Goal: Transaction & Acquisition: Book appointment/travel/reservation

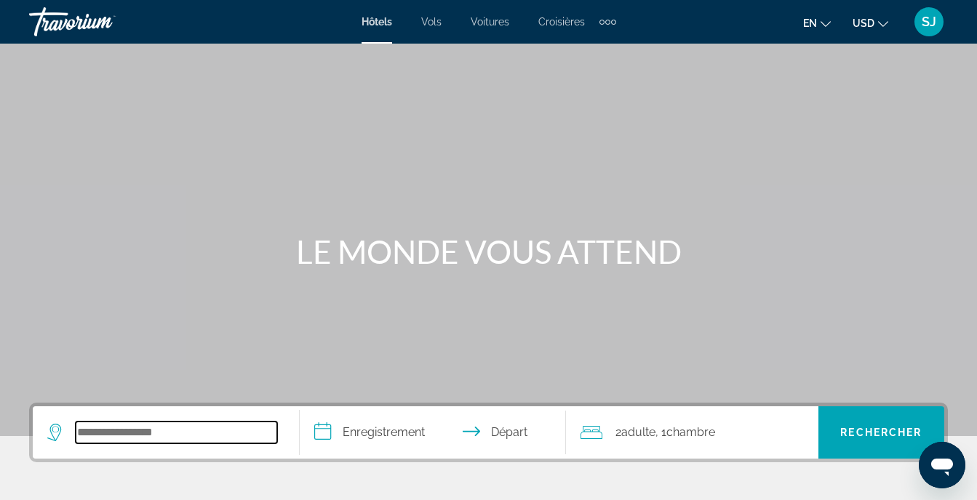
click at [109, 429] on input "Widget de recherche" at bounding box center [176, 433] width 201 height 22
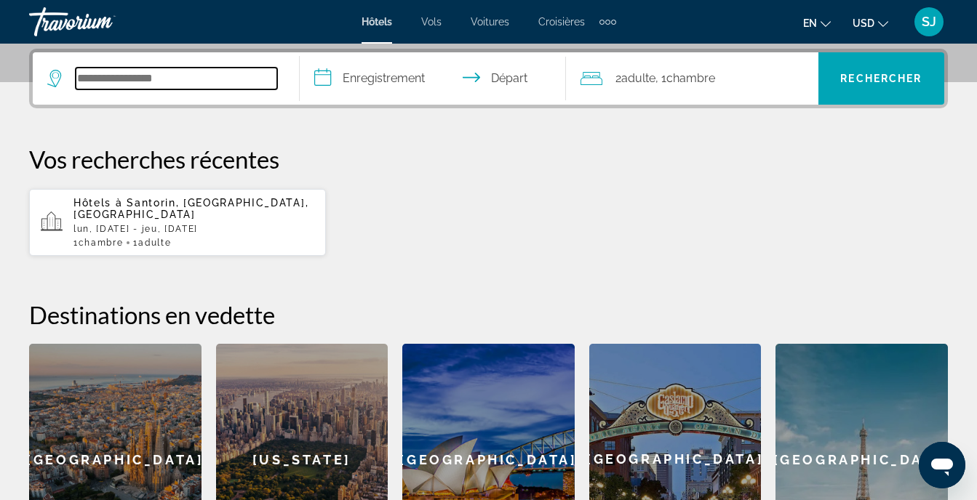
scroll to position [356, 0]
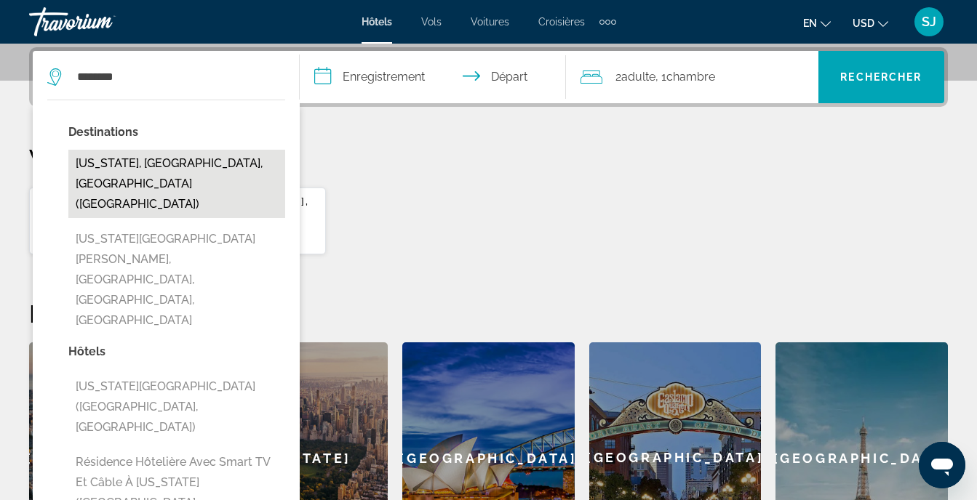
click at [215, 164] on button "[US_STATE], [GEOGRAPHIC_DATA], [GEOGRAPHIC_DATA] ([GEOGRAPHIC_DATA])" at bounding box center [176, 184] width 217 height 68
type input "**********"
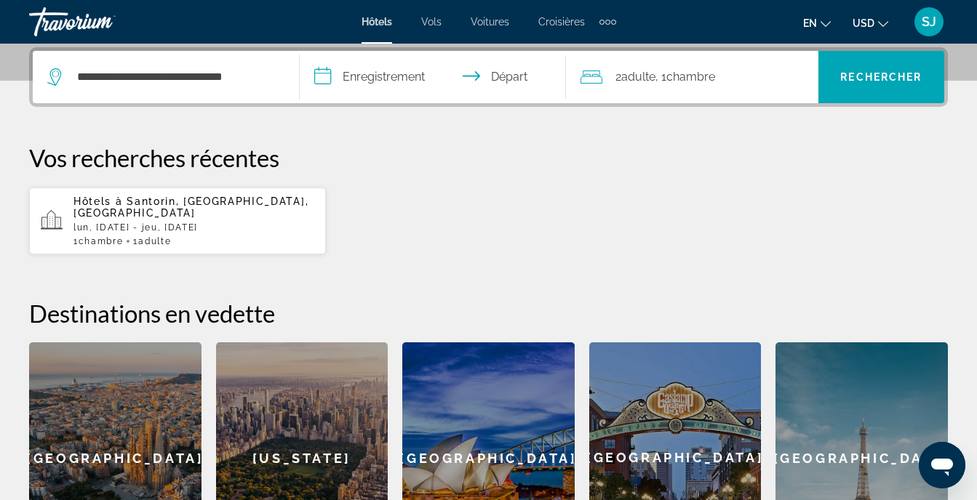
click at [374, 95] on input "**********" at bounding box center [436, 79] width 273 height 57
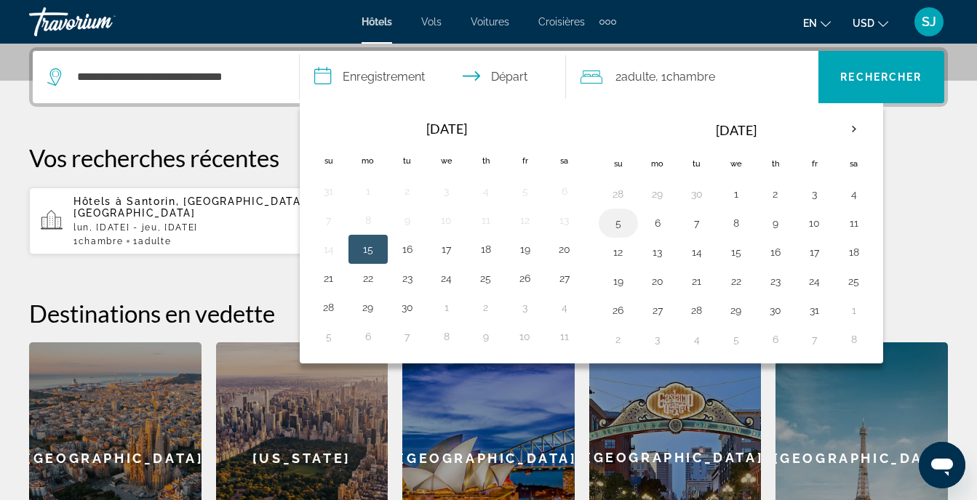
click at [617, 221] on button "5" at bounding box center [617, 223] width 23 height 20
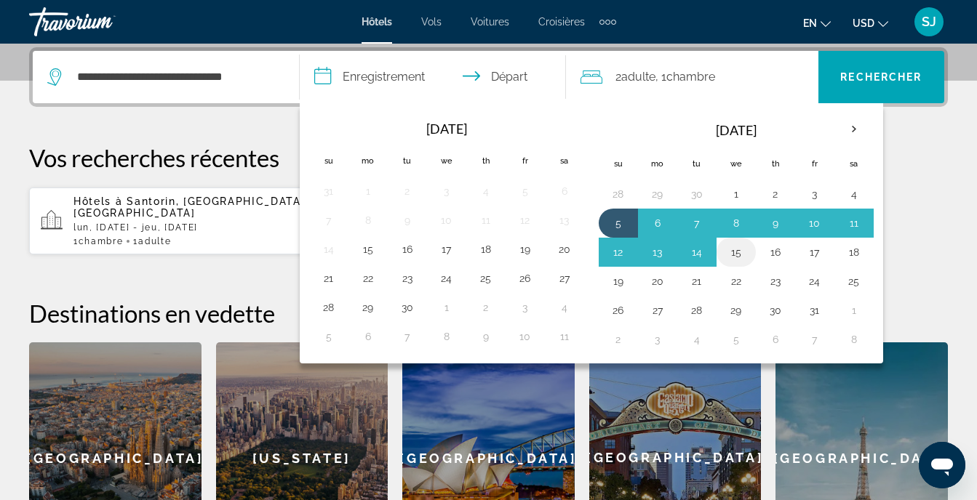
click at [734, 259] on button "15" at bounding box center [735, 252] width 23 height 20
type input "**********"
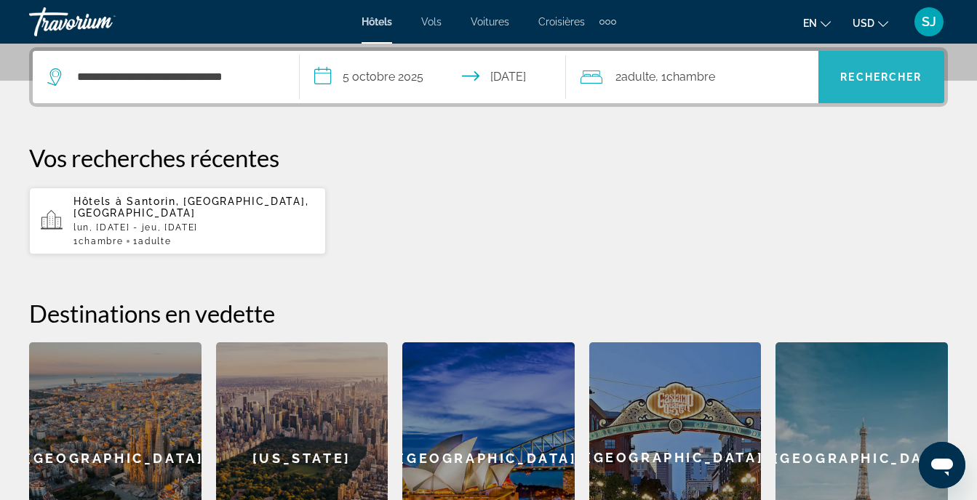
click at [871, 79] on span "Rechercher" at bounding box center [880, 77] width 81 height 12
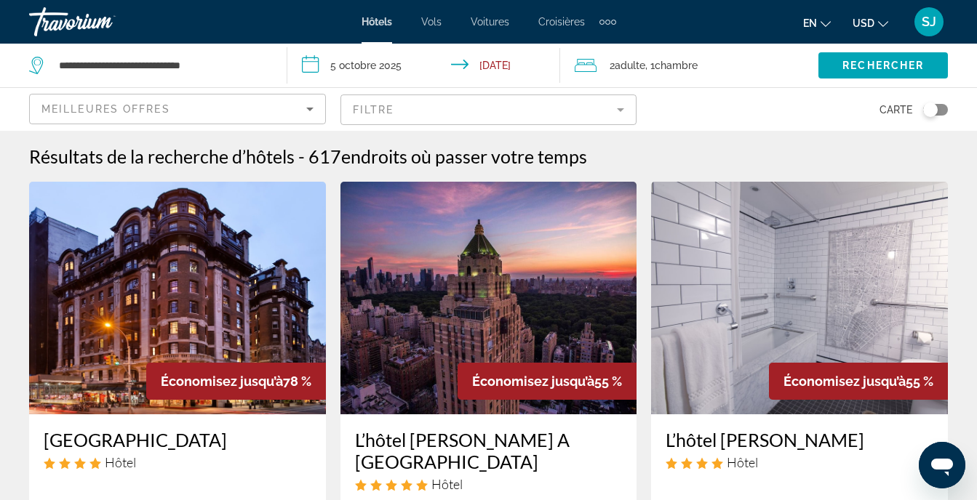
click at [501, 109] on mat-form-field "Filtre" at bounding box center [488, 110] width 297 height 31
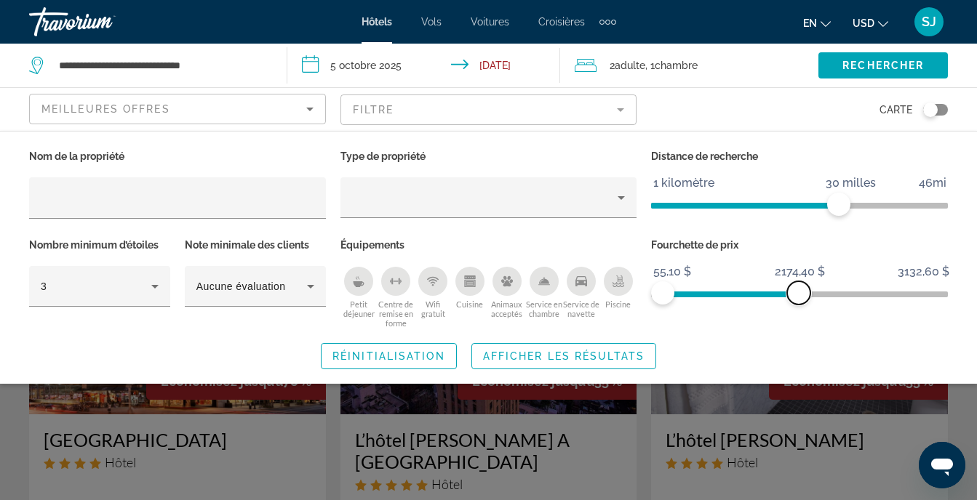
drag, startPoint x: 943, startPoint y: 294, endPoint x: 798, endPoint y: 311, distance: 145.7
click at [798, 311] on div "Fourchette de prix 55,10 $ 3132,60 $ 55,10 $ 2174,40 $" at bounding box center [799, 282] width 311 height 94
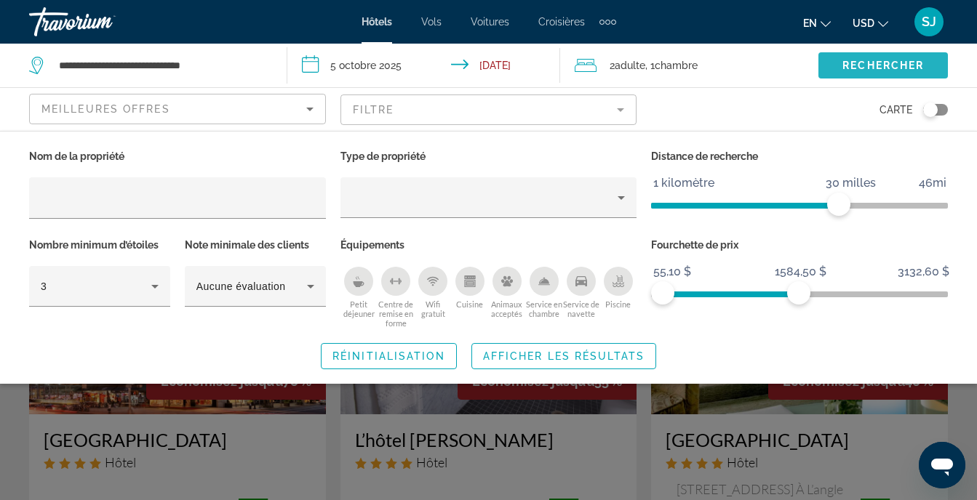
click at [854, 76] on span "Widget de recherche" at bounding box center [882, 65] width 129 height 35
click at [884, 76] on span "Widget de recherche" at bounding box center [882, 65] width 129 height 35
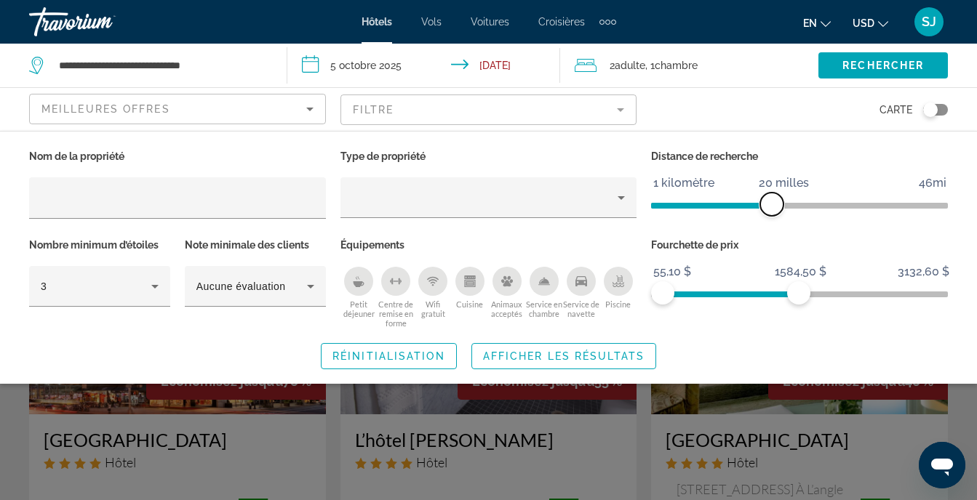
drag, startPoint x: 838, startPoint y: 207, endPoint x: 771, endPoint y: 236, distance: 73.3
click at [771, 236] on div "Nom de la propriété Type de propriété Distance de recherche 1 kilomètre 46mi 20…" at bounding box center [488, 237] width 933 height 183
click at [528, 353] on span "Afficher les résultats" at bounding box center [563, 356] width 161 height 12
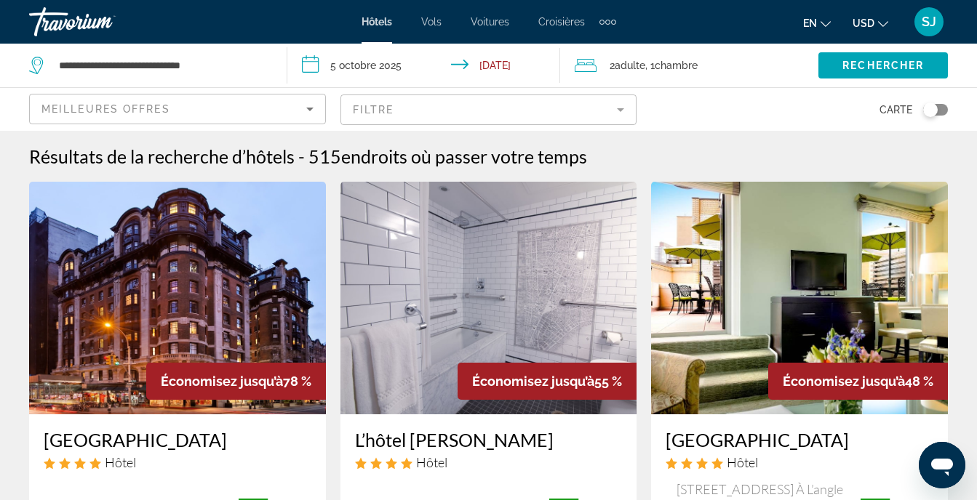
click at [243, 104] on div "Meilleures offres" at bounding box center [173, 108] width 265 height 17
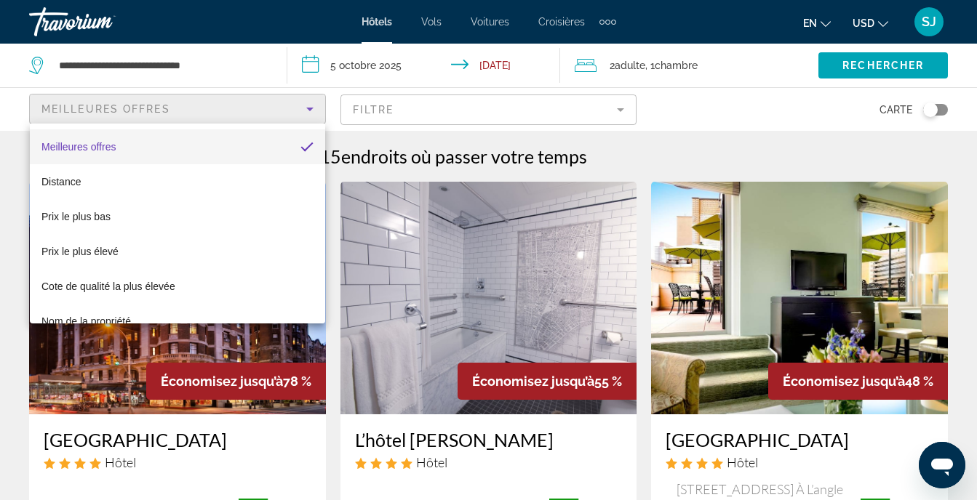
click at [221, 62] on div at bounding box center [488, 250] width 977 height 500
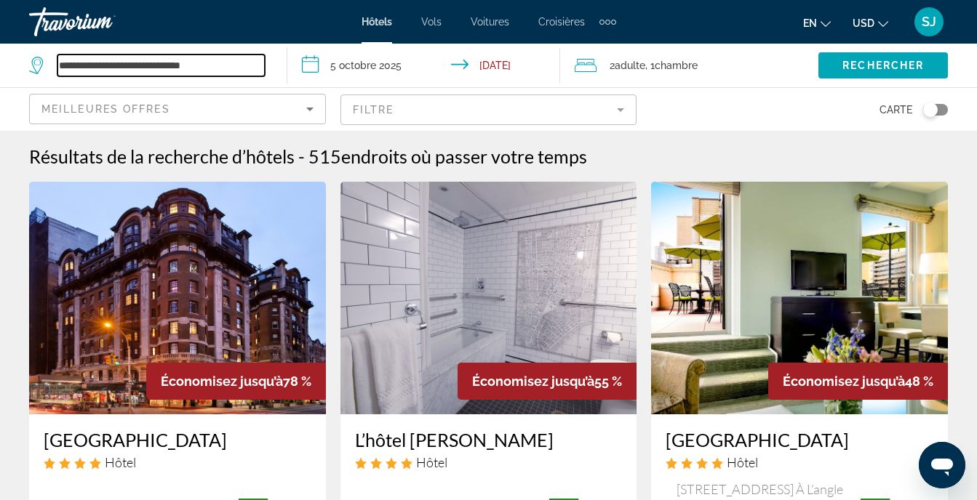
click at [217, 67] on input "**********" at bounding box center [160, 66] width 207 height 22
drag, startPoint x: 218, startPoint y: 65, endPoint x: 52, endPoint y: 75, distance: 166.8
click at [52, 75] on div "**********" at bounding box center [147, 66] width 236 height 22
type input "*"
click at [102, 66] on input "*" at bounding box center [160, 66] width 207 height 22
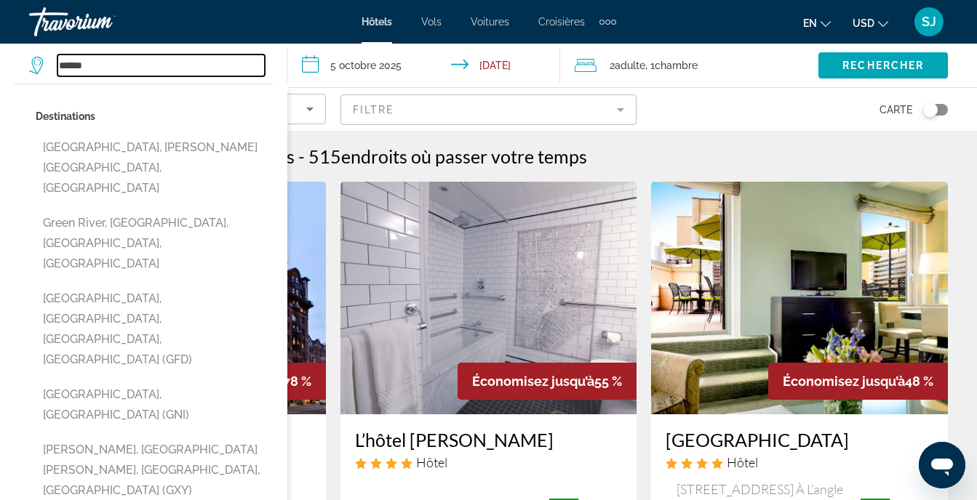
drag, startPoint x: 105, startPoint y: 71, endPoint x: 45, endPoint y: 87, distance: 62.6
click at [45, 87] on div "****** Destinations [GEOGRAPHIC_DATA], [PERSON_NAME][GEOGRAPHIC_DATA], [GEOGRAP…" at bounding box center [150, 66] width 243 height 44
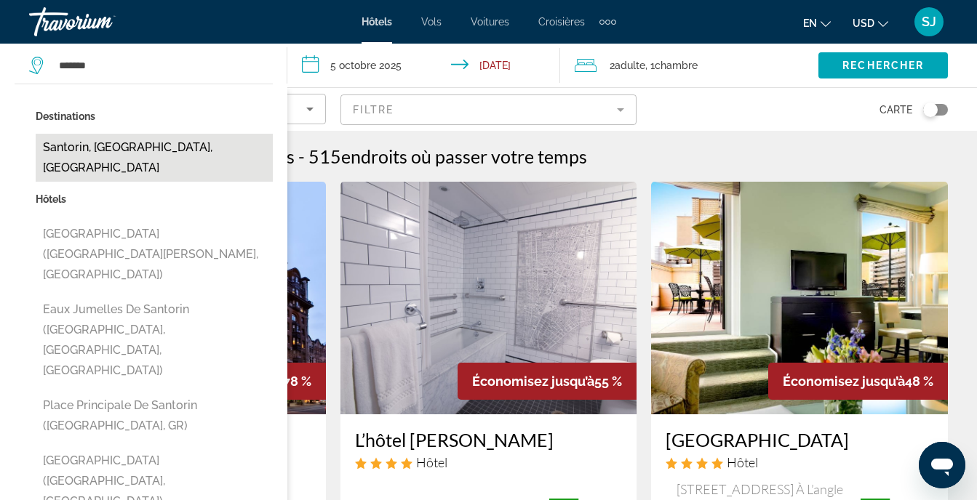
click at [155, 153] on button "Santorin, [GEOGRAPHIC_DATA], [GEOGRAPHIC_DATA]" at bounding box center [154, 158] width 237 height 48
type input "**********"
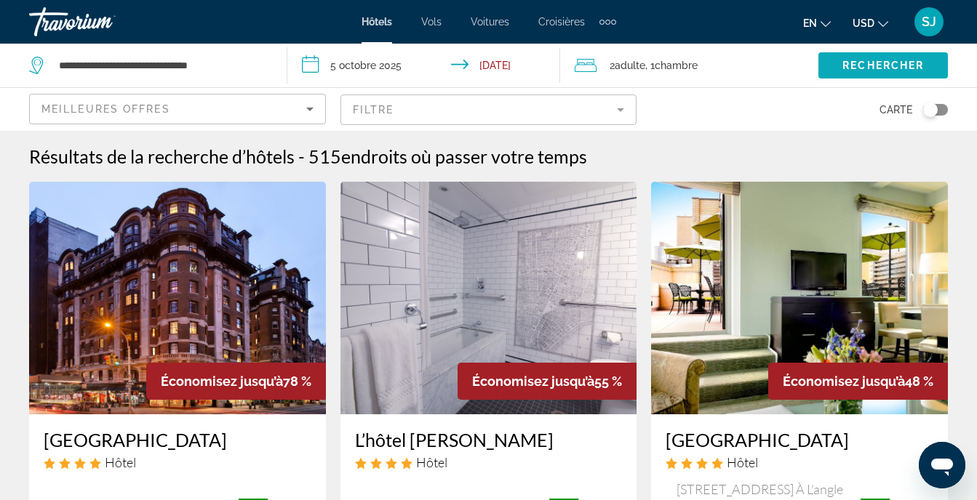
click at [886, 66] on span "Rechercher" at bounding box center [882, 66] width 81 height 12
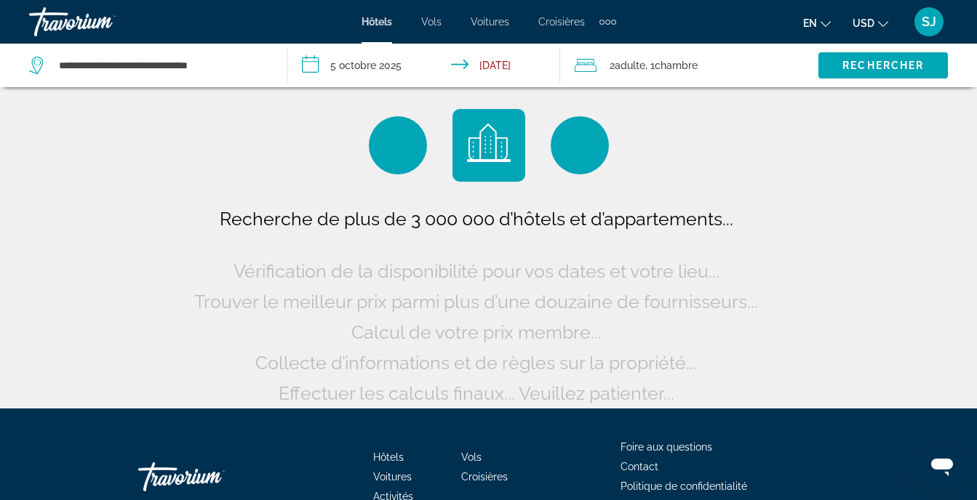
click at [628, 59] on span "2 Adult Adulte" at bounding box center [627, 65] width 36 height 20
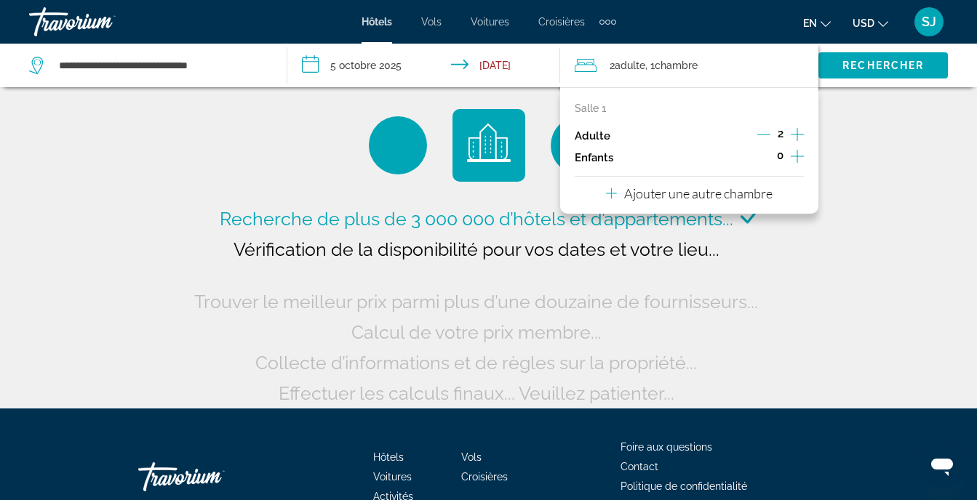
click at [770, 136] on icon "Décrément des adultes" at bounding box center [763, 134] width 13 height 13
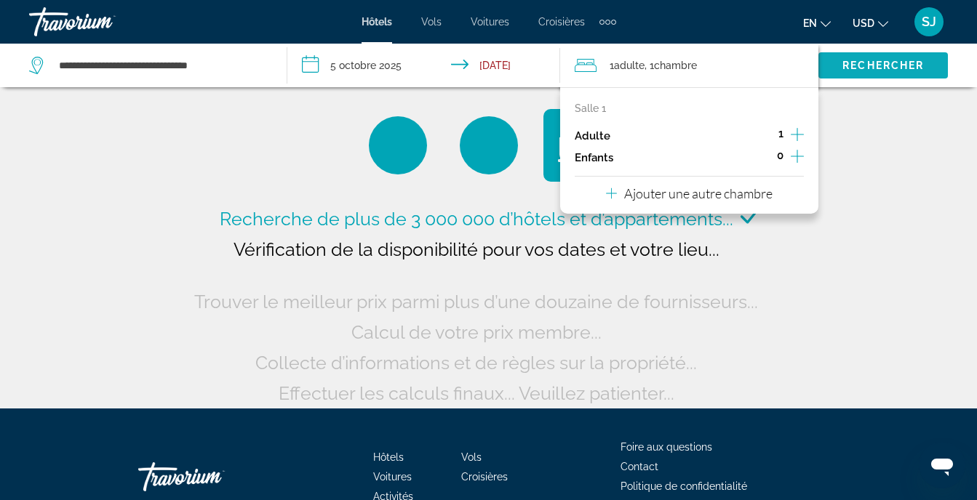
click at [863, 71] on span "Rechercher" at bounding box center [882, 66] width 81 height 12
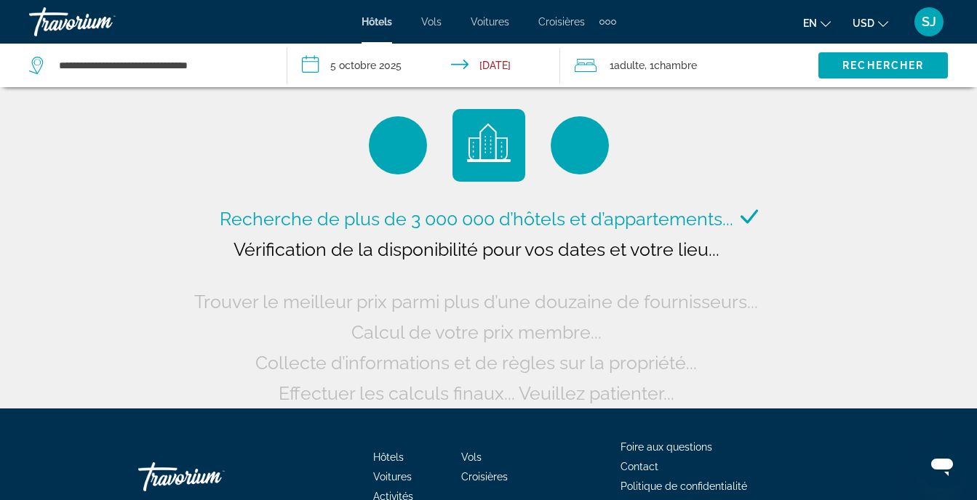
click at [485, 67] on input "**********" at bounding box center [426, 68] width 279 height 48
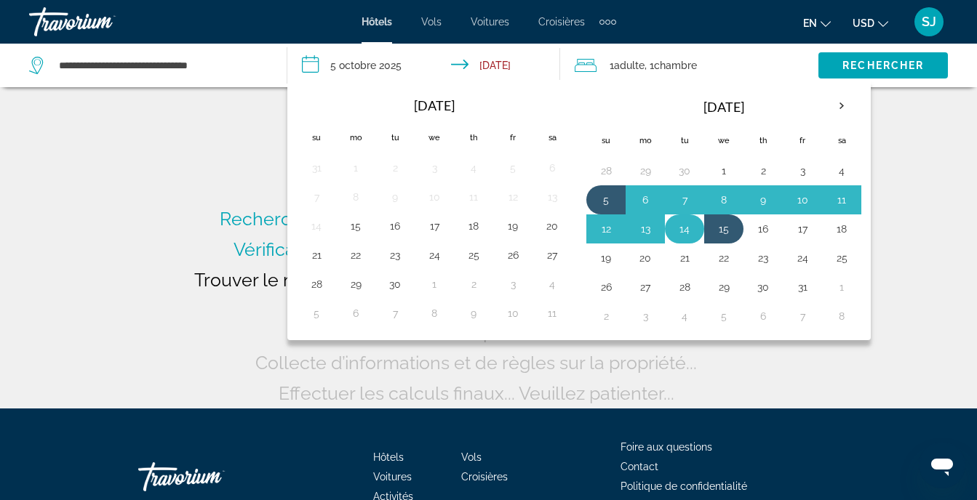
click at [689, 231] on button "14" at bounding box center [684, 229] width 23 height 20
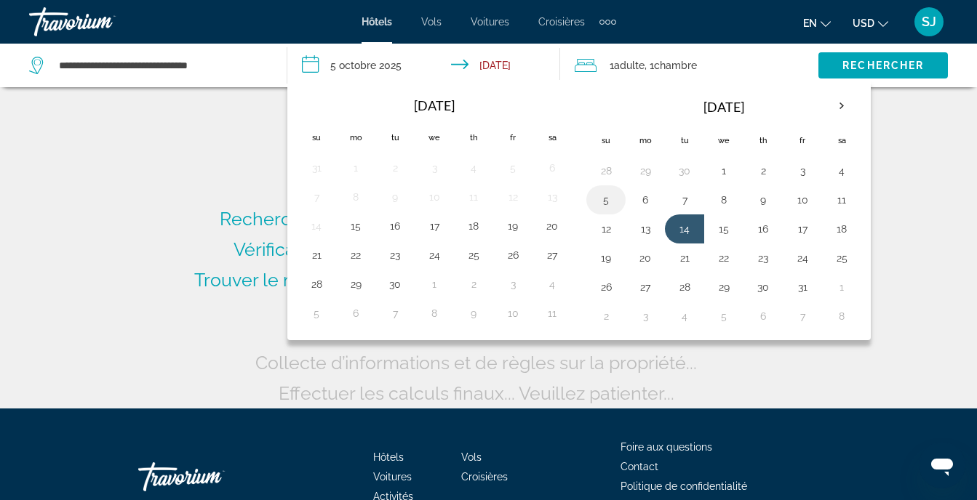
click at [599, 193] on button "5" at bounding box center [605, 200] width 23 height 20
type input "**********"
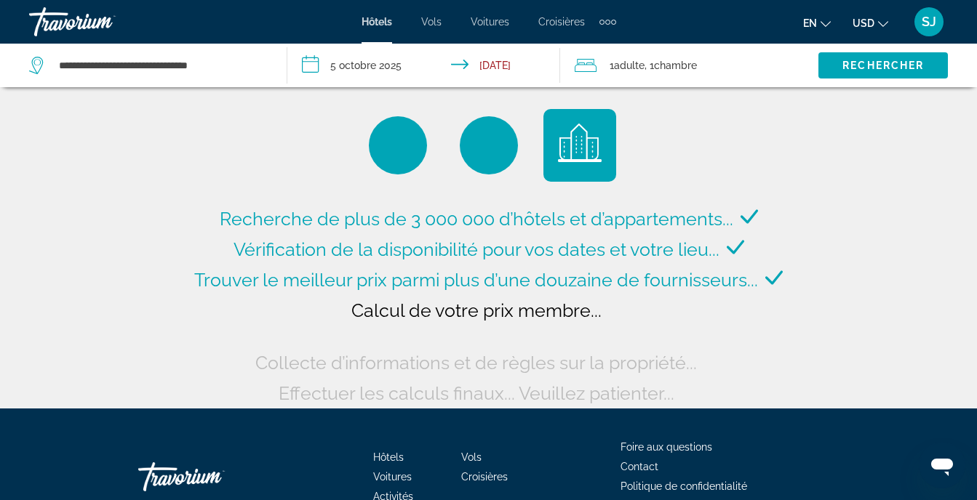
click at [462, 57] on input "**********" at bounding box center [426, 68] width 279 height 48
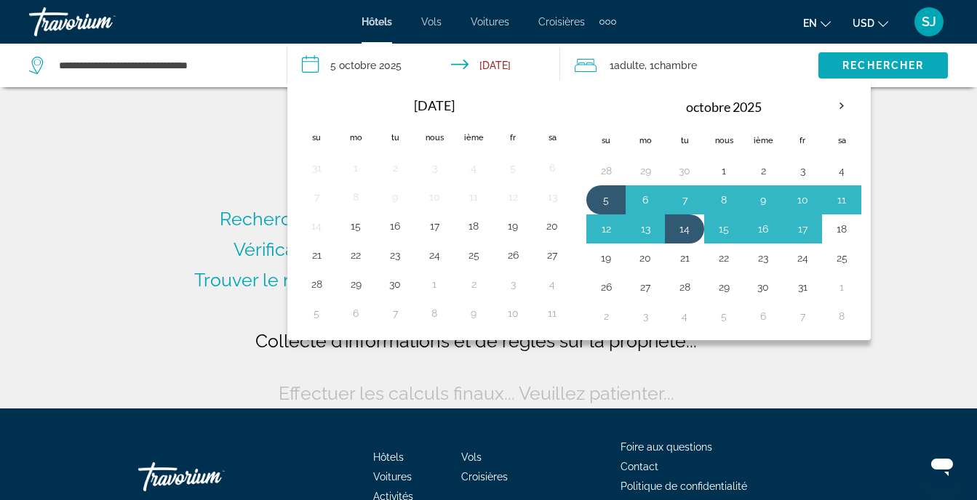
click at [884, 65] on span "Rechercher" at bounding box center [882, 66] width 81 height 12
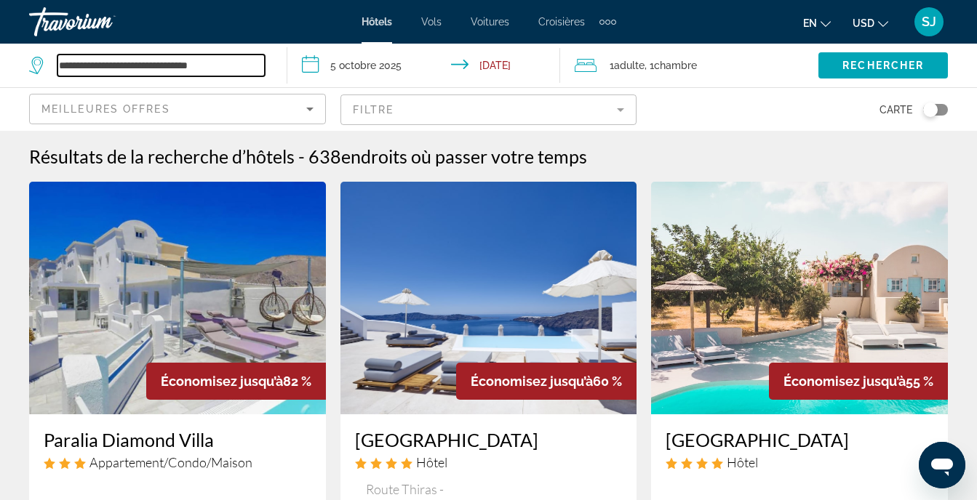
click at [123, 56] on input "**********" at bounding box center [160, 66] width 207 height 22
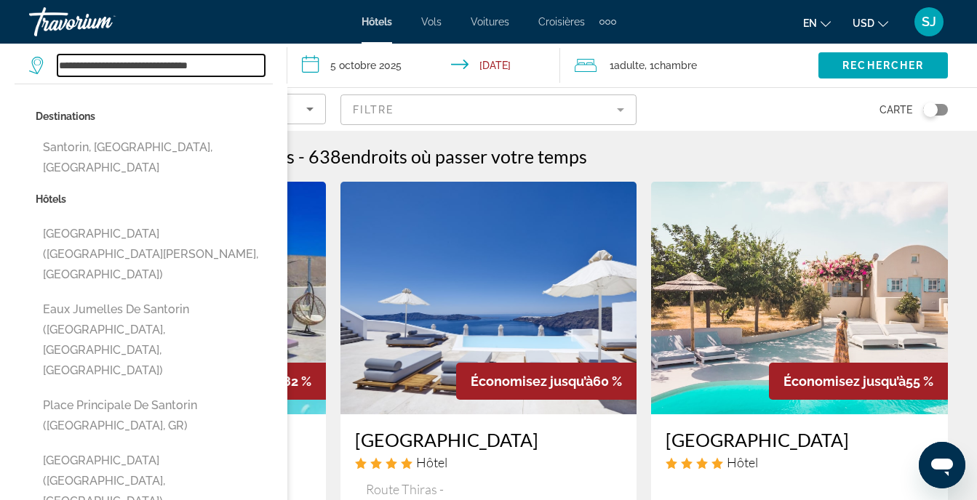
drag, startPoint x: 236, startPoint y: 57, endPoint x: 79, endPoint y: 88, distance: 160.7
click at [79, 87] on div "**********" at bounding box center [150, 66] width 243 height 44
type input "*"
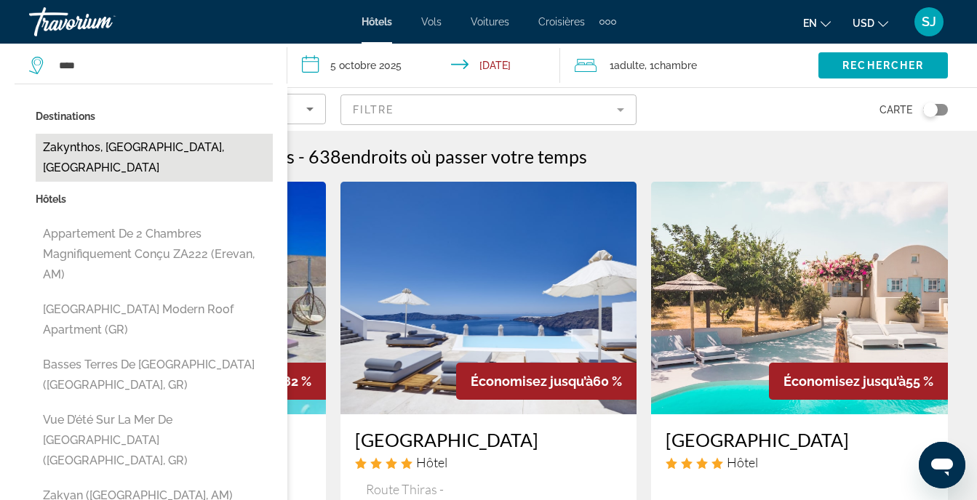
click at [142, 154] on button "Zakynthos, [GEOGRAPHIC_DATA], [GEOGRAPHIC_DATA]" at bounding box center [154, 158] width 237 height 48
type input "**********"
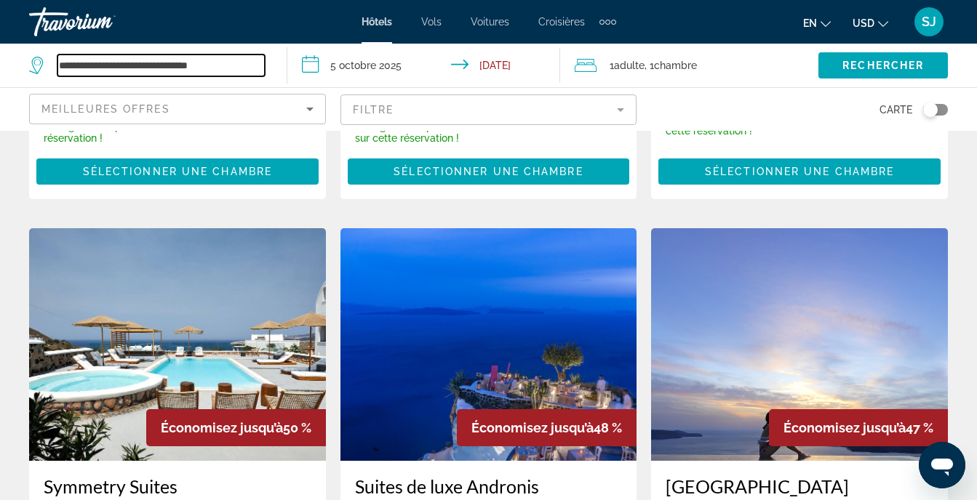
scroll to position [582, 0]
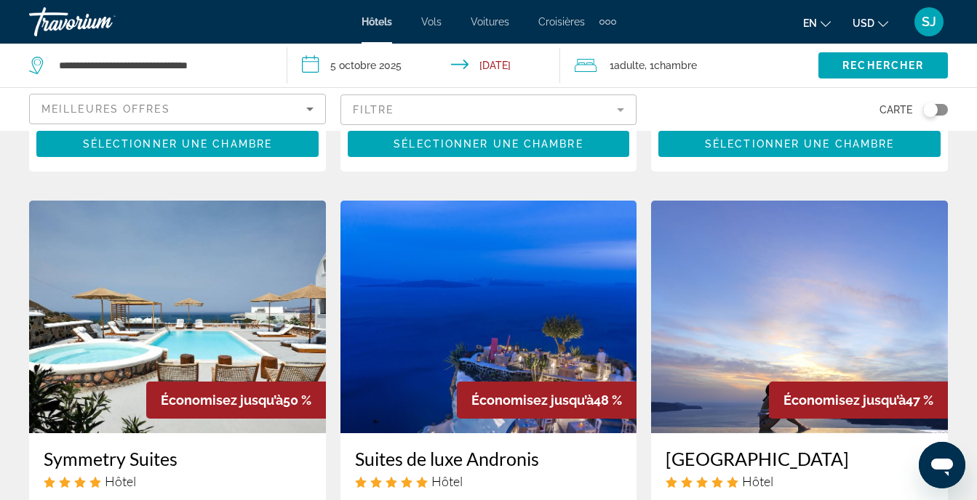
click at [428, 101] on mat-form-field "Filtre" at bounding box center [488, 110] width 297 height 31
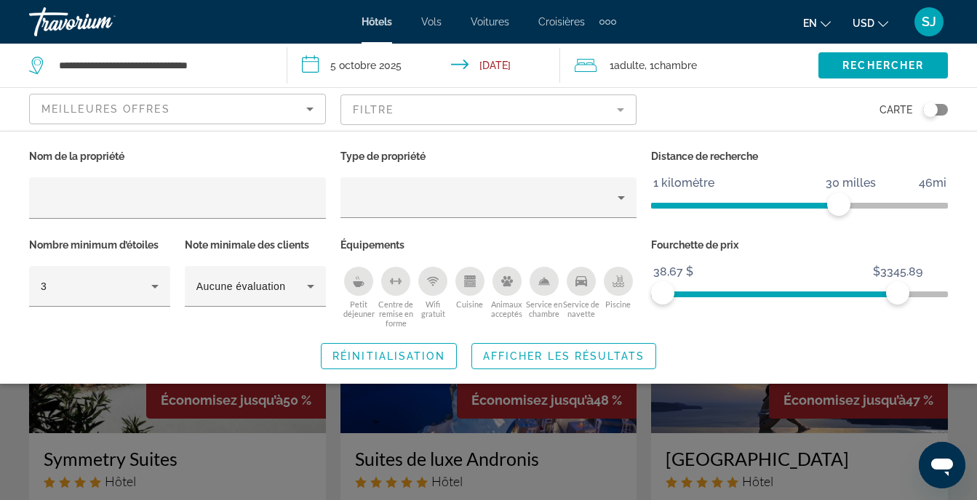
click at [898, 295] on ngx-slider "38,67 $ 3888,78 $ 38,67 $ $3345.89" at bounding box center [799, 293] width 297 height 3
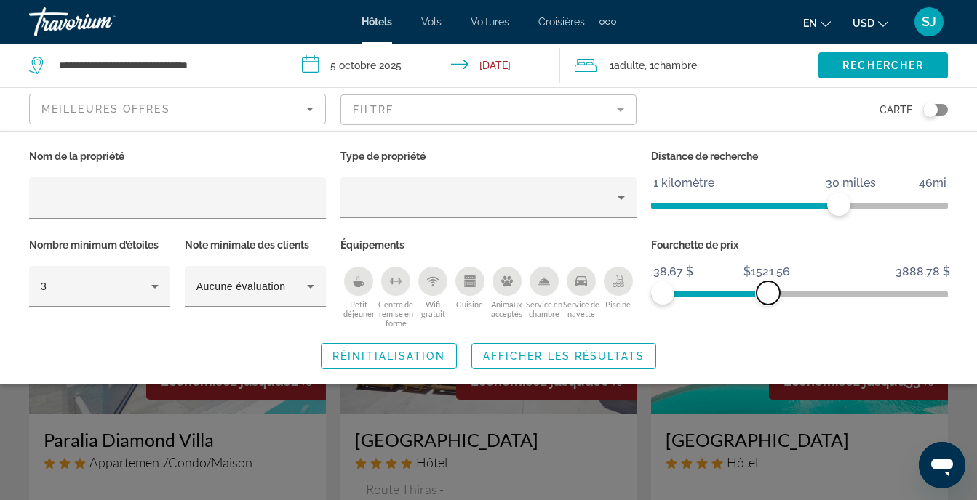
drag, startPoint x: 902, startPoint y: 297, endPoint x: 766, endPoint y: 314, distance: 136.4
click at [766, 314] on div "Fourchette de prix 38,67 $ 3888,78 $ 38,67 $ $1521.56" at bounding box center [799, 282] width 311 height 94
click at [862, 73] on span "Widget de recherche" at bounding box center [882, 65] width 129 height 35
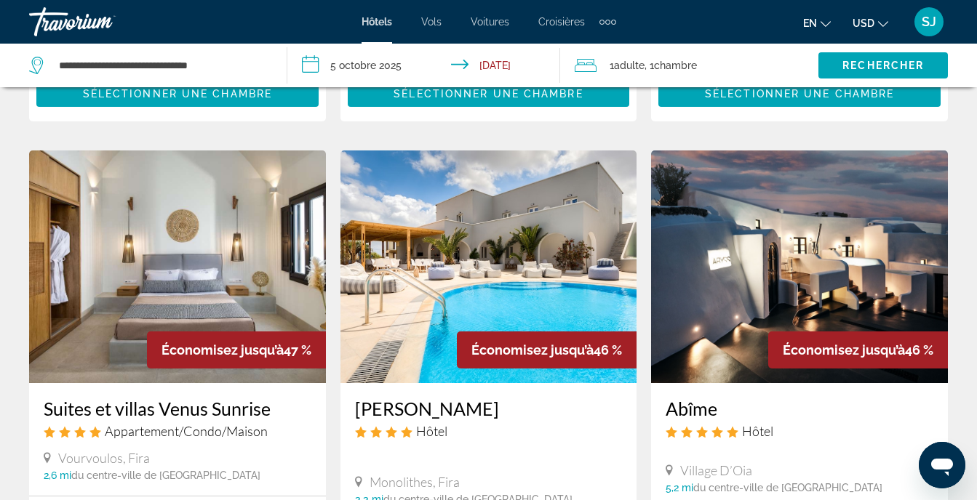
scroll to position [1163, 0]
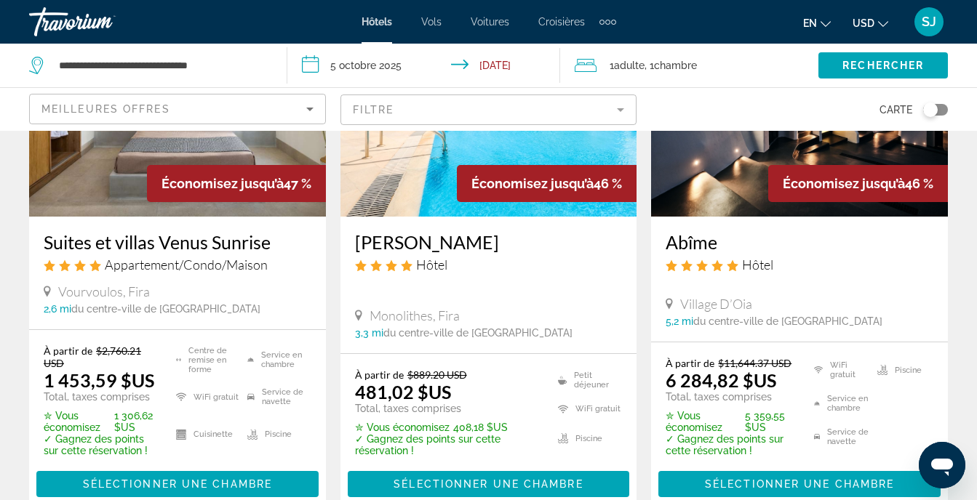
scroll to position [1163, 0]
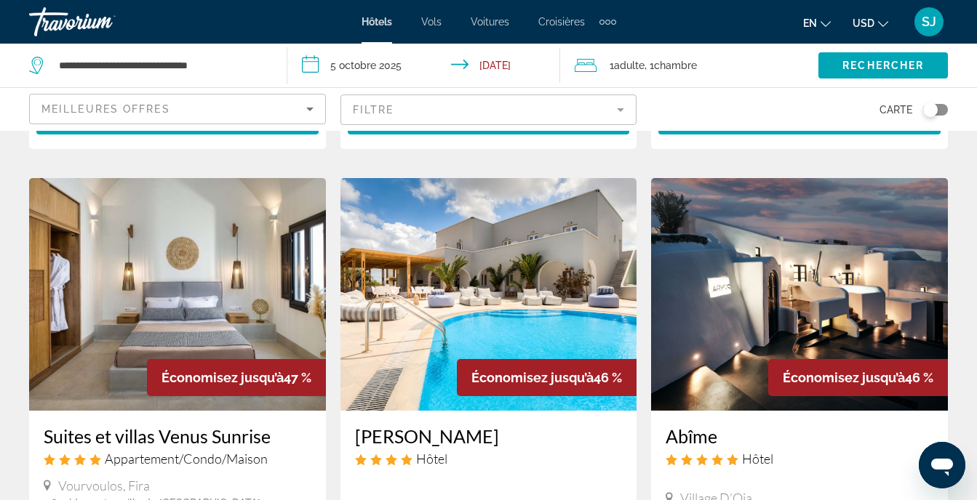
click at [462, 254] on img "Contenu principal" at bounding box center [488, 294] width 297 height 233
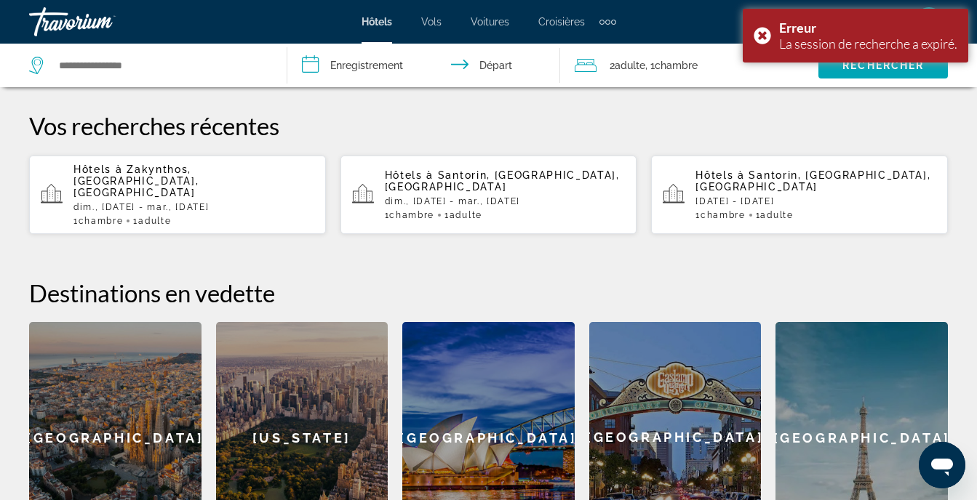
scroll to position [582, 0]
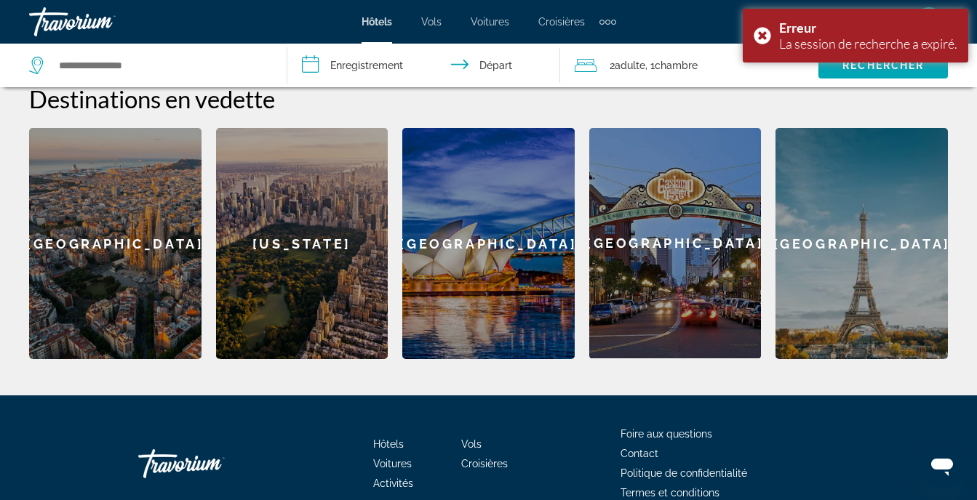
click at [491, 275] on div "[GEOGRAPHIC_DATA]" at bounding box center [488, 243] width 172 height 231
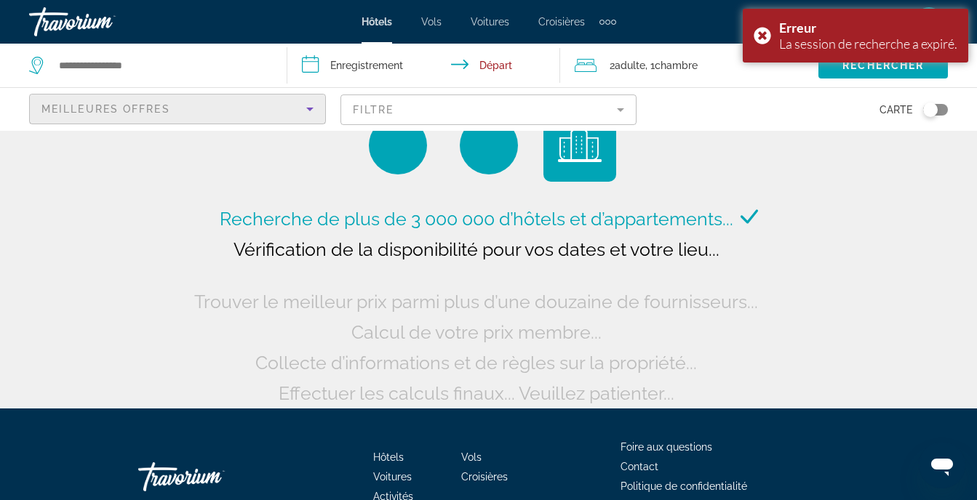
click at [215, 106] on div "Meilleures offres" at bounding box center [173, 108] width 265 height 17
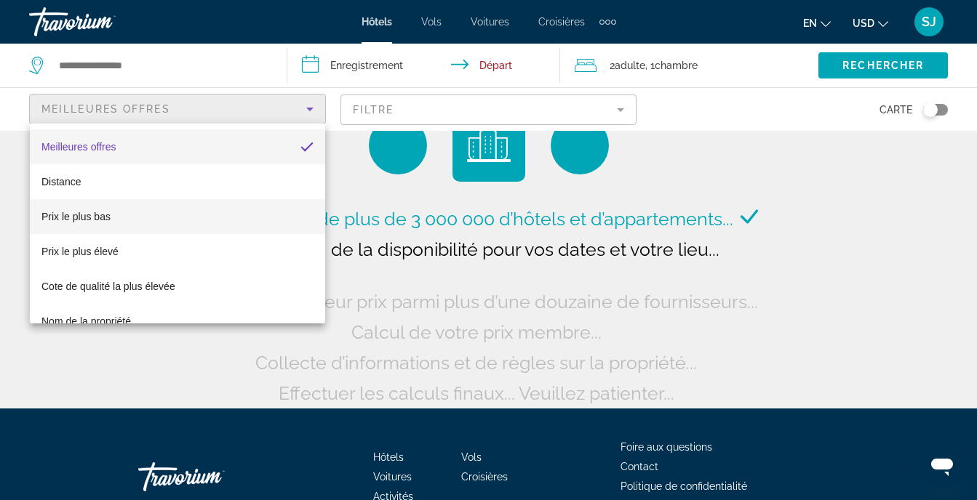
click at [164, 226] on mat-option "Prix le plus bas" at bounding box center [177, 216] width 295 height 35
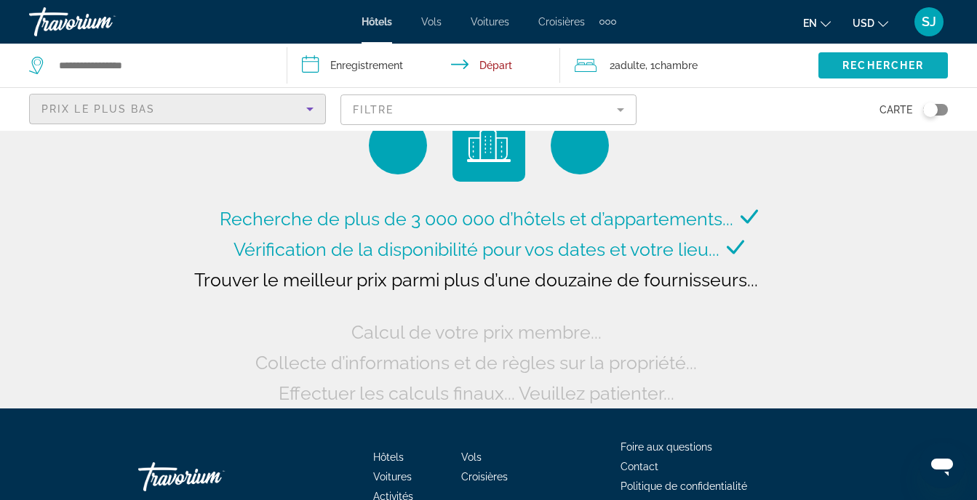
click at [866, 71] on span "Widget de recherche" at bounding box center [882, 65] width 129 height 35
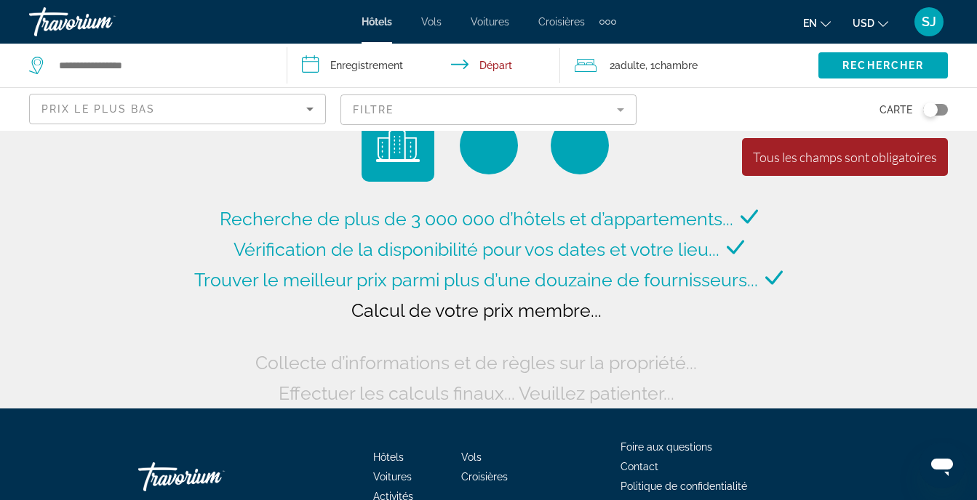
click at [525, 120] on mat-form-field "Filtre" at bounding box center [488, 110] width 297 height 31
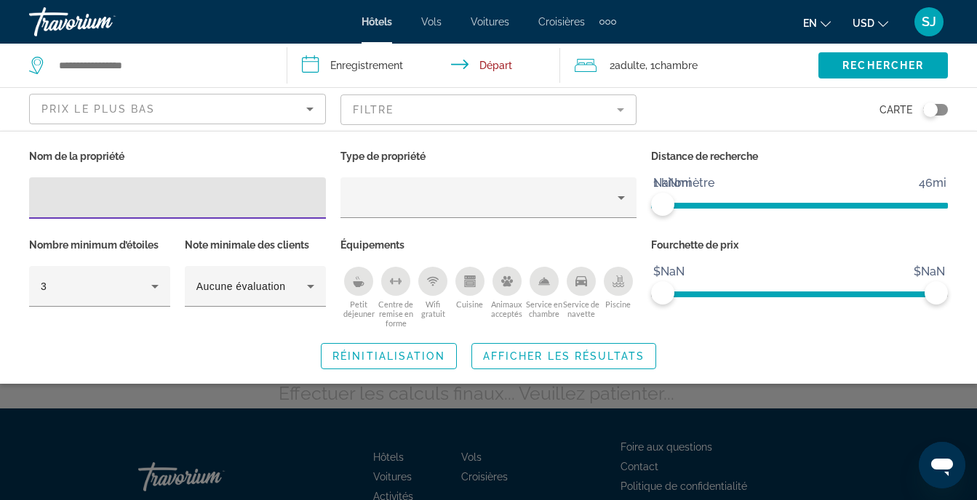
type input "**********"
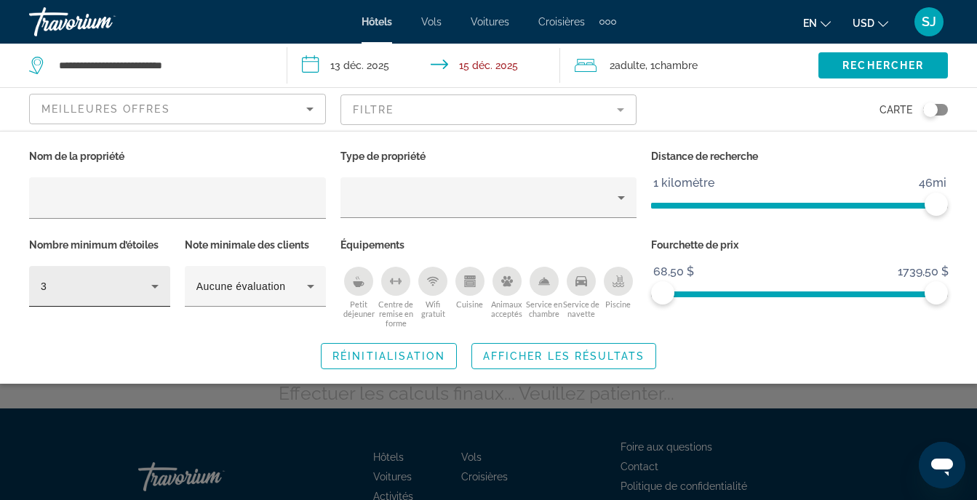
click at [137, 302] on div "3" at bounding box center [100, 286] width 118 height 41
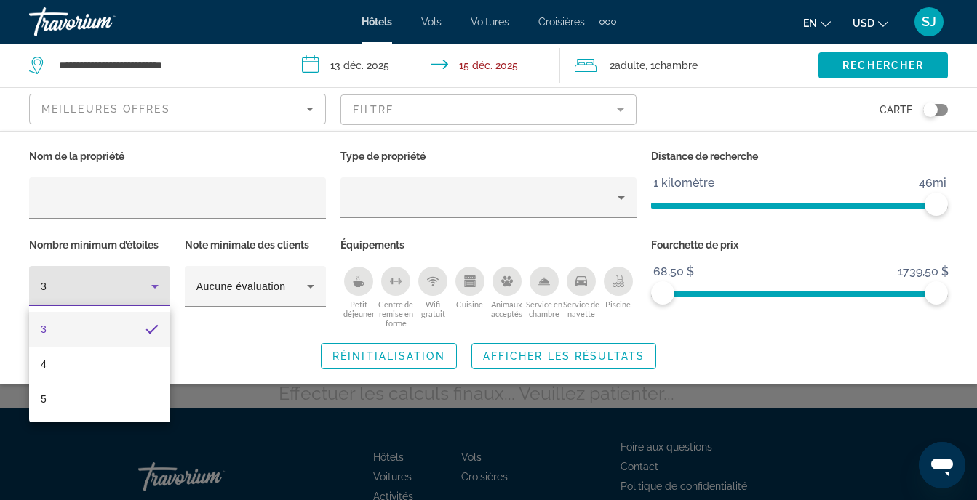
click at [137, 302] on div at bounding box center [488, 250] width 977 height 500
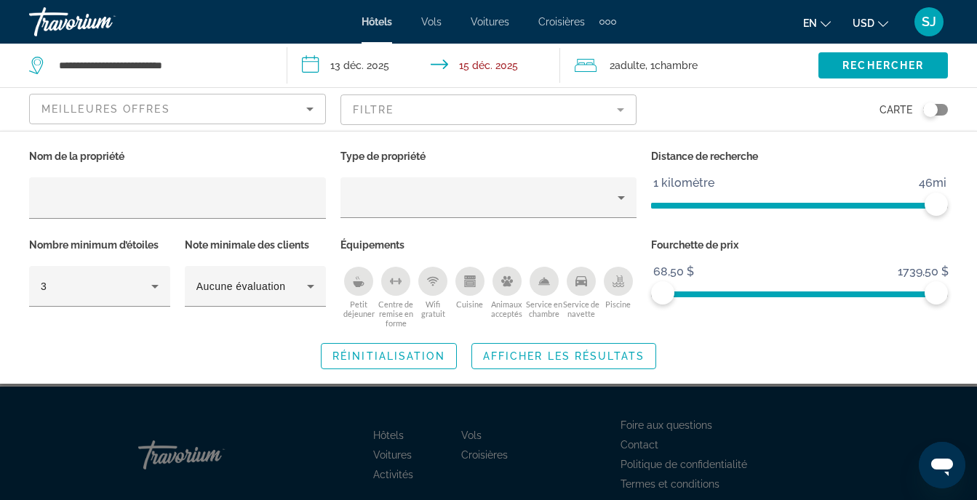
click at [796, 276] on div "Fourchette de prix 68,50 $ 1739,50 $ 68,50 $ 1739,50 $" at bounding box center [799, 282] width 311 height 94
click at [801, 287] on span "ngx-slider" at bounding box center [798, 291] width 273 height 23
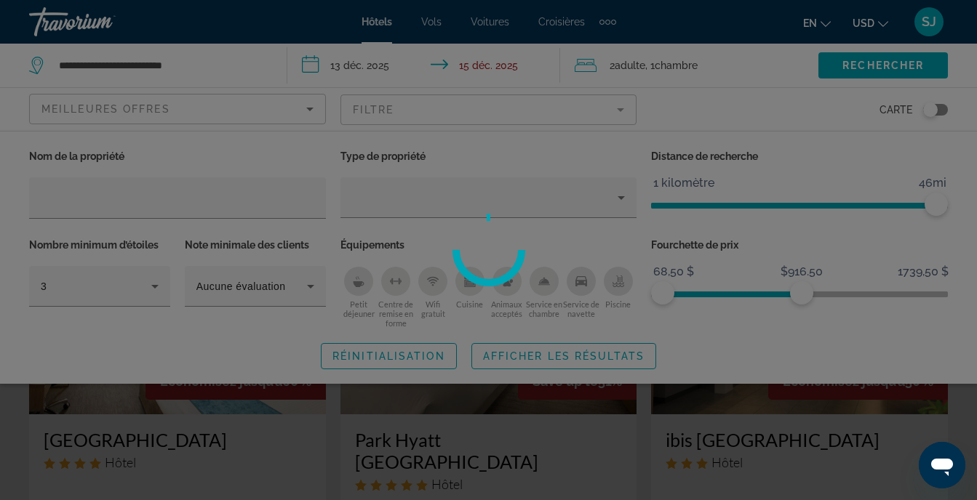
click at [805, 298] on div at bounding box center [488, 250] width 977 height 500
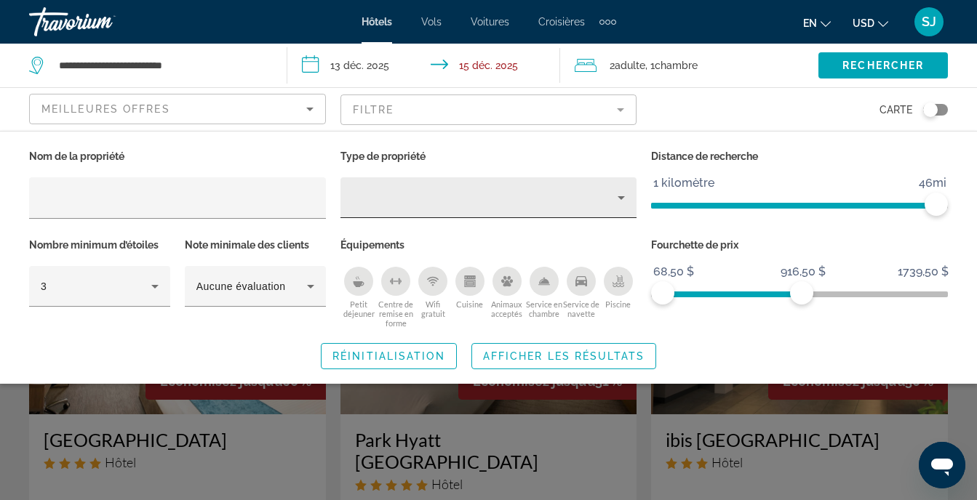
click at [423, 194] on div "Type de propriété" at bounding box center [485, 197] width 266 height 17
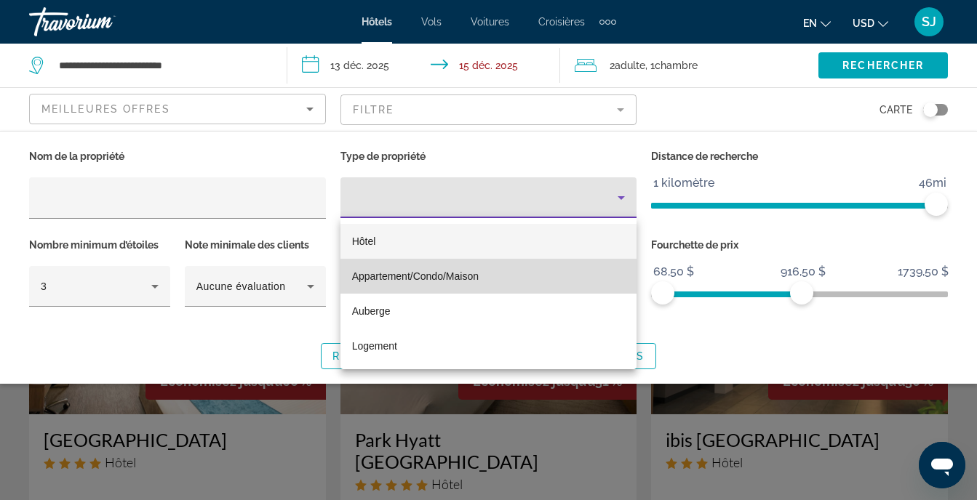
click at [408, 285] on mat-option "Appartement/Condo/Maison" at bounding box center [488, 276] width 297 height 35
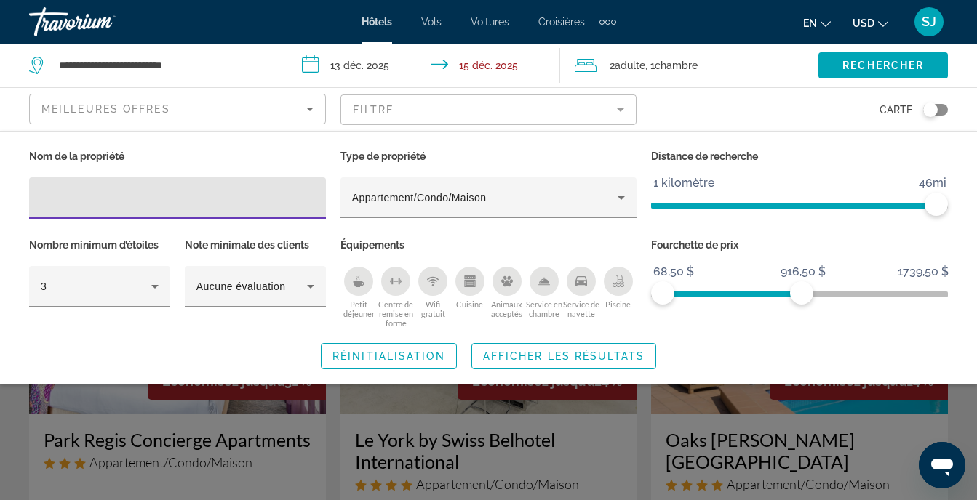
click at [295, 204] on input "Filtres d’hôtel" at bounding box center [177, 198] width 273 height 17
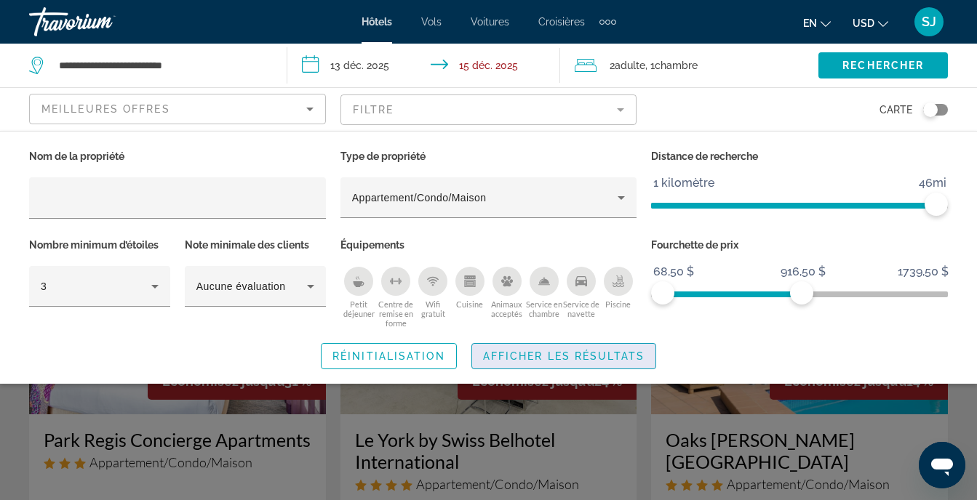
click at [590, 344] on span "Widget de recherche" at bounding box center [563, 356] width 183 height 35
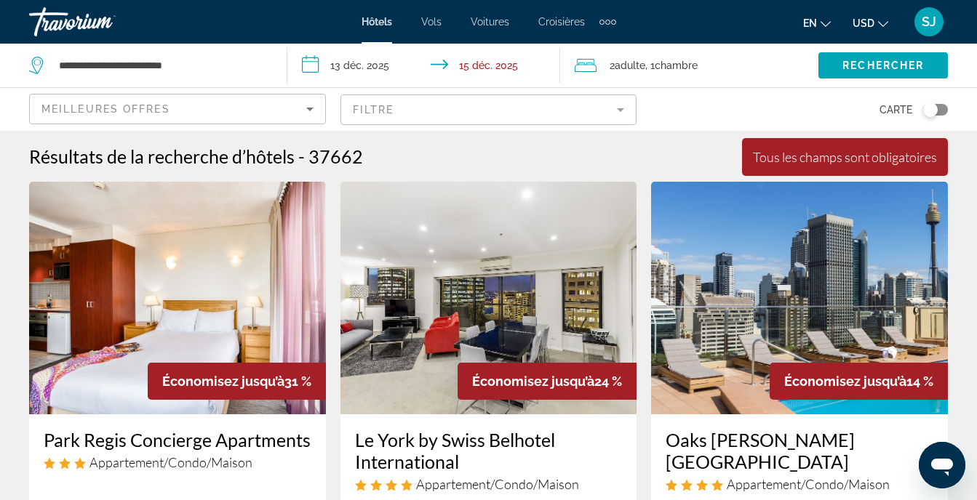
click at [785, 258] on img "Contenu principal" at bounding box center [799, 298] width 297 height 233
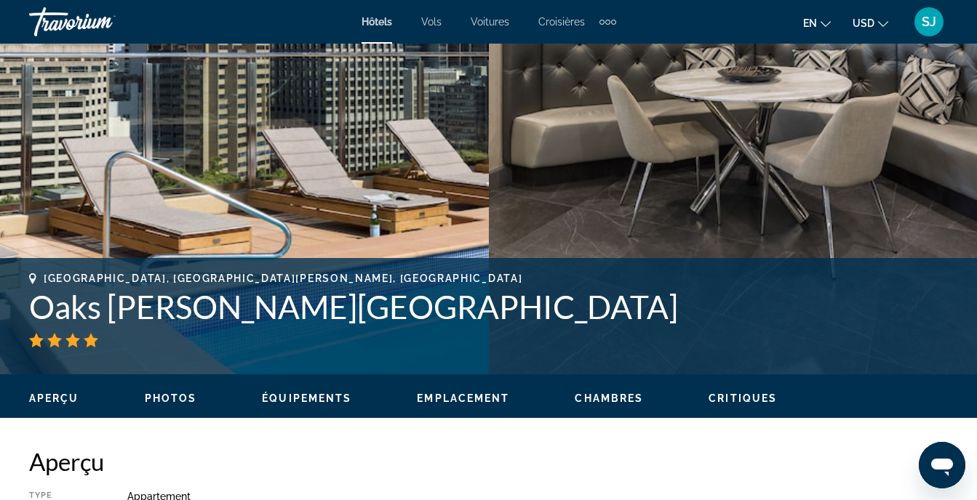
scroll to position [388, 0]
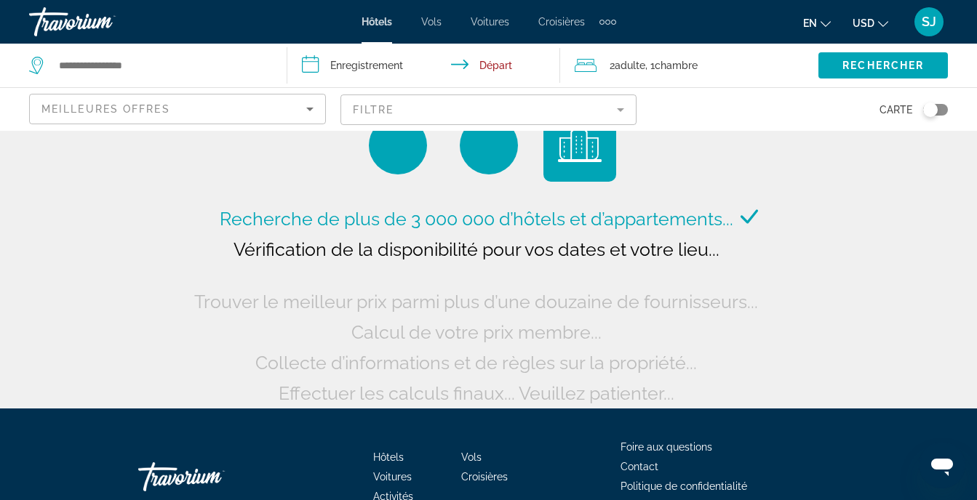
scroll to position [87, 0]
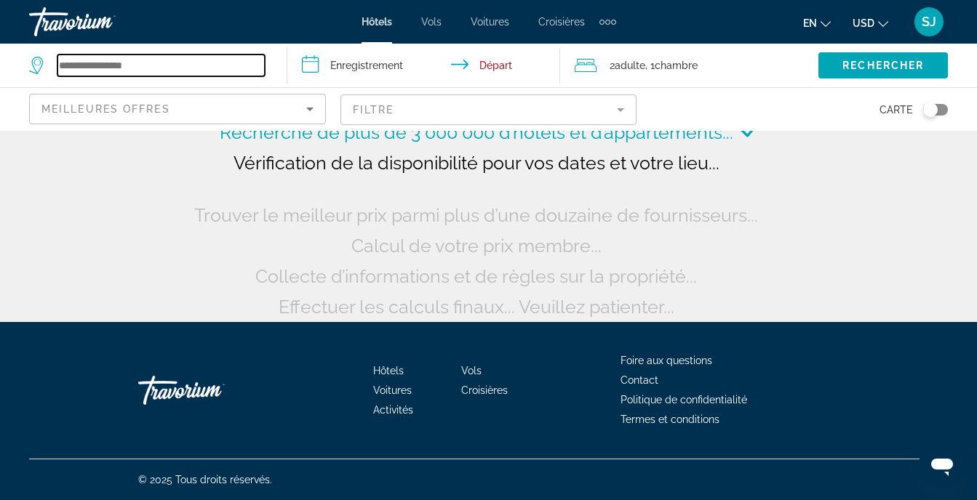
click at [120, 73] on input "Widget de recherche" at bounding box center [160, 66] width 207 height 22
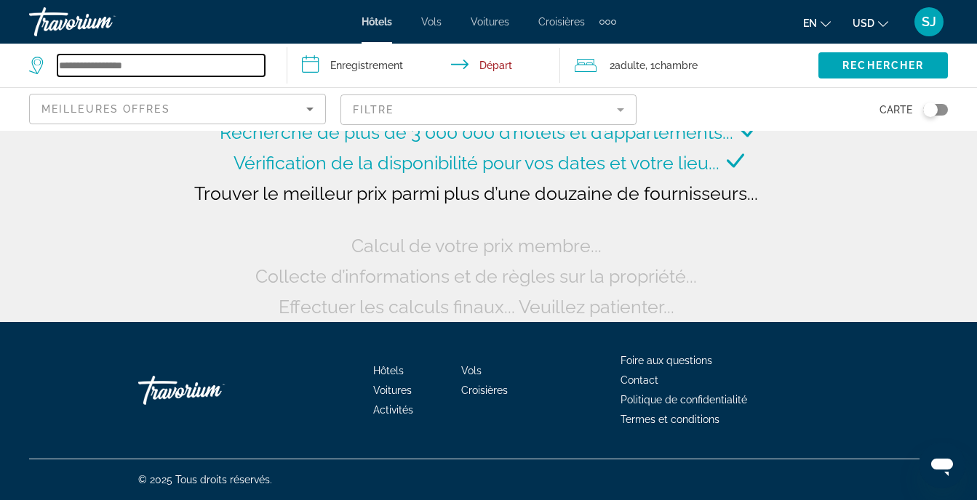
type input "*"
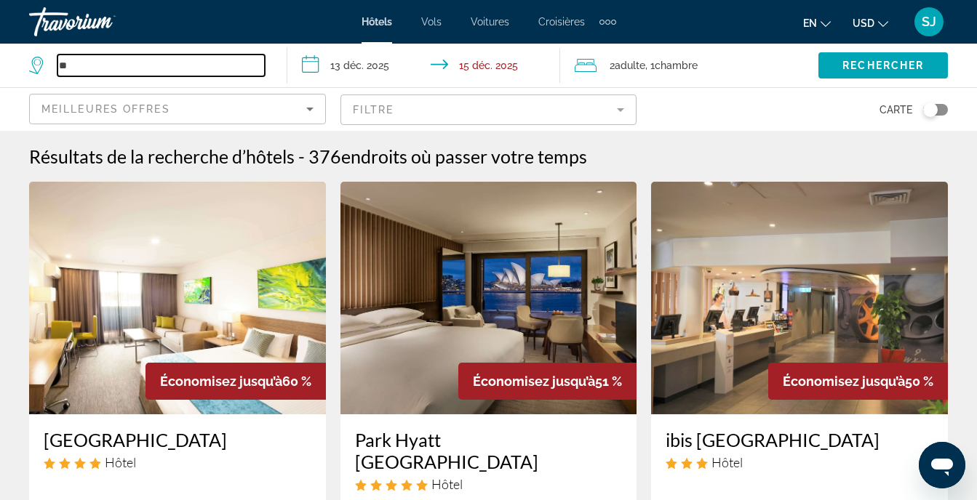
type input "*"
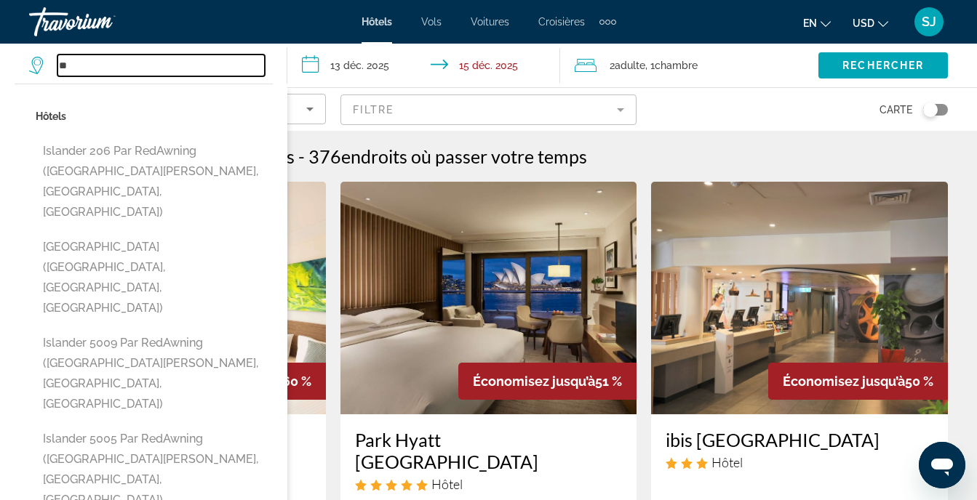
type input "*"
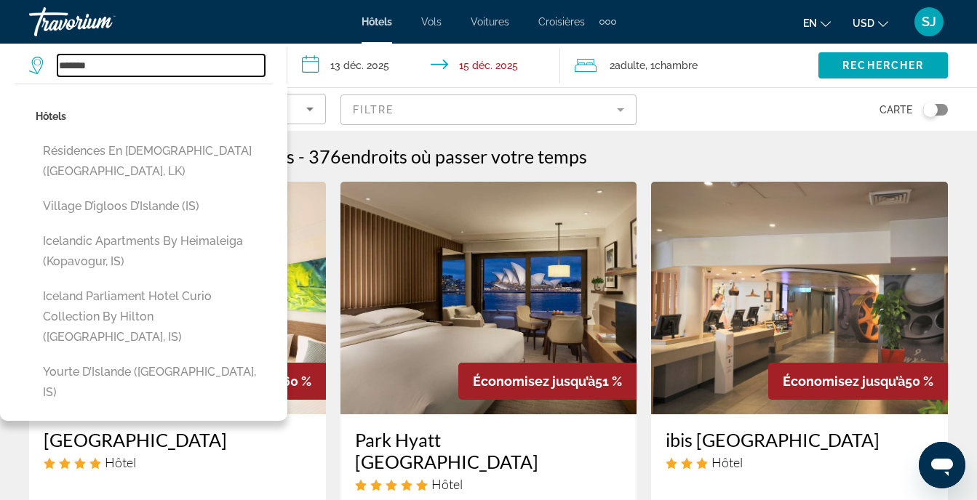
type input "*******"
click at [657, 126] on div "Carte" at bounding box center [799, 109] width 297 height 43
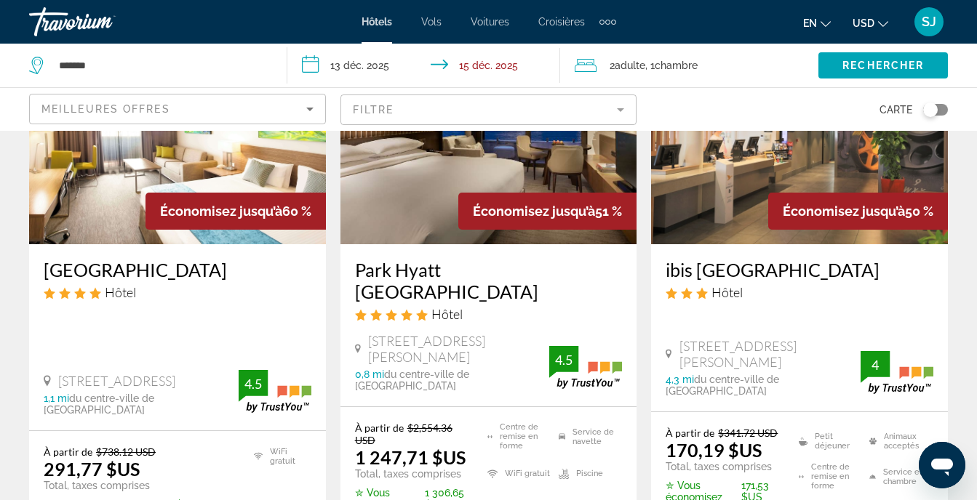
scroll to position [194, 0]
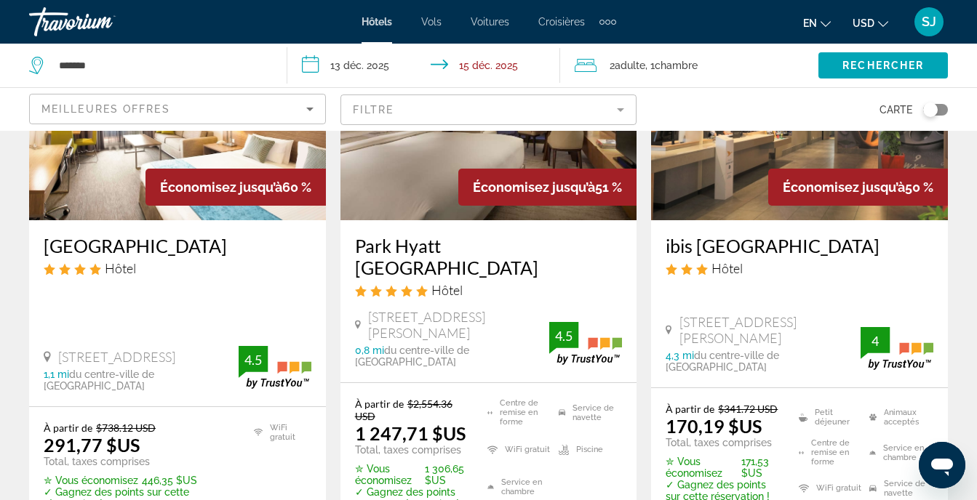
click at [533, 206] on img "Contenu principal" at bounding box center [488, 104] width 297 height 233
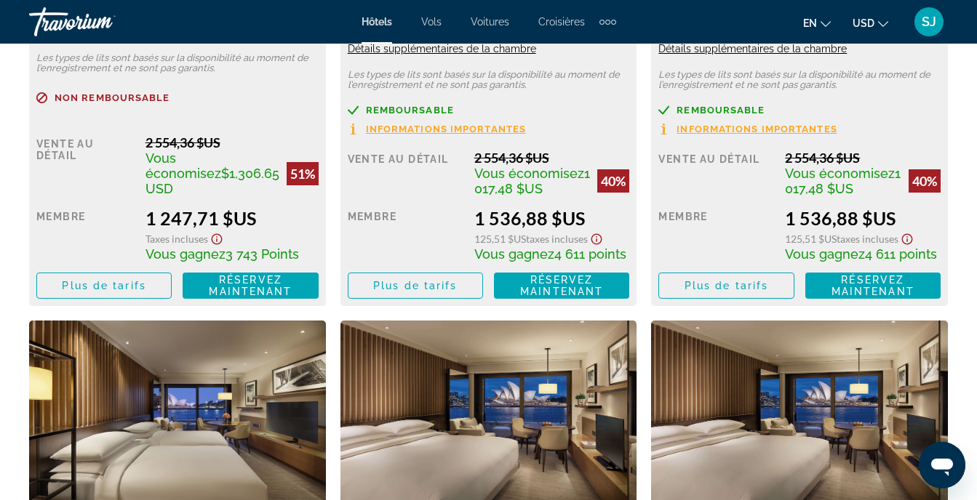
scroll to position [2327, 0]
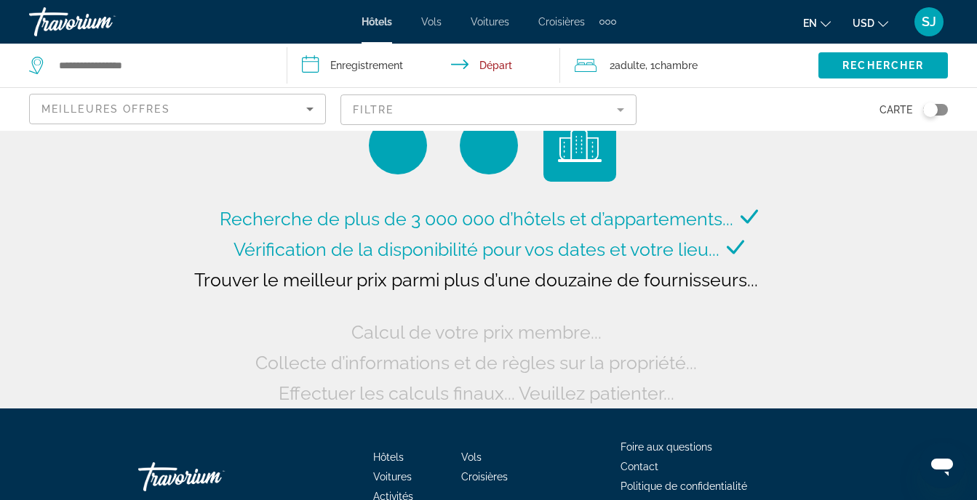
click at [588, 26] on li "Croisières" at bounding box center [562, 22] width 76 height 12
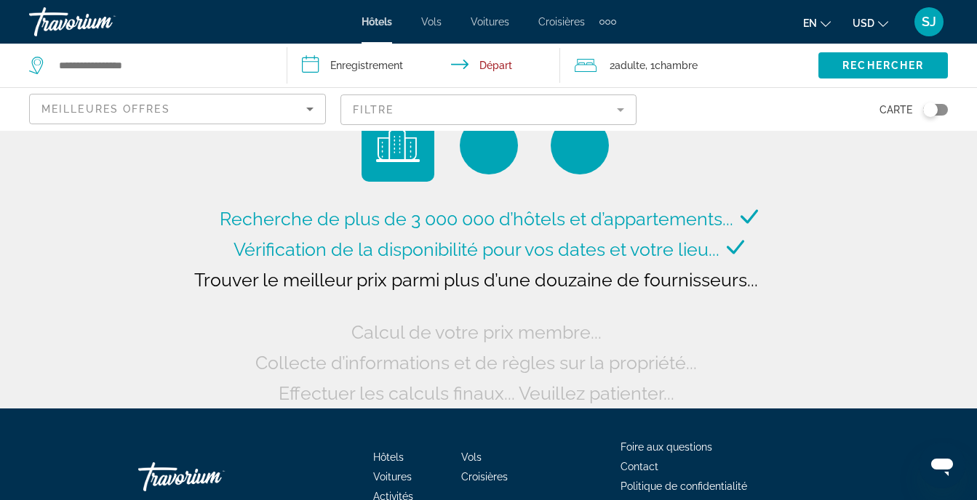
click at [579, 26] on span "Croisières" at bounding box center [561, 22] width 47 height 12
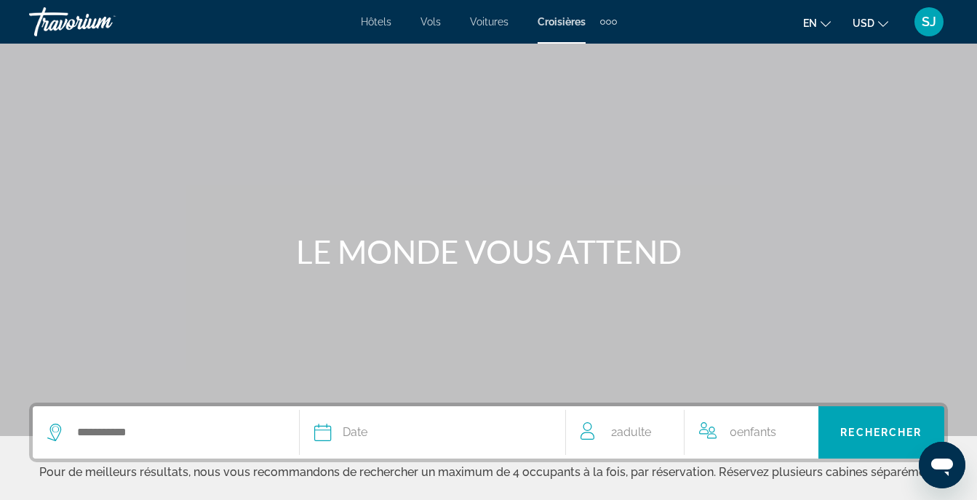
scroll to position [194, 0]
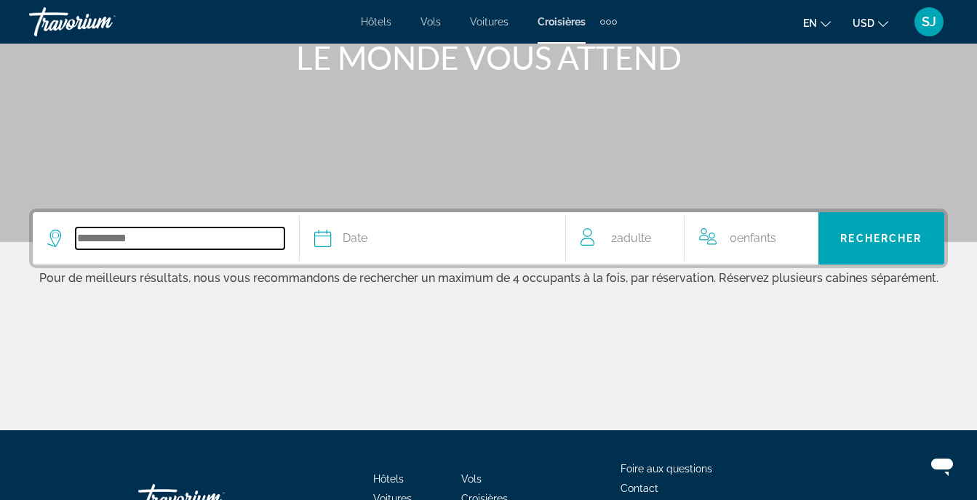
click at [132, 249] on input "Widget de recherche" at bounding box center [180, 239] width 209 height 22
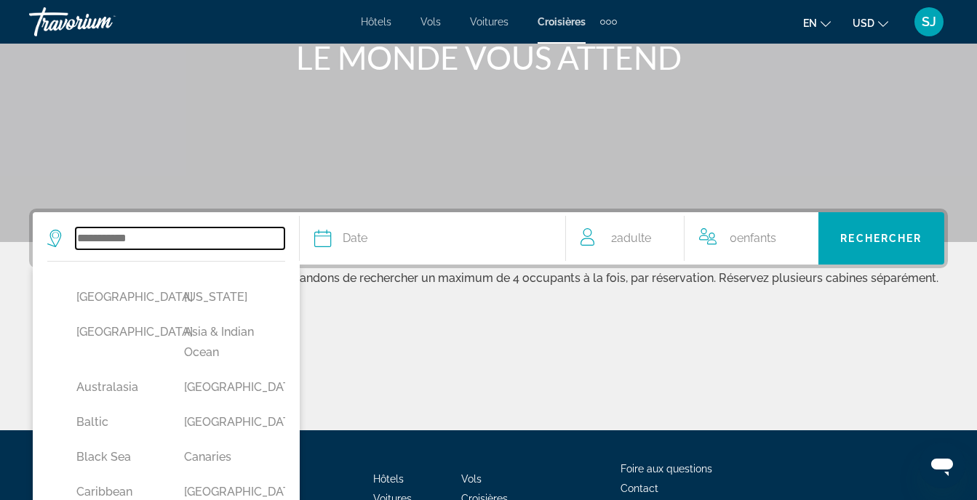
scroll to position [303, 0]
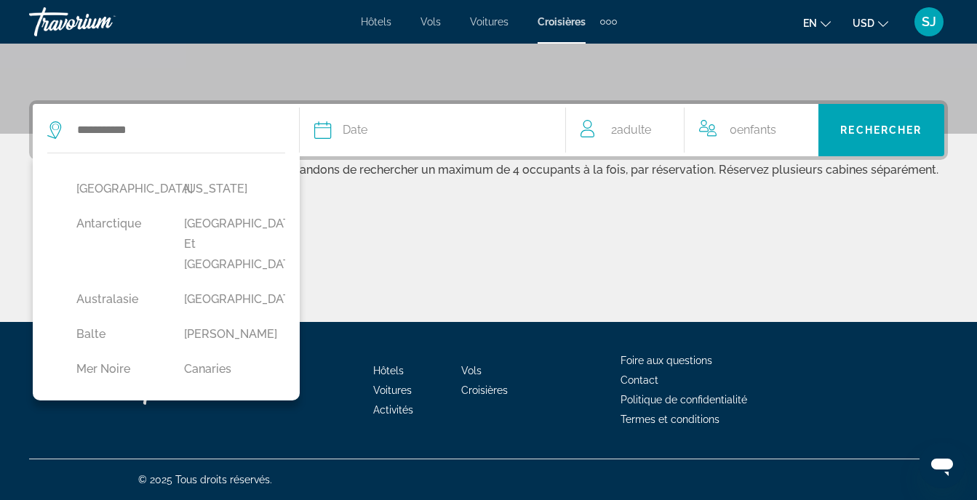
click at [356, 131] on span "Date" at bounding box center [354, 130] width 25 height 20
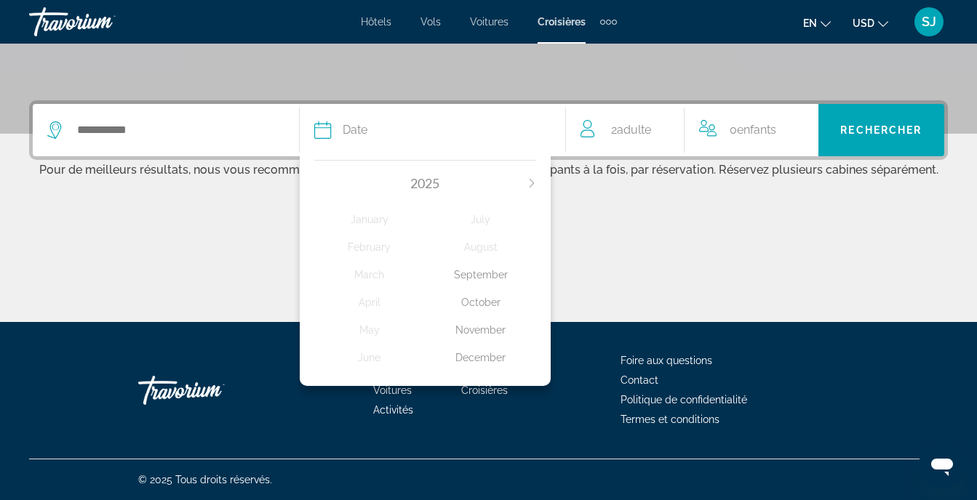
click at [484, 292] on div "October" at bounding box center [480, 302] width 111 height 26
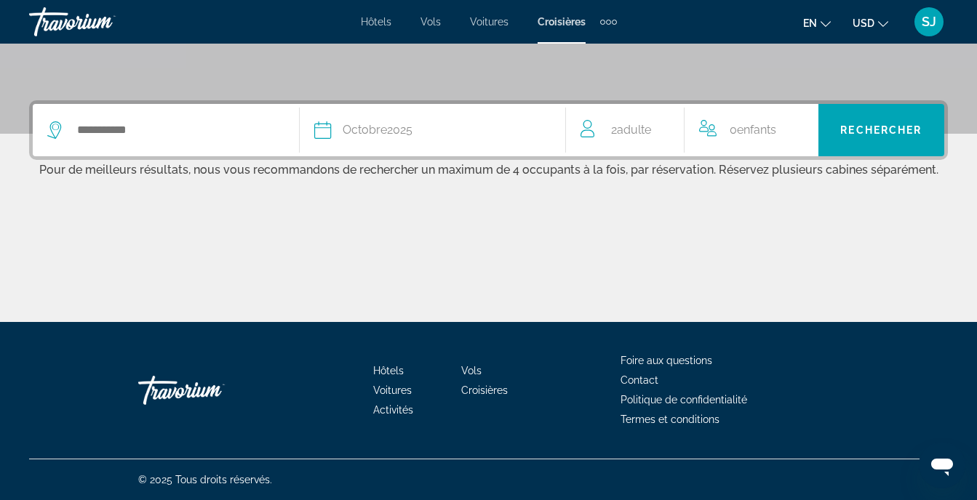
click at [618, 142] on div "2 Adult Adulte" at bounding box center [632, 130] width 104 height 52
click at [578, 121] on div "2 Adult Adulte" at bounding box center [628, 130] width 124 height 52
click at [590, 121] on icon "Décrément des adultes" at bounding box center [586, 127] width 13 height 17
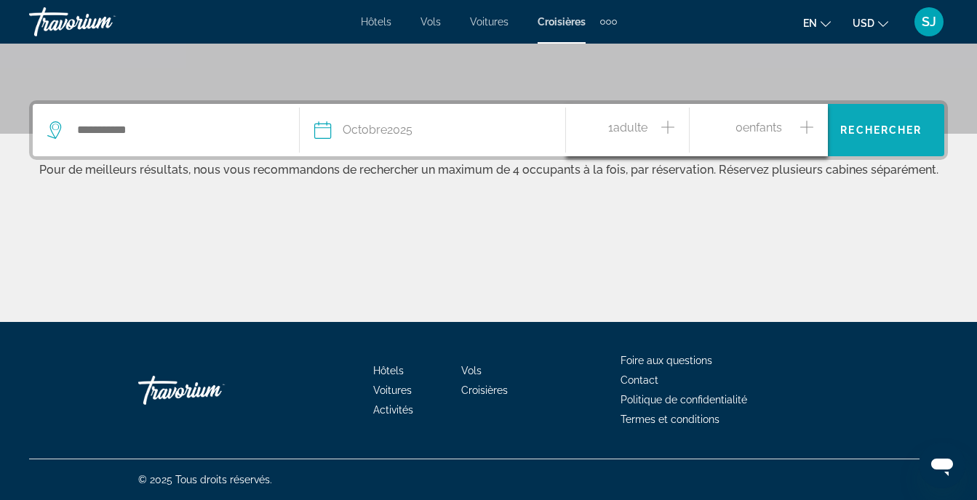
click at [894, 145] on span "Widget de recherche" at bounding box center [881, 130] width 126 height 35
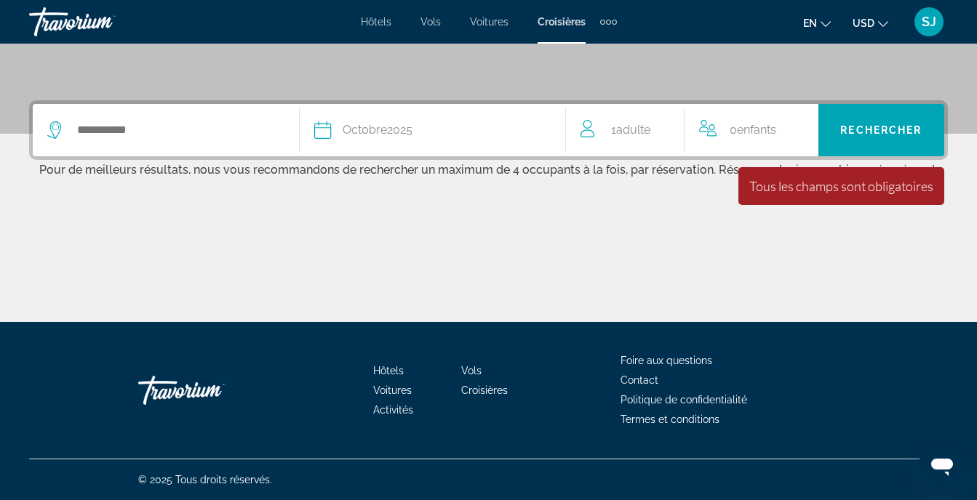
click at [124, 116] on div "Widget de recherche" at bounding box center [165, 130] width 237 height 52
click at [124, 129] on input "Widget de recherche" at bounding box center [180, 130] width 209 height 22
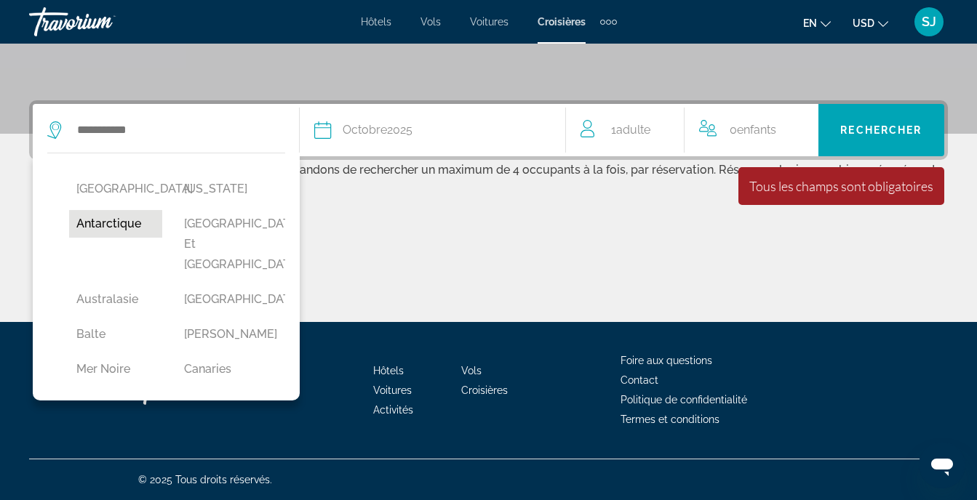
click at [107, 228] on button "Antarctique" at bounding box center [115, 224] width 93 height 28
type input "**********"
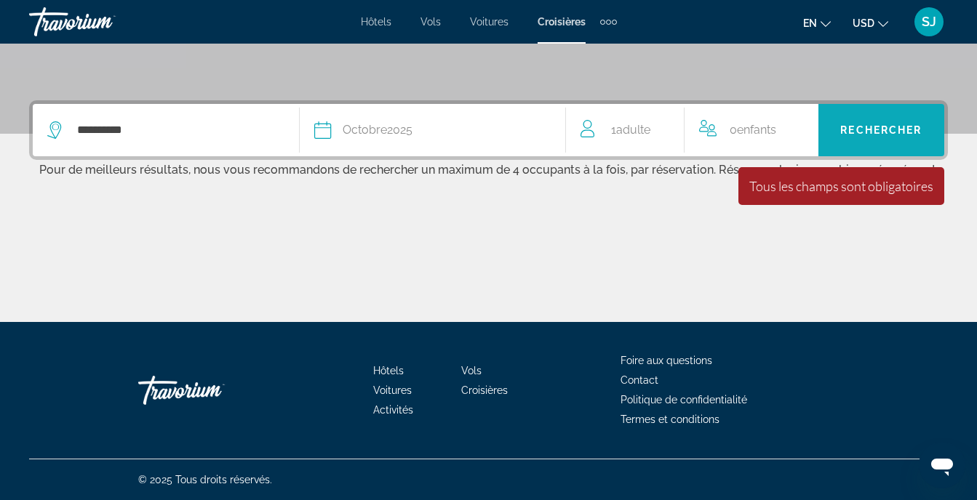
click at [870, 143] on span "Widget de recherche" at bounding box center [881, 130] width 126 height 35
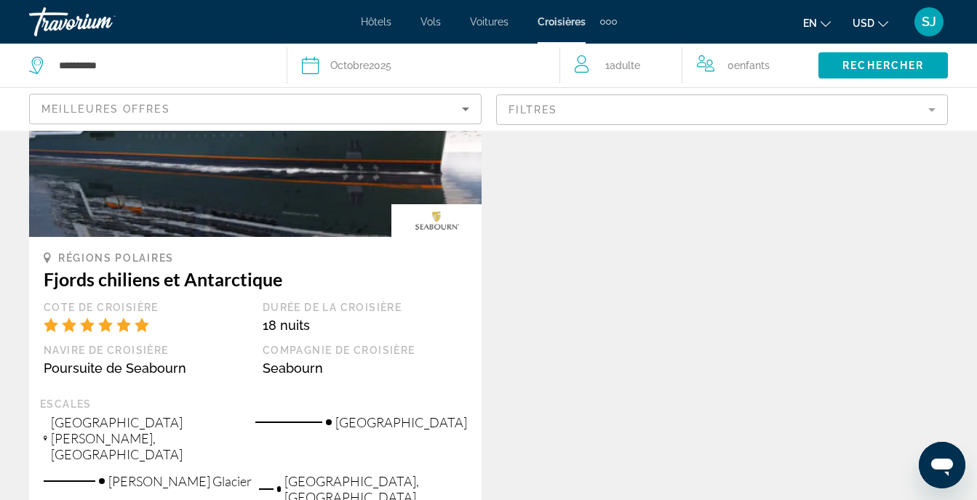
scroll to position [388, 0]
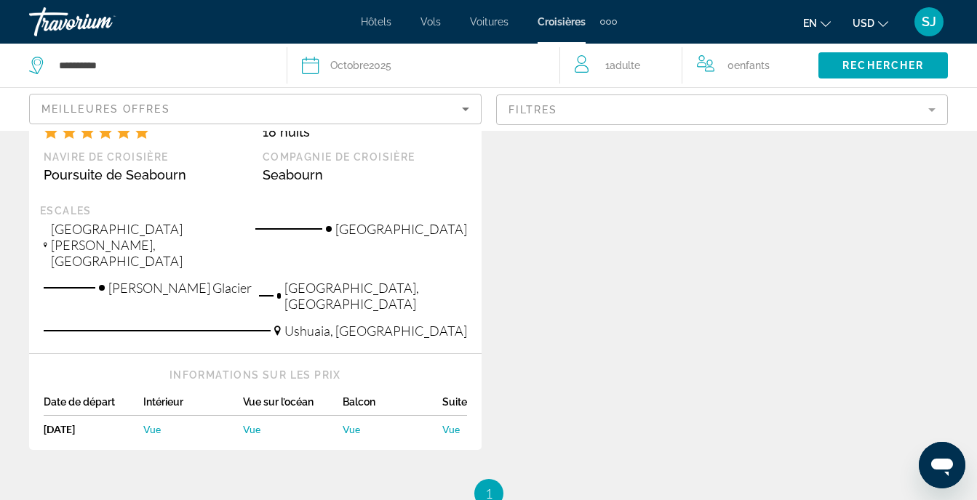
click at [153, 354] on div "Informations sur les prix Date de départ Intérieur Vue sur l’océan Balcon Suite…" at bounding box center [255, 402] width 452 height 96
click at [185, 423] on link "Vue" at bounding box center [193, 429] width 100 height 12
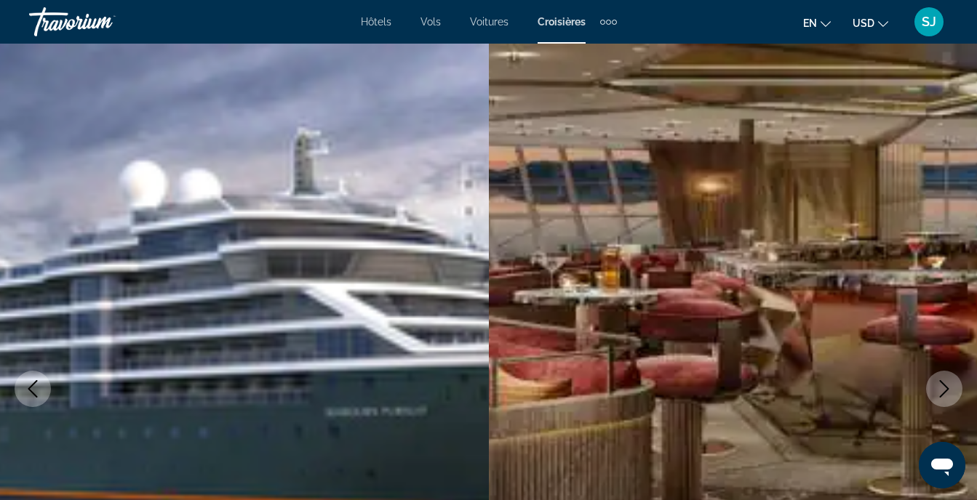
click at [612, 25] on div "Éléments de navigation supplémentaires" at bounding box center [608, 22] width 17 height 22
click at [590, 41] on link "Activities" at bounding box center [584, 49] width 57 height 26
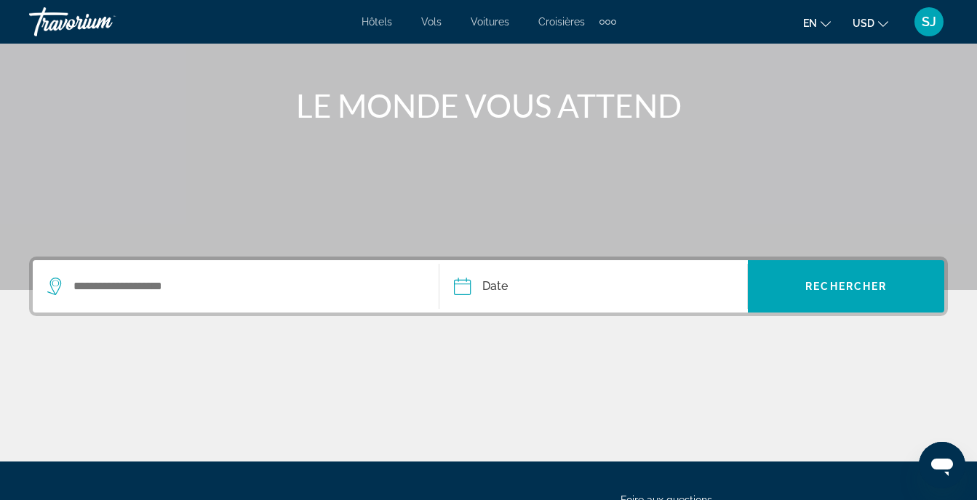
scroll to position [194, 0]
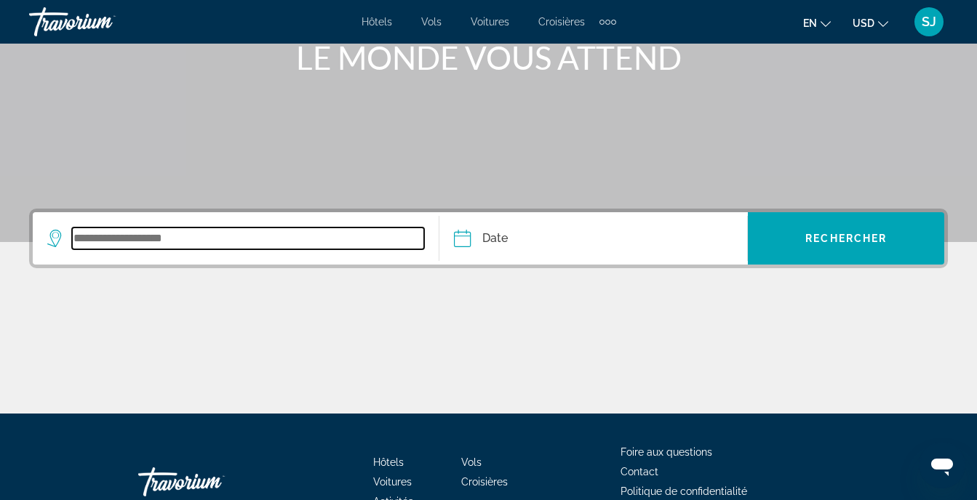
click at [290, 239] on input "Widget de recherche" at bounding box center [248, 239] width 352 height 22
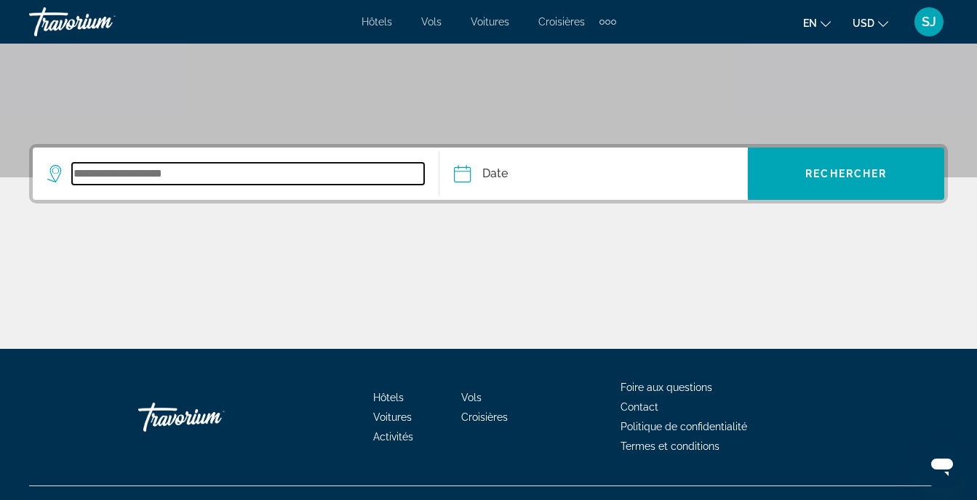
scroll to position [286, 0]
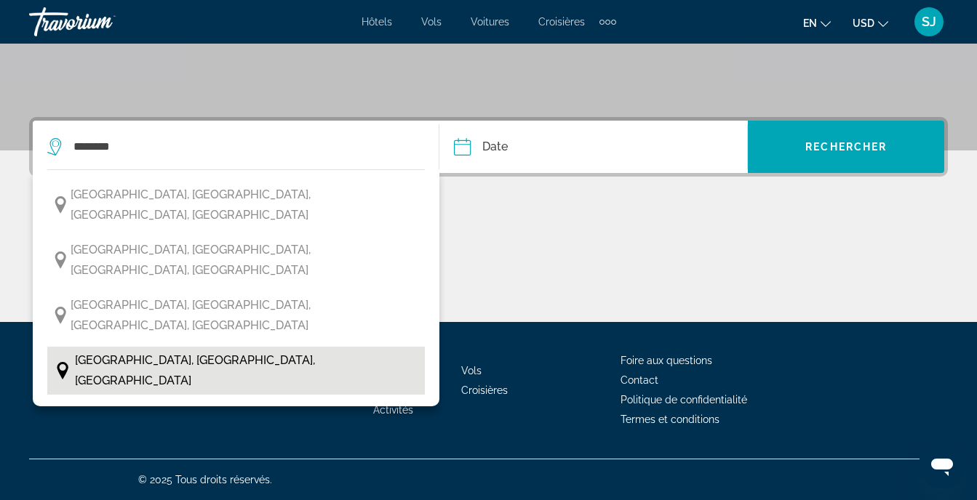
click at [216, 350] on span "[GEOGRAPHIC_DATA], [GEOGRAPHIC_DATA], [GEOGRAPHIC_DATA]" at bounding box center [246, 370] width 342 height 41
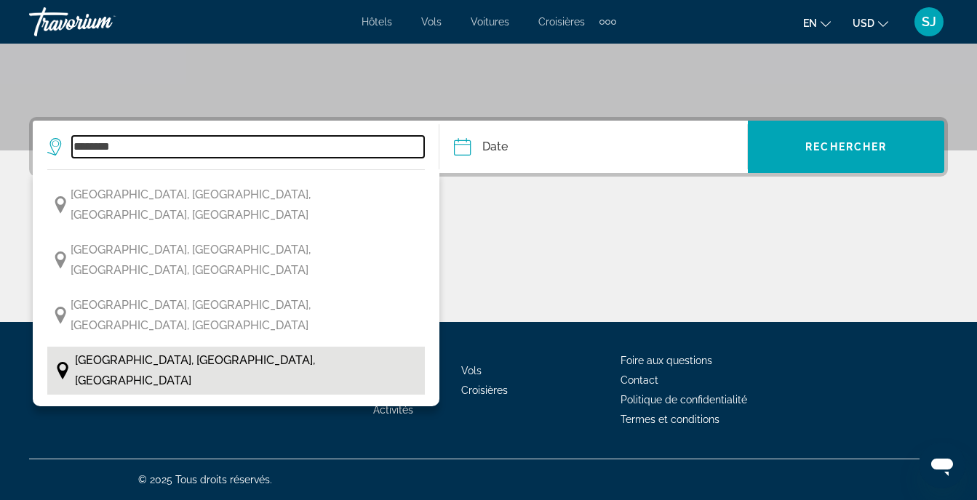
type input "**********"
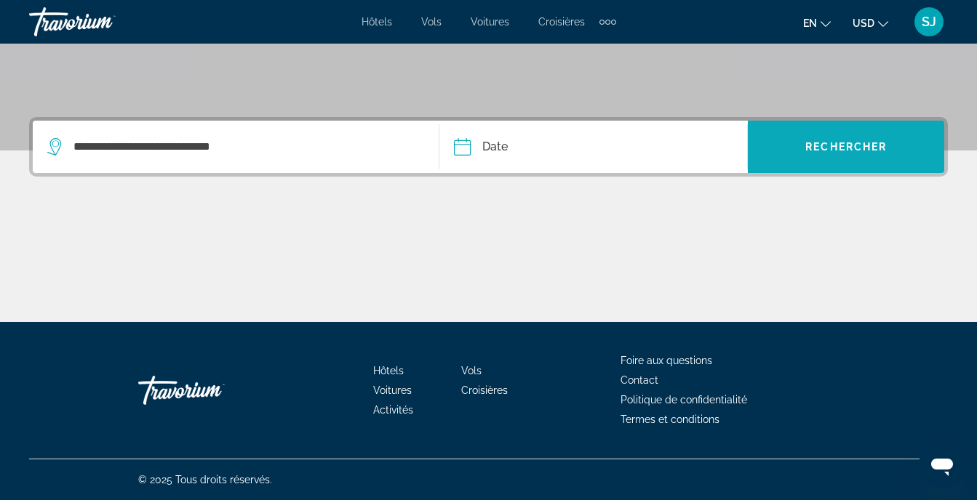
click at [828, 169] on span "Widget de recherche" at bounding box center [846, 147] width 196 height 52
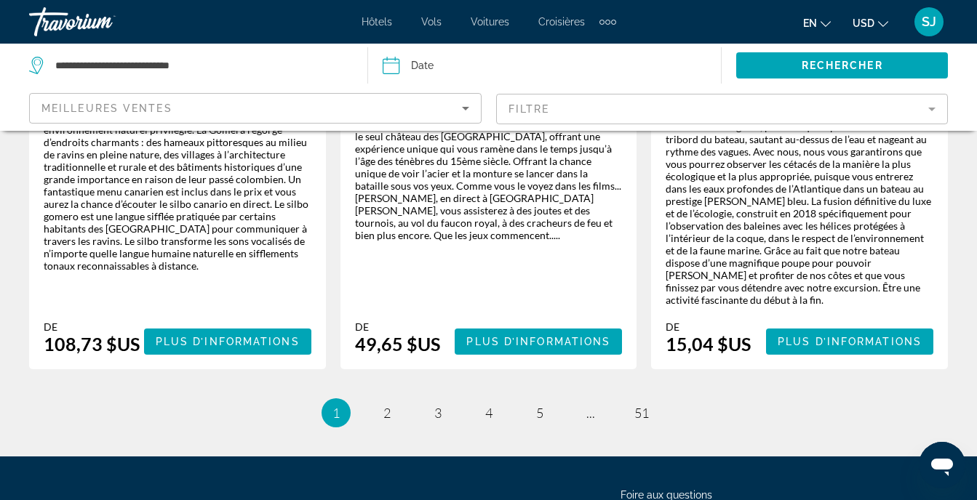
scroll to position [2701, 0]
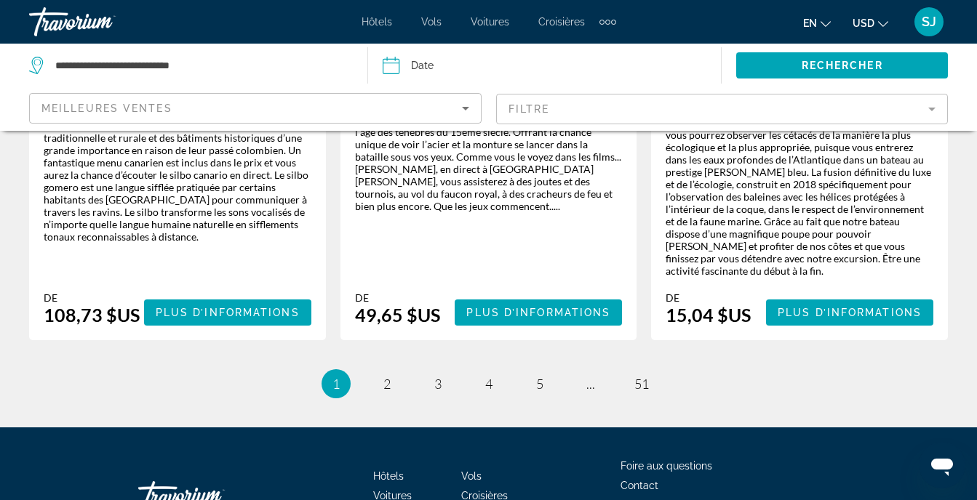
click at [400, 369] on li "page 2" at bounding box center [386, 383] width 29 height 29
click at [382, 372] on link "page 2" at bounding box center [386, 384] width 25 height 25
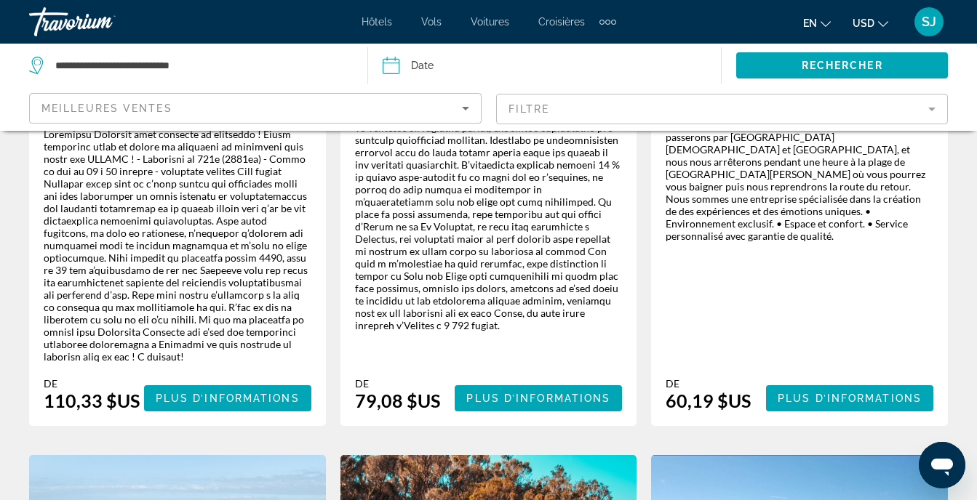
scroll to position [2005, 0]
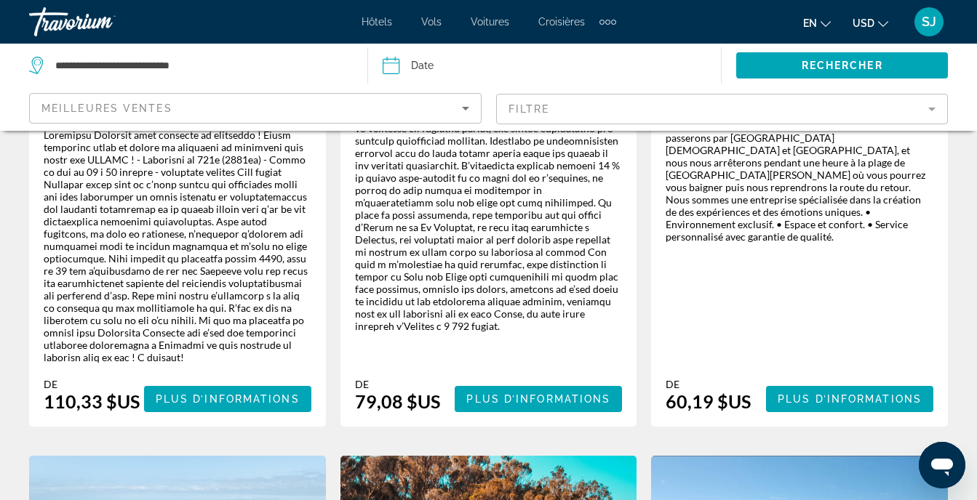
click at [389, 20] on span "Hôtels" at bounding box center [376, 22] width 31 height 12
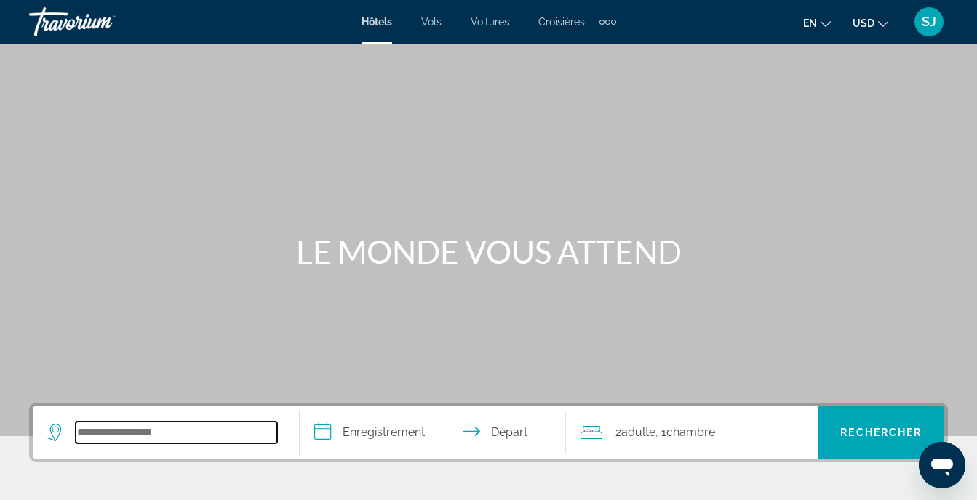
drag, startPoint x: 156, startPoint y: 434, endPoint x: 164, endPoint y: 429, distance: 9.5
click at [156, 435] on input "Widget de recherche" at bounding box center [176, 433] width 201 height 22
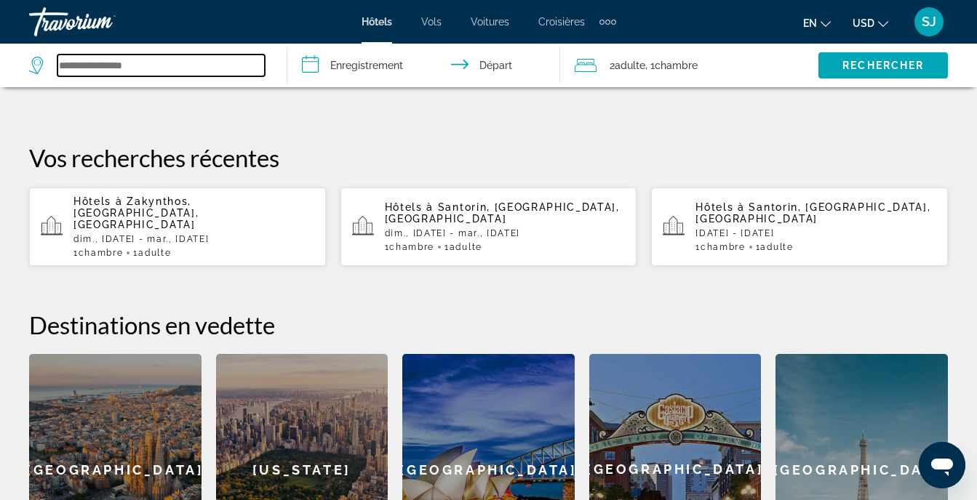
scroll to position [550, 0]
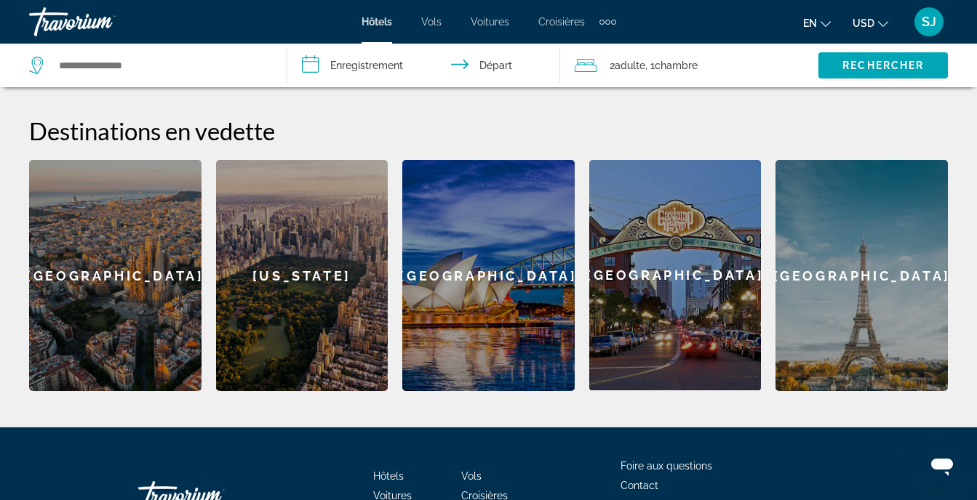
click at [117, 333] on div "[GEOGRAPHIC_DATA]" at bounding box center [115, 275] width 172 height 231
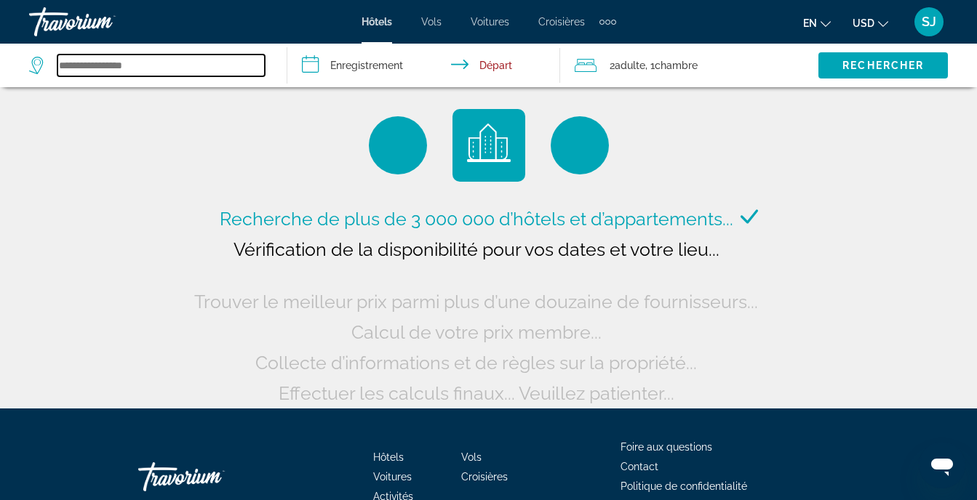
click at [122, 59] on input "Widget de recherche" at bounding box center [160, 66] width 207 height 22
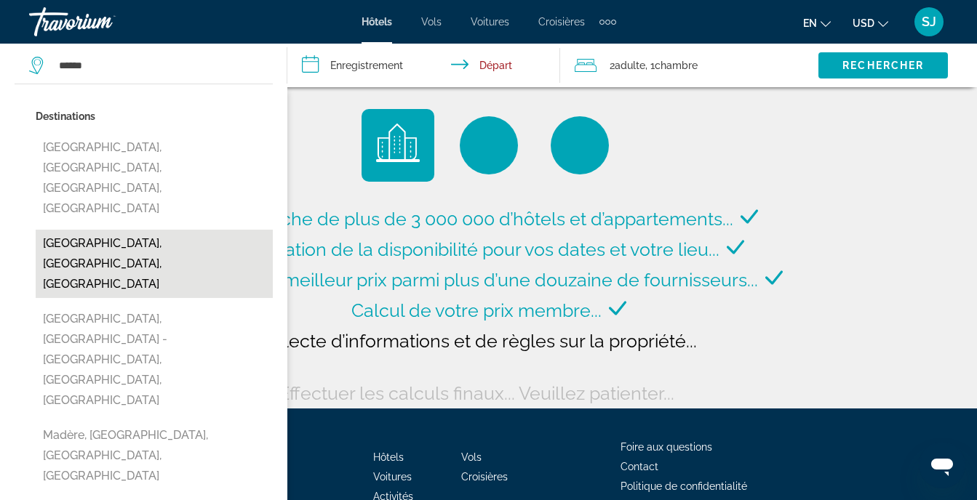
click at [177, 230] on button "[GEOGRAPHIC_DATA], [GEOGRAPHIC_DATA], [GEOGRAPHIC_DATA]" at bounding box center [154, 264] width 237 height 68
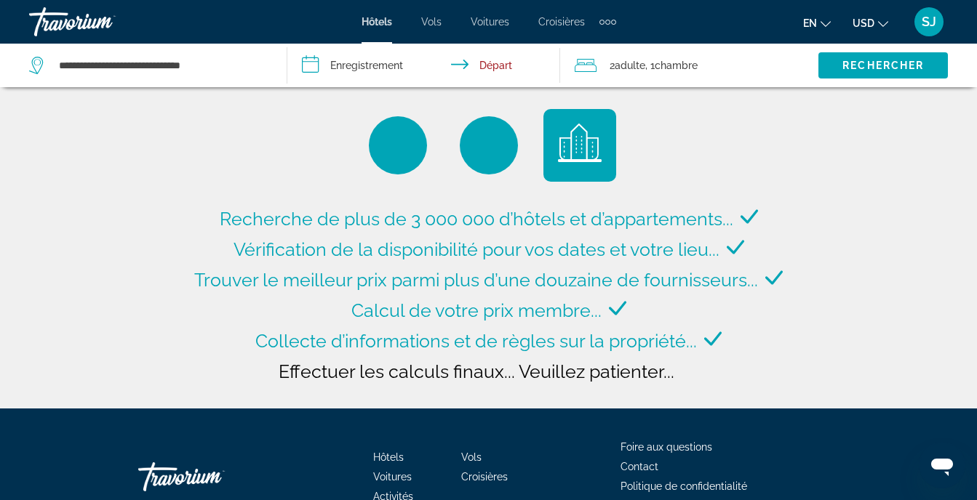
click at [345, 65] on input "**********" at bounding box center [426, 68] width 279 height 48
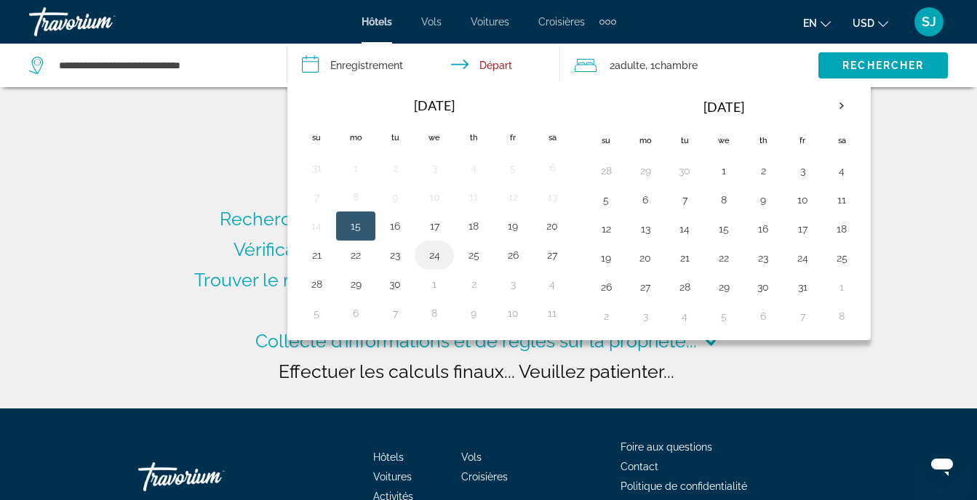
type input "**********"
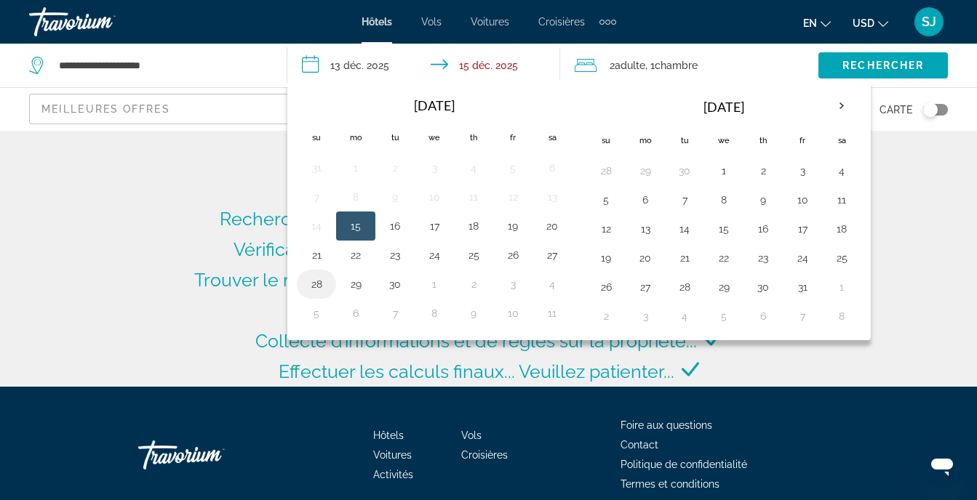
click at [332, 289] on td "28" at bounding box center [316, 284] width 39 height 29
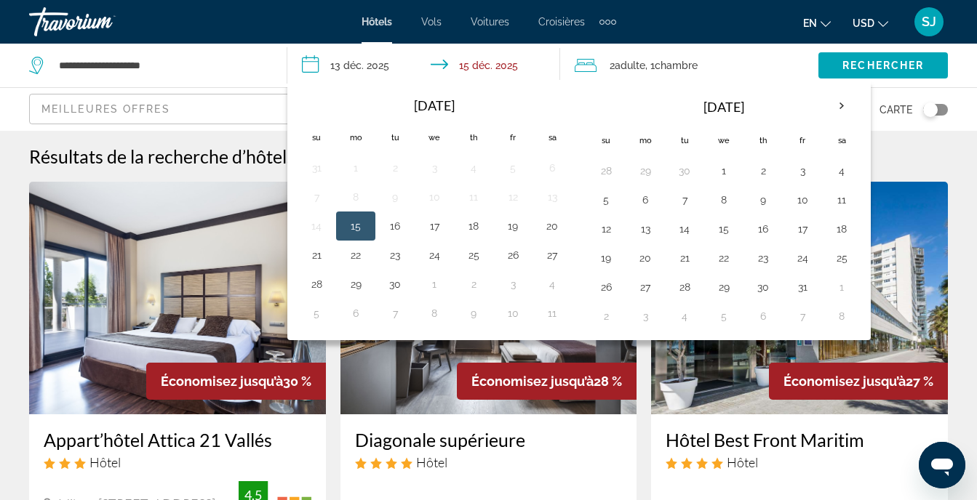
click at [313, 289] on button "28" at bounding box center [316, 284] width 23 height 20
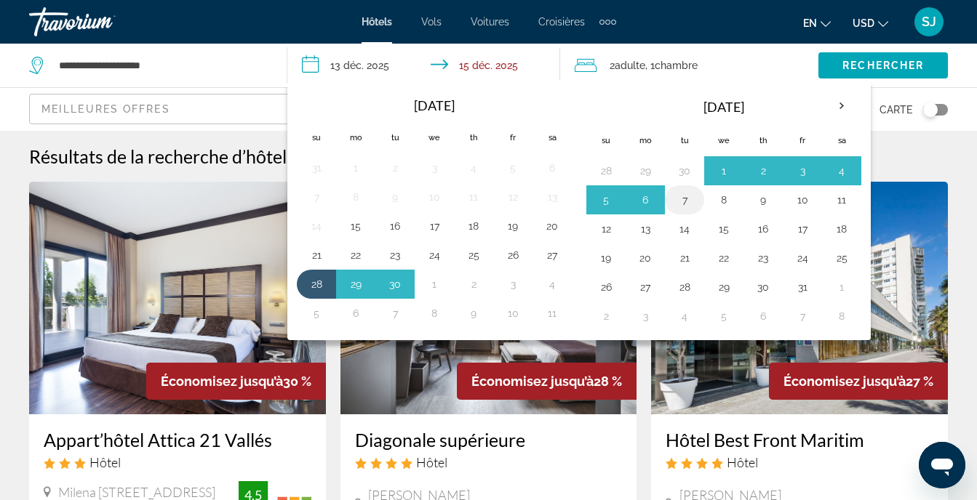
click at [678, 201] on button "7" at bounding box center [684, 200] width 23 height 20
type input "**********"
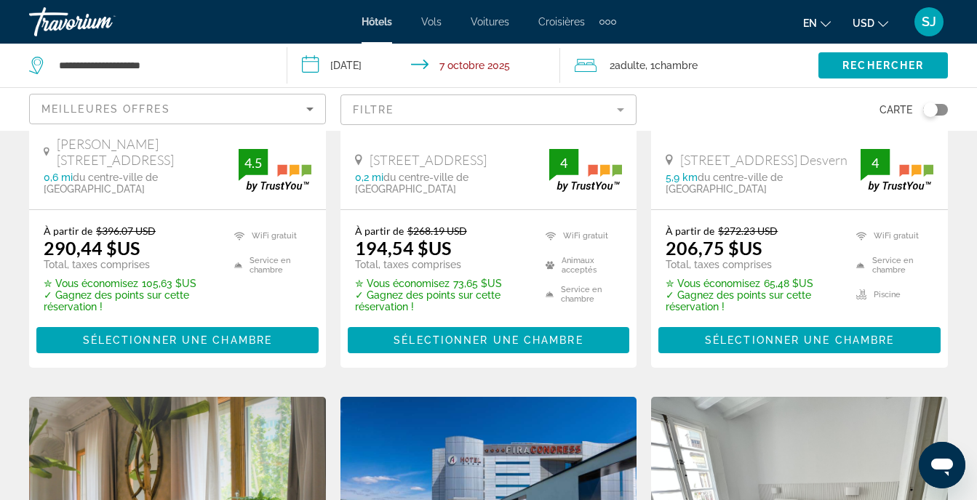
scroll to position [826, 0]
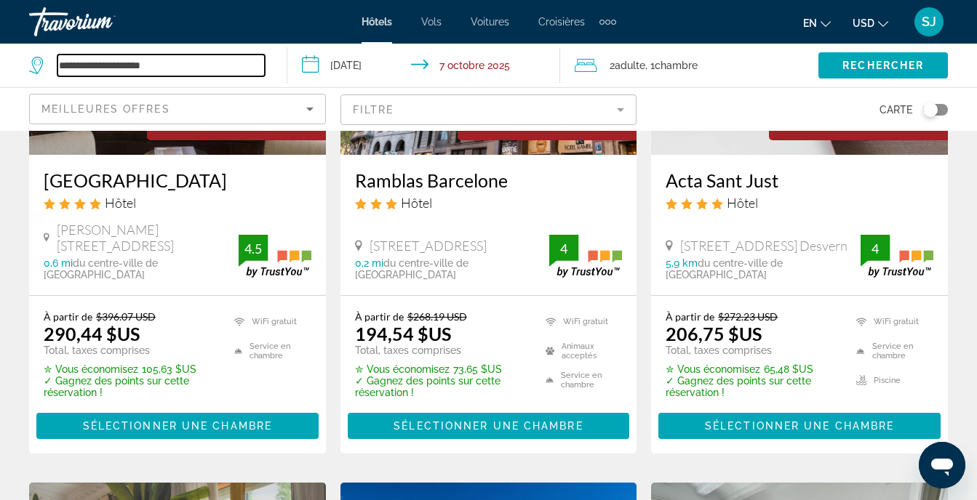
click at [207, 68] on input "**********" at bounding box center [160, 66] width 207 height 22
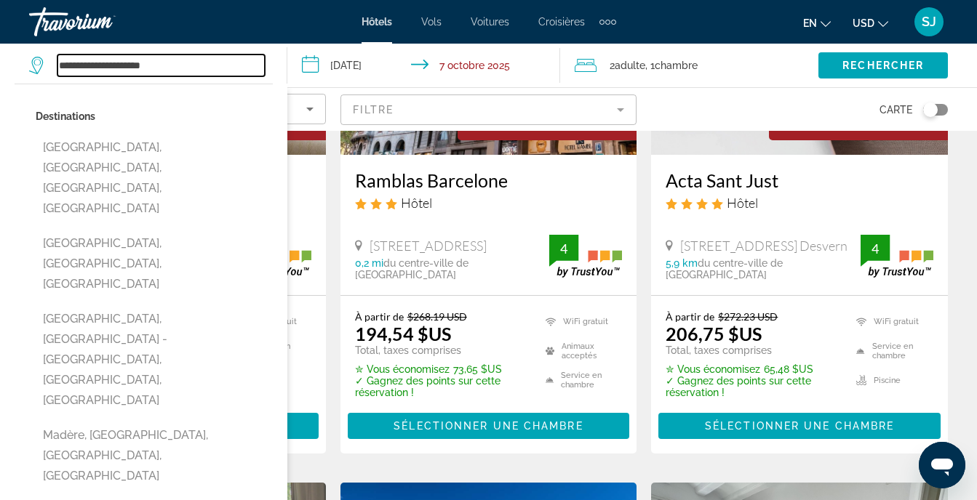
click at [207, 68] on input "**********" at bounding box center [160, 66] width 207 height 22
drag, startPoint x: 207, startPoint y: 68, endPoint x: 33, endPoint y: 96, distance: 176.1
click at [39, 87] on div "**********" at bounding box center [150, 66] width 243 height 44
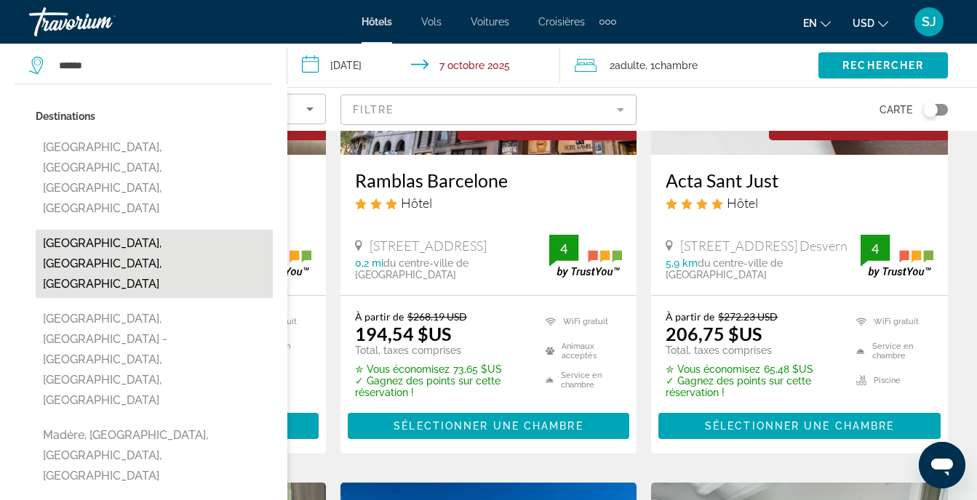
click at [138, 230] on button "[GEOGRAPHIC_DATA], [GEOGRAPHIC_DATA], [GEOGRAPHIC_DATA]" at bounding box center [154, 264] width 237 height 68
type input "**********"
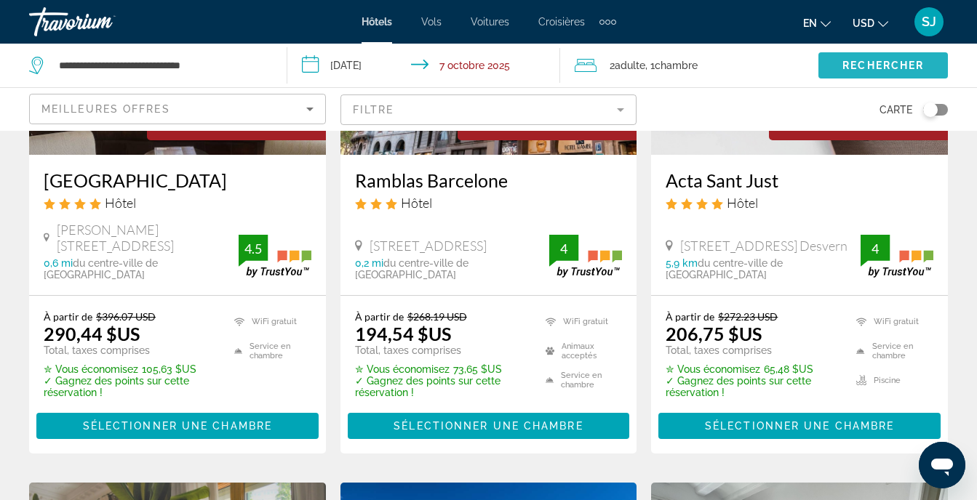
click at [847, 63] on span "Rechercher" at bounding box center [882, 66] width 81 height 12
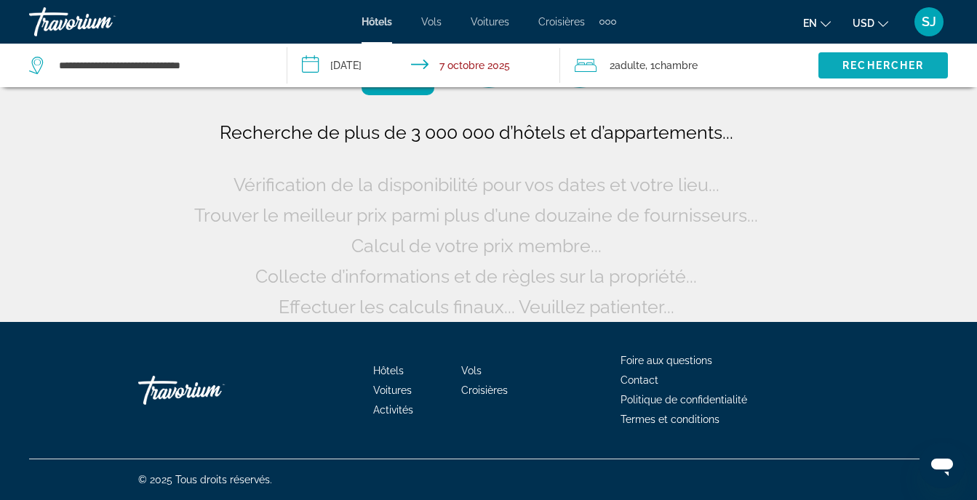
scroll to position [87, 0]
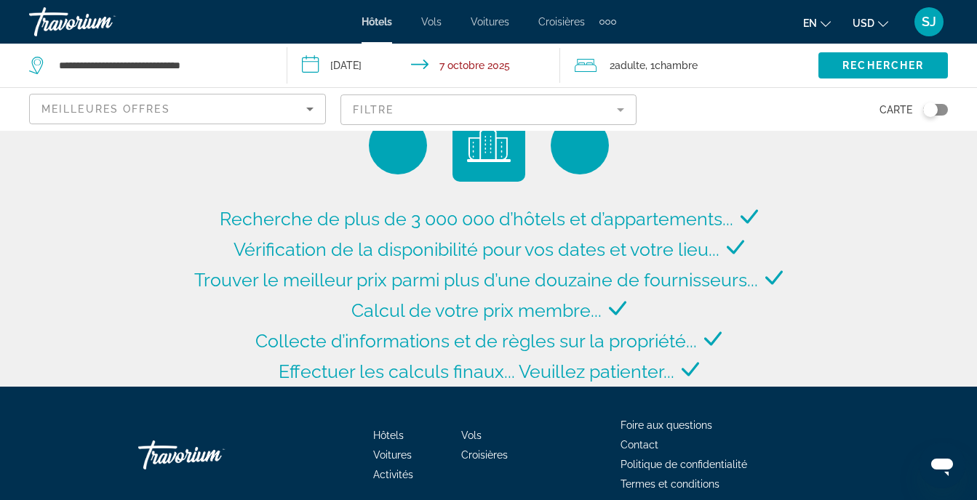
click at [928, 110] on div "Basculer la carte" at bounding box center [930, 110] width 15 height 15
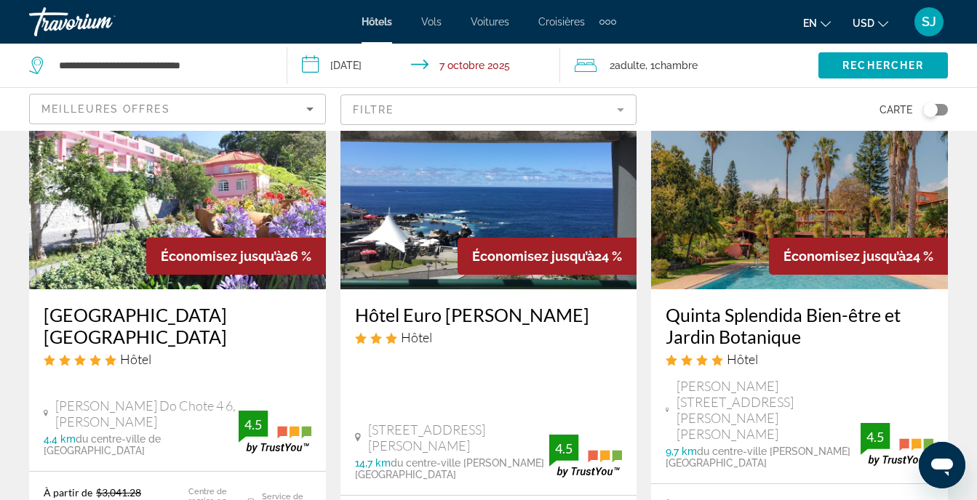
scroll to position [776, 0]
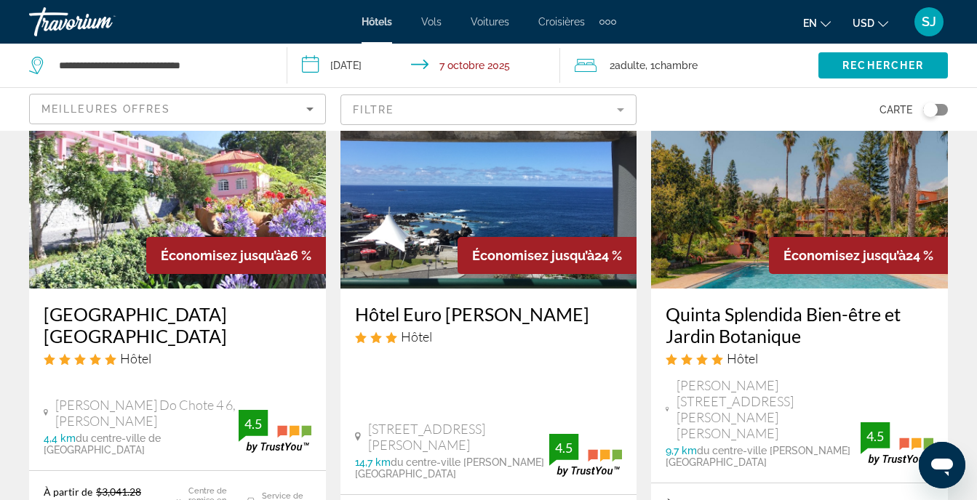
click at [514, 112] on mat-form-field "Filtre" at bounding box center [488, 110] width 297 height 31
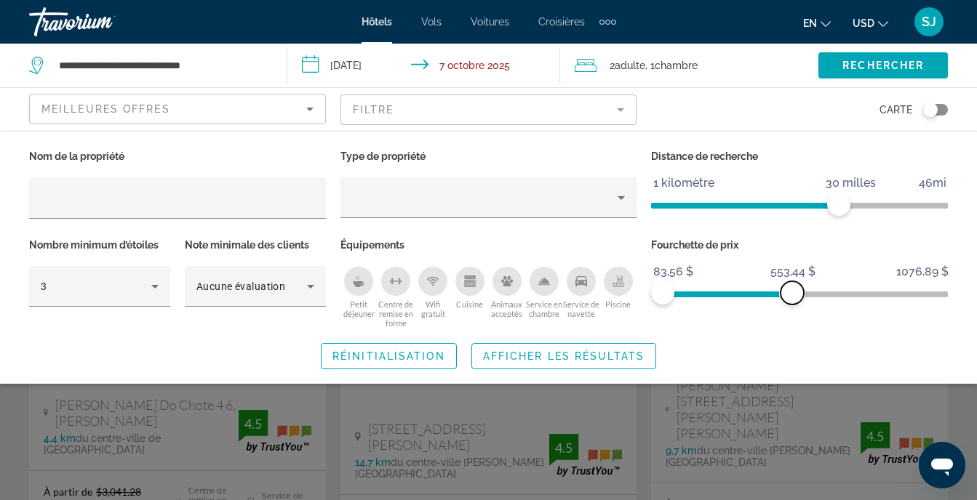
drag, startPoint x: 928, startPoint y: 293, endPoint x: 792, endPoint y: 284, distance: 136.3
click at [792, 284] on span "ngx-slider-max" at bounding box center [791, 292] width 23 height 23
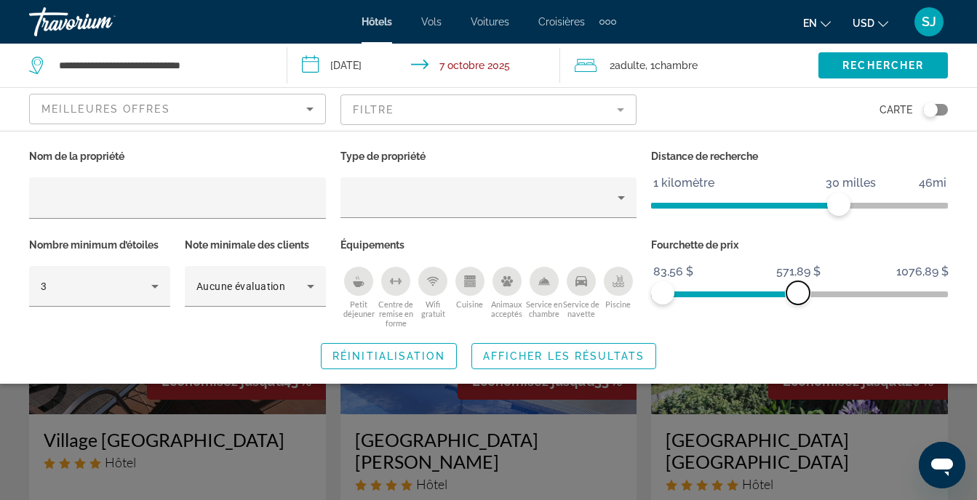
drag, startPoint x: 792, startPoint y: 284, endPoint x: 801, endPoint y: 283, distance: 8.8
click at [801, 283] on span "ngx-slider-max" at bounding box center [797, 292] width 23 height 23
click at [601, 361] on span "Afficher les résultats" at bounding box center [563, 356] width 161 height 12
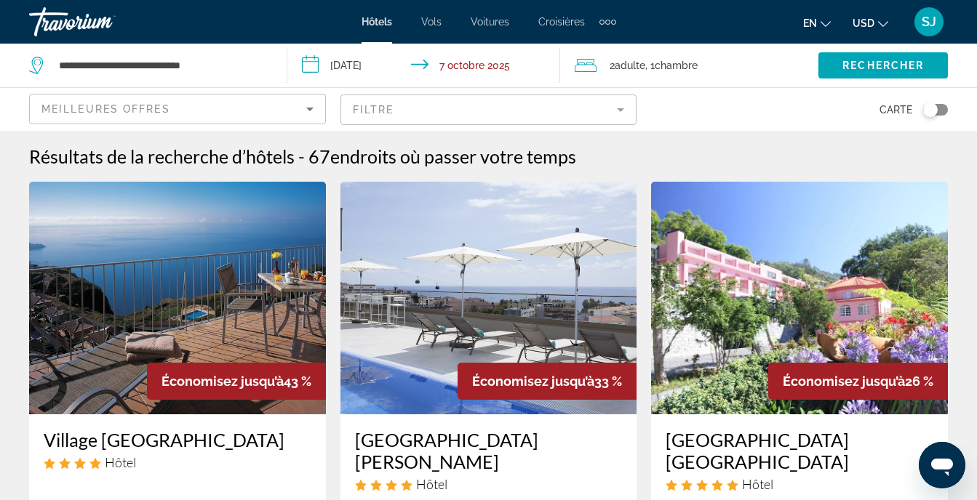
scroll to position [194, 0]
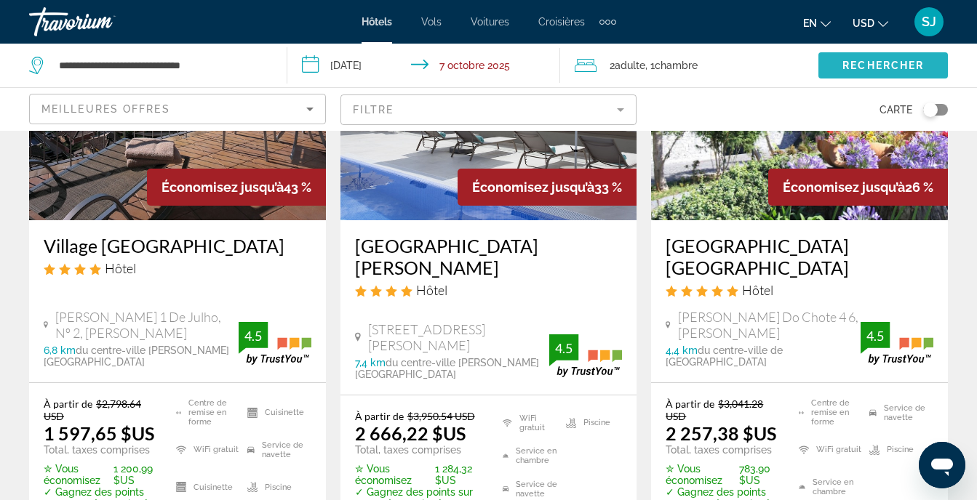
click at [878, 78] on span "Widget de recherche" at bounding box center [882, 65] width 129 height 35
click at [572, 123] on mat-form-field "Filtre" at bounding box center [488, 110] width 297 height 31
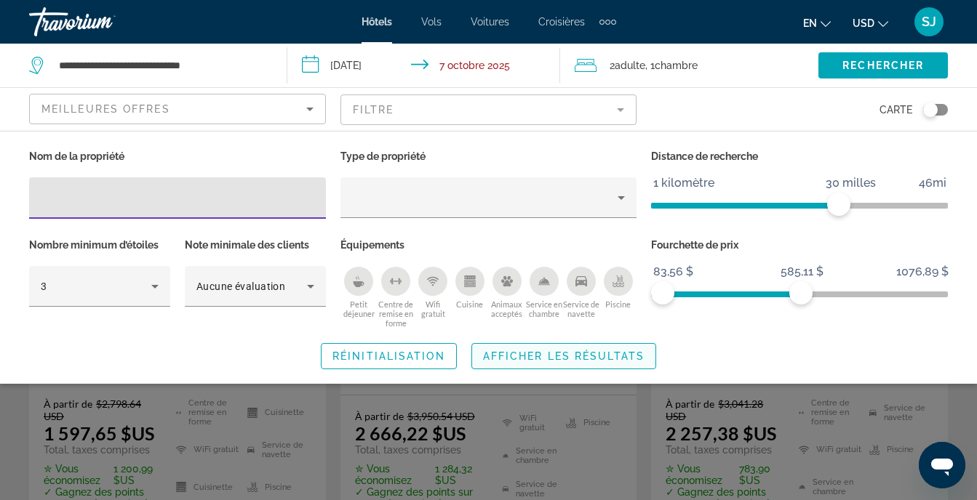
click at [562, 357] on span "Afficher les résultats" at bounding box center [563, 356] width 161 height 12
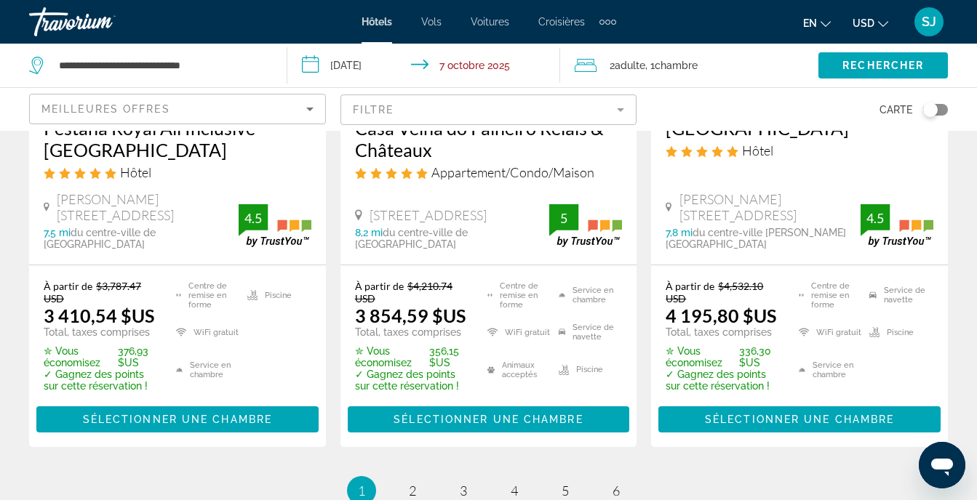
scroll to position [2218, 0]
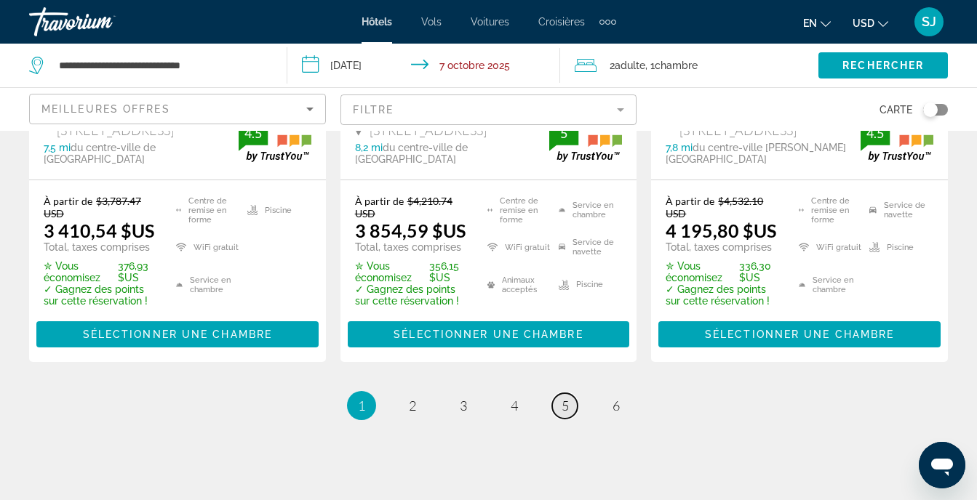
click at [559, 393] on link "page 5" at bounding box center [564, 405] width 25 height 25
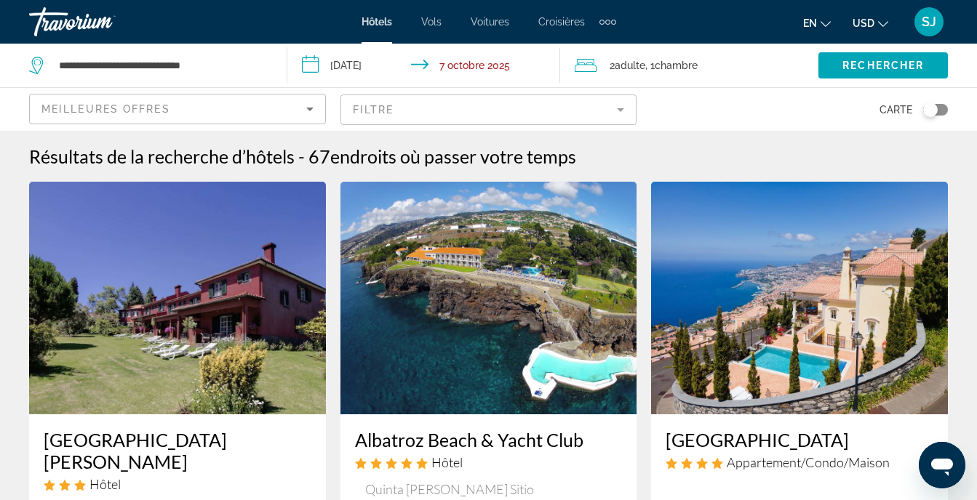
click at [225, 123] on div "Meilleures offres" at bounding box center [177, 115] width 272 height 41
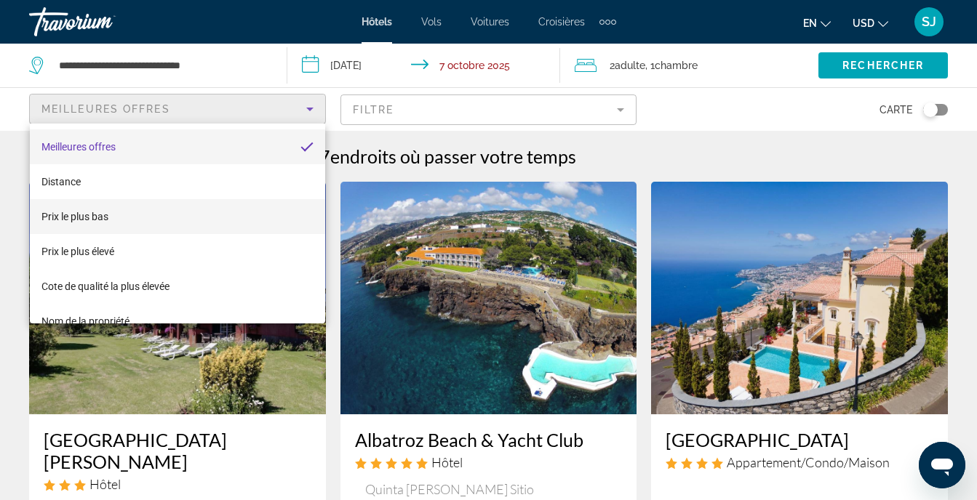
click at [125, 218] on mat-option "Prix le plus bas" at bounding box center [177, 216] width 295 height 35
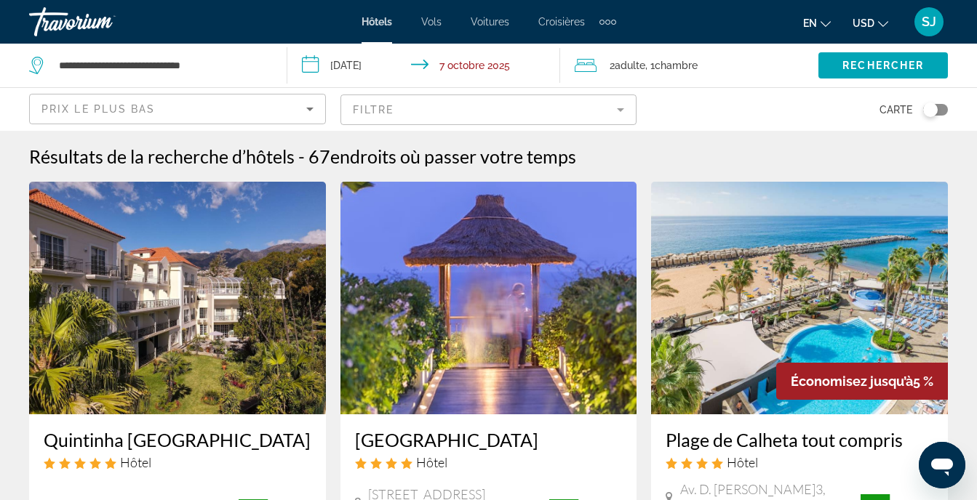
drag, startPoint x: 237, startPoint y: 90, endPoint x: 241, endPoint y: 97, distance: 7.9
click at [238, 91] on div "Prix le plus bas" at bounding box center [177, 109] width 297 height 43
click at [251, 109] on div "Prix le plus bas" at bounding box center [173, 108] width 265 height 17
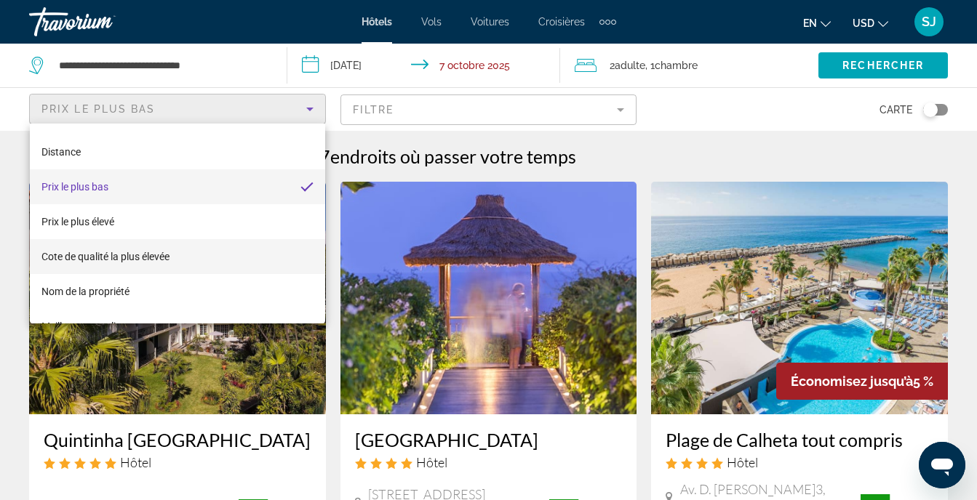
scroll to position [56, 0]
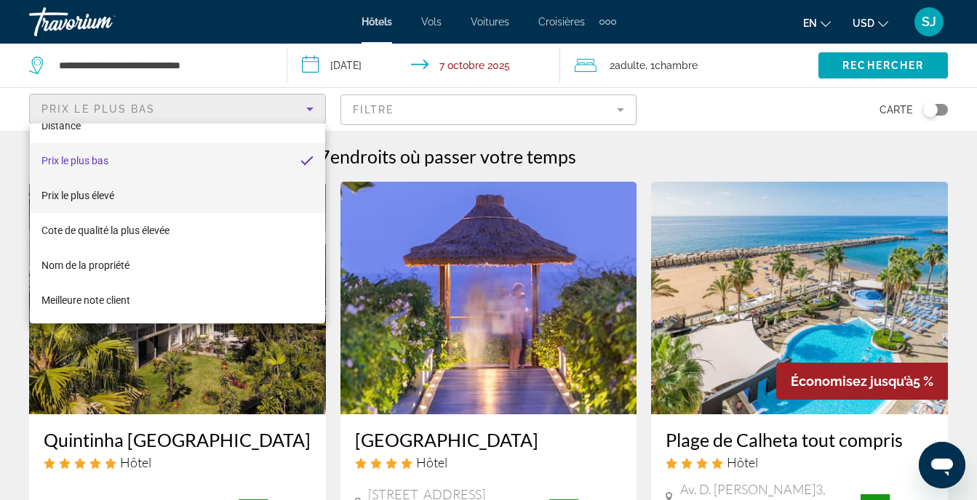
click at [224, 196] on mat-option "Prix le plus élevé" at bounding box center [177, 195] width 295 height 35
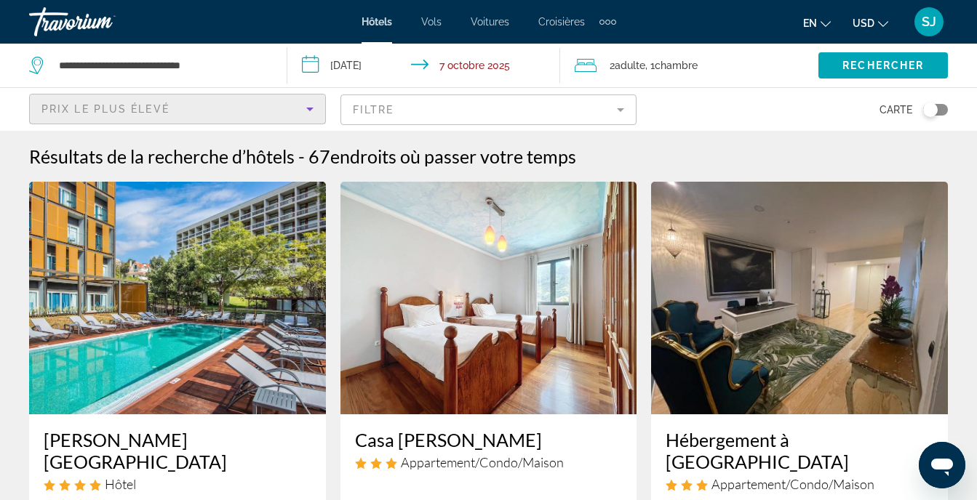
click at [211, 108] on div "Prix le plus élevé" at bounding box center [173, 108] width 265 height 17
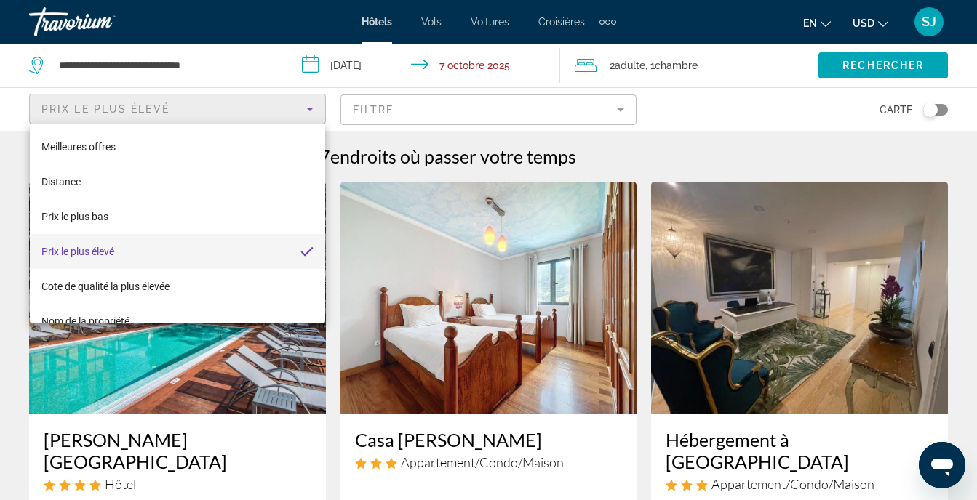
click at [204, 71] on div at bounding box center [488, 250] width 977 height 500
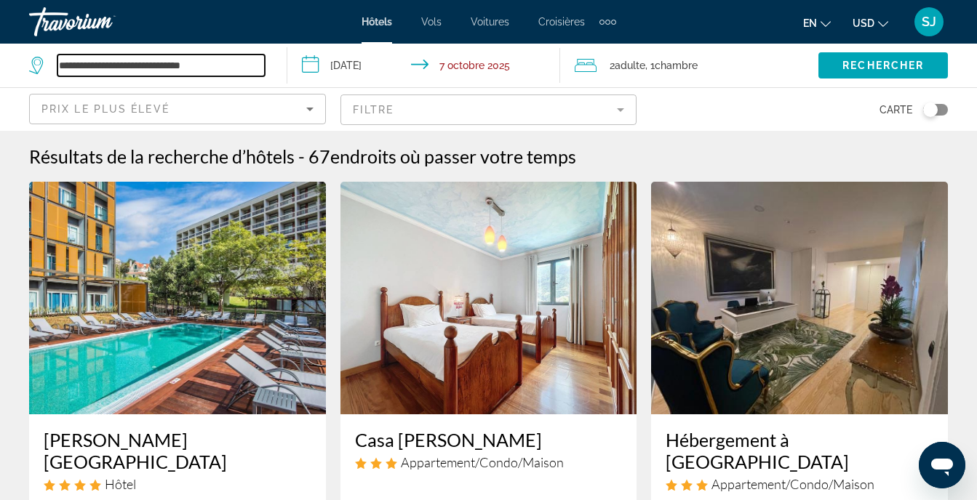
click at [216, 58] on input "**********" at bounding box center [160, 66] width 207 height 22
drag, startPoint x: 216, startPoint y: 58, endPoint x: 33, endPoint y: 60, distance: 183.3
click at [33, 60] on div "**********" at bounding box center [147, 66] width 236 height 22
click at [161, 71] on input "Widget de recherche" at bounding box center [160, 66] width 207 height 22
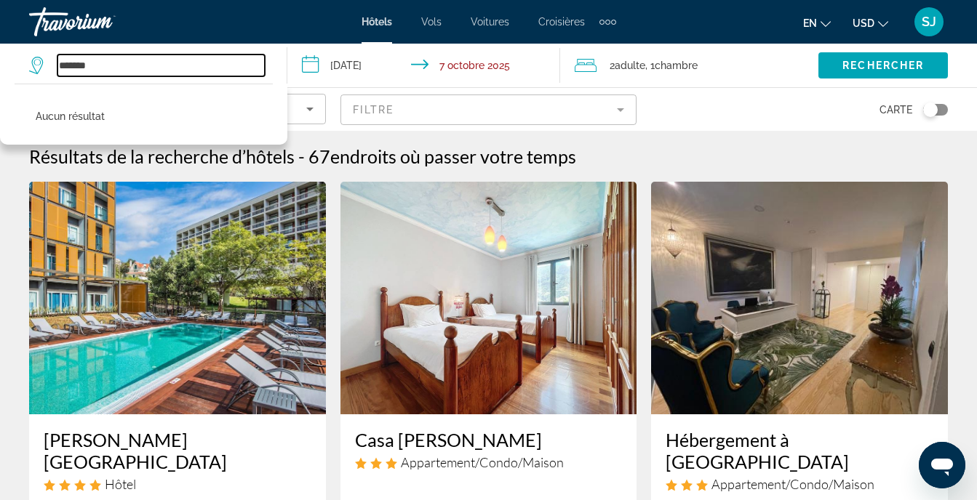
click at [87, 64] on input "*******" at bounding box center [160, 66] width 207 height 22
drag, startPoint x: 113, startPoint y: 67, endPoint x: -3, endPoint y: 71, distance: 115.7
click at [0, 71] on html "**********" at bounding box center [488, 250] width 977 height 500
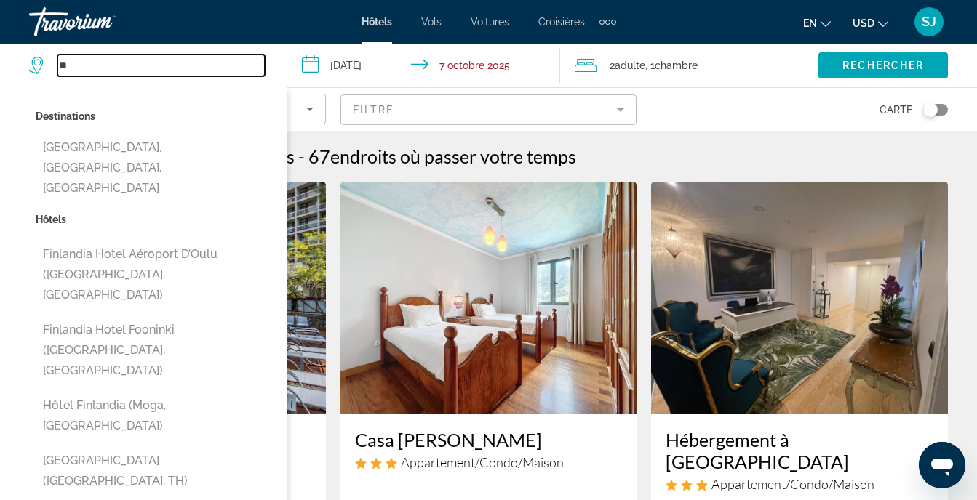
type input "*"
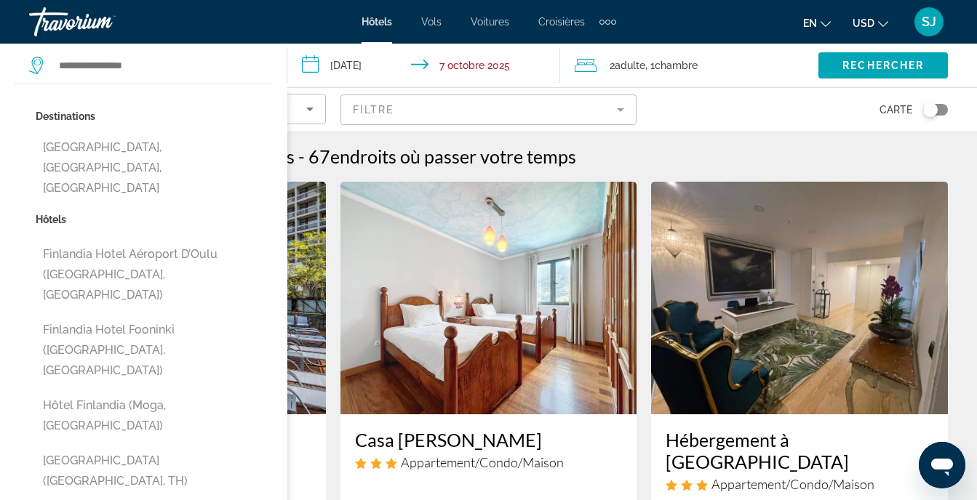
click at [0, 72] on html "**********" at bounding box center [488, 250] width 977 height 500
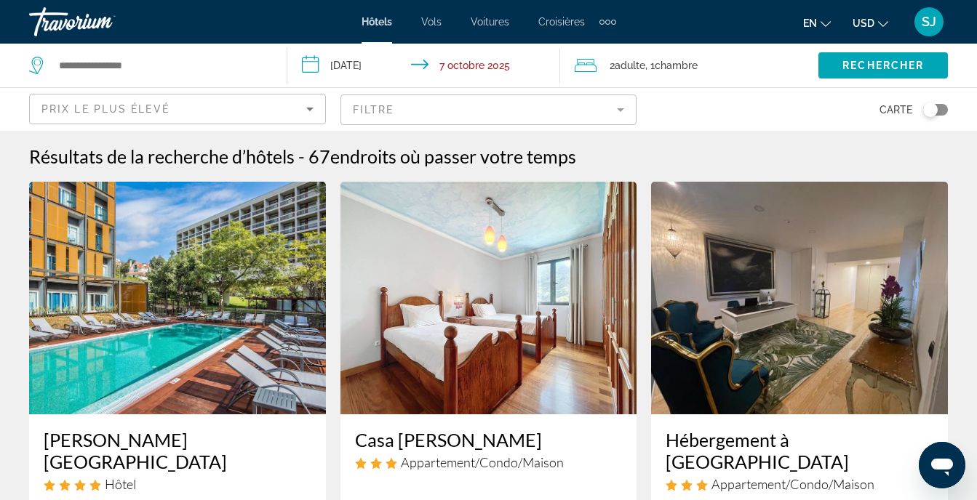
click at [232, 118] on div "Prix le plus élevé" at bounding box center [177, 115] width 272 height 41
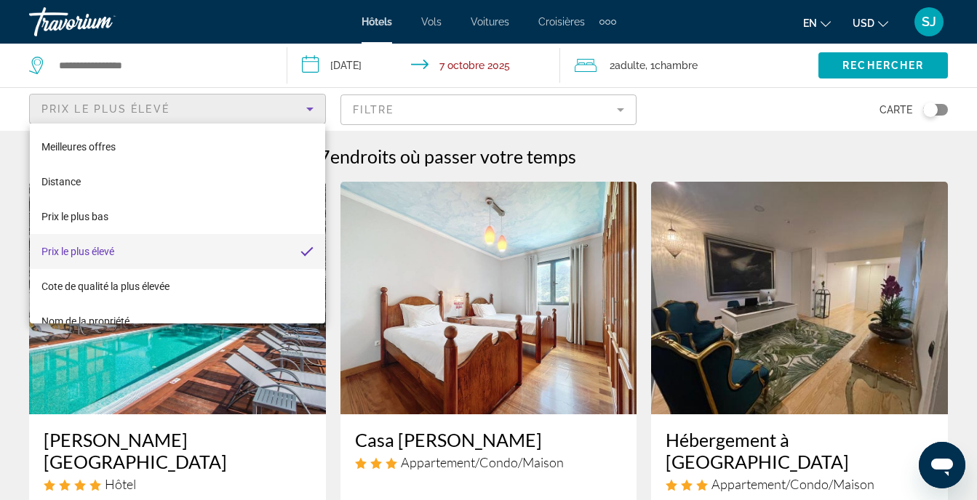
click at [190, 114] on div at bounding box center [488, 250] width 977 height 500
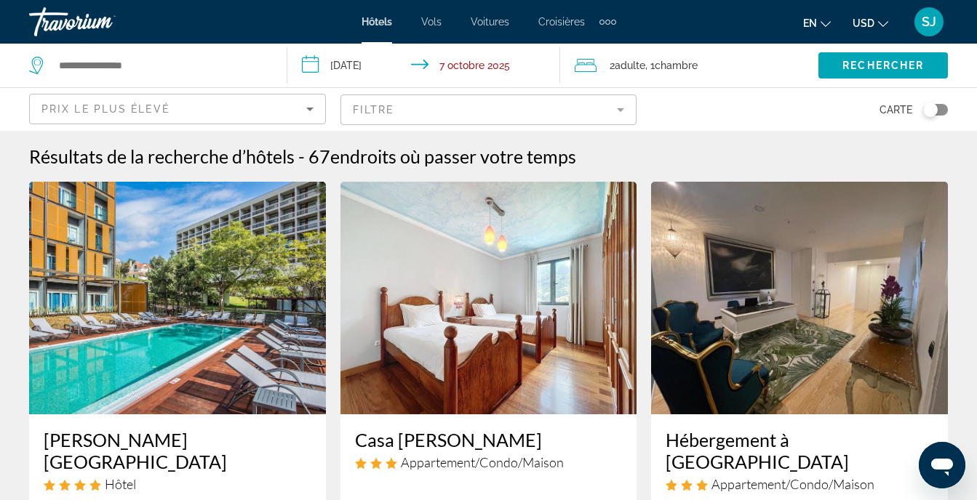
click at [182, 75] on div "Widget de recherche" at bounding box center [150, 66] width 243 height 44
click at [182, 75] on input "Widget de recherche" at bounding box center [160, 66] width 207 height 22
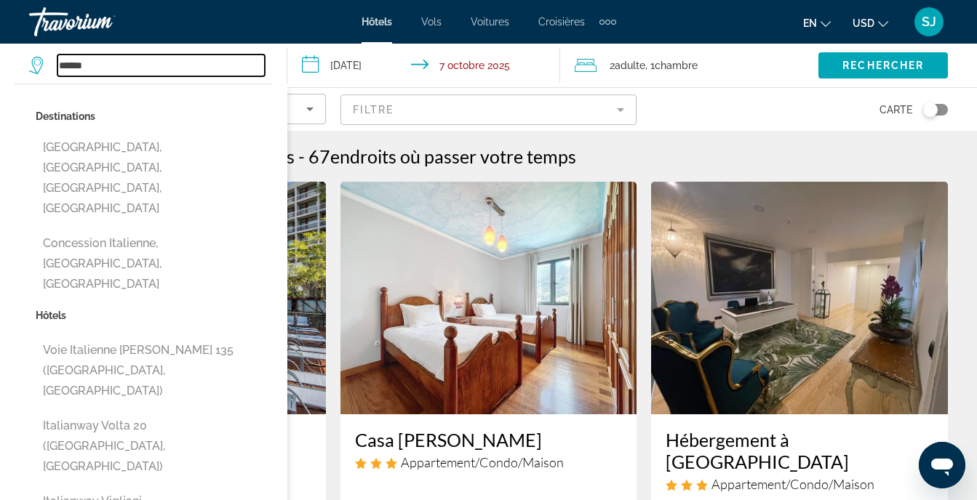
drag, startPoint x: 89, startPoint y: 65, endPoint x: 0, endPoint y: 76, distance: 90.1
click at [0, 76] on html "**********" at bounding box center [488, 250] width 977 height 500
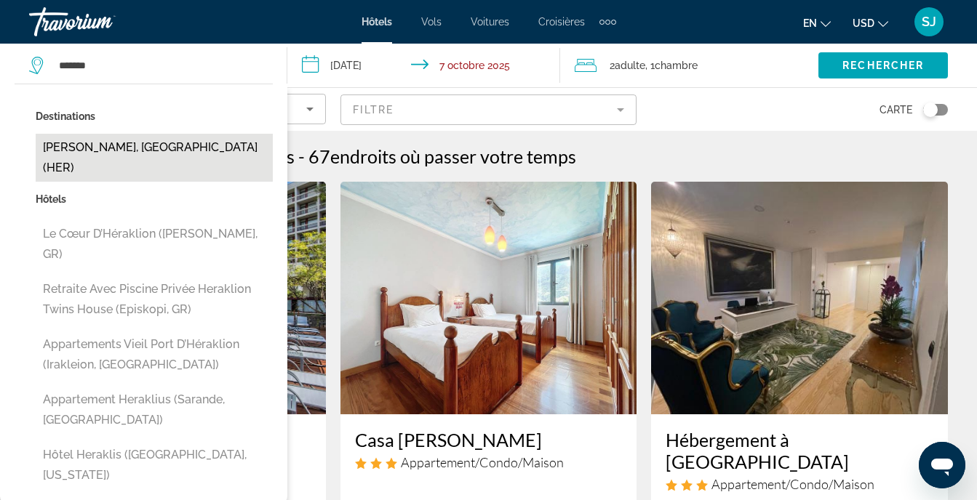
click at [93, 155] on button "[PERSON_NAME], [GEOGRAPHIC_DATA] (HER)" at bounding box center [154, 158] width 237 height 48
type input "**********"
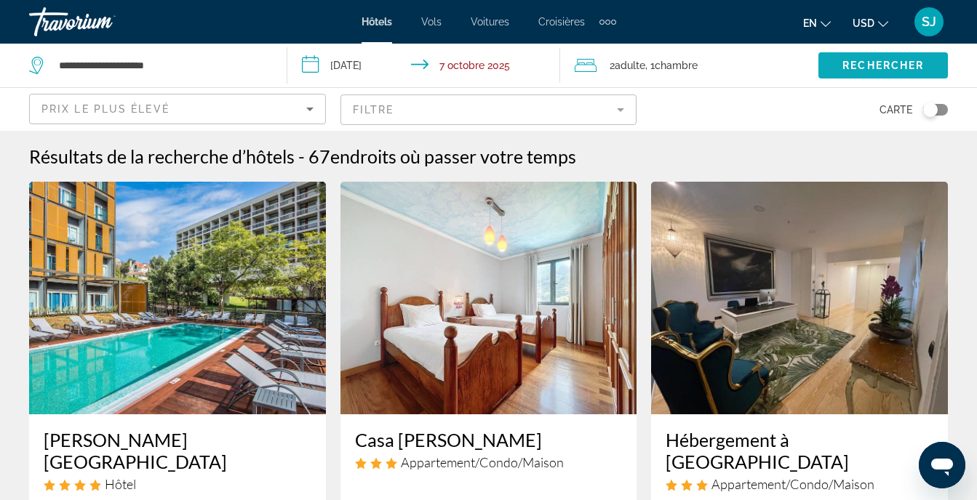
click at [862, 60] on span "Rechercher" at bounding box center [882, 66] width 81 height 12
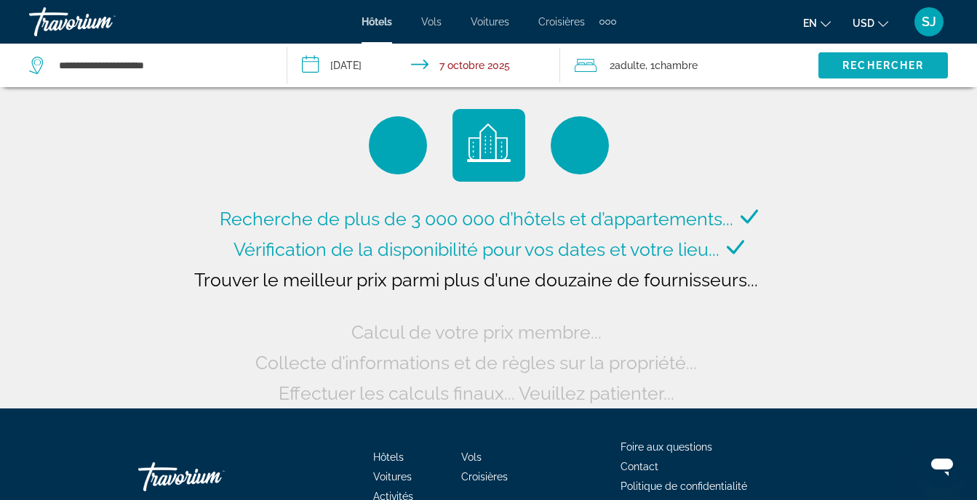
click at [868, 58] on span "Widget de recherche" at bounding box center [882, 65] width 129 height 35
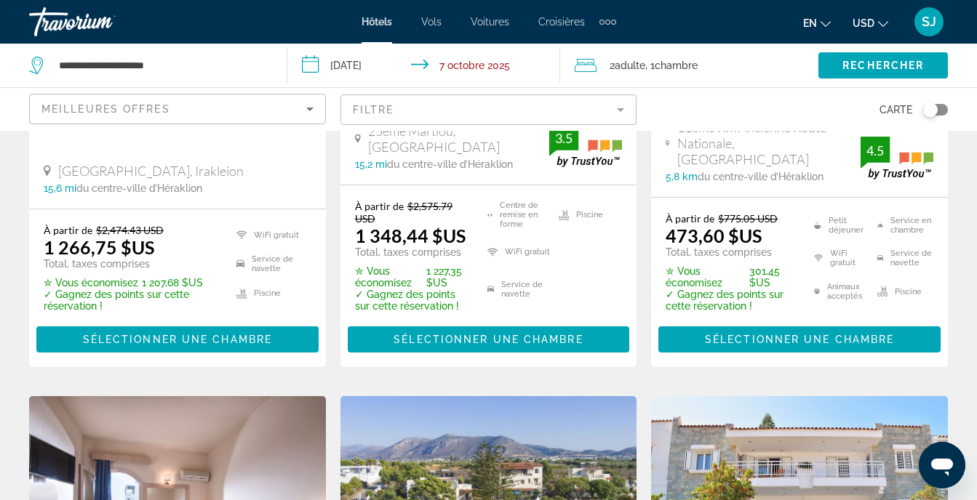
scroll to position [388, 0]
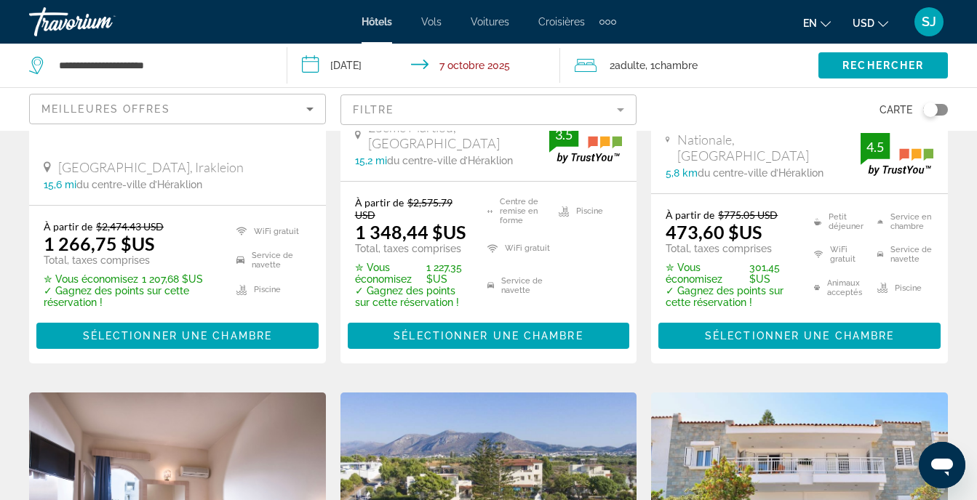
click at [552, 108] on mat-form-field "Filtre" at bounding box center [488, 110] width 297 height 31
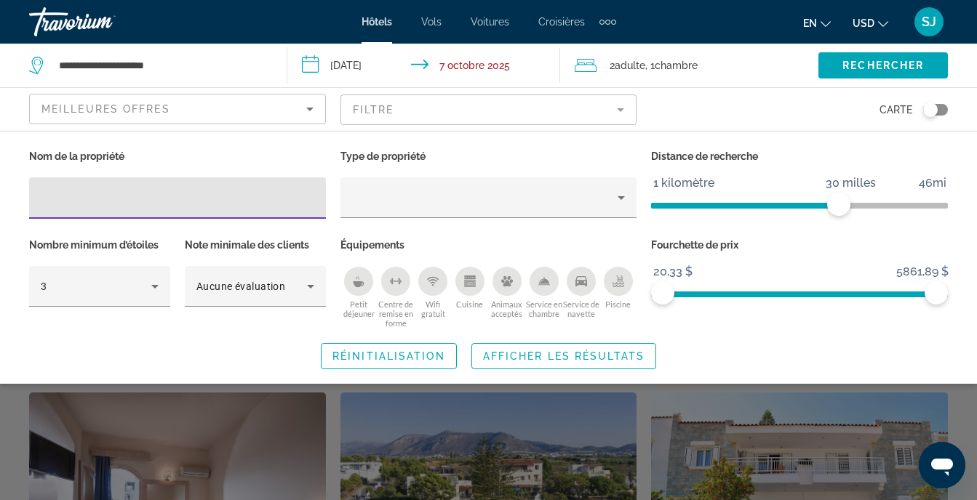
click at [804, 286] on span "ngx-slider" at bounding box center [798, 291] width 273 height 23
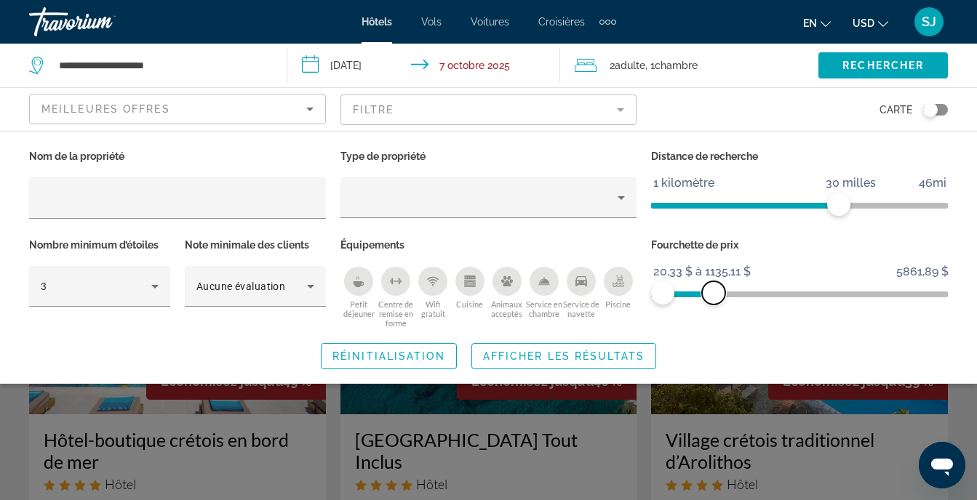
drag, startPoint x: 778, startPoint y: 300, endPoint x: 713, endPoint y: 313, distance: 66.2
click at [713, 313] on div "Fourchette de prix 20,33 $ 5861,89 $ 20,33 $ 1135,11 $ 20,33 $ à 1135,11 $" at bounding box center [799, 282] width 311 height 94
click at [713, 313] on div "Fourchette de prix 20,33 $ 5861,89 $ 20,33 $ 1104,00 $ 20,33 $ à 1104,00 $" at bounding box center [799, 282] width 311 height 94
click at [497, 357] on span "Afficher les résultats" at bounding box center [563, 356] width 161 height 12
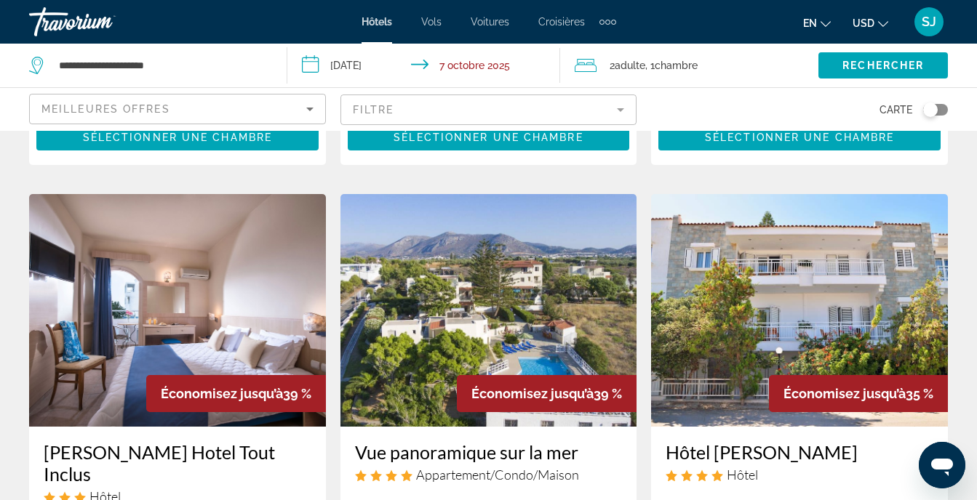
scroll to position [582, 0]
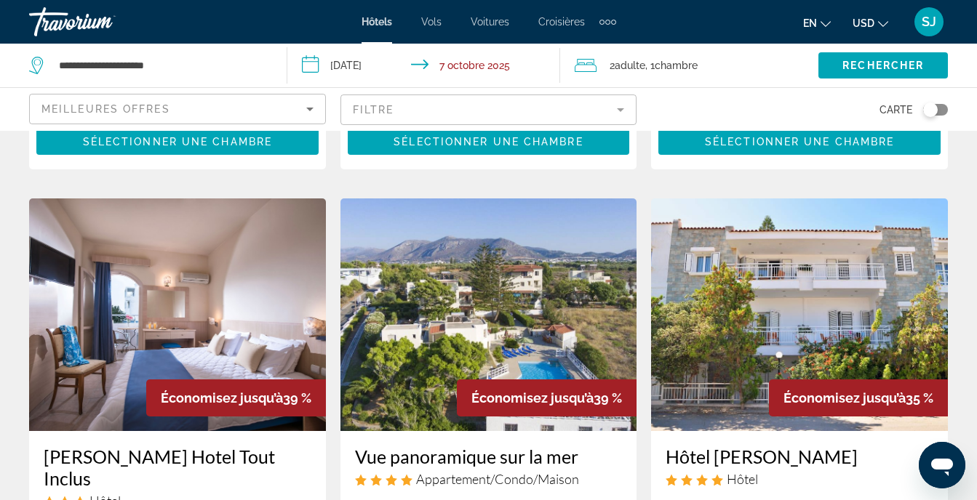
click at [535, 315] on img "Contenu principal" at bounding box center [488, 315] width 297 height 233
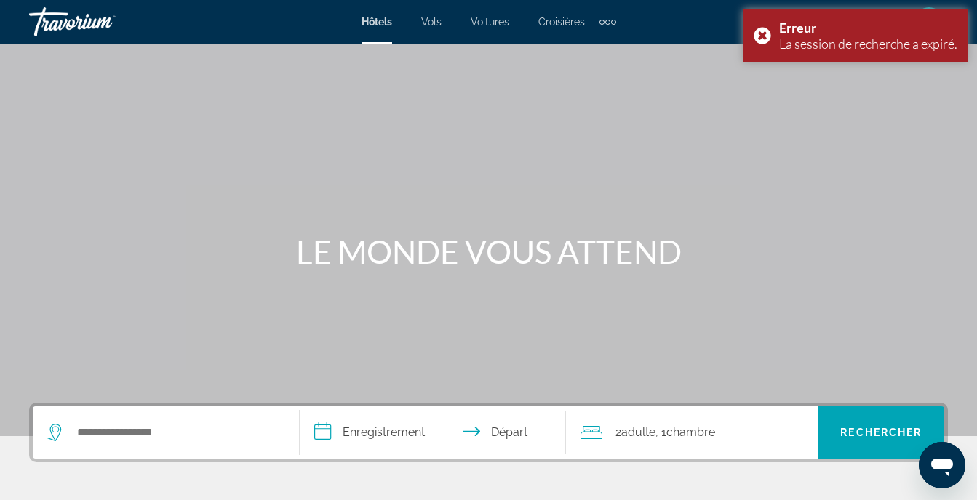
scroll to position [194, 0]
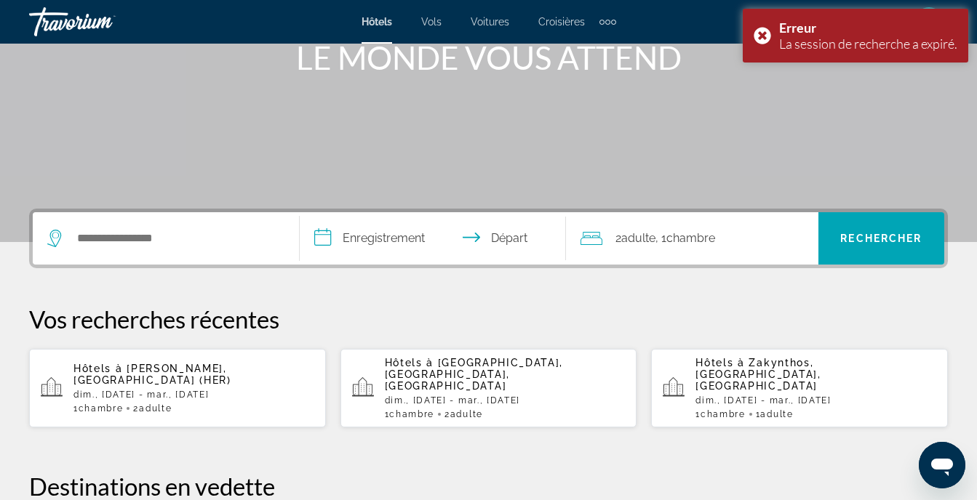
click at [202, 368] on span "[PERSON_NAME], [GEOGRAPHIC_DATA] (HER)" at bounding box center [152, 374] width 158 height 23
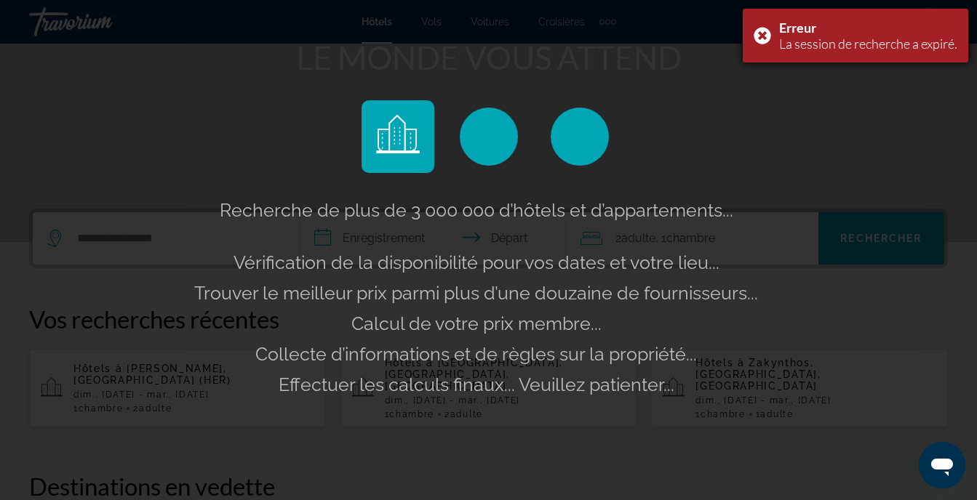
click at [764, 38] on div "Erreur La session de recherche a expiré." at bounding box center [854, 36] width 225 height 54
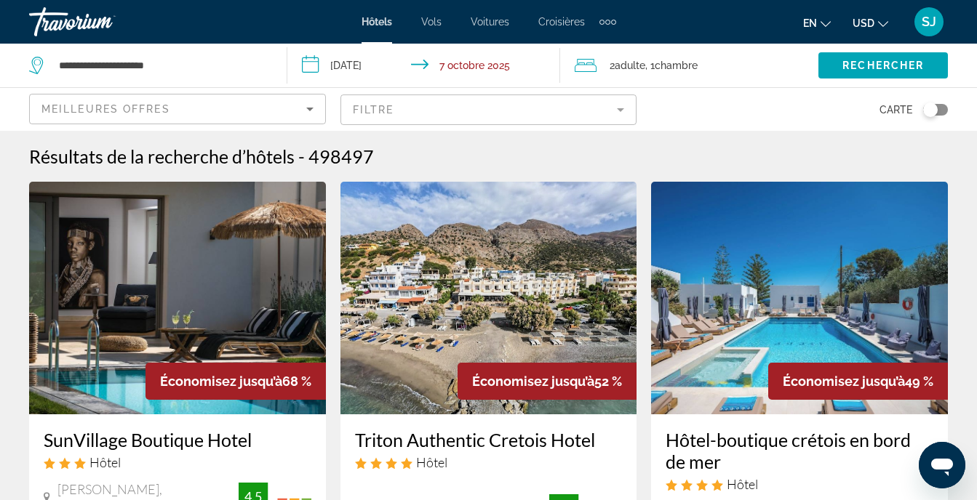
scroll to position [194, 0]
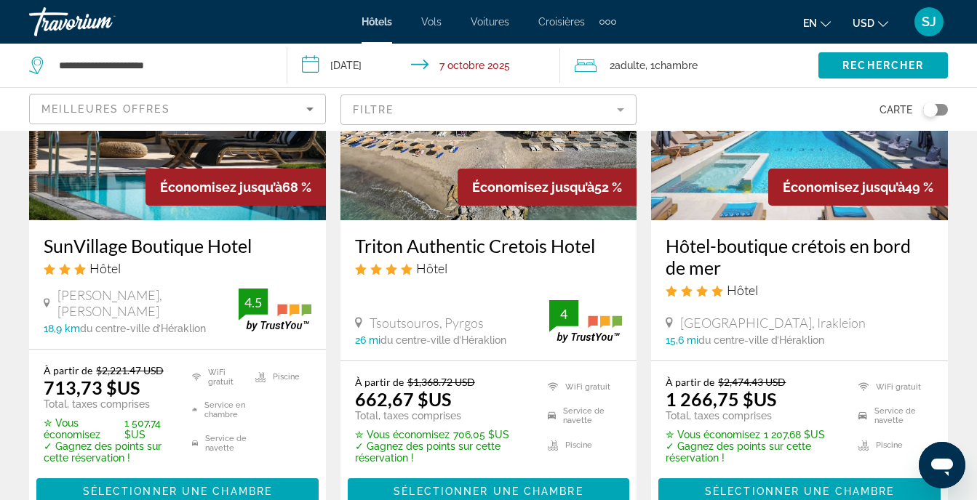
click at [944, 110] on div "Basculer la carte" at bounding box center [935, 110] width 25 height 12
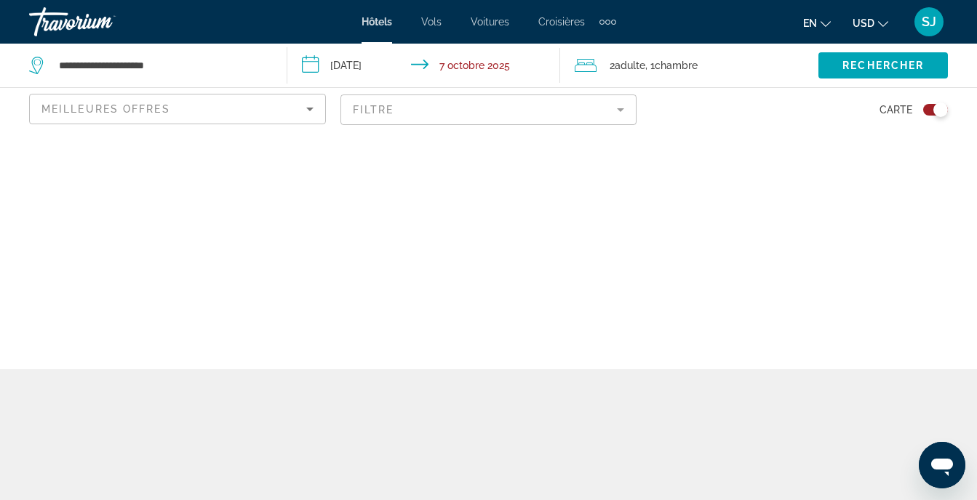
scroll to position [0, 0]
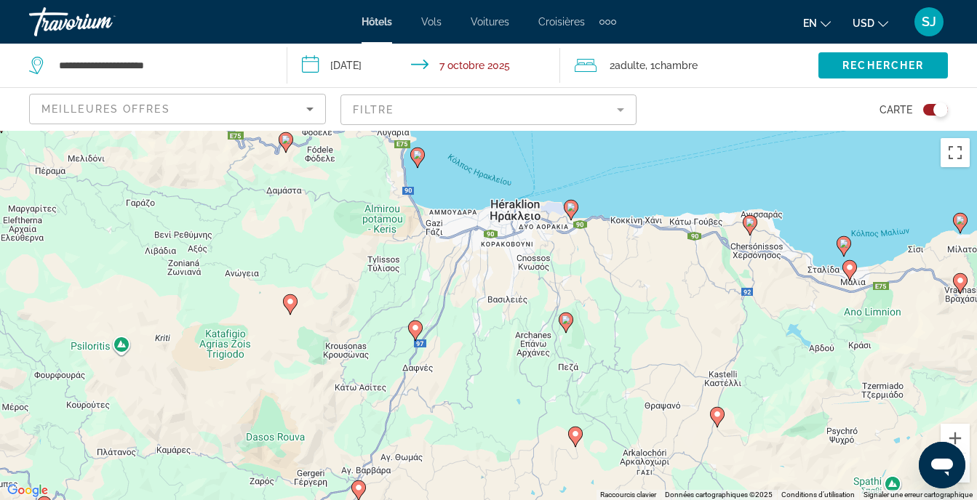
click at [574, 205] on image "Contenu principal" at bounding box center [570, 207] width 9 height 9
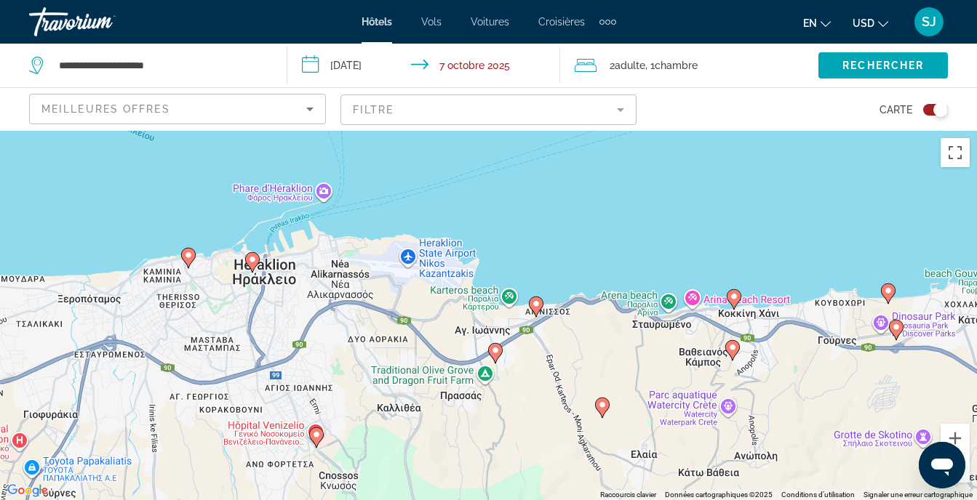
click at [533, 309] on icon "Contenu principal" at bounding box center [535, 306] width 13 height 19
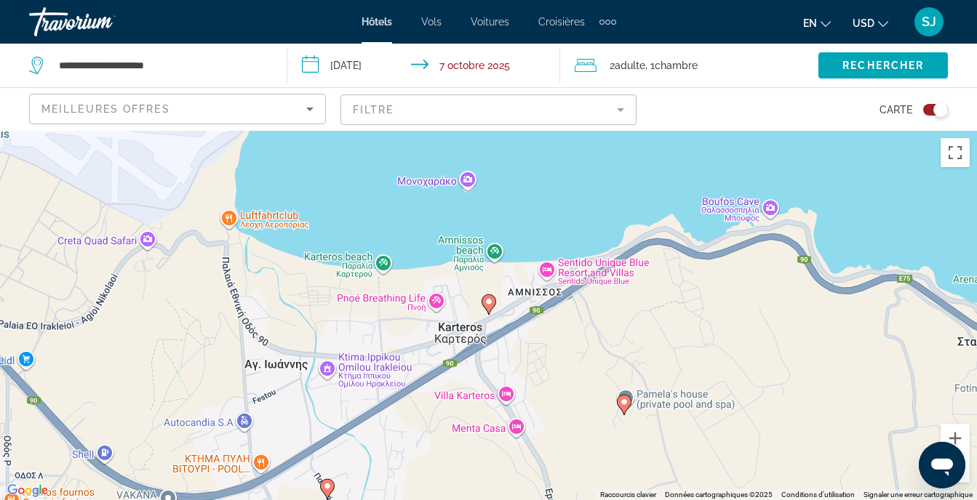
click at [486, 298] on image "Contenu principal" at bounding box center [488, 301] width 9 height 9
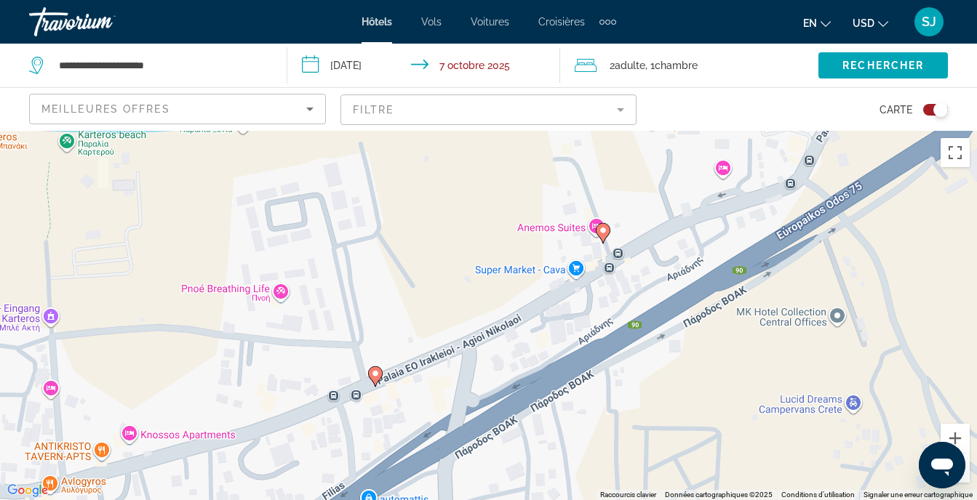
click at [607, 232] on icon "Contenu principal" at bounding box center [602, 233] width 13 height 19
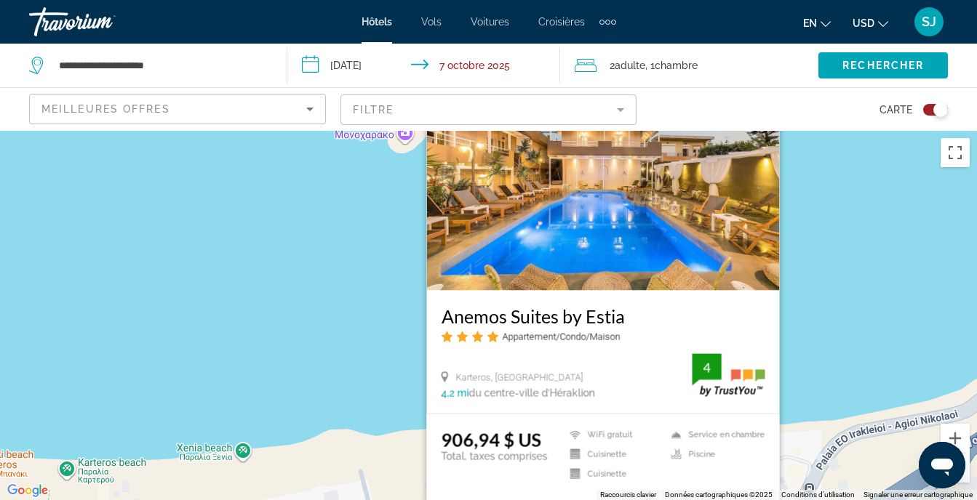
click at [348, 343] on div "Pour activer le glissement avec le clavier, appuyez sur Alt+Entrée. Une fois ce…" at bounding box center [488, 315] width 977 height 369
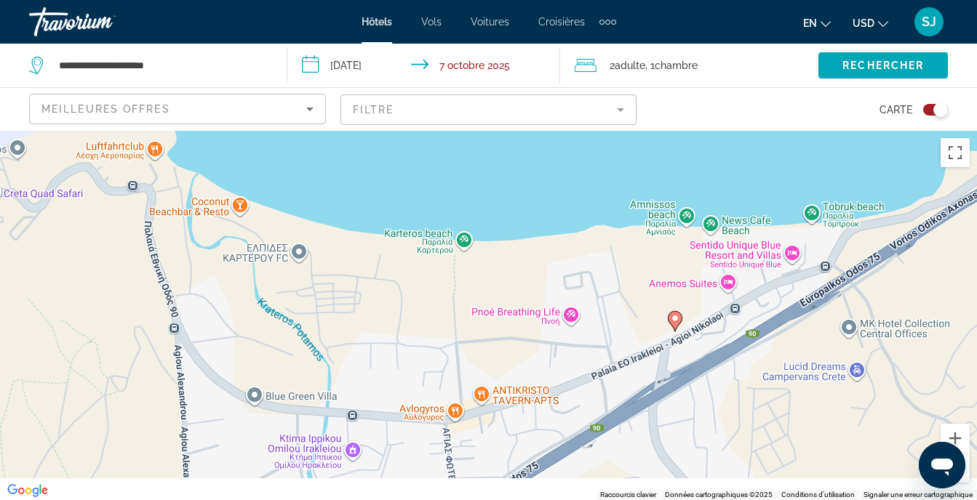
drag, startPoint x: 446, startPoint y: 432, endPoint x: 722, endPoint y: 239, distance: 337.3
click at [720, 240] on div "Pour activer le glissement avec le clavier, appuyez sur Alt+Entrée. Une fois ce…" at bounding box center [488, 315] width 977 height 369
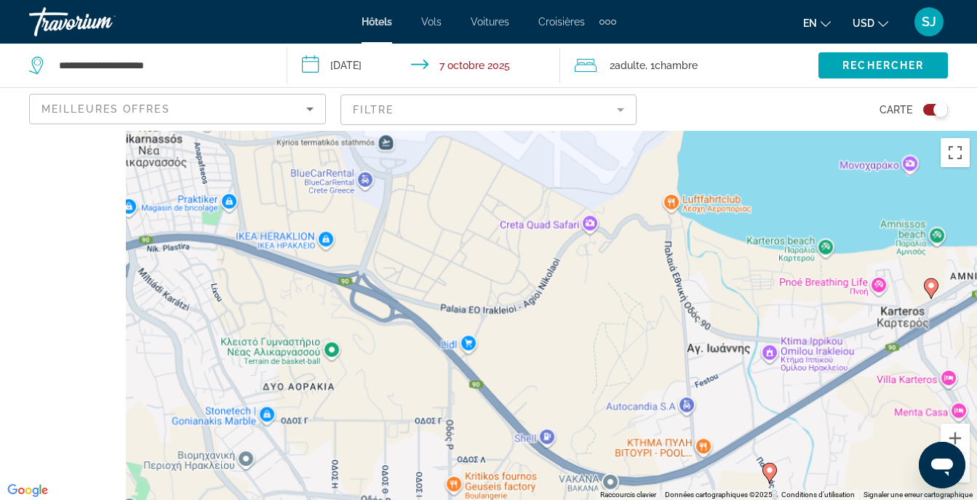
drag, startPoint x: 301, startPoint y: 316, endPoint x: 701, endPoint y: 306, distance: 400.1
click at [700, 305] on div "Pour activer le glissement avec le clavier, appuyez sur Alt+Entrée. Une fois ce…" at bounding box center [488, 315] width 977 height 369
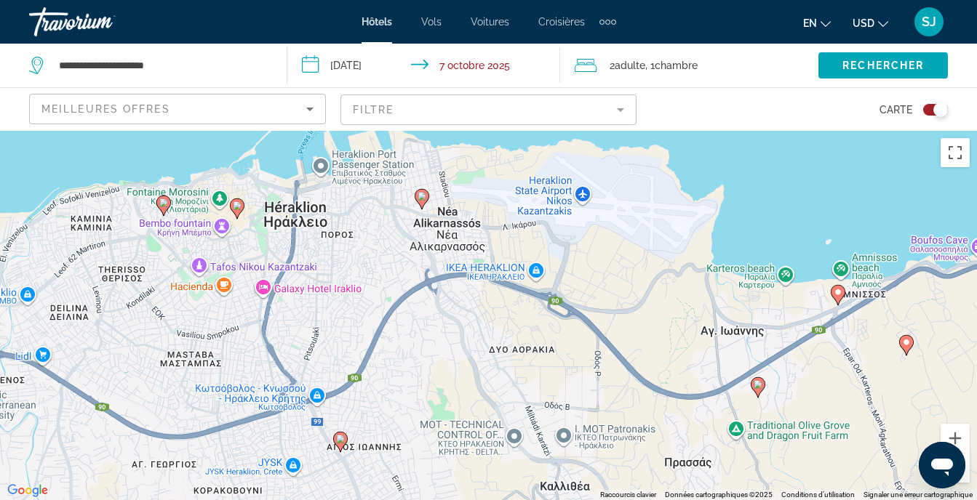
click at [420, 196] on image "Contenu principal" at bounding box center [421, 196] width 9 height 9
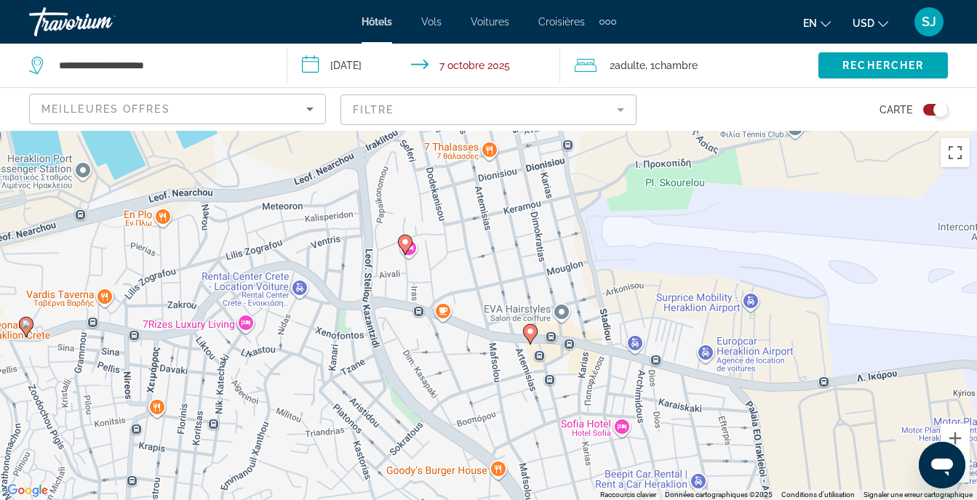
click at [531, 334] on image "Contenu principal" at bounding box center [530, 331] width 9 height 9
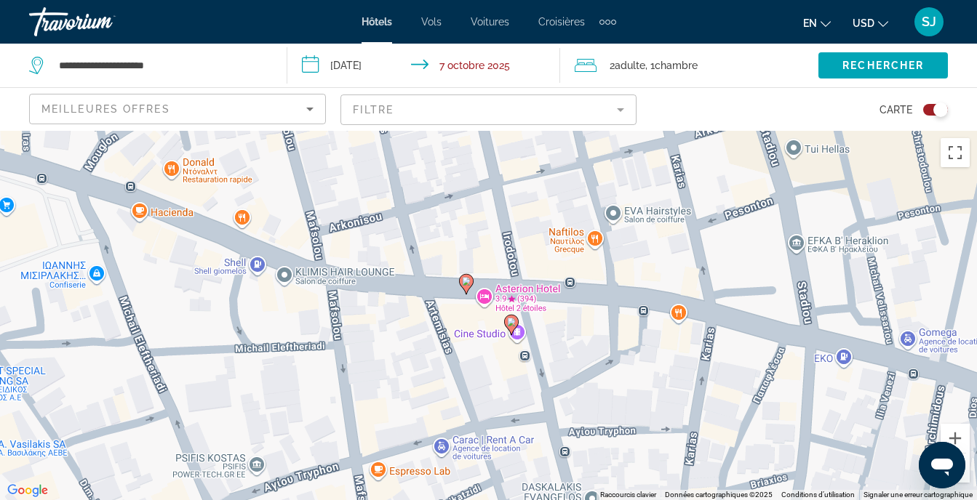
click at [513, 326] on icon "Contenu principal" at bounding box center [510, 325] width 13 height 19
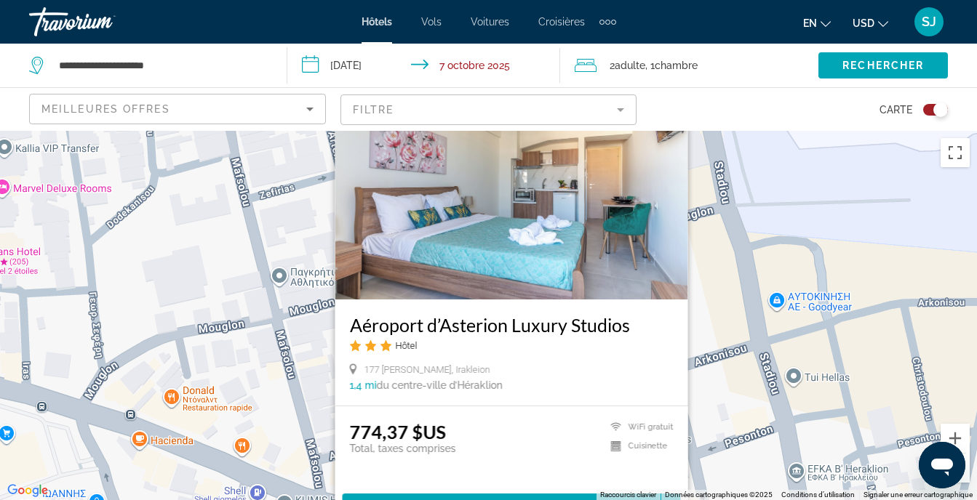
click at [267, 353] on div "Pour activer le glissement avec le clavier, appuyez sur Alt+Entrée. Une fois ce…" at bounding box center [488, 315] width 977 height 369
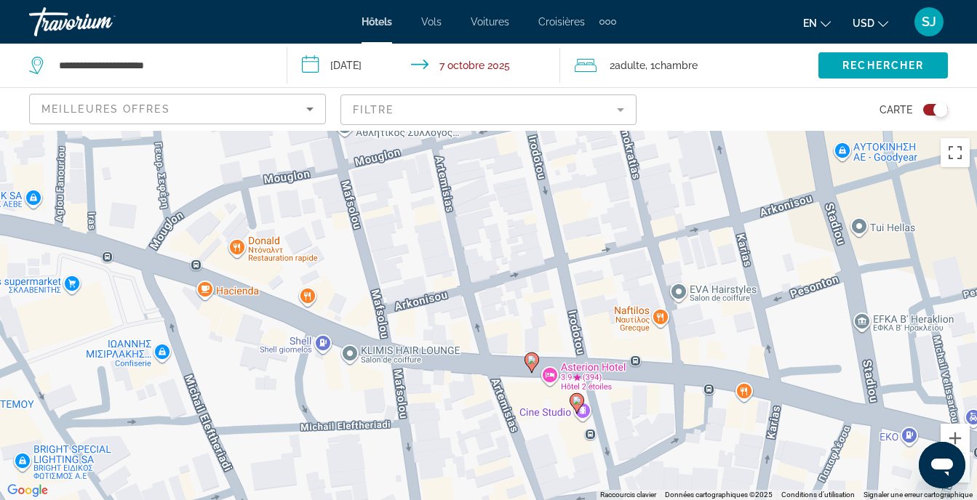
drag, startPoint x: 396, startPoint y: 390, endPoint x: 462, endPoint y: 239, distance: 165.1
click at [462, 239] on div "Pour activer le glissement avec le clavier, appuyez sur Alt+Entrée. Une fois ce…" at bounding box center [488, 315] width 977 height 369
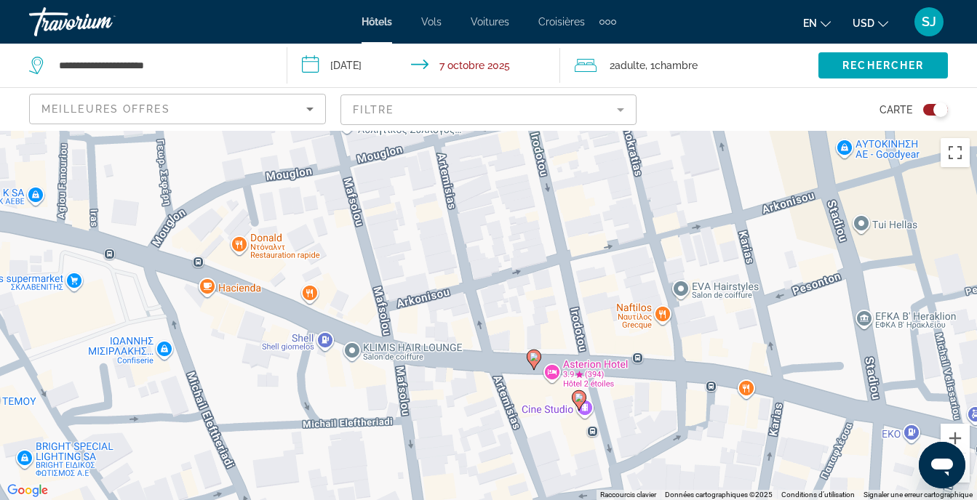
click at [538, 362] on icon "Contenu principal" at bounding box center [532, 359] width 13 height 19
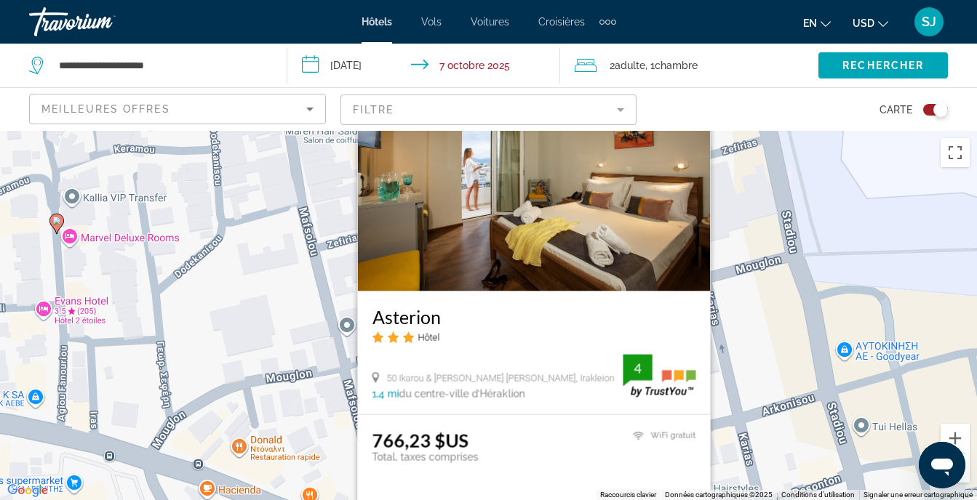
click at [179, 319] on div "Pour activer le glissement avec le clavier, appuyez sur Alt+Entrée. Une fois ce…" at bounding box center [488, 315] width 977 height 369
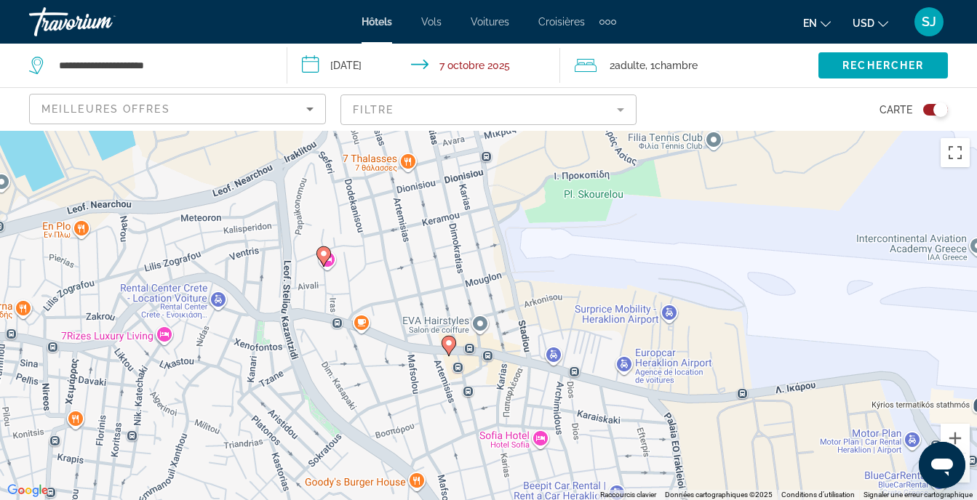
drag, startPoint x: 263, startPoint y: 298, endPoint x: 360, endPoint y: 284, distance: 98.4
click at [360, 284] on div "Pour activer le glissement avec le clavier, appuyez sur Alt+Entrée. Une fois ce…" at bounding box center [488, 315] width 977 height 369
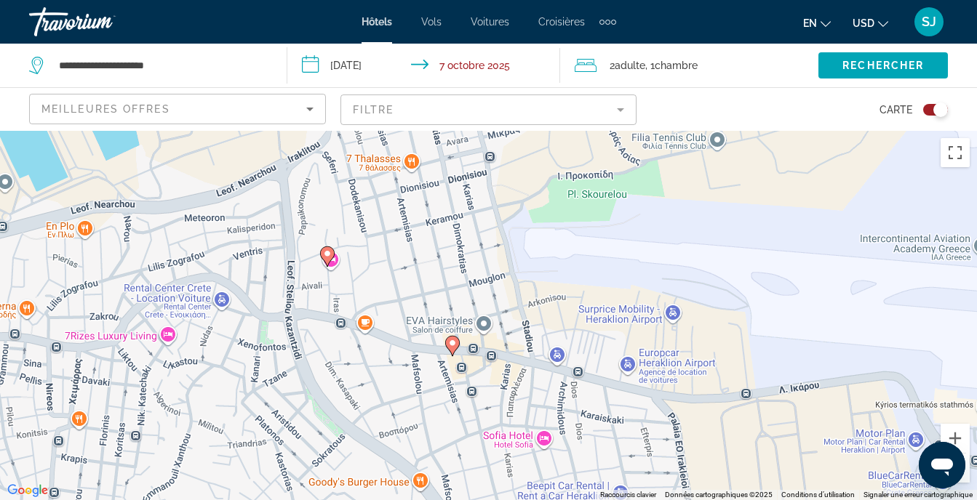
click at [324, 256] on image "Contenu principal" at bounding box center [327, 253] width 9 height 9
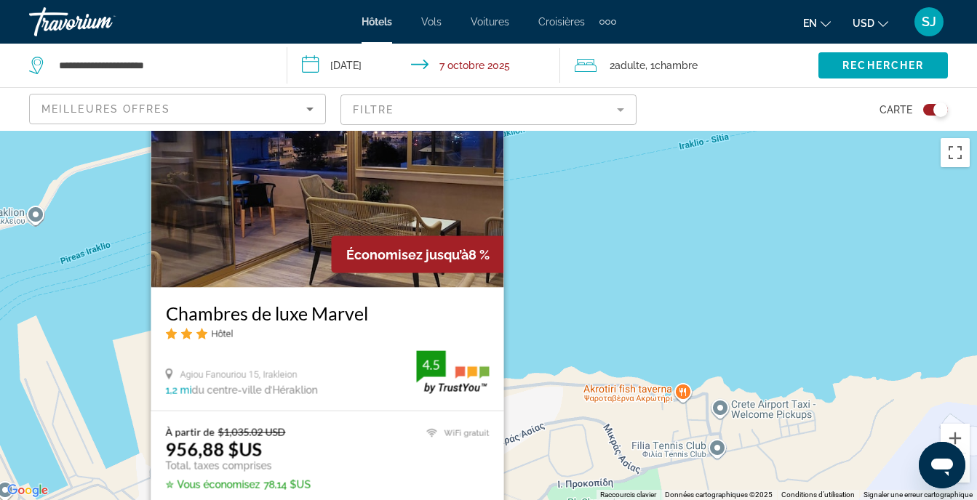
click at [564, 267] on div "Pour activer le glissement avec le clavier, appuyez sur Alt+Entrée. Une fois ce…" at bounding box center [488, 315] width 977 height 369
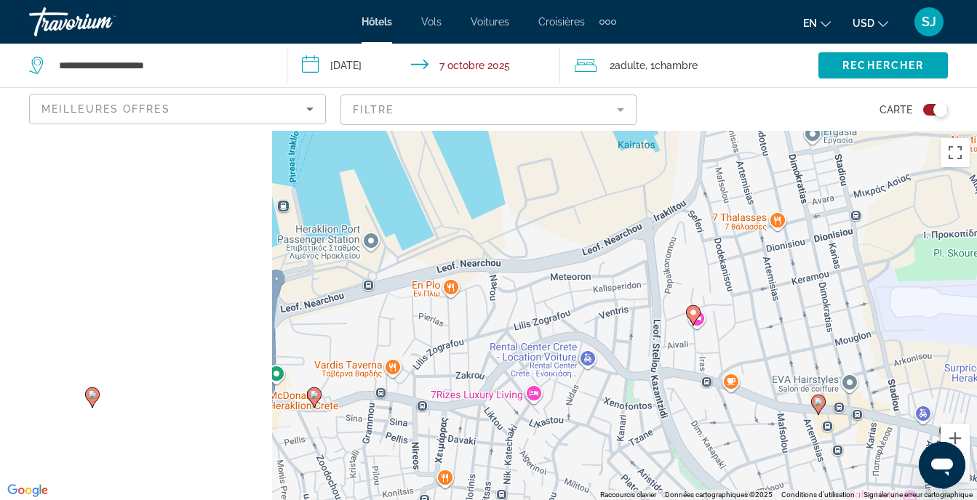
drag, startPoint x: 359, startPoint y: 376, endPoint x: 842, endPoint y: 113, distance: 549.6
click at [834, 131] on div "**********" at bounding box center [488, 381] width 977 height 500
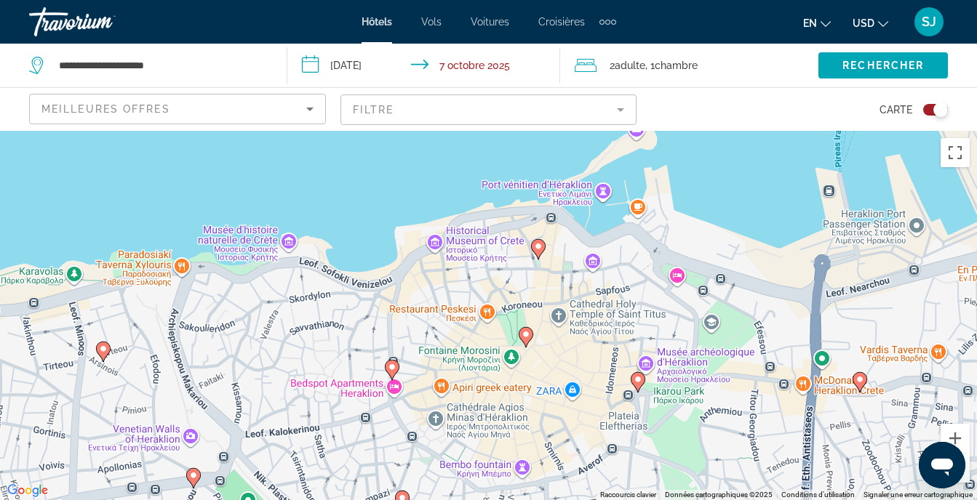
drag, startPoint x: 430, startPoint y: 305, endPoint x: 773, endPoint y: 311, distance: 343.3
click at [773, 311] on div "Pour activer le glissement avec le clavier, appuyez sur Alt+Entrée. Une fois ce…" at bounding box center [488, 315] width 977 height 369
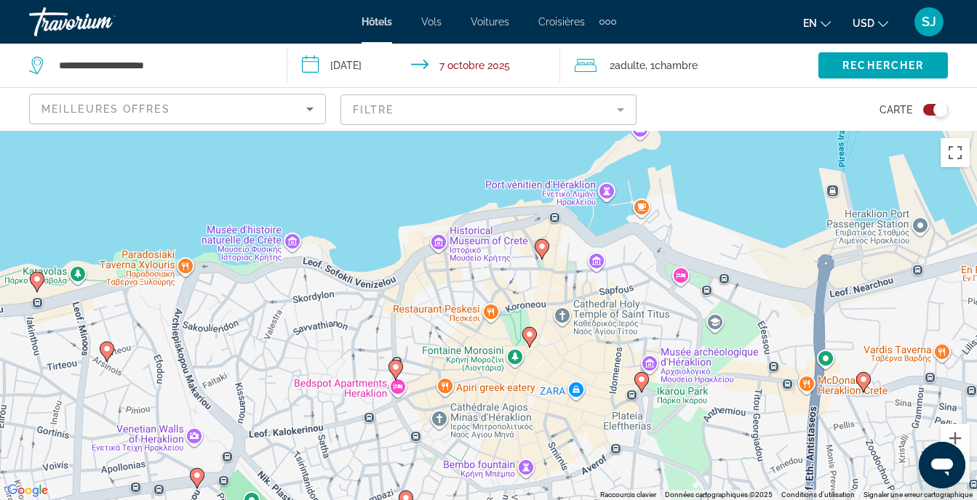
click at [385, 118] on mat-form-field "Filtre" at bounding box center [488, 110] width 297 height 31
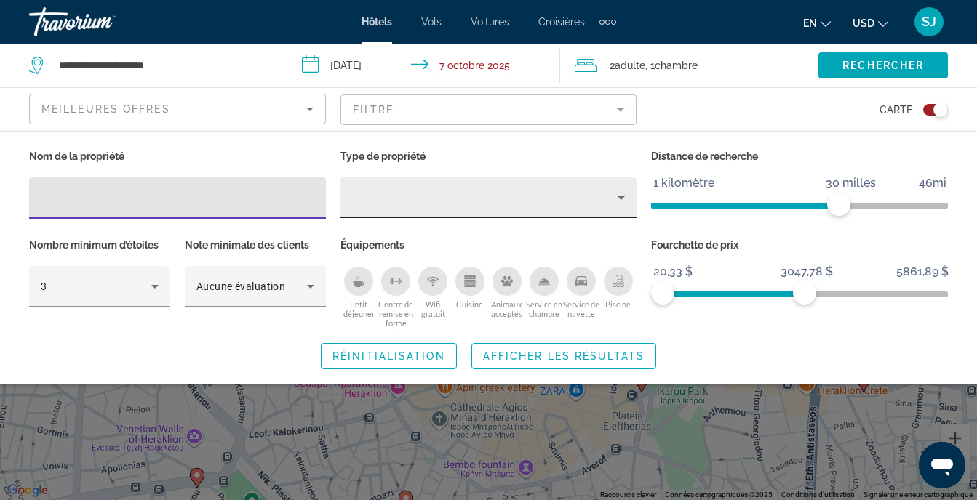
click at [512, 204] on div "Type de propriété" at bounding box center [485, 197] width 266 height 17
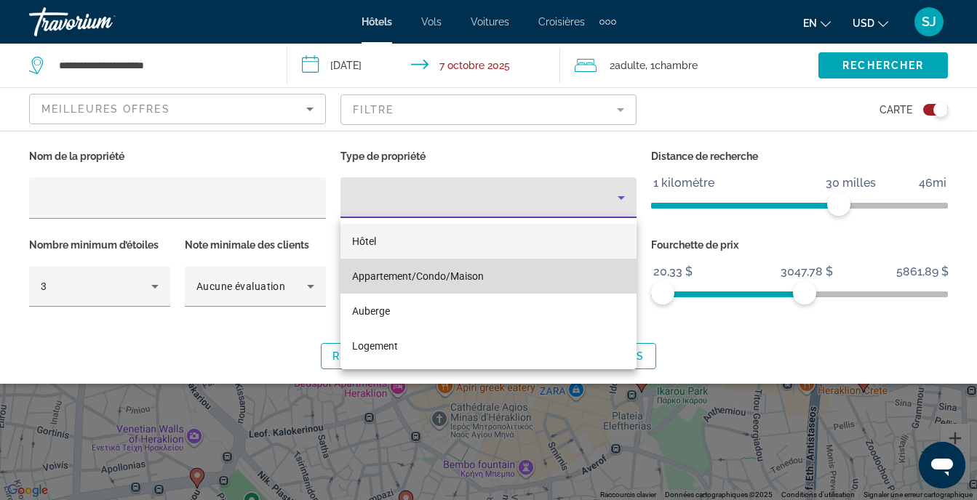
click at [446, 280] on span "Appartement/Condo/Maison" at bounding box center [418, 277] width 132 height 12
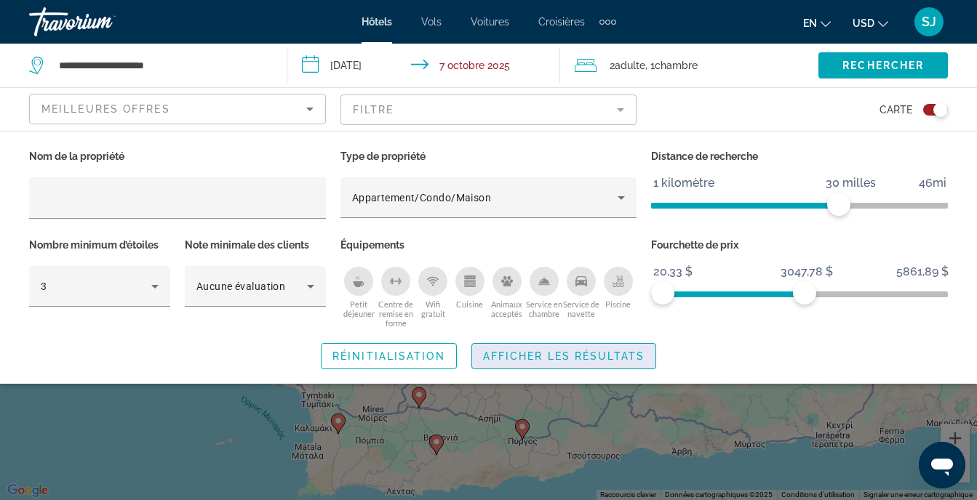
click at [582, 353] on span "Afficher les résultats" at bounding box center [563, 356] width 161 height 12
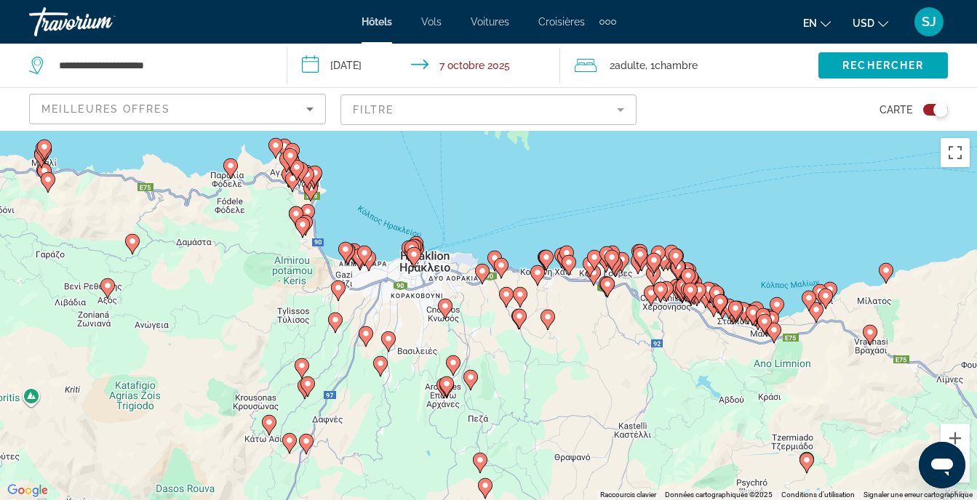
drag, startPoint x: 598, startPoint y: 234, endPoint x: 575, endPoint y: 302, distance: 71.5
click at [575, 302] on div "Pour activer le glissement avec le clavier, appuyez sur Alt+Entrée. Une fois ce…" at bounding box center [488, 315] width 977 height 369
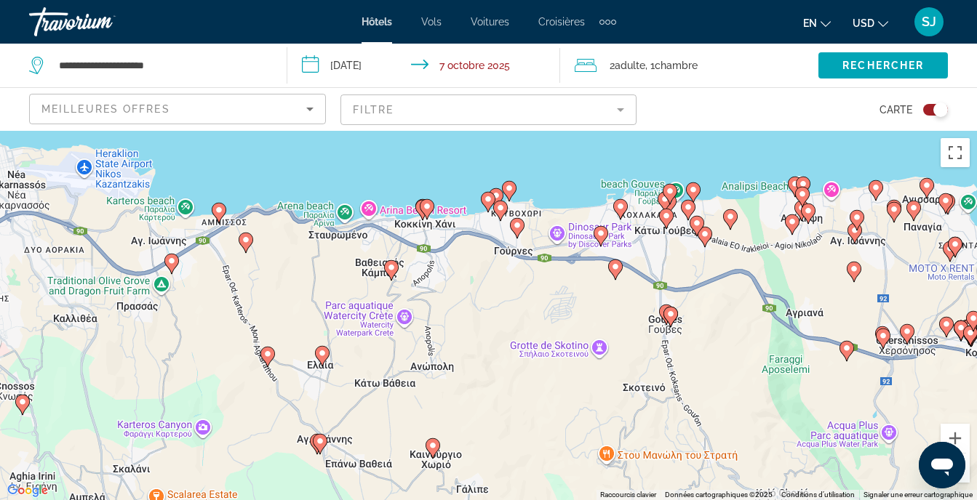
drag, startPoint x: 698, startPoint y: 218, endPoint x: 510, endPoint y: 292, distance: 202.2
click at [510, 292] on div "Pour activer le glissement avec le clavier, appuyez sur Alt+Entrée. Une fois ce…" at bounding box center [488, 315] width 977 height 369
click at [518, 232] on icon "Contenu principal" at bounding box center [516, 228] width 13 height 19
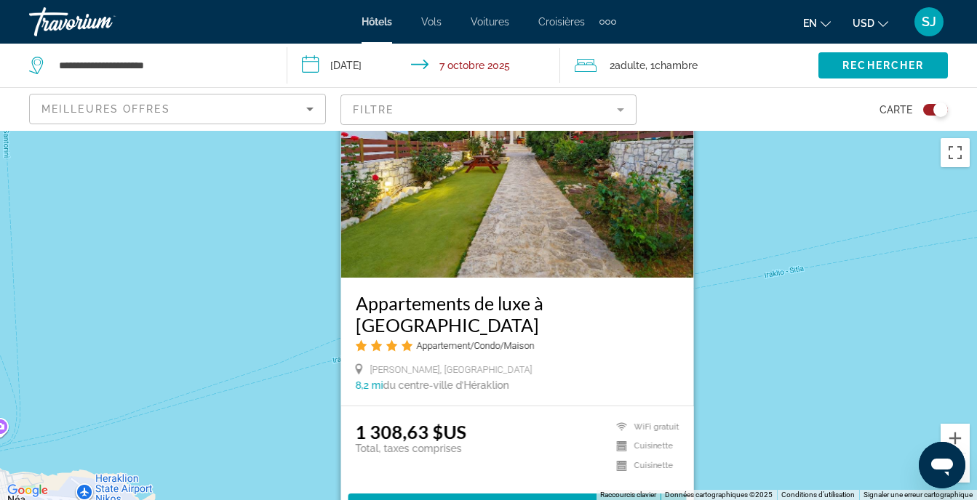
click at [269, 356] on div "Pour activer le glissement avec le clavier, appuyez sur Alt+Entrée. Une fois ce…" at bounding box center [488, 315] width 977 height 369
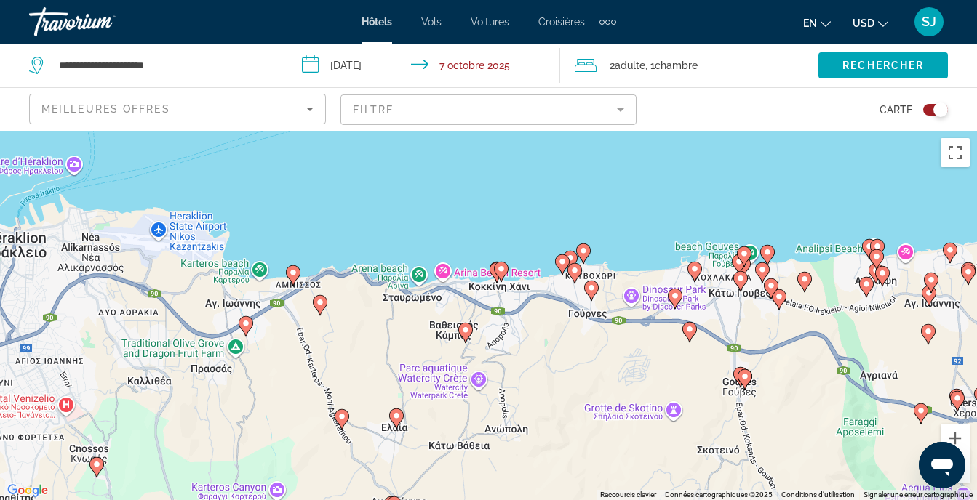
drag, startPoint x: 452, startPoint y: 358, endPoint x: 529, endPoint y: 84, distance: 284.8
click at [529, 131] on div "**********" at bounding box center [488, 381] width 977 height 500
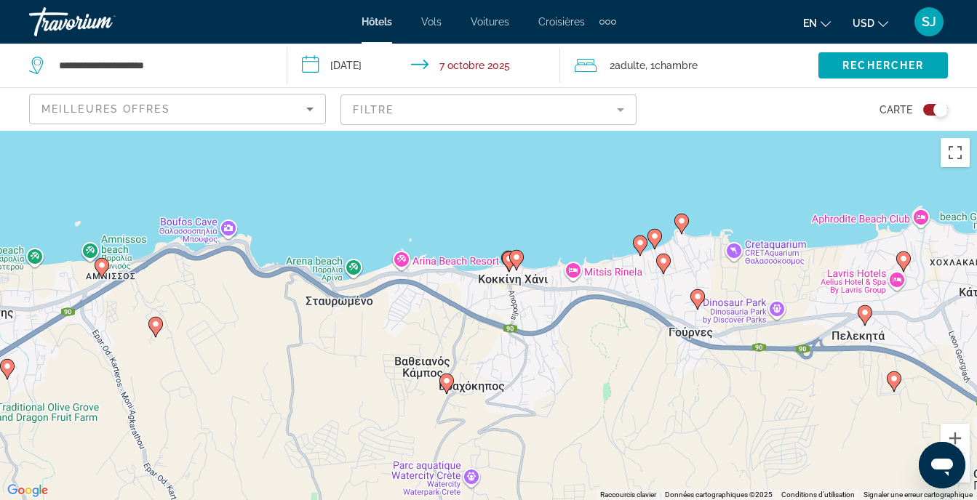
click at [684, 219] on image "Contenu principal" at bounding box center [681, 221] width 9 height 9
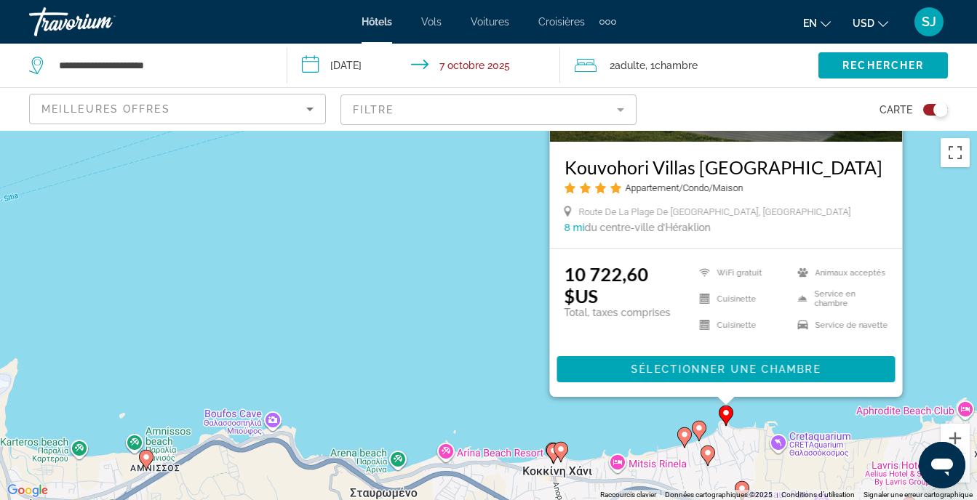
drag, startPoint x: 462, startPoint y: 357, endPoint x: 535, endPoint y: 155, distance: 214.8
click at [534, 156] on div "Pour activer le glissement avec le clavier, appuyez sur Alt+Entrée. Une fois ce…" at bounding box center [488, 315] width 977 height 369
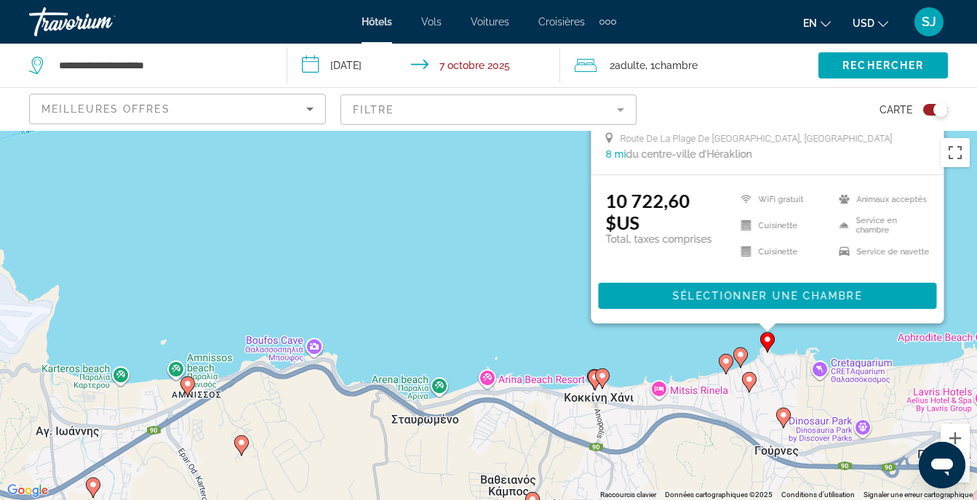
click at [595, 379] on gmp-advanced-marker "Contenu principal" at bounding box center [602, 379] width 15 height 22
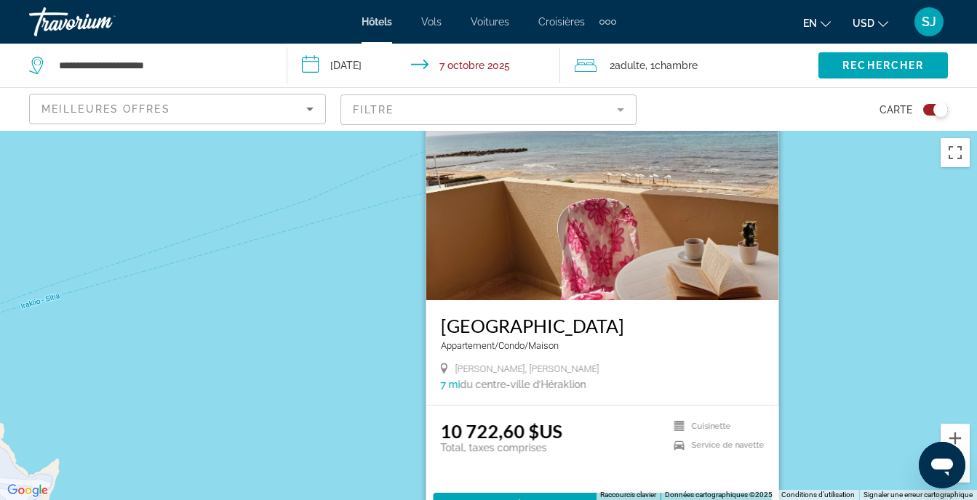
click at [833, 326] on div "Pour activer le glissement avec le clavier, appuyez sur Alt+Entrée. Une fois ce…" at bounding box center [488, 315] width 977 height 369
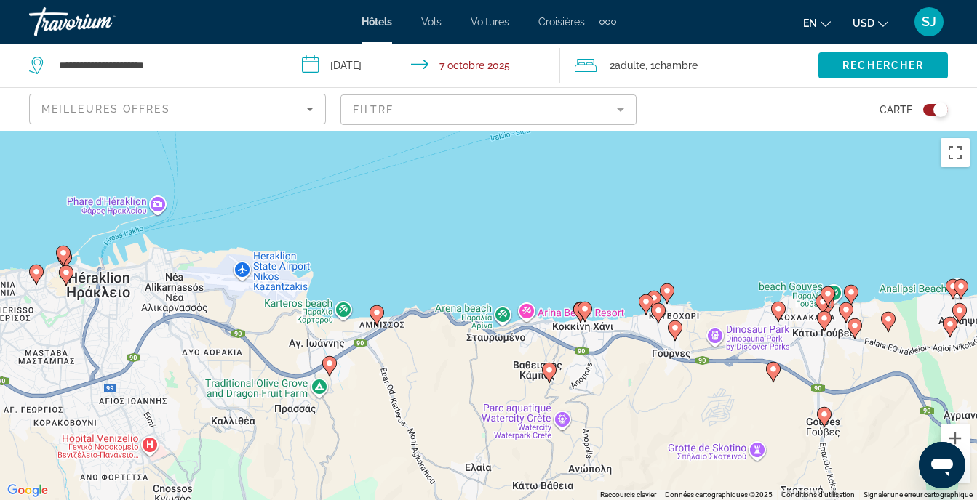
drag, startPoint x: 722, startPoint y: 355, endPoint x: 655, endPoint y: 250, distance: 124.3
click at [655, 250] on div "Pour activer le glissement avec le clavier, appuyez sur Alt+Entrée. Une fois ce…" at bounding box center [488, 315] width 977 height 369
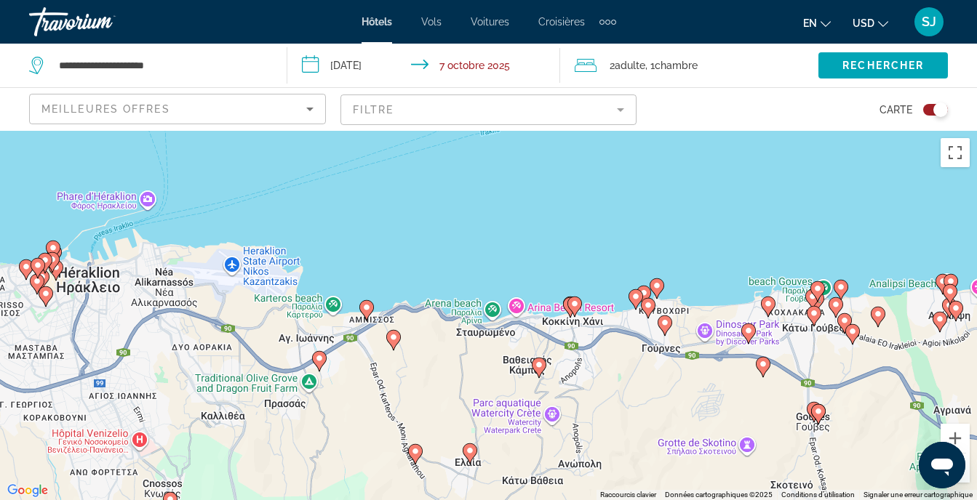
drag, startPoint x: 604, startPoint y: 353, endPoint x: 182, endPoint y: 278, distance: 428.4
click at [185, 279] on div "Pour activer le glissement avec le clavier, appuyez sur Alt+Entrée. Une fois ce…" at bounding box center [488, 315] width 977 height 369
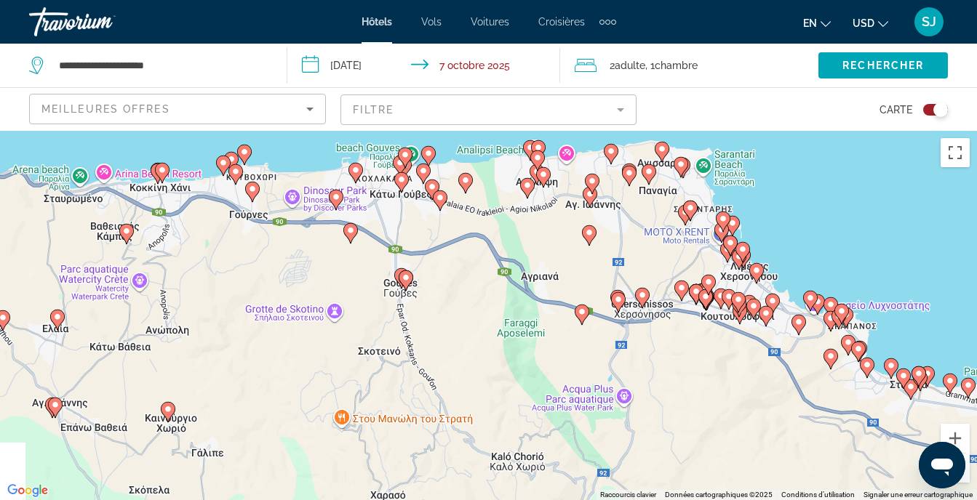
drag, startPoint x: 611, startPoint y: 422, endPoint x: 756, endPoint y: 339, distance: 167.1
click at [754, 339] on div "Pour activer le glissement avec le clavier, appuyez sur Alt+Entrée. Une fois ce…" at bounding box center [488, 315] width 977 height 369
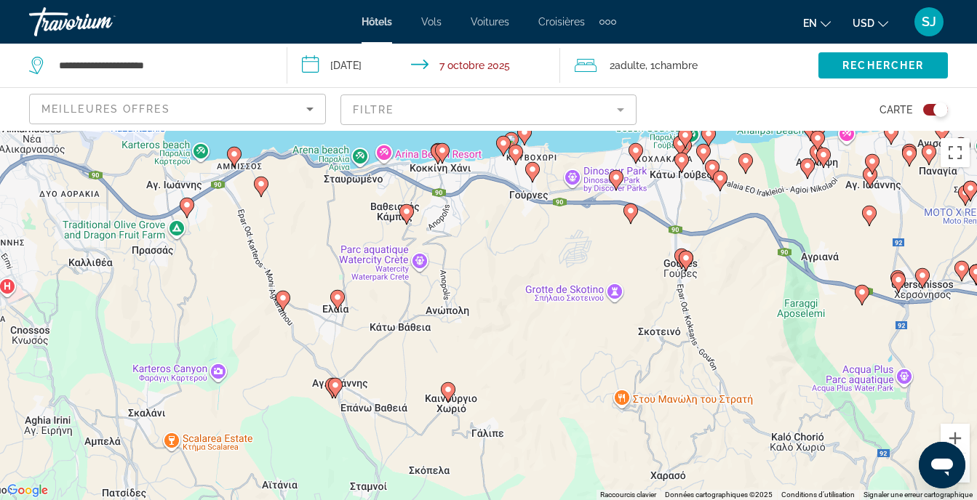
drag, startPoint x: 311, startPoint y: 322, endPoint x: 648, endPoint y: 302, distance: 338.0
click at [646, 303] on div "Pour activer le glissement avec le clavier, appuyez sur Alt+Entrée. Une fois ce…" at bounding box center [488, 315] width 977 height 369
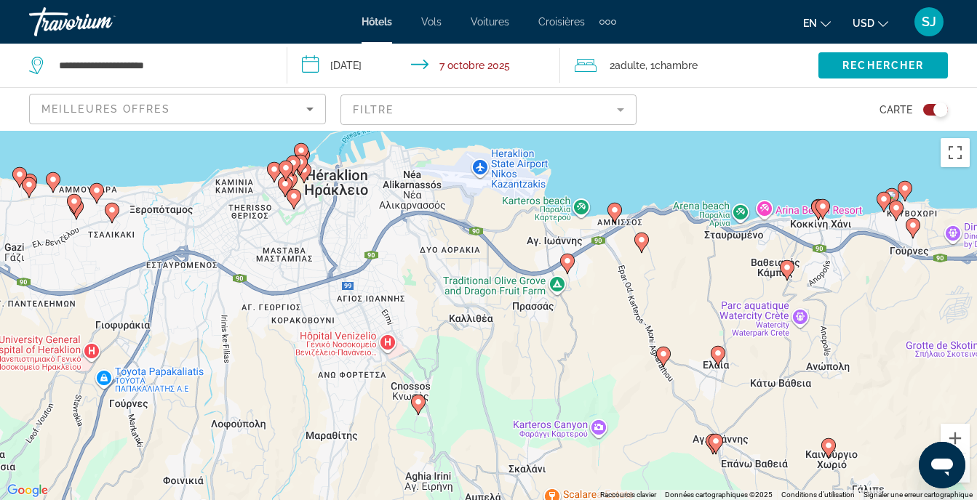
drag, startPoint x: 321, startPoint y: 259, endPoint x: 483, endPoint y: 318, distance: 172.8
click at [571, 332] on div "Pour activer le glissement avec le clavier, appuyez sur Alt+Entrée. Une fois ce…" at bounding box center [488, 315] width 977 height 369
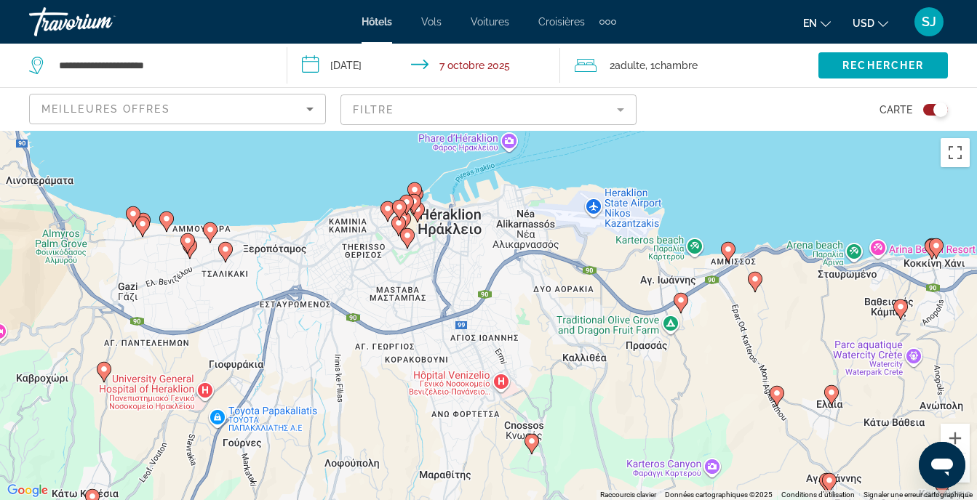
drag, startPoint x: 265, startPoint y: 258, endPoint x: 380, endPoint y: 295, distance: 119.8
click at [380, 295] on div "Pour activer le glissement avec le clavier, appuyez sur Alt+Entrée. Une fois ce…" at bounding box center [488, 315] width 977 height 369
click at [730, 249] on image "Contenu principal" at bounding box center [728, 249] width 9 height 9
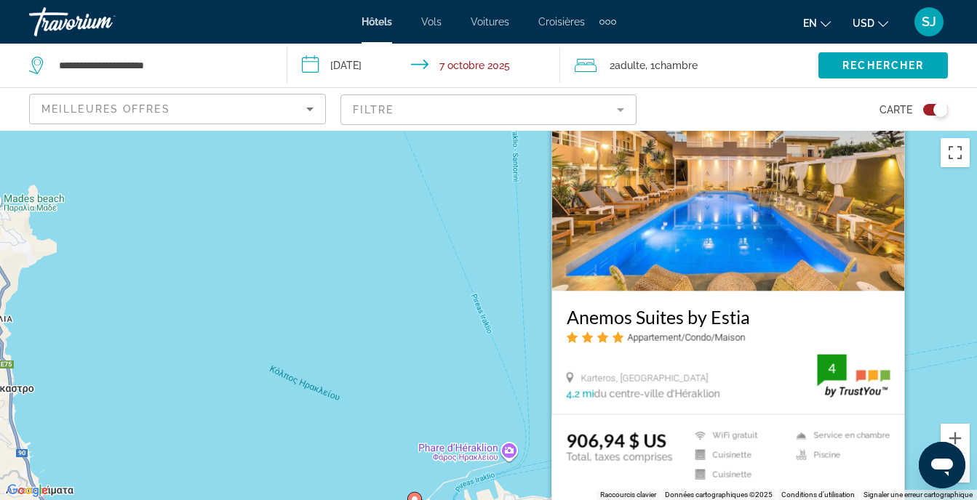
click at [756, 249] on img "Contenu principal" at bounding box center [727, 175] width 353 height 233
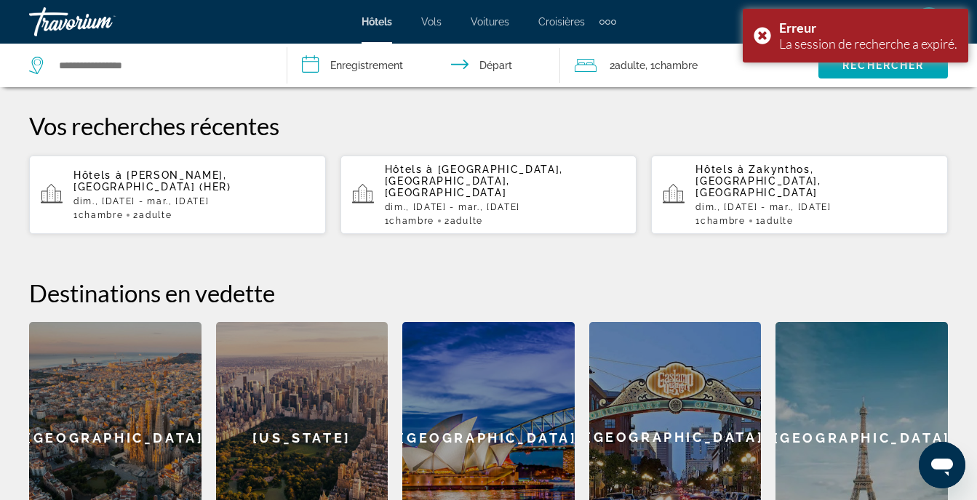
scroll to position [465, 0]
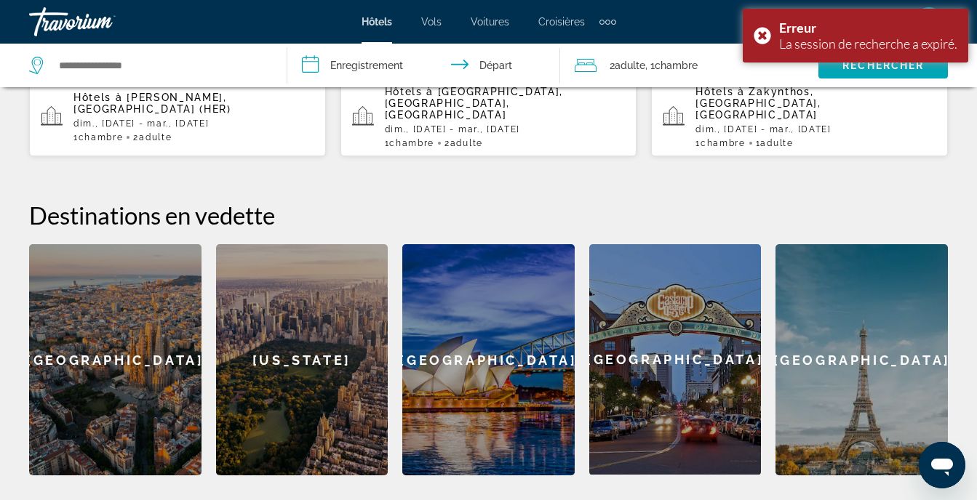
click at [770, 201] on h2 "Destinations en vedette" at bounding box center [488, 215] width 918 height 29
click at [943, 13] on div "Erreur La session de recherche a expiré." at bounding box center [854, 36] width 225 height 54
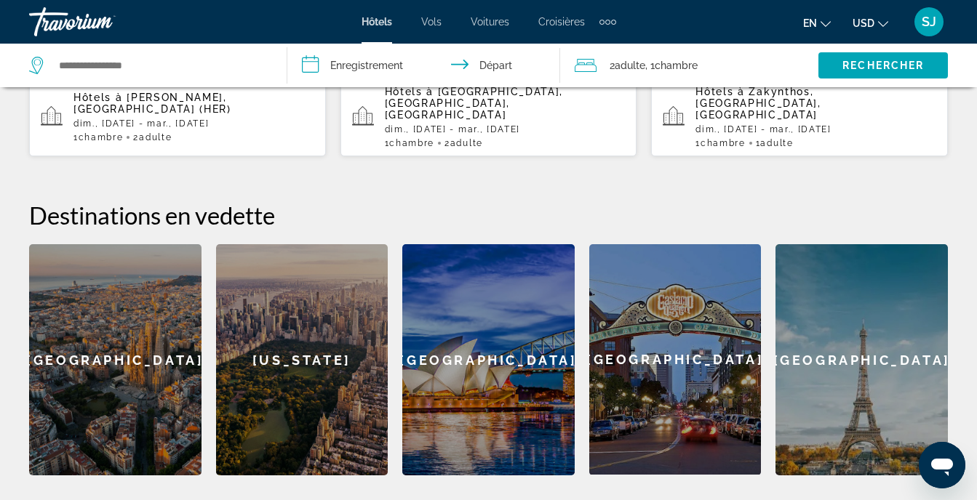
click at [927, 22] on span "SJ" at bounding box center [928, 22] width 15 height 15
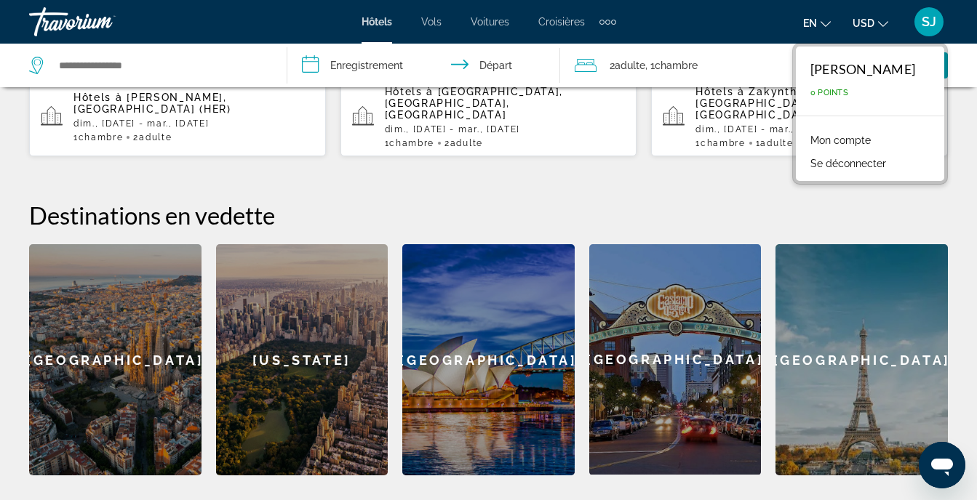
click at [54, 15] on div "Travorium" at bounding box center [101, 22] width 145 height 38
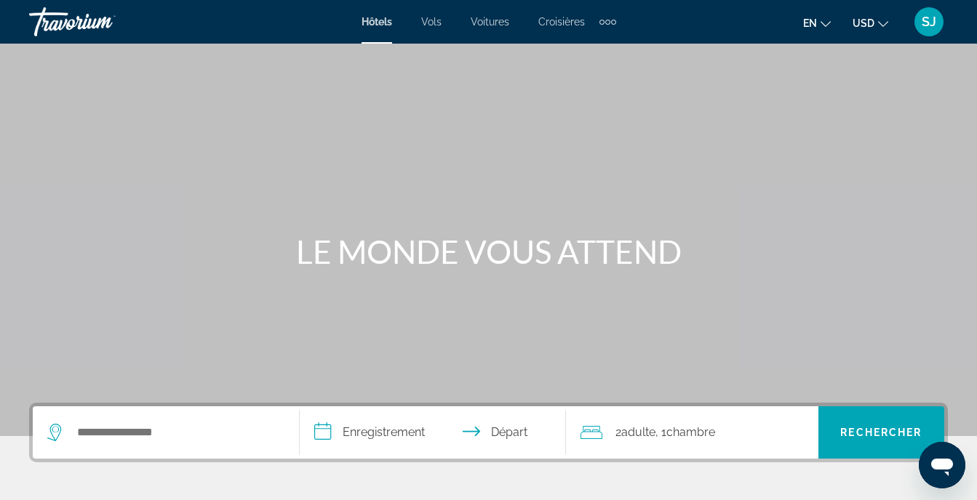
click at [932, 29] on div "SJ" at bounding box center [928, 21] width 29 height 29
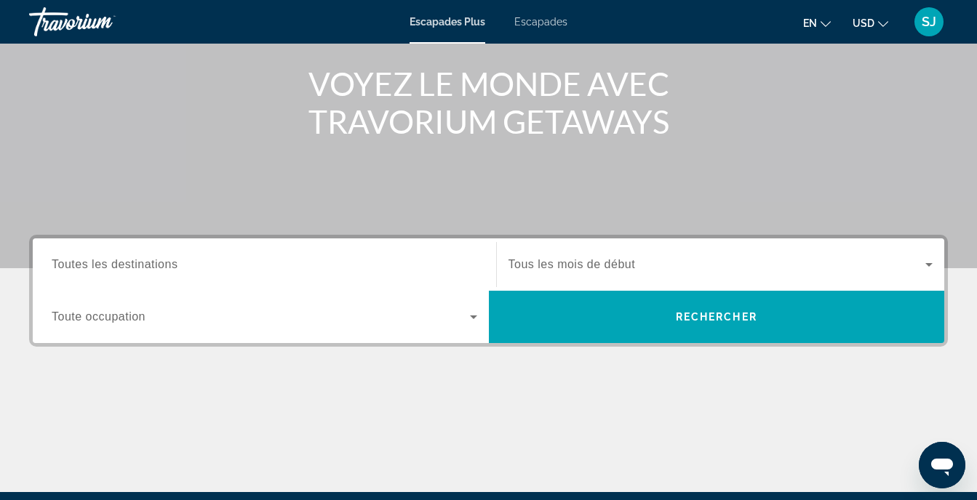
scroll to position [194, 0]
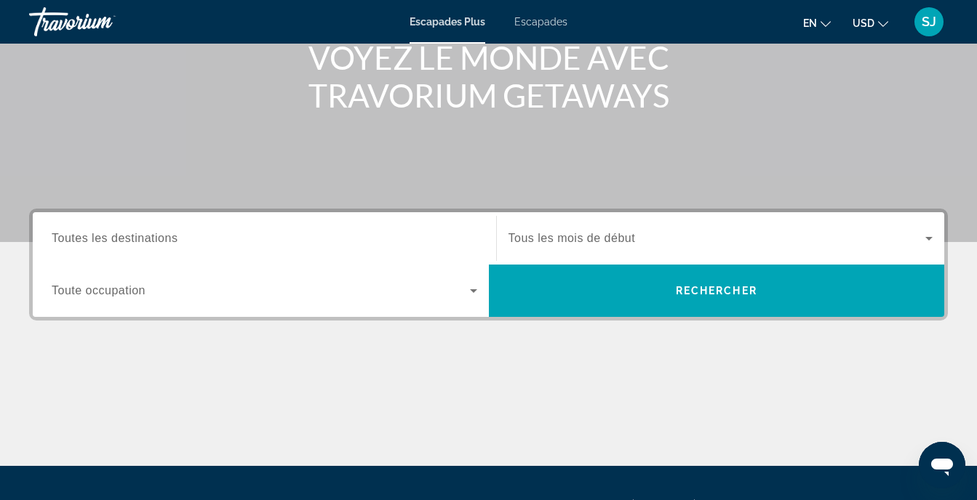
click at [215, 241] on input "Destination Toutes les destinations" at bounding box center [264, 239] width 425 height 17
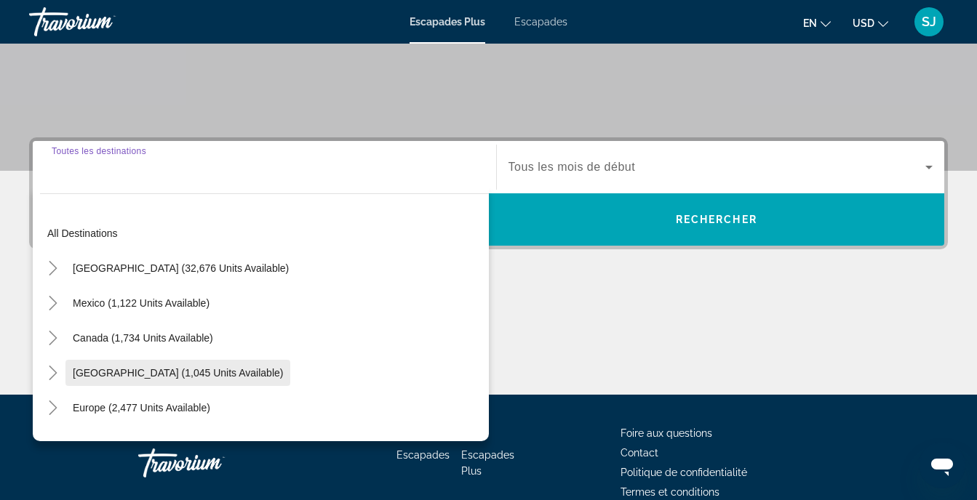
scroll to position [338, 0]
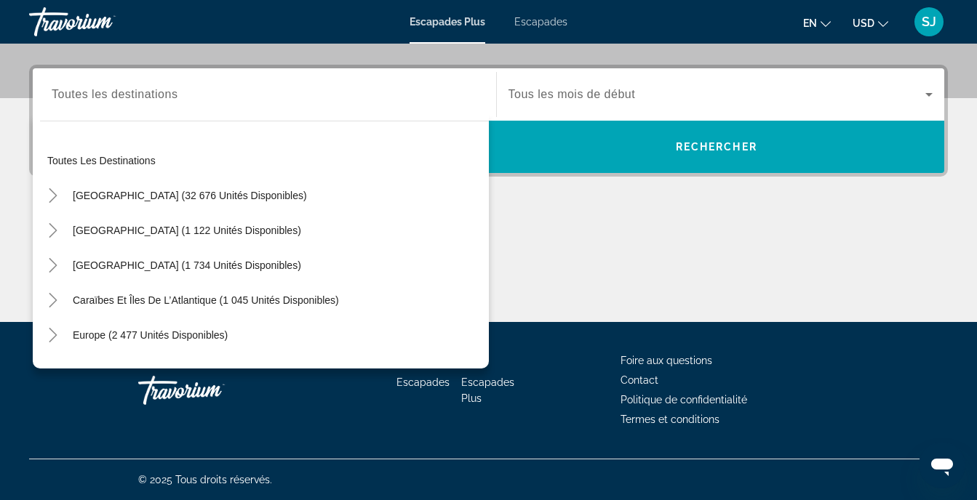
click at [148, 114] on div "Toutes les destinations États-Unis (32 676 unités disponibles) Mexique (1 122 u…" at bounding box center [261, 240] width 456 height 255
click at [128, 104] on div "Widget de recherche" at bounding box center [264, 94] width 425 height 41
click at [121, 103] on input "Destination Toutes les destinations" at bounding box center [264, 95] width 425 height 17
click at [123, 103] on input "Destination Toutes les destinations" at bounding box center [264, 95] width 425 height 17
click at [96, 119] on div "Toutes les destinations États-Unis (32 676 unités disponibles) Mexique (1 122 u…" at bounding box center [261, 240] width 456 height 255
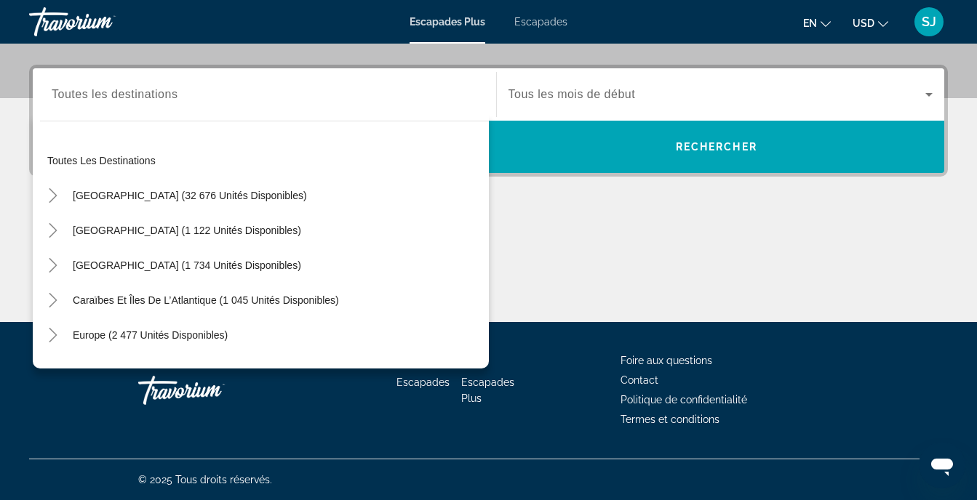
click at [81, 115] on div "Toutes les destinations États-Unis (32 676 unités disponibles) Mexique (1 122 u…" at bounding box center [261, 240] width 456 height 255
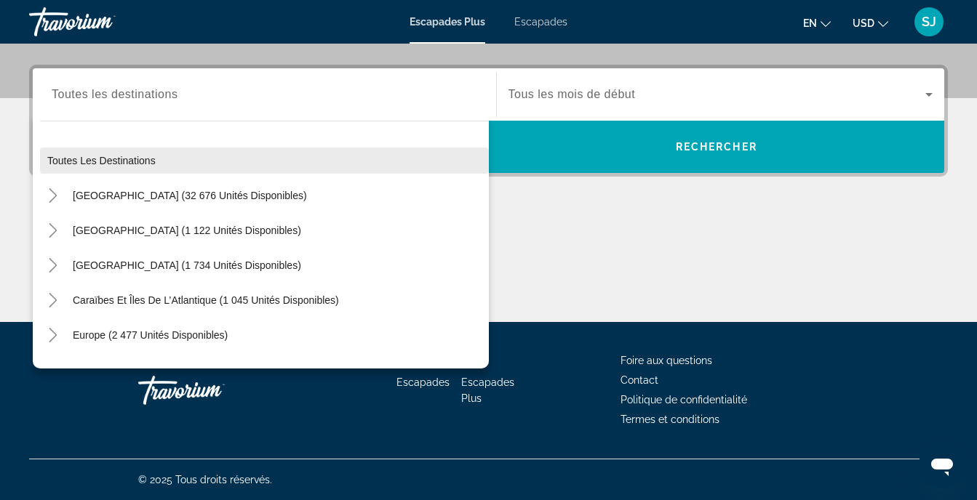
click at [90, 169] on span "Widget de recherche" at bounding box center [264, 160] width 449 height 35
type input "**********"
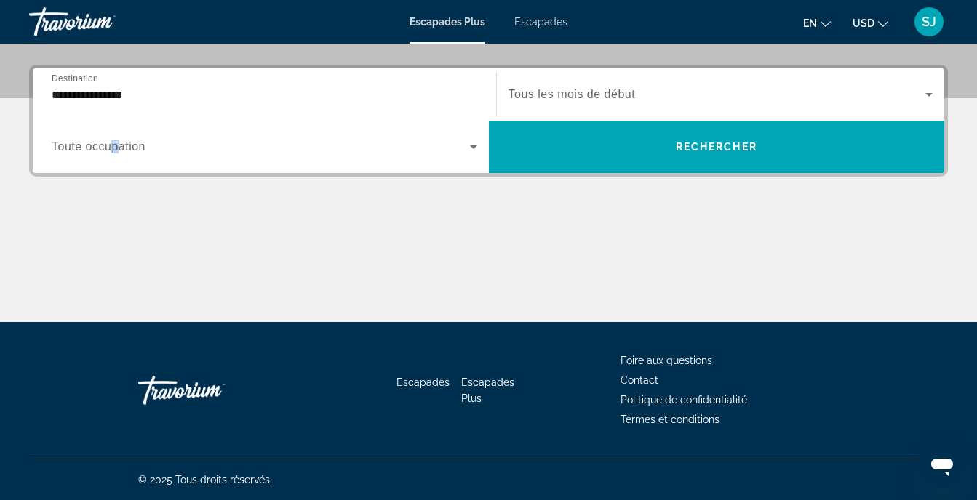
click at [116, 151] on span "Toute occupation" at bounding box center [99, 146] width 94 height 12
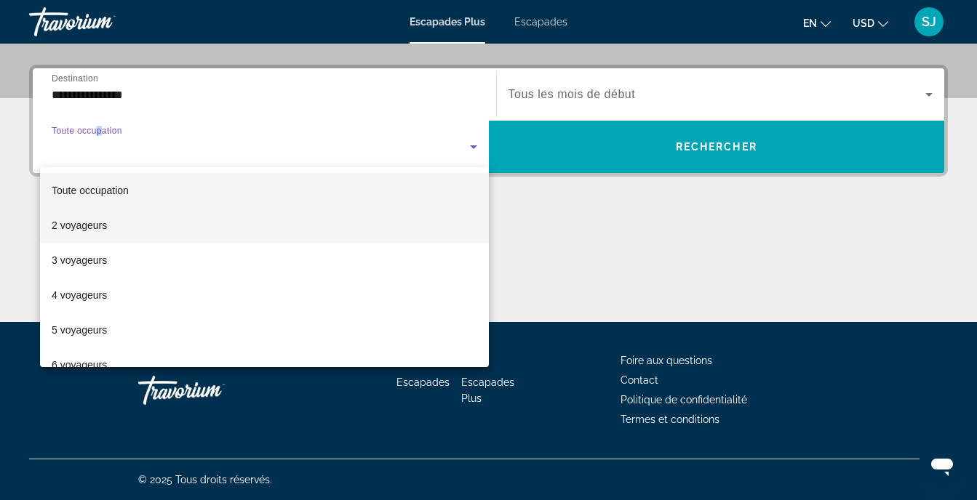
drag, startPoint x: 116, startPoint y: 151, endPoint x: 117, endPoint y: 228, distance: 77.1
click at [117, 228] on mat-option "2 voyageurs" at bounding box center [264, 225] width 449 height 35
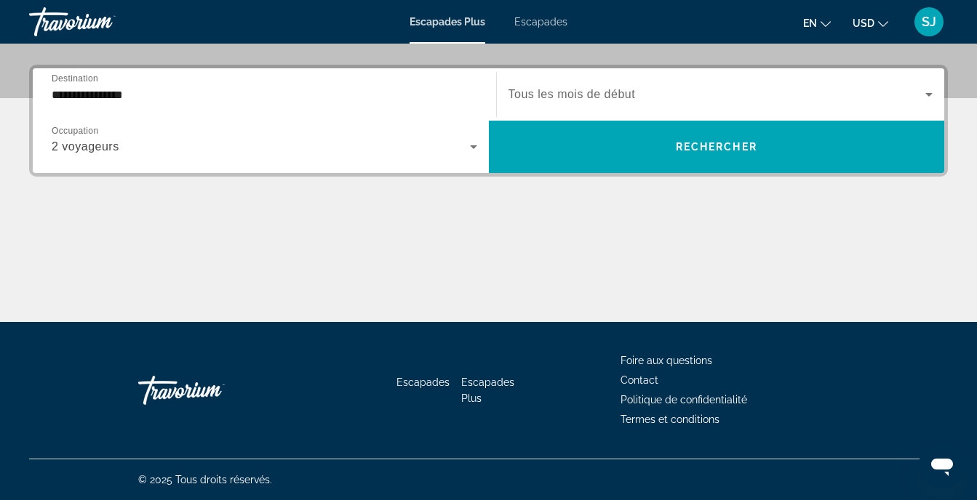
click at [605, 107] on div "Widget de recherche" at bounding box center [720, 94] width 425 height 41
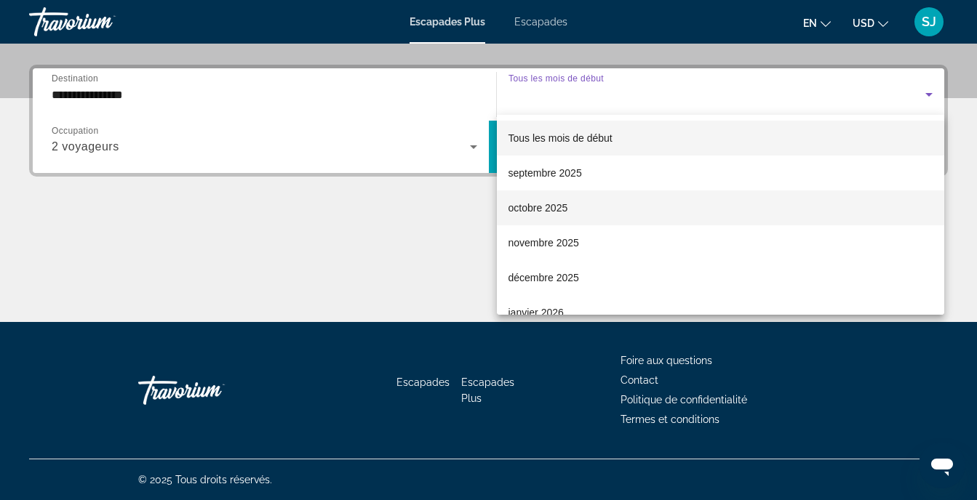
click at [553, 199] on span "octobre 2025" at bounding box center [538, 207] width 60 height 17
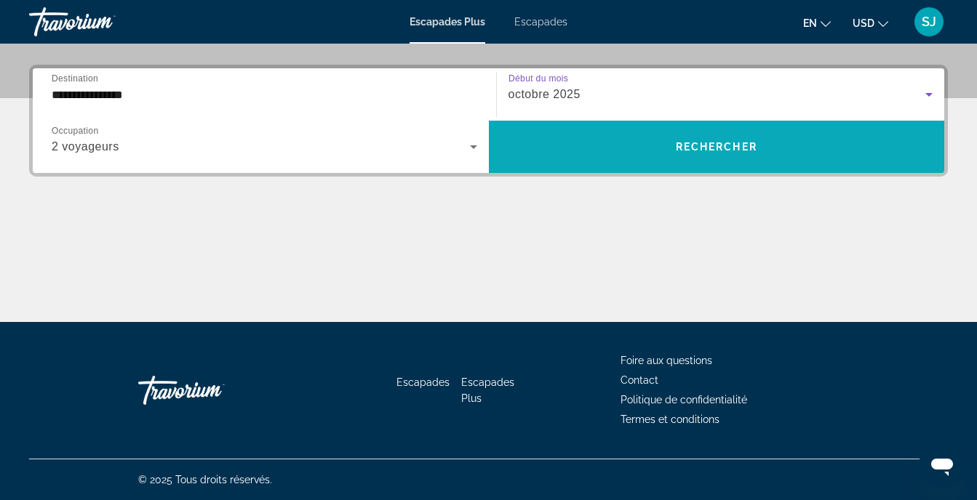
click at [598, 131] on span "Widget de recherche" at bounding box center [717, 146] width 456 height 35
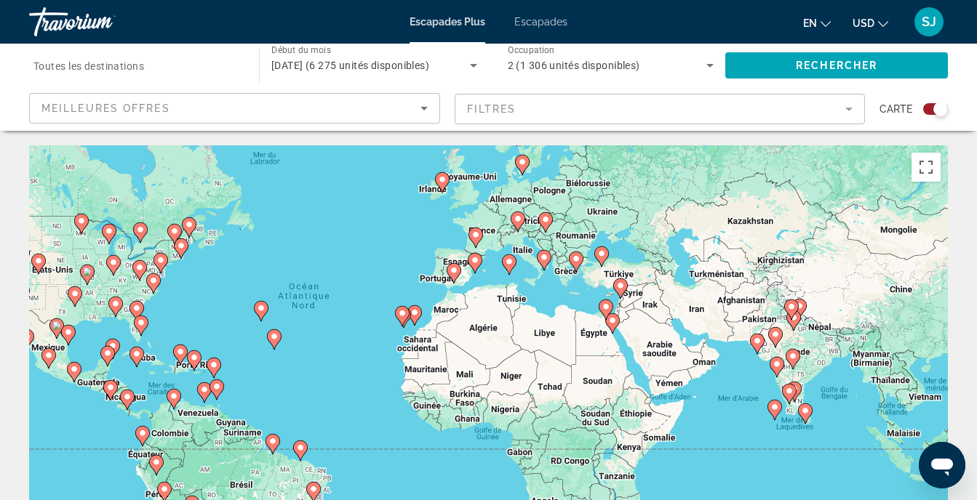
drag, startPoint x: 652, startPoint y: 308, endPoint x: 507, endPoint y: 263, distance: 151.6
click at [507, 263] on image "Contenu principal" at bounding box center [509, 261] width 9 height 9
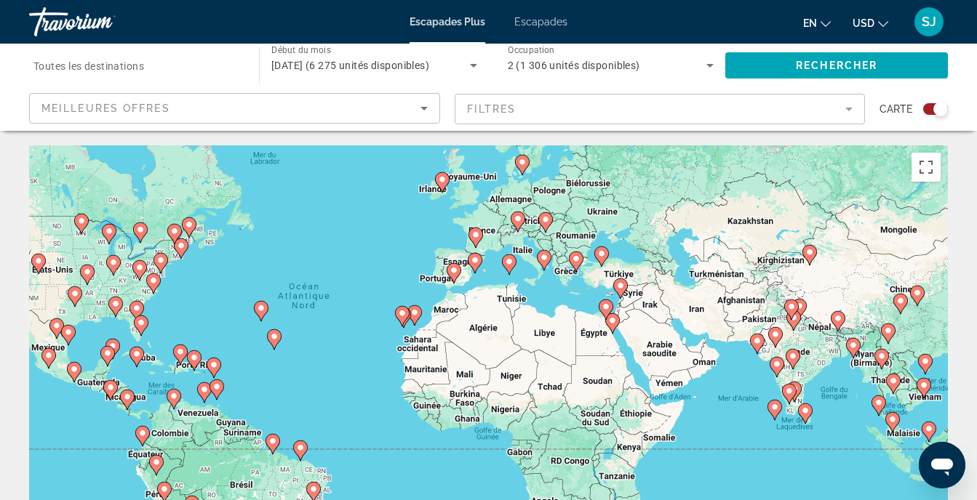
click at [566, 276] on div "Pour activer le glissement avec le clavier, appuyez sur Alt+Entrée. Une fois ce…" at bounding box center [488, 363] width 918 height 436
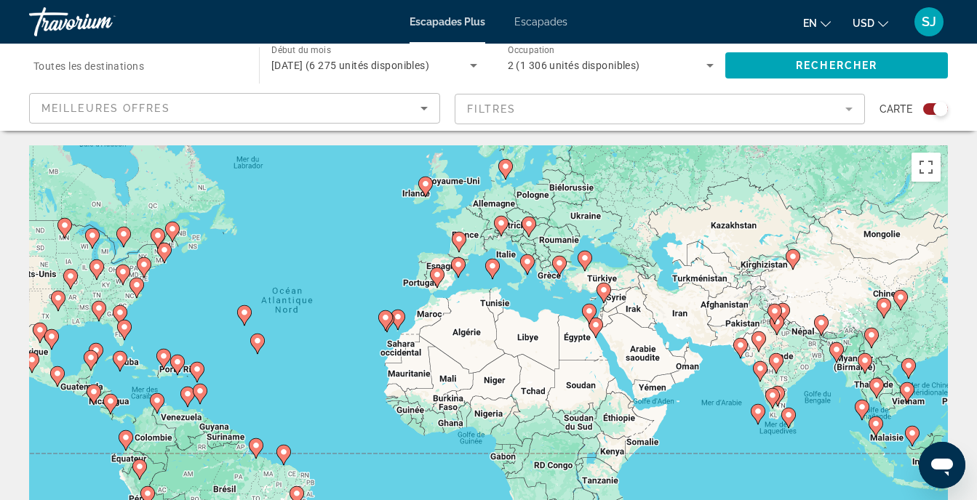
drag, startPoint x: 568, startPoint y: 275, endPoint x: 550, endPoint y: 279, distance: 18.5
click at [550, 279] on div "Pour activer le glissement avec le clavier, appuyez sur Alt+Entrée. Une fois ce…" at bounding box center [488, 363] width 918 height 436
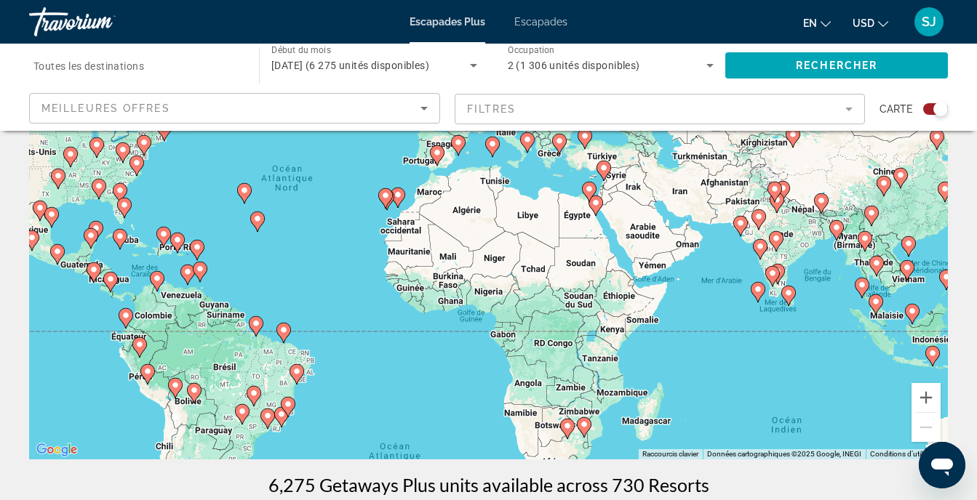
scroll to position [77, 0]
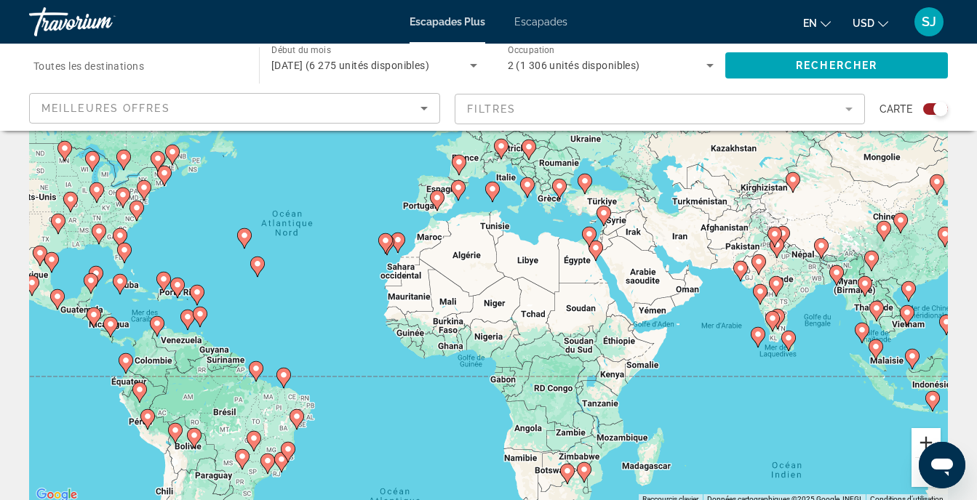
click at [918, 439] on button "Zoom avant" at bounding box center [925, 442] width 29 height 29
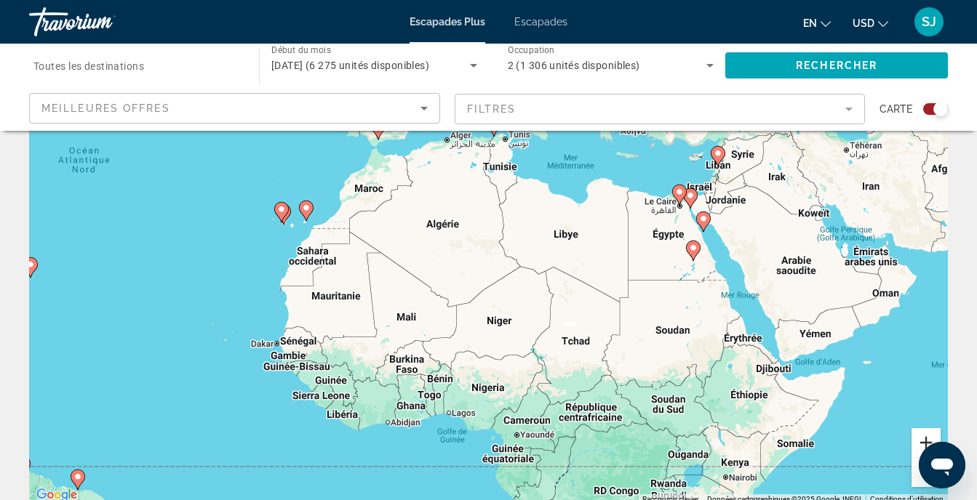
click at [918, 439] on button "Zoom avant" at bounding box center [925, 442] width 29 height 29
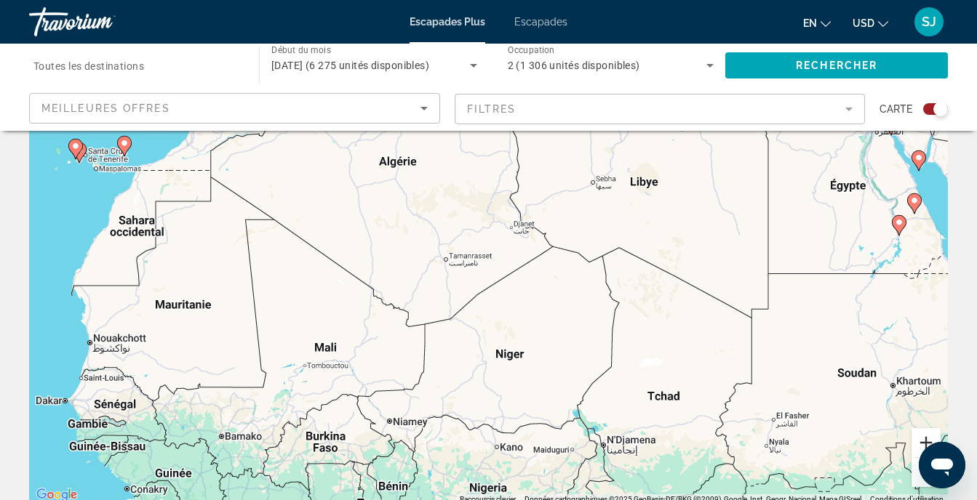
click at [918, 433] on button "Zoom avant" at bounding box center [925, 442] width 29 height 29
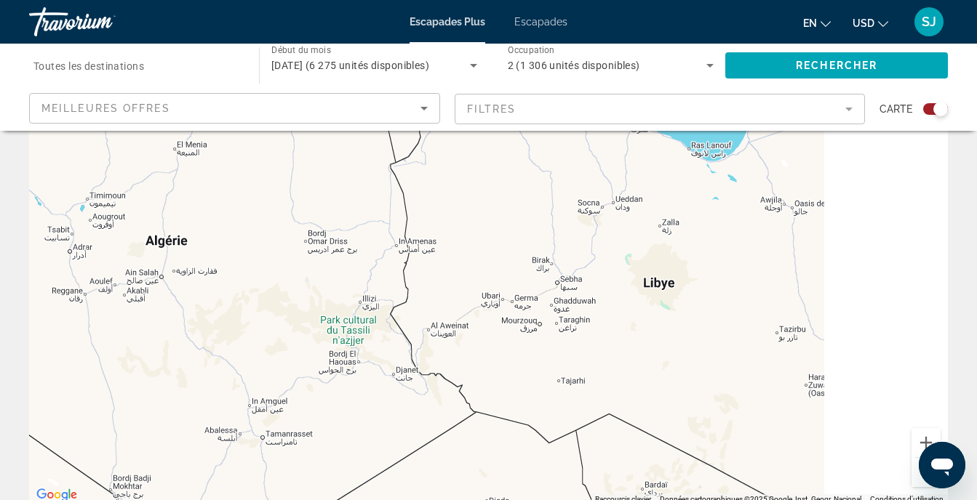
drag, startPoint x: 739, startPoint y: 159, endPoint x: 558, endPoint y: 260, distance: 206.7
click at [572, 389] on div "Contenu principal" at bounding box center [488, 286] width 918 height 436
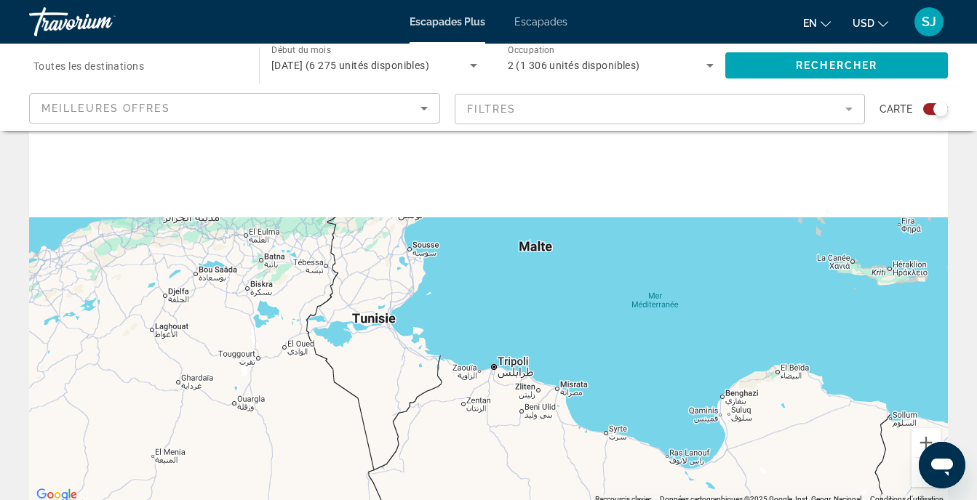
drag, startPoint x: 584, startPoint y: 256, endPoint x: 569, endPoint y: 464, distance: 208.5
click at [572, 462] on div "Pour activer le glissement avec le clavier, appuyez sur Alt+Entrée. Une fois ce…" at bounding box center [488, 286] width 918 height 436
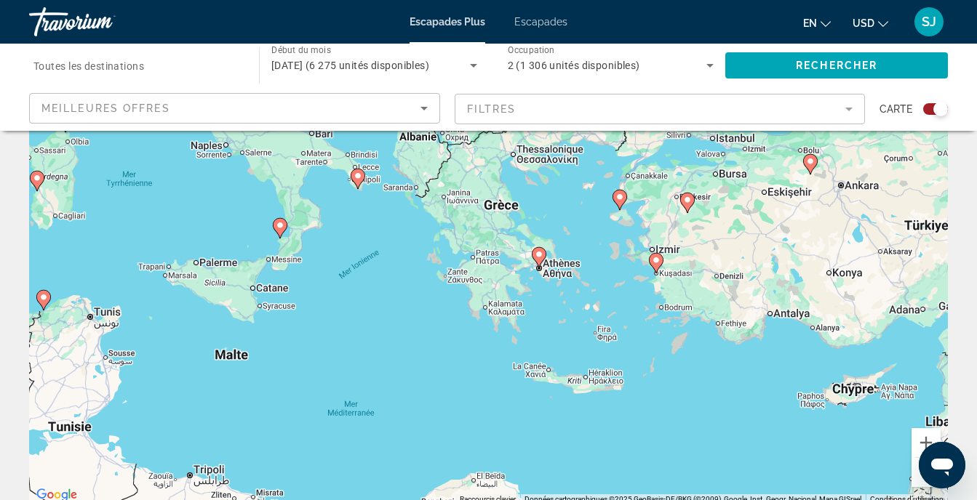
drag, startPoint x: 580, startPoint y: 195, endPoint x: 280, endPoint y: 264, distance: 308.2
click at [280, 265] on div "Pour activer le glissement avec le clavier, appuyez sur Alt+Entrée. Une fois ce…" at bounding box center [488, 286] width 918 height 436
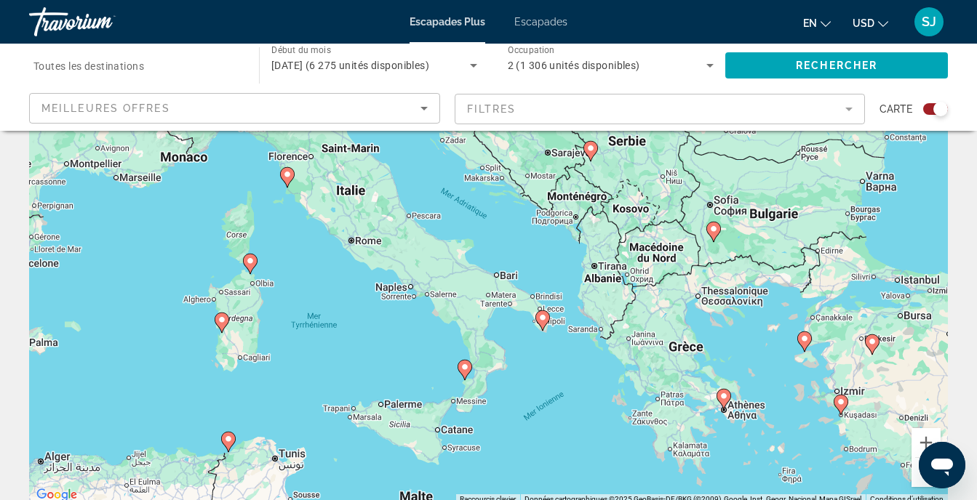
drag, startPoint x: 365, startPoint y: 275, endPoint x: 558, endPoint y: 430, distance: 248.3
click at [558, 430] on div "Pour activer le glissement avec le clavier, appuyez sur Alt+Entrée. Une fois ce…" at bounding box center [488, 286] width 918 height 436
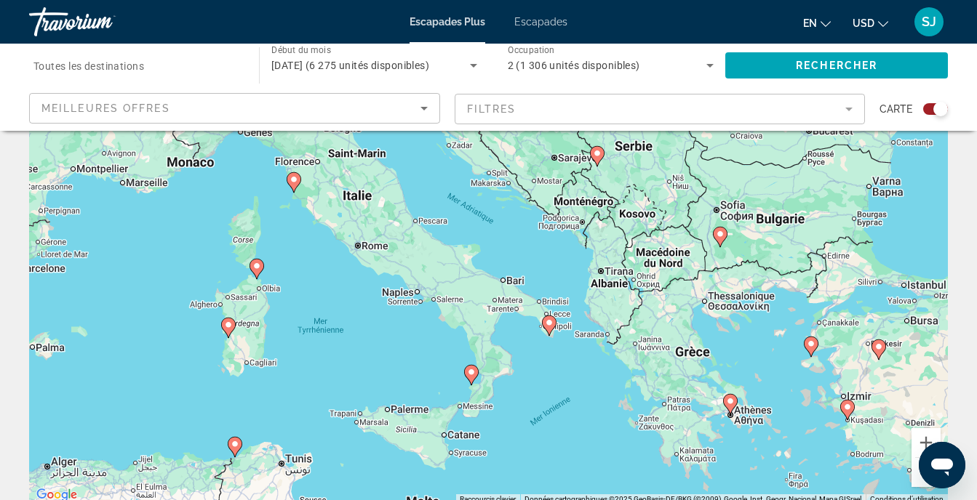
click at [546, 320] on image "Contenu principal" at bounding box center [549, 322] width 9 height 9
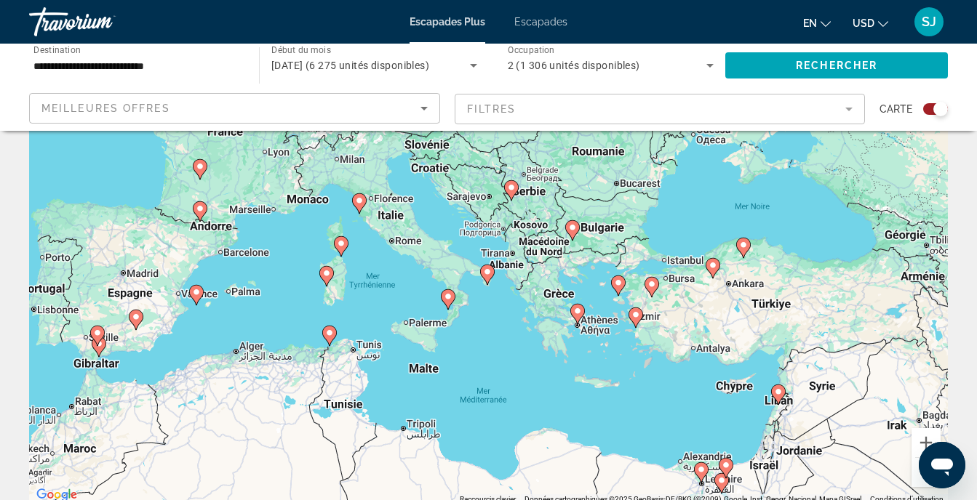
click at [580, 313] on image "Contenu principal" at bounding box center [577, 311] width 9 height 9
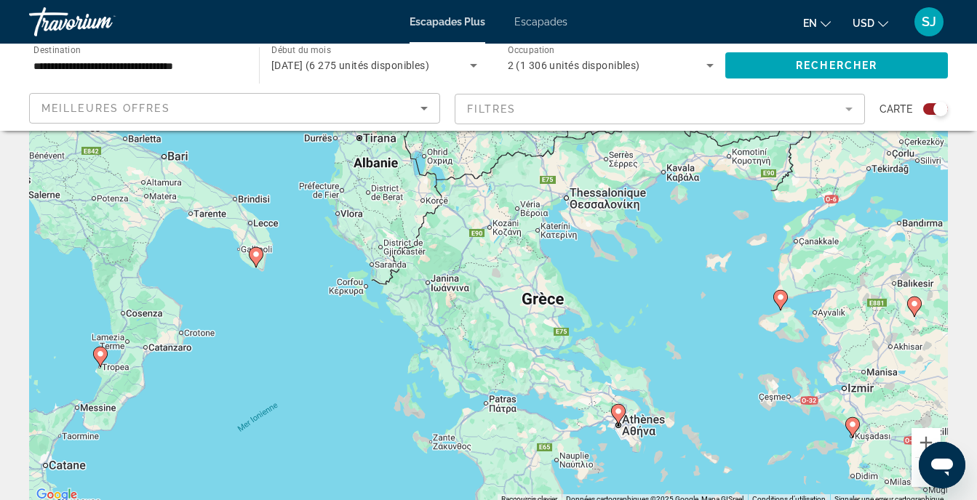
drag, startPoint x: 529, startPoint y: 262, endPoint x: 662, endPoint y: 401, distance: 192.4
click at [662, 401] on div "Pour naviguer, appuyez sur les touches fléchées. Pour activer le glissement ave…" at bounding box center [488, 286] width 918 height 436
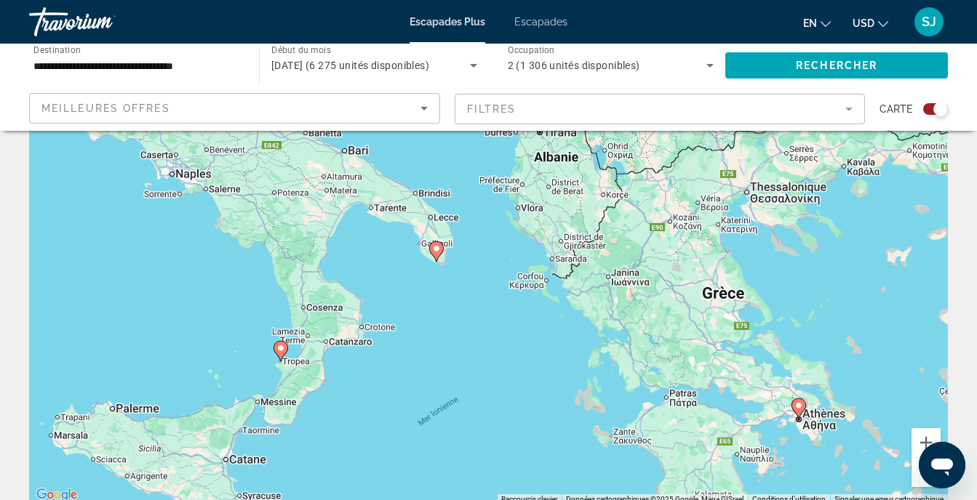
drag, startPoint x: 329, startPoint y: 255, endPoint x: 422, endPoint y: 212, distance: 102.5
click at [422, 212] on div "Pour naviguer, appuyez sur les touches fléchées. Pour activer le glissement ave…" at bounding box center [488, 286] width 918 height 436
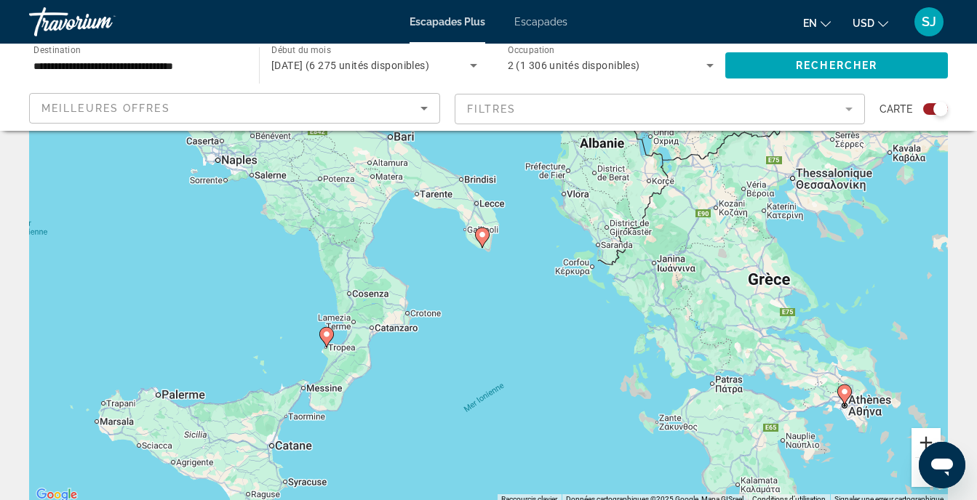
click at [926, 435] on button "Zoom avant" at bounding box center [925, 442] width 29 height 29
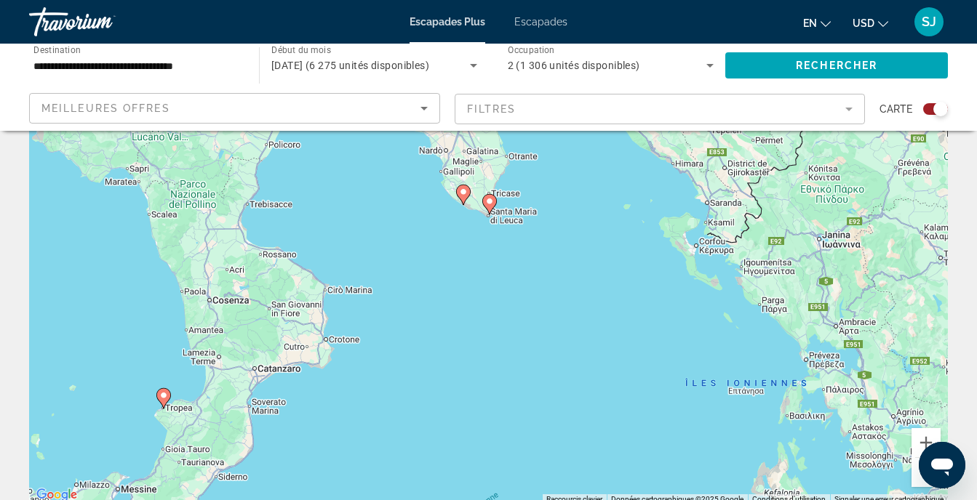
click at [462, 193] on image "Contenu principal" at bounding box center [463, 192] width 9 height 9
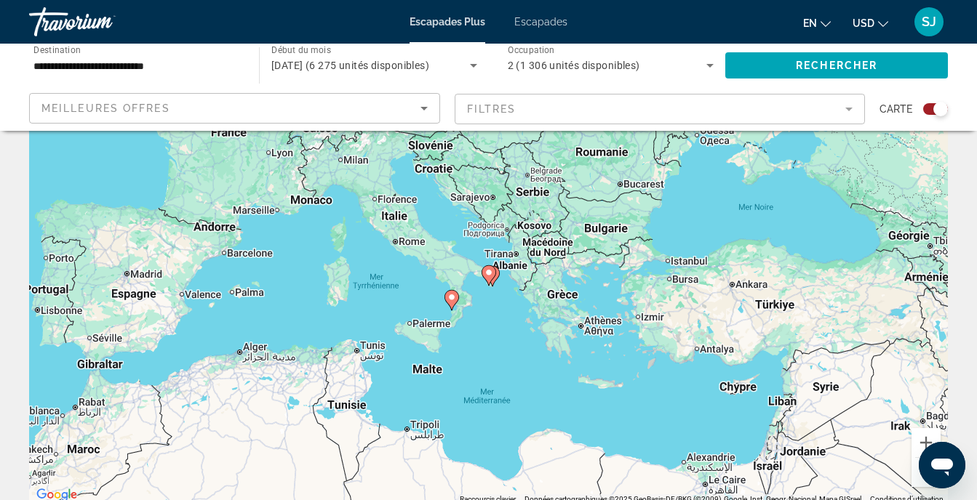
scroll to position [0, 0]
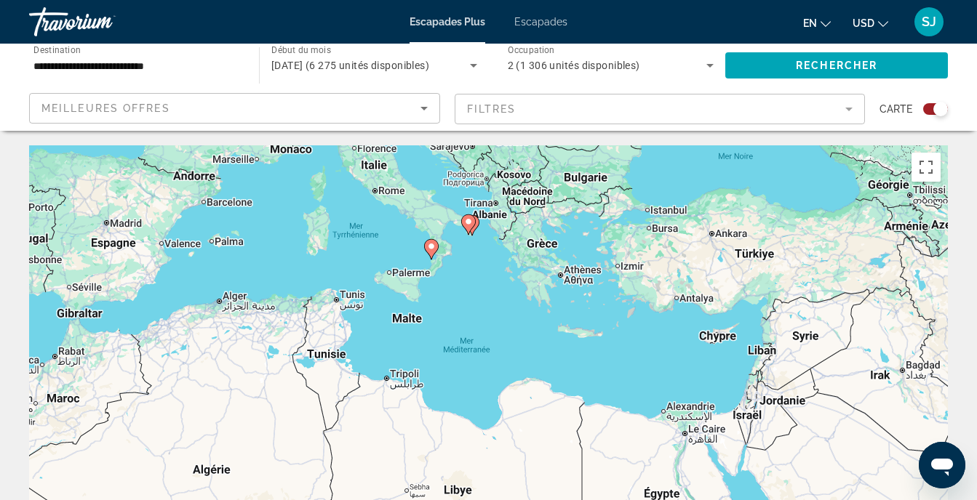
drag, startPoint x: 889, startPoint y: 412, endPoint x: 868, endPoint y: 279, distance: 134.7
click at [868, 279] on div "Pour activer le glissement avec le clavier, appuyez sur Alt+Entrée. Une fois ce…" at bounding box center [488, 363] width 918 height 436
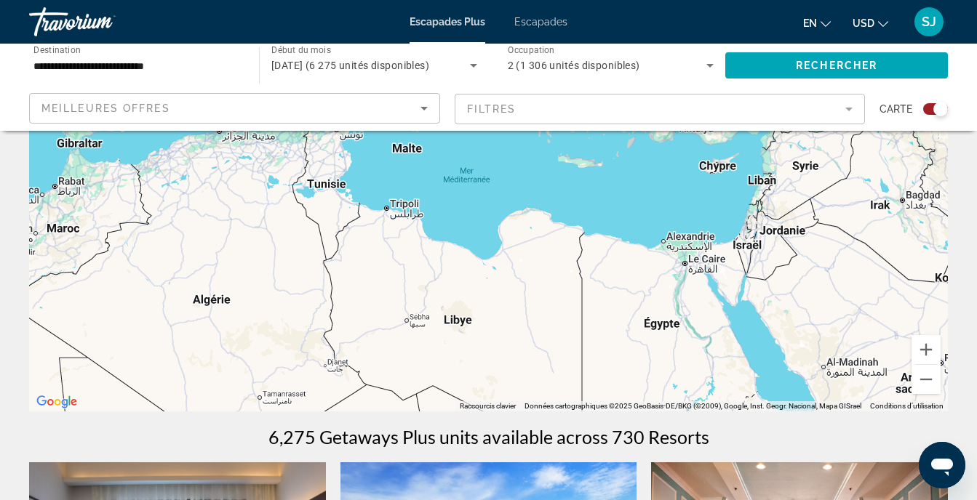
scroll to position [194, 0]
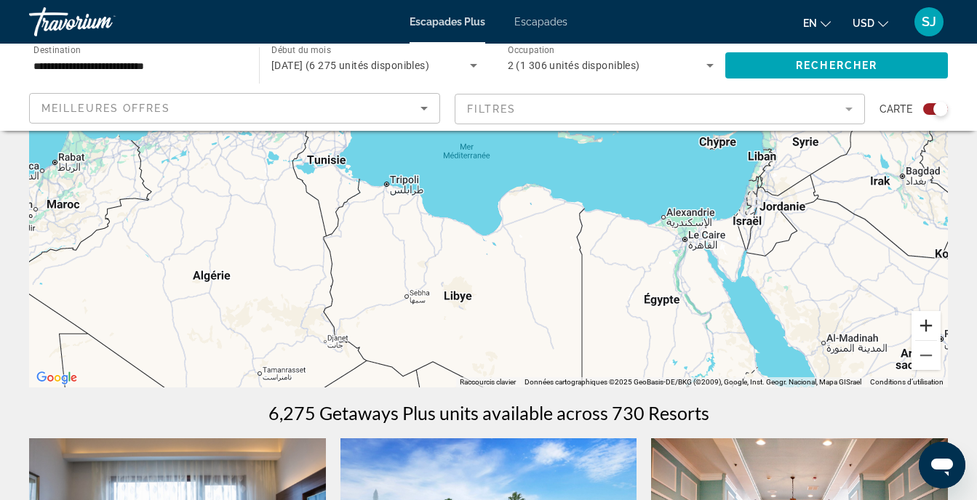
click at [929, 326] on button "Zoom avant" at bounding box center [925, 325] width 29 height 29
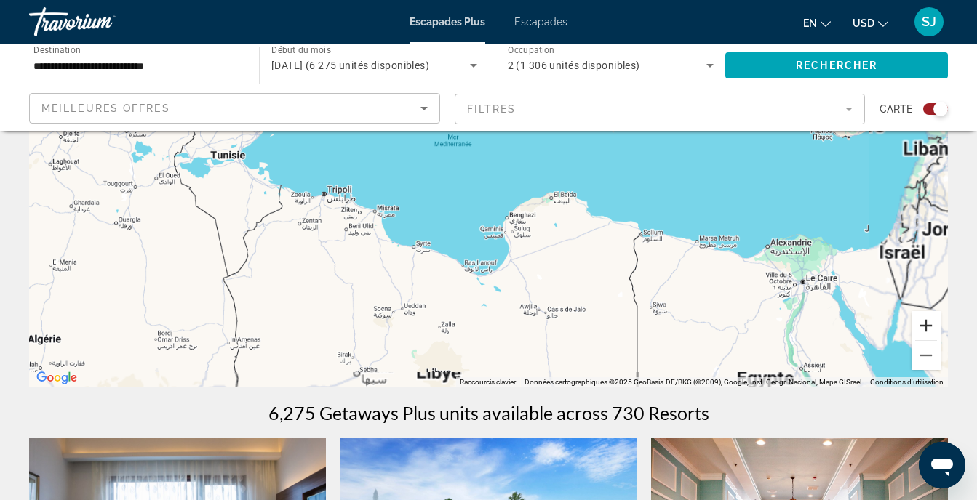
click at [929, 326] on button "Zoom avant" at bounding box center [925, 325] width 29 height 29
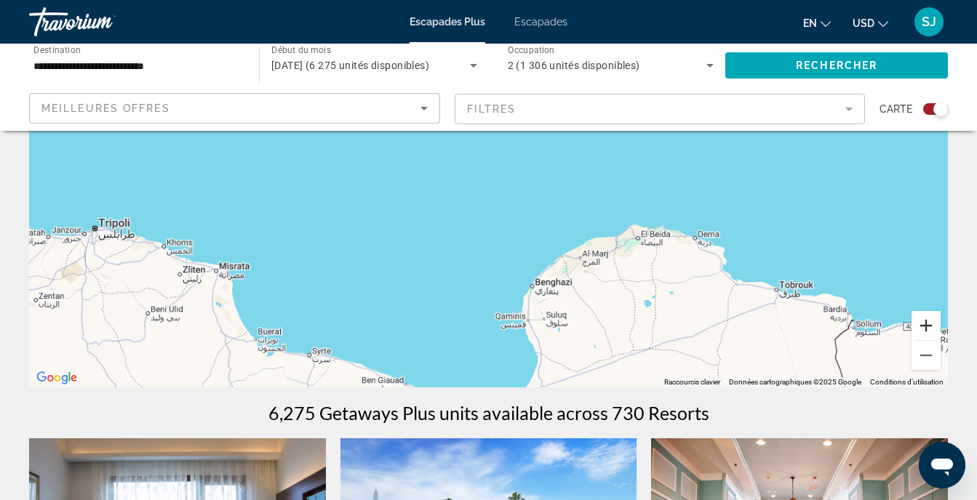
click at [929, 326] on button "Zoom avant" at bounding box center [925, 325] width 29 height 29
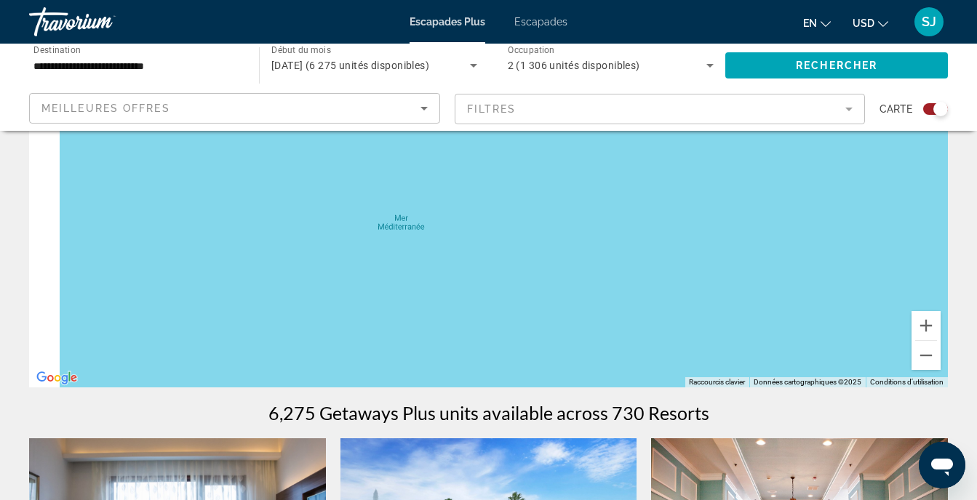
drag, startPoint x: 510, startPoint y: 207, endPoint x: 617, endPoint y: 427, distance: 244.6
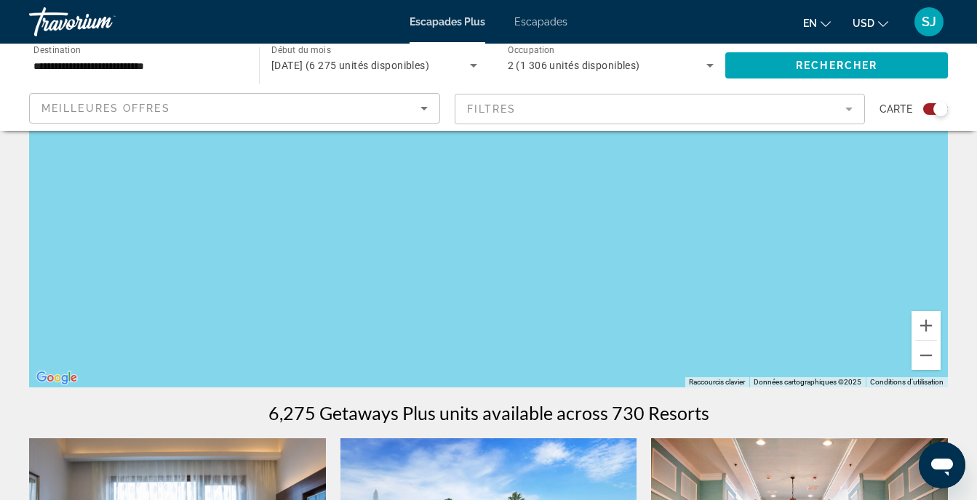
drag, startPoint x: 571, startPoint y: 236, endPoint x: 575, endPoint y: 478, distance: 241.5
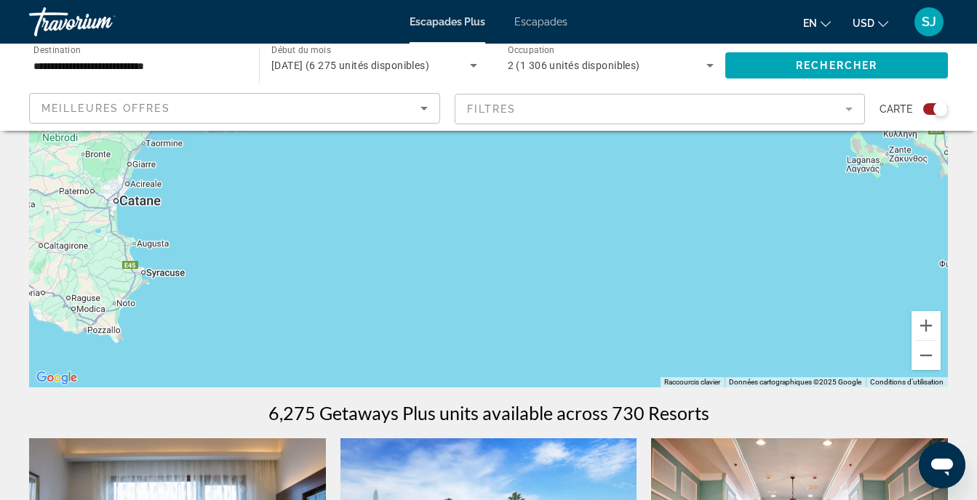
drag, startPoint x: 487, startPoint y: 358, endPoint x: 502, endPoint y: 396, distance: 40.5
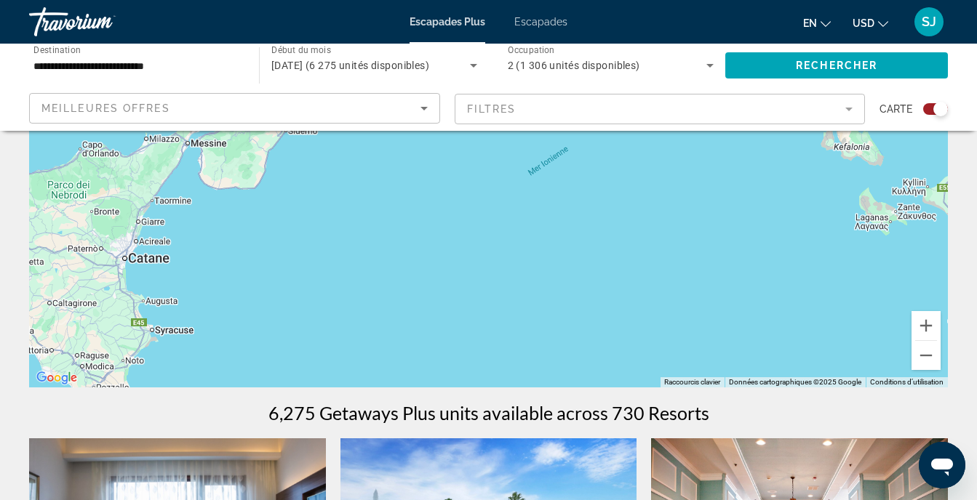
drag, startPoint x: 470, startPoint y: 216, endPoint x: 492, endPoint y: 404, distance: 189.6
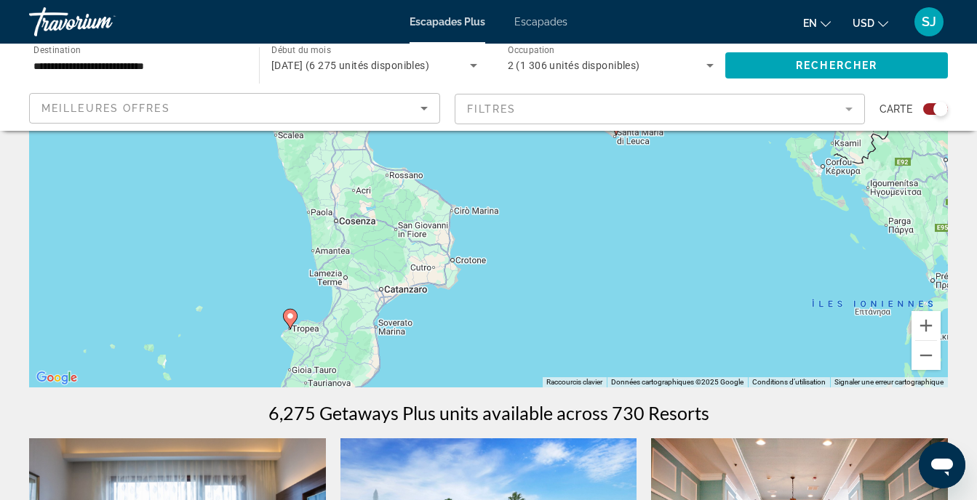
drag, startPoint x: 401, startPoint y: 239, endPoint x: 385, endPoint y: 369, distance: 130.3
click at [391, 372] on div "Pour activer le glissement avec le clavier, appuyez sur Alt+Entrée. Une fois ce…" at bounding box center [488, 169] width 918 height 436
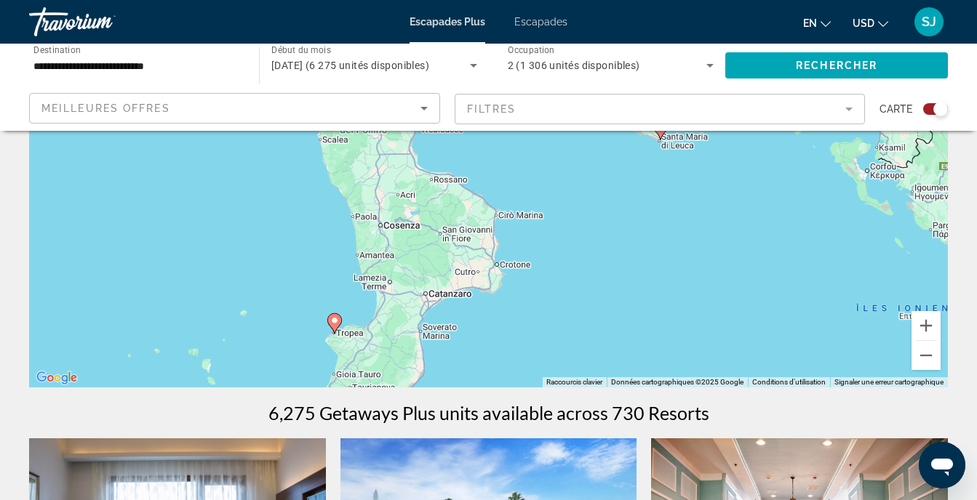
drag, startPoint x: 530, startPoint y: 194, endPoint x: 636, endPoint y: 190, distance: 105.5
click at [636, 190] on div "Pour activer le glissement avec le clavier, appuyez sur Alt+Entrée. Une fois ce…" at bounding box center [488, 169] width 918 height 436
click at [334, 321] on image "Contenu principal" at bounding box center [335, 320] width 9 height 9
type input "**********"
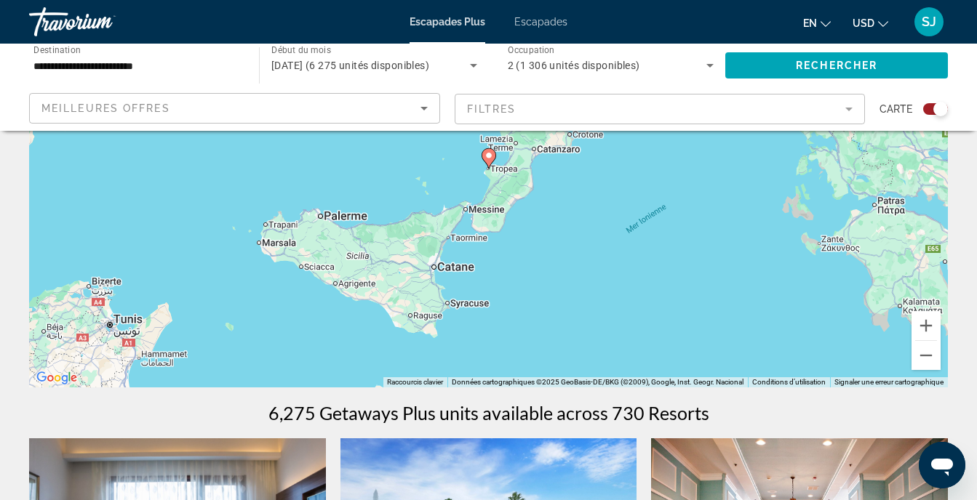
click at [493, 160] on icon "Contenu principal" at bounding box center [487, 158] width 13 height 19
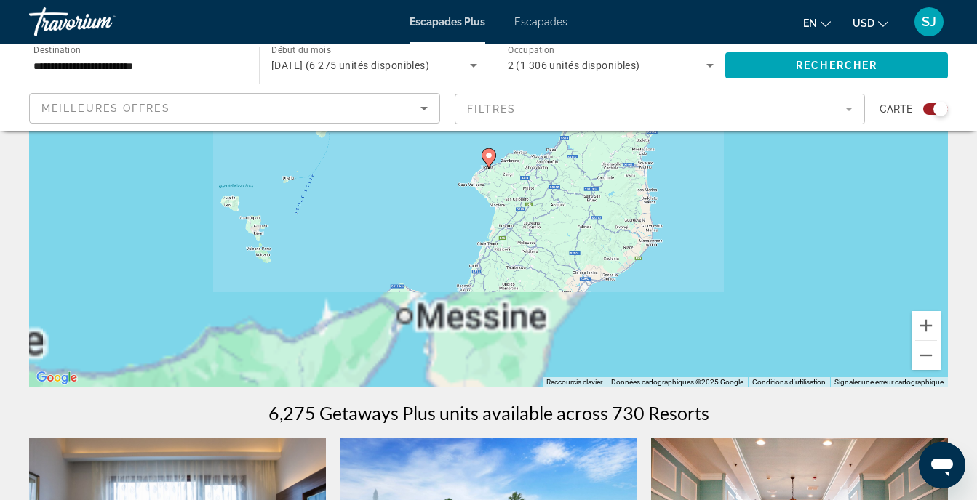
click at [493, 160] on icon "Contenu principal" at bounding box center [487, 158] width 13 height 19
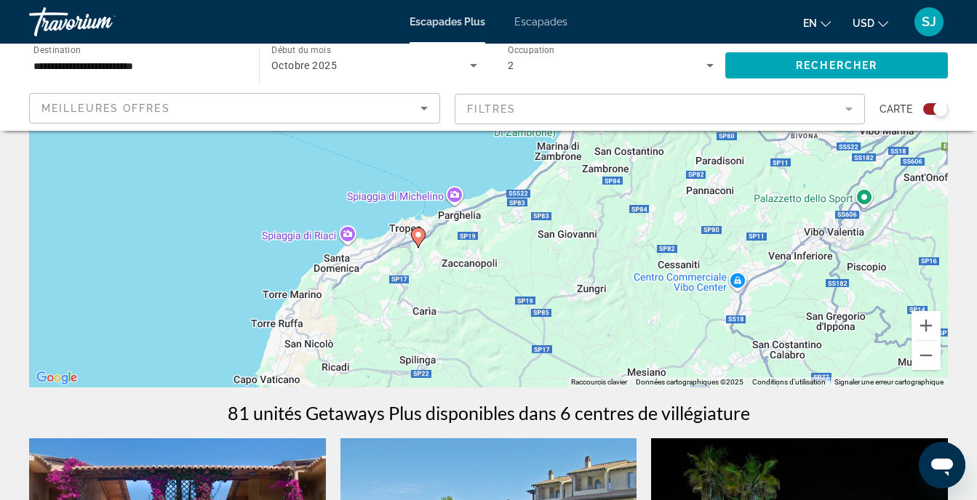
drag, startPoint x: 524, startPoint y: 270, endPoint x: 454, endPoint y: 151, distance: 138.6
click at [454, 151] on div "Pour activer le glissement avec le clavier, appuyez sur Alt+Entrée. Une fois ce…" at bounding box center [488, 169] width 918 height 436
click at [418, 236] on image "Contenu principal" at bounding box center [418, 235] width 9 height 9
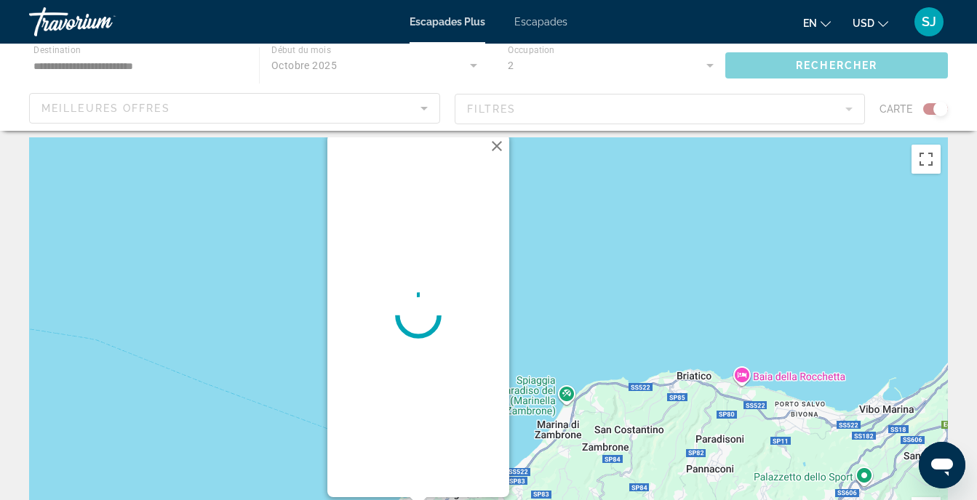
scroll to position [0, 0]
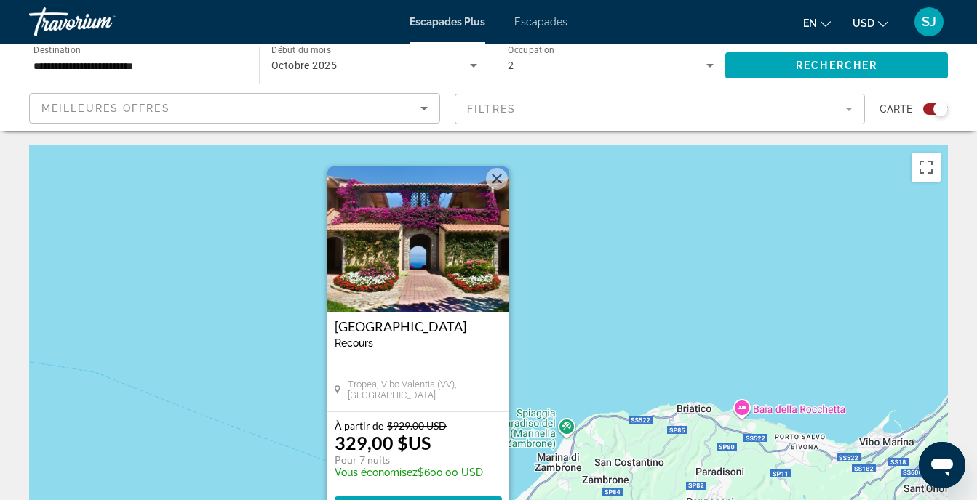
click at [462, 280] on img "Contenu principal" at bounding box center [418, 239] width 182 height 145
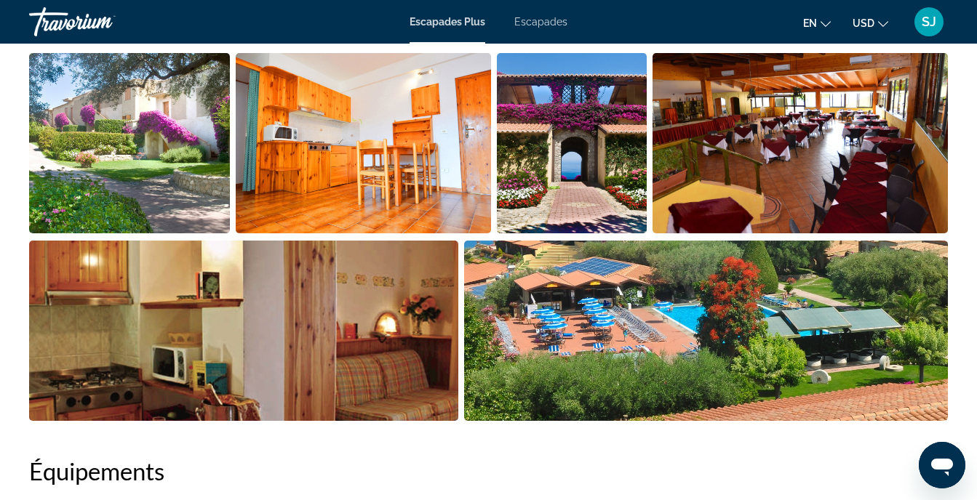
scroll to position [388, 0]
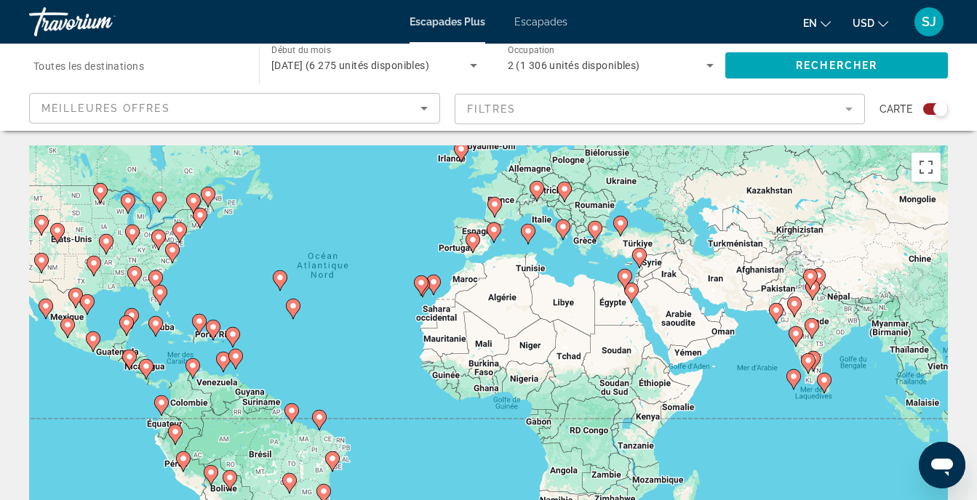
drag, startPoint x: 605, startPoint y: 357, endPoint x: 479, endPoint y: 289, distance: 143.2
click at [479, 289] on div "Pour activer le glissement avec le clavier, appuyez sur Alt+Entrée. Une fois ce…" at bounding box center [488, 363] width 918 height 436
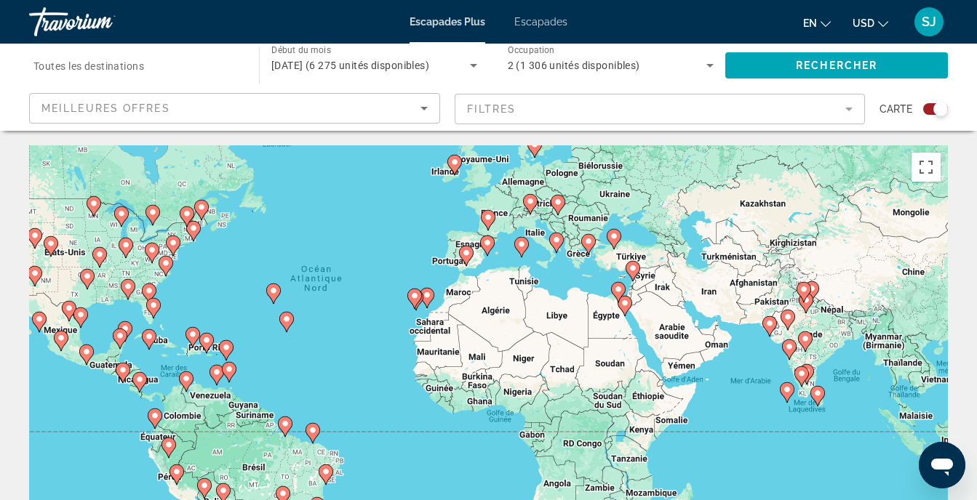
click at [443, 289] on div "Pour activer le glissement avec le clavier, appuyez sur Alt+Entrée. Une fois ce…" at bounding box center [488, 363] width 918 height 436
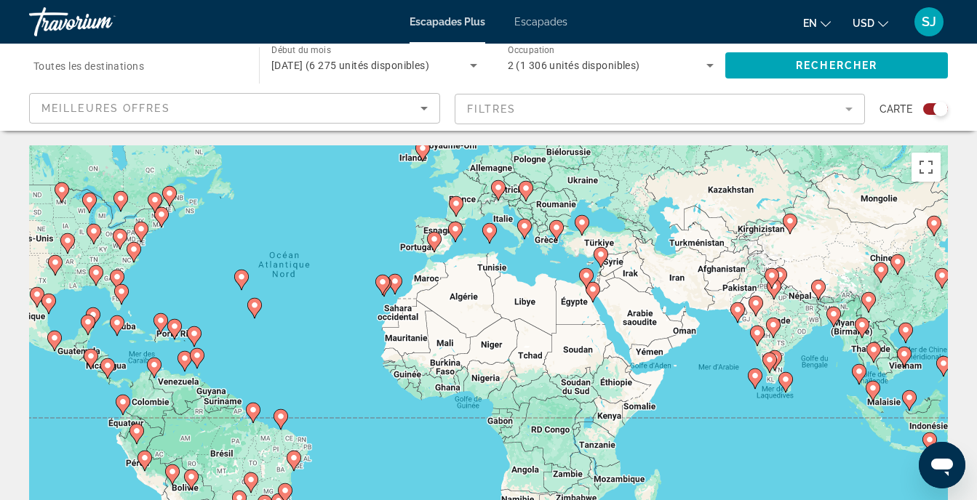
scroll to position [194, 0]
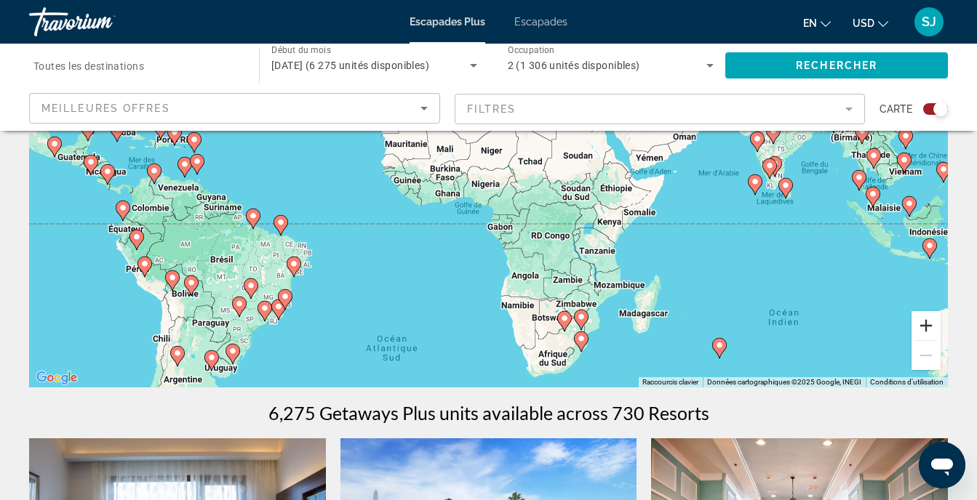
click at [921, 323] on button "Zoom avant" at bounding box center [925, 325] width 29 height 29
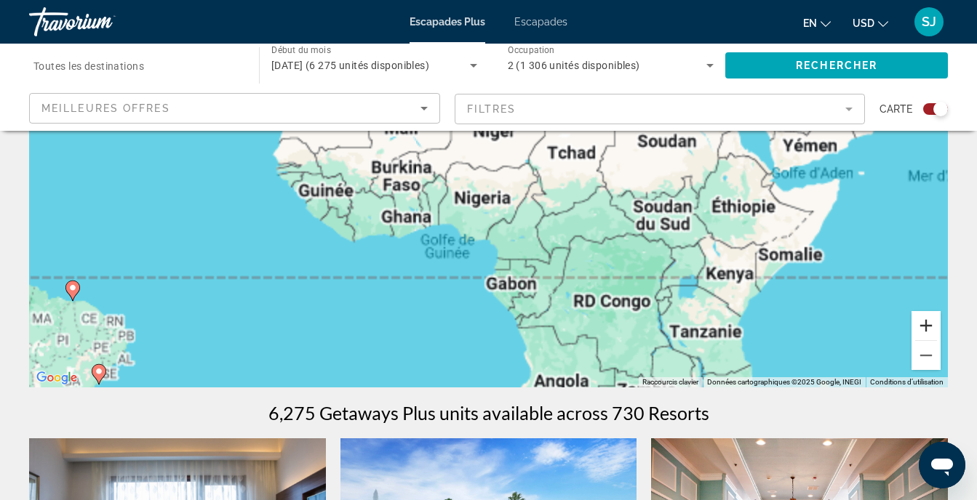
click at [921, 323] on button "Zoom avant" at bounding box center [925, 325] width 29 height 29
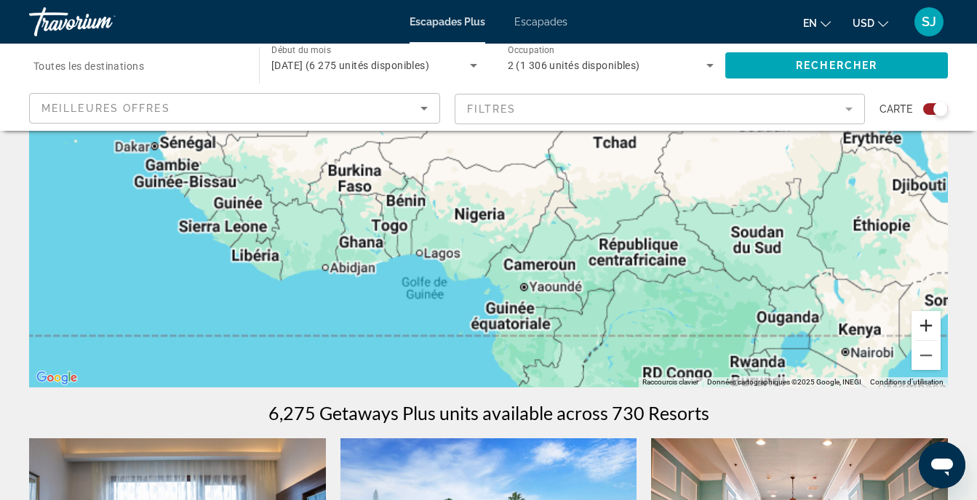
click at [921, 323] on button "Zoom avant" at bounding box center [925, 325] width 29 height 29
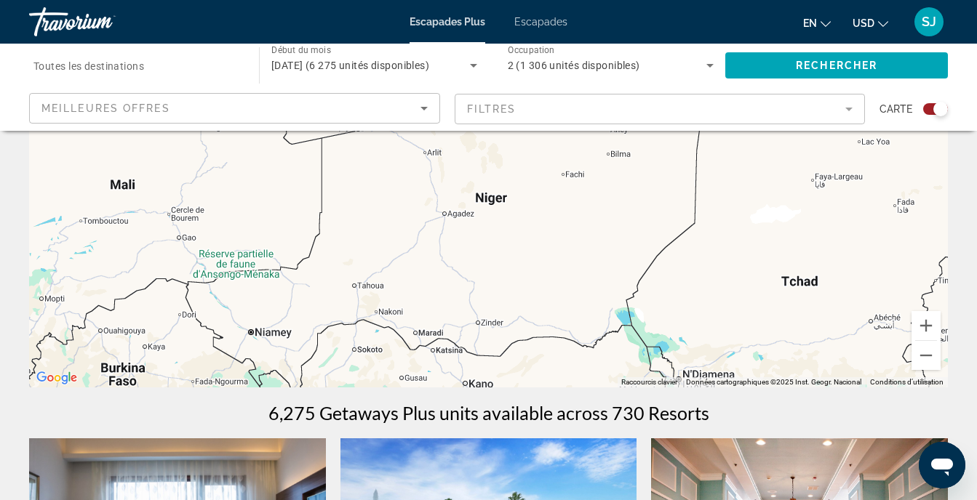
drag, startPoint x: 622, startPoint y: 342, endPoint x: 615, endPoint y: 396, distance: 54.3
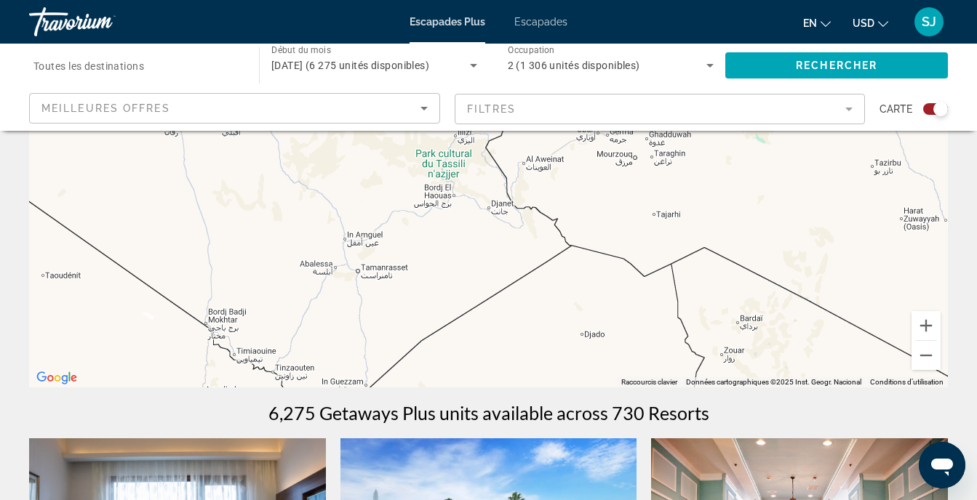
drag, startPoint x: 529, startPoint y: 409, endPoint x: 505, endPoint y: 297, distance: 114.4
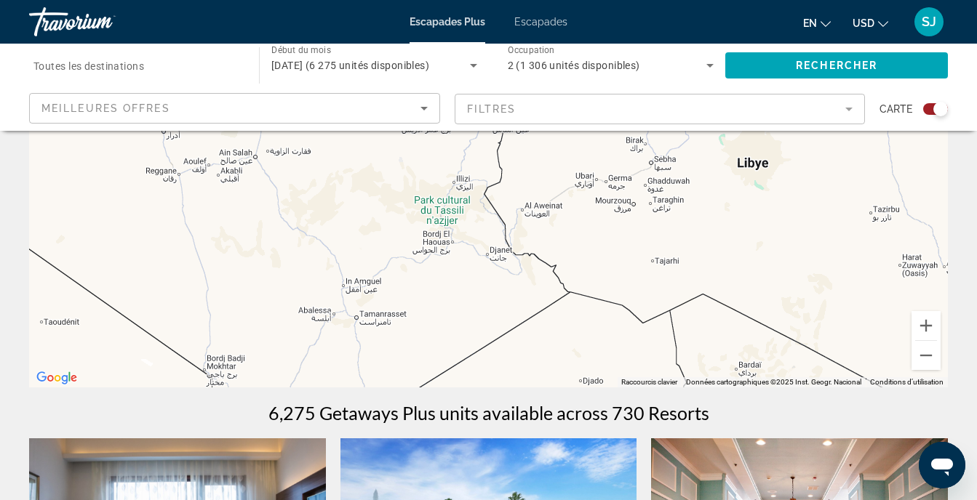
drag, startPoint x: 497, startPoint y: 216, endPoint x: 492, endPoint y: 388, distance: 171.7
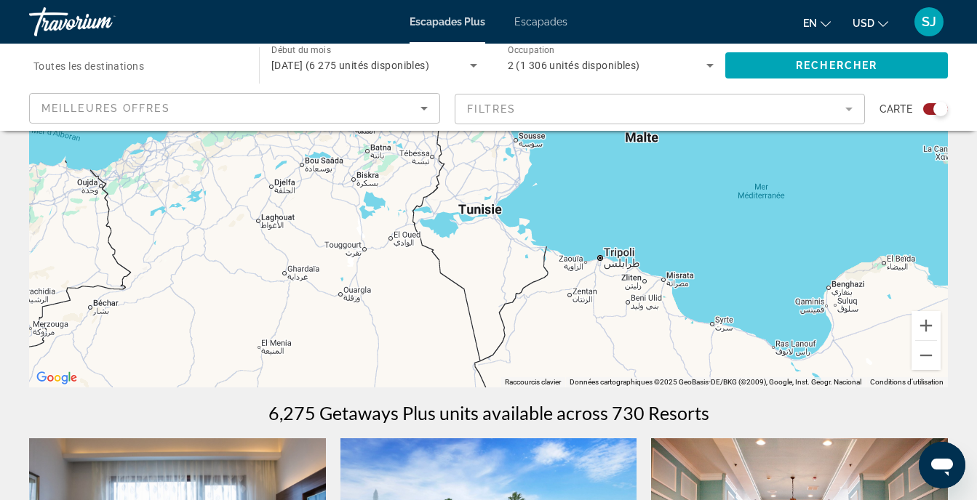
drag, startPoint x: 498, startPoint y: 371, endPoint x: 492, endPoint y: 412, distance: 41.2
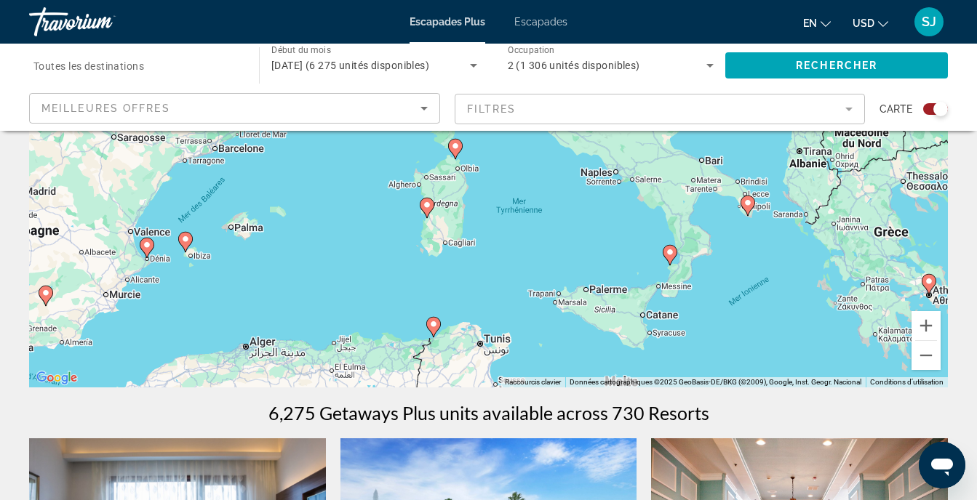
drag, startPoint x: 496, startPoint y: 219, endPoint x: 486, endPoint y: 377, distance: 158.8
click at [486, 377] on div "Pour activer le glissement avec le clavier, appuyez sur Alt+Entrée. Une fois ce…" at bounding box center [488, 169] width 918 height 436
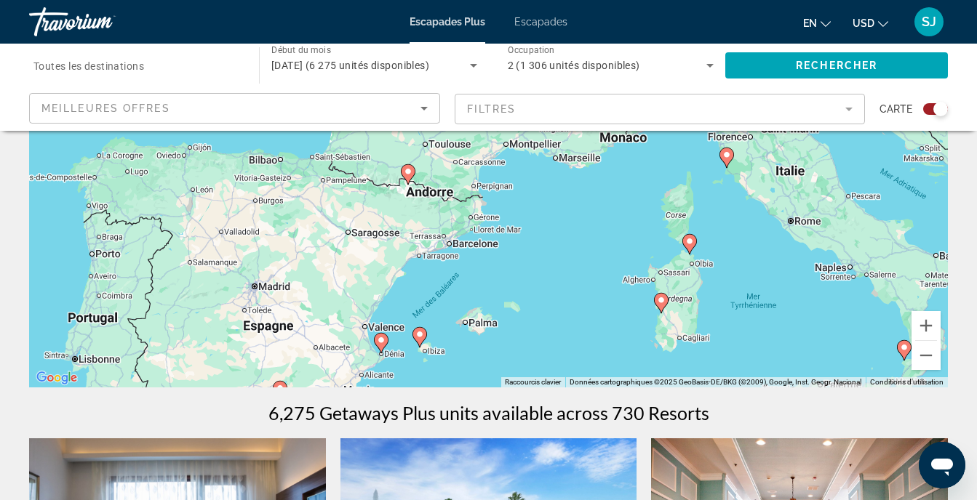
drag, startPoint x: 308, startPoint y: 223, endPoint x: 558, endPoint y: 329, distance: 272.4
click at [558, 329] on div "Pour activer le glissement avec le clavier, appuyez sur Alt+Entrée. Une fois ce…" at bounding box center [488, 169] width 918 height 436
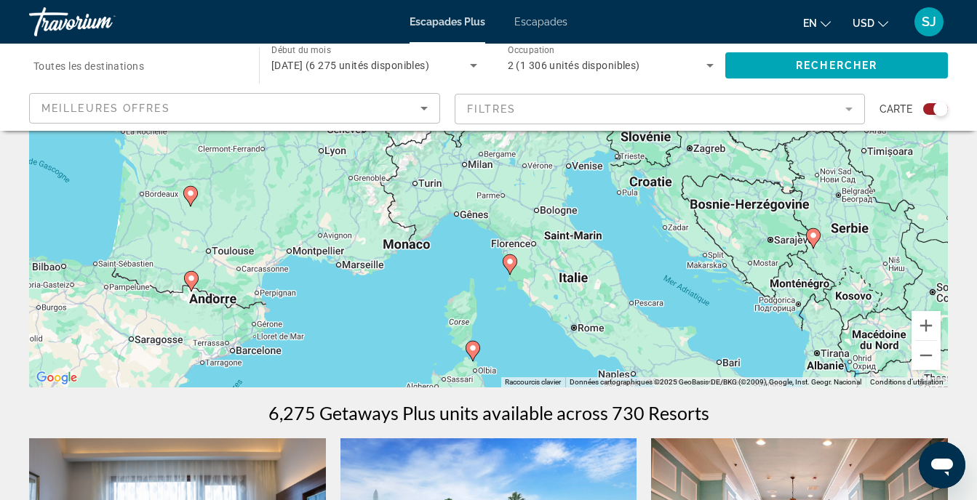
drag, startPoint x: 599, startPoint y: 199, endPoint x: 321, endPoint y: 286, distance: 291.6
click at [321, 286] on div "Pour activer le glissement avec le clavier, appuyez sur Alt+Entrée. Une fois ce…" at bounding box center [488, 169] width 918 height 436
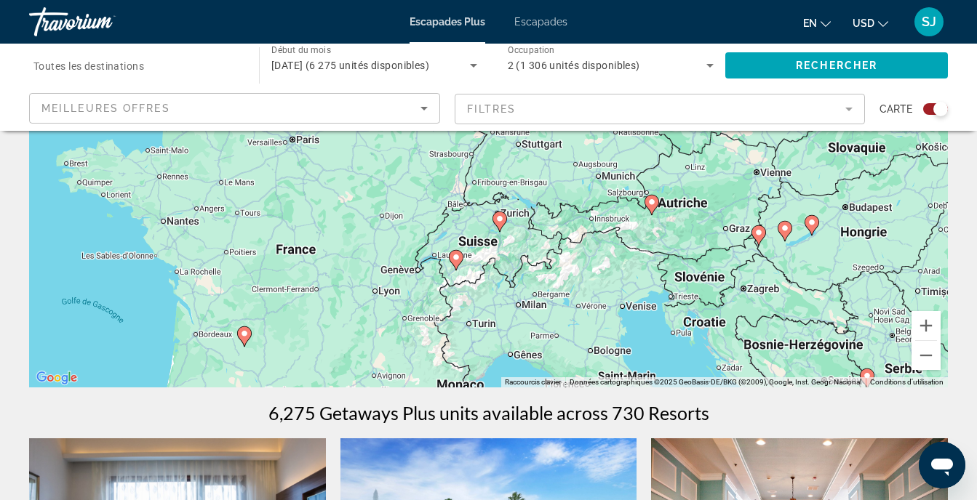
drag, startPoint x: 534, startPoint y: 167, endPoint x: 638, endPoint y: 301, distance: 170.5
click at [638, 301] on div "Pour activer le glissement avec le clavier, appuyez sur Alt+Entrée. Une fois ce…" at bounding box center [488, 169] width 918 height 436
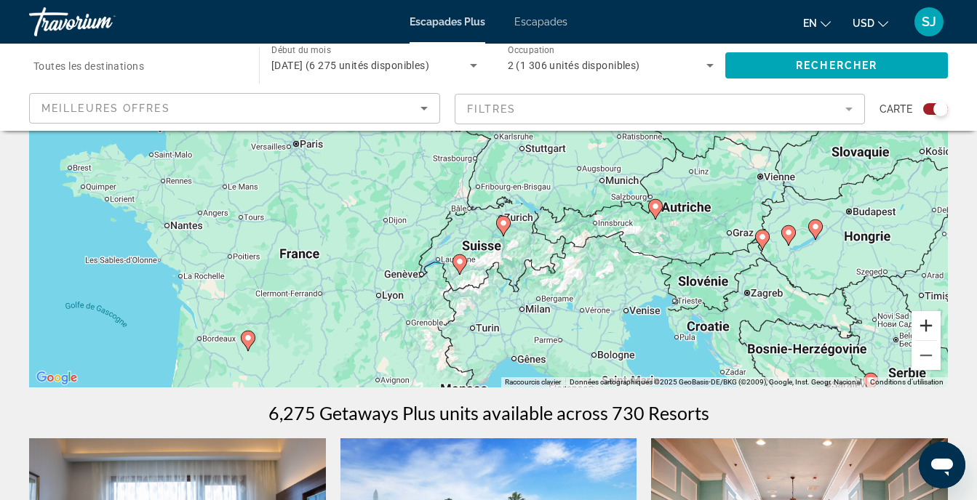
click at [937, 329] on button "Zoom avant" at bounding box center [925, 325] width 29 height 29
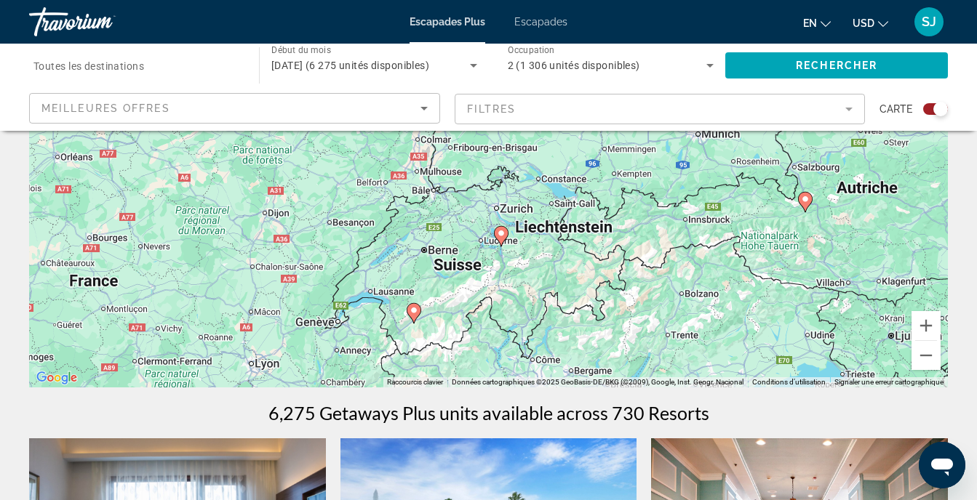
drag, startPoint x: 764, startPoint y: 317, endPoint x: 746, endPoint y: 259, distance: 60.7
click at [746, 259] on div "Pour activer le glissement avec le clavier, appuyez sur Alt+Entrée. Une fois ce…" at bounding box center [488, 169] width 918 height 436
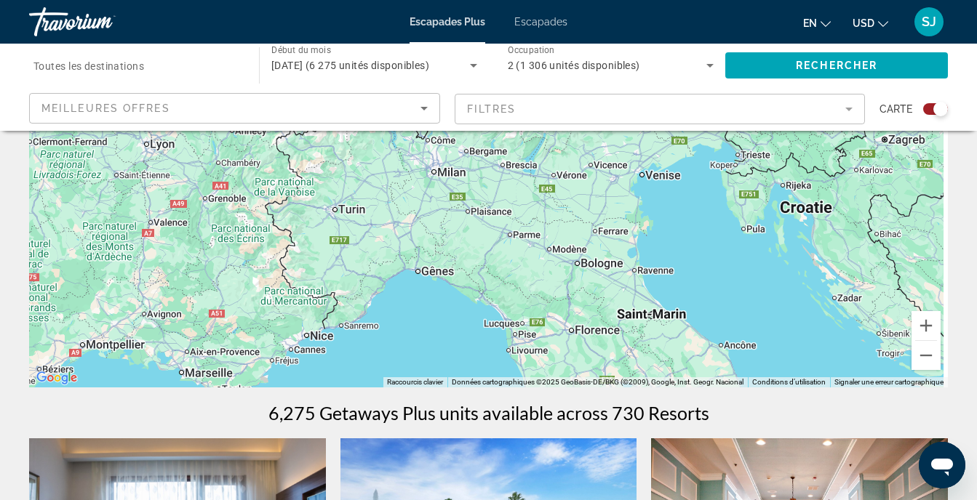
drag, startPoint x: 681, startPoint y: 315, endPoint x: 554, endPoint y: 64, distance: 281.3
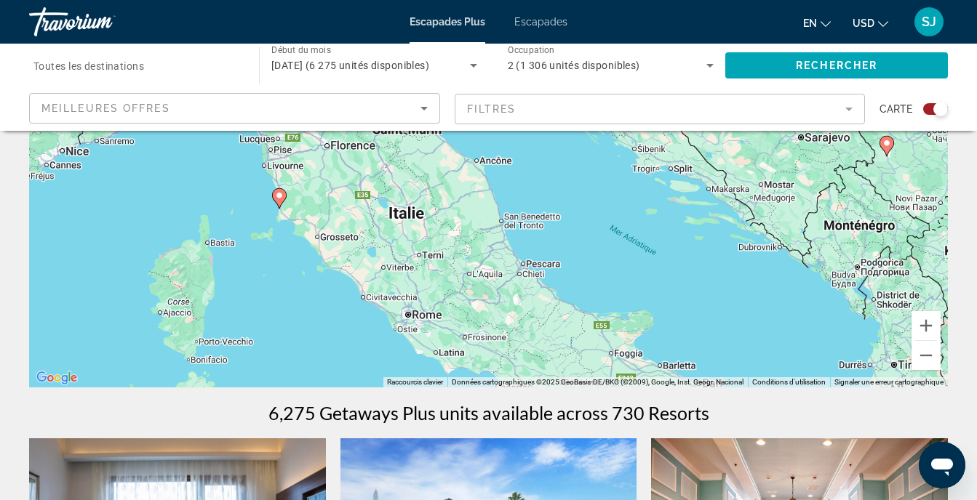
drag, startPoint x: 738, startPoint y: 287, endPoint x: 545, endPoint y: 169, distance: 225.5
click at [545, 169] on div "Pour activer le glissement avec le clavier, appuyez sur Alt+Entrée. Une fois ce…" at bounding box center [488, 169] width 918 height 436
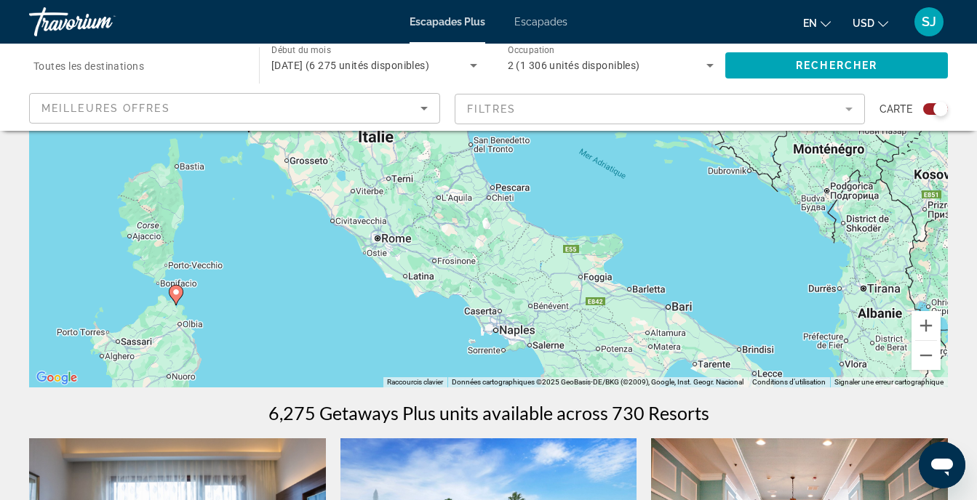
drag, startPoint x: 470, startPoint y: 250, endPoint x: 433, endPoint y: 157, distance: 100.5
click at [433, 157] on div "Pour activer le glissement avec le clavier, appuyez sur Alt+Entrée. Une fois ce…" at bounding box center [488, 169] width 918 height 436
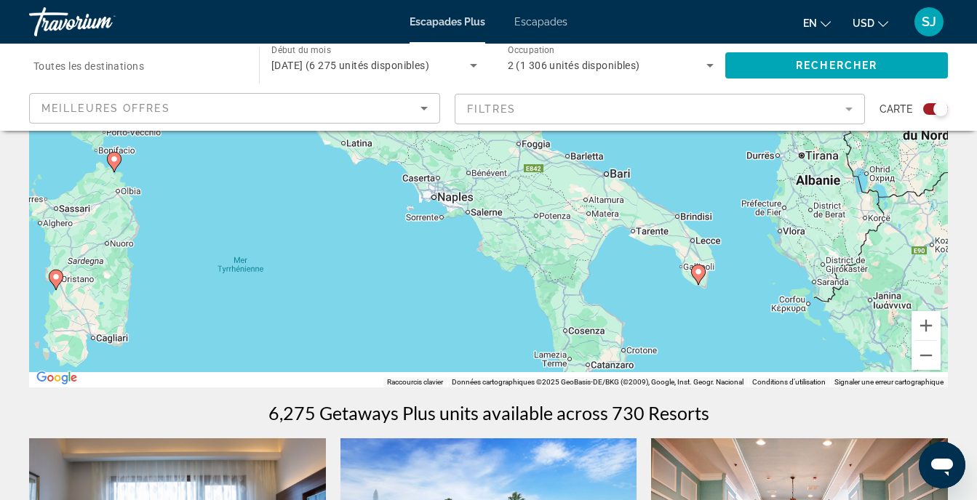
drag, startPoint x: 642, startPoint y: 239, endPoint x: 580, endPoint y: 173, distance: 90.5
click at [580, 173] on div "Pour activer le glissement avec le clavier, appuyez sur Alt+Entrée. Une fois ce…" at bounding box center [488, 169] width 918 height 436
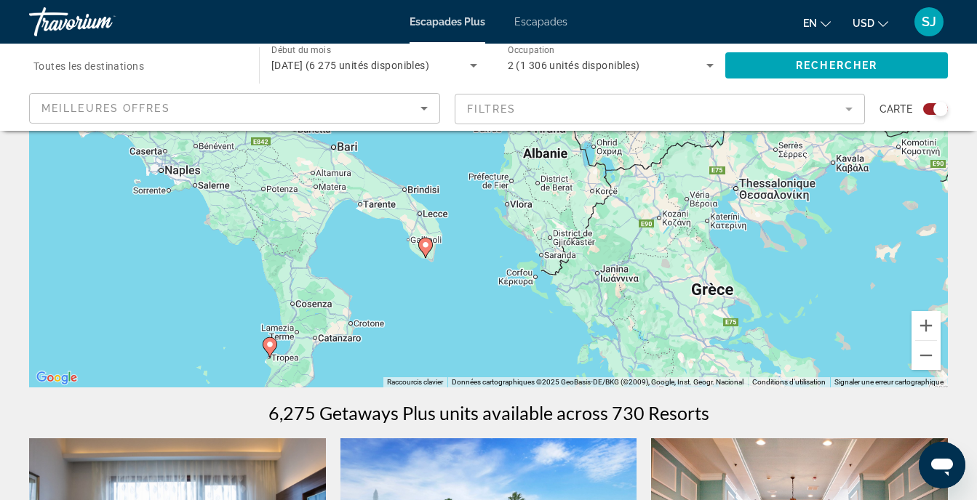
drag, startPoint x: 721, startPoint y: 309, endPoint x: 484, endPoint y: 316, distance: 237.1
click at [484, 316] on div "Pour activer le glissement avec le clavier, appuyez sur Alt+Entrée. Une fois ce…" at bounding box center [488, 169] width 918 height 436
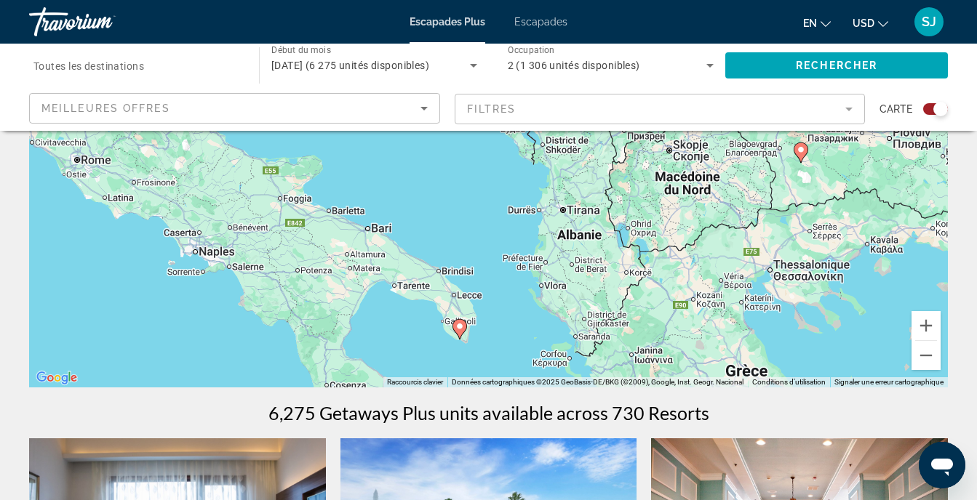
drag, startPoint x: 573, startPoint y: 247, endPoint x: 606, endPoint y: 321, distance: 80.7
click at [606, 321] on div "Pour activer le glissement avec le clavier, appuyez sur Alt+Entrée. Une fois ce…" at bounding box center [488, 169] width 918 height 436
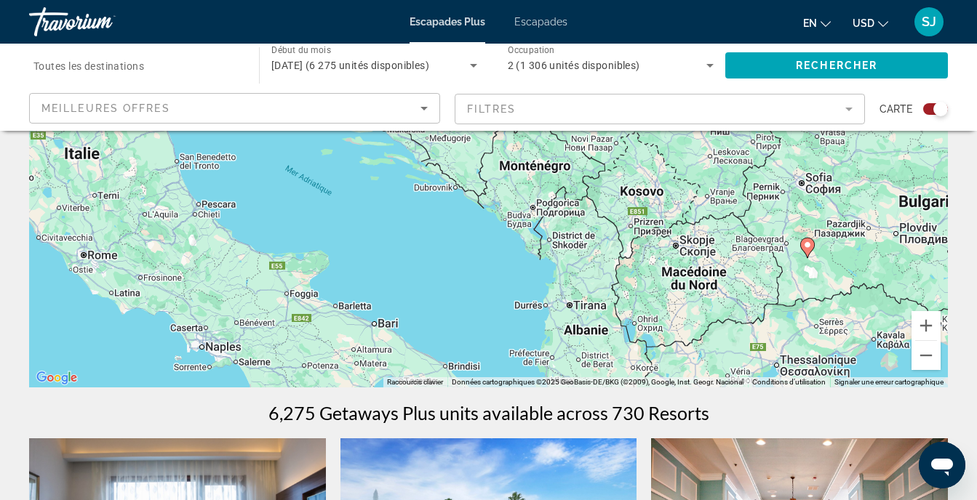
drag, startPoint x: 646, startPoint y: 210, endPoint x: 655, endPoint y: 305, distance: 95.0
click at [655, 305] on div "Pour activer le glissement avec le clavier, appuyez sur Alt+Entrée. Une fois ce…" at bounding box center [488, 169] width 918 height 436
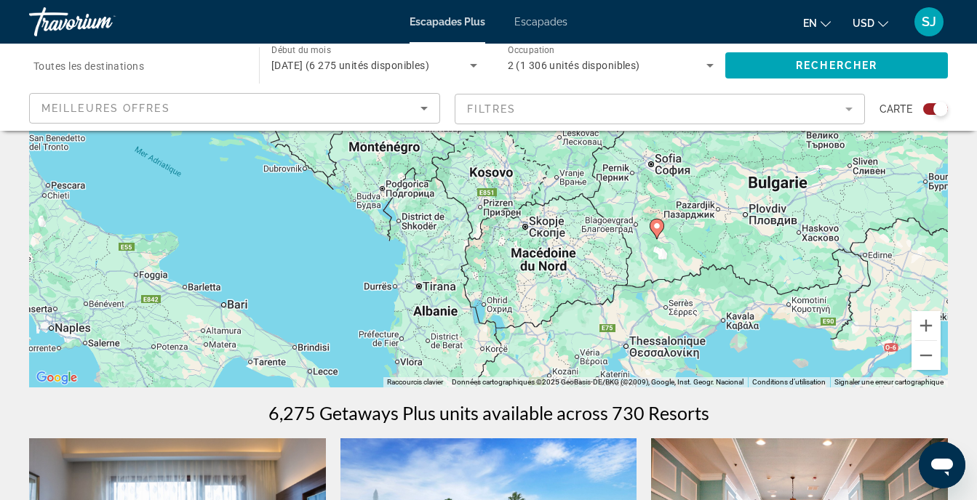
drag, startPoint x: 553, startPoint y: 188, endPoint x: 389, endPoint y: 148, distance: 169.3
click at [389, 148] on div "Pour activer le glissement avec le clavier, appuyez sur Alt+Entrée. Une fois ce…" at bounding box center [488, 169] width 918 height 436
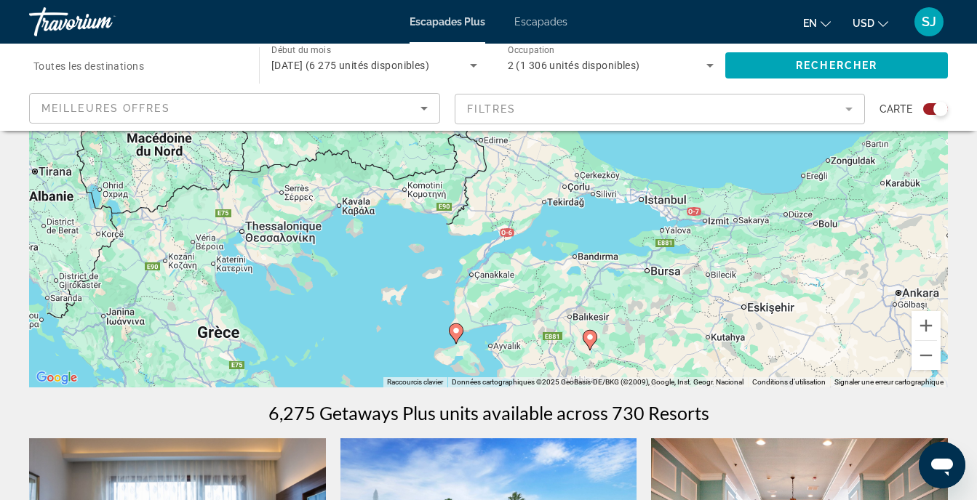
drag, startPoint x: 812, startPoint y: 280, endPoint x: 436, endPoint y: 169, distance: 392.6
click at [436, 170] on div "Pour activer le glissement avec le clavier, appuyez sur Alt+Entrée. Une fois ce…" at bounding box center [488, 169] width 918 height 436
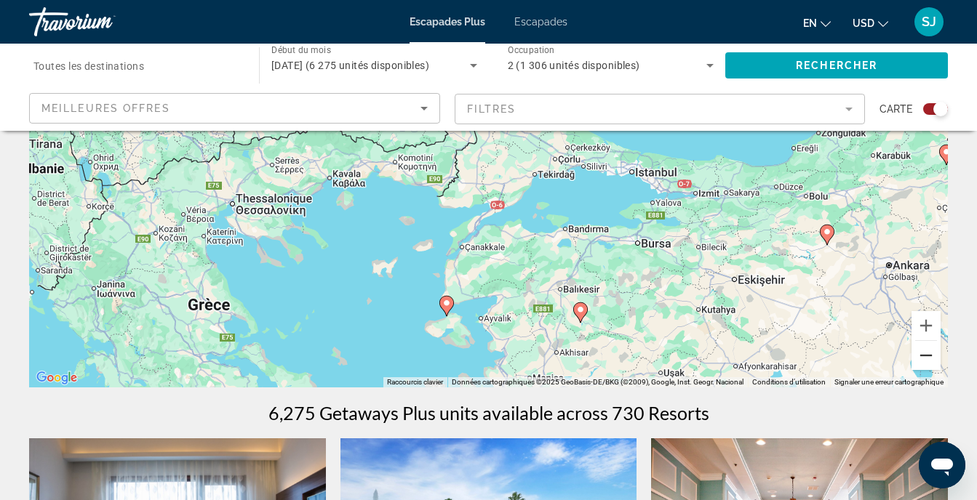
click at [915, 350] on button "Zoom arrière" at bounding box center [925, 355] width 29 height 29
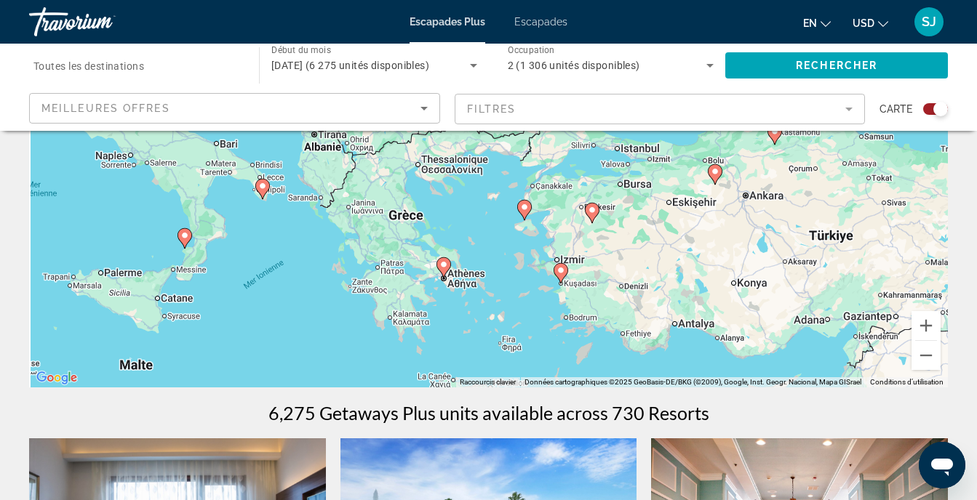
drag, startPoint x: 506, startPoint y: 295, endPoint x: 568, endPoint y: 272, distance: 66.0
click at [568, 272] on div "Pour activer le glissement avec le clavier, appuyez sur Alt+Entrée. Une fois ce…" at bounding box center [488, 169] width 918 height 436
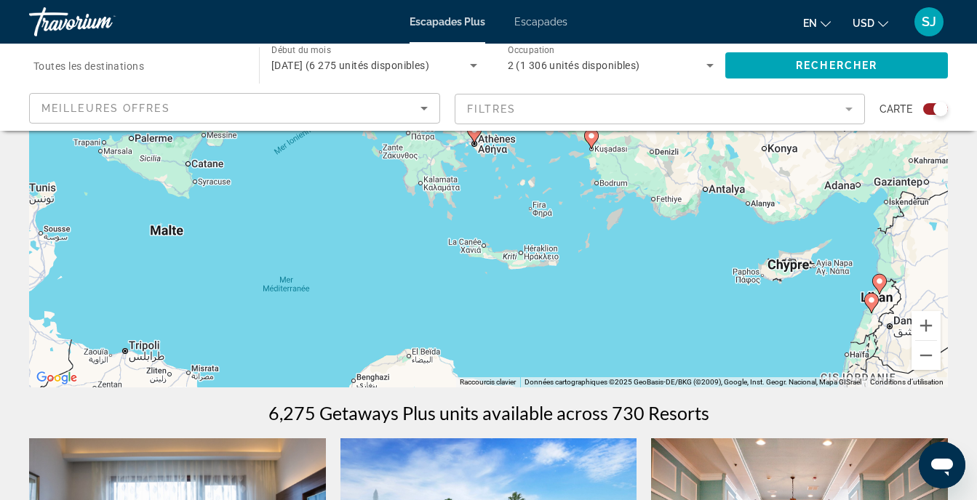
drag, startPoint x: 562, startPoint y: 310, endPoint x: 566, endPoint y: 167, distance: 143.3
click at [566, 167] on div "Pour activer le glissement avec le clavier, appuyez sur Alt+Entrée. Une fois ce…" at bounding box center [488, 169] width 918 height 436
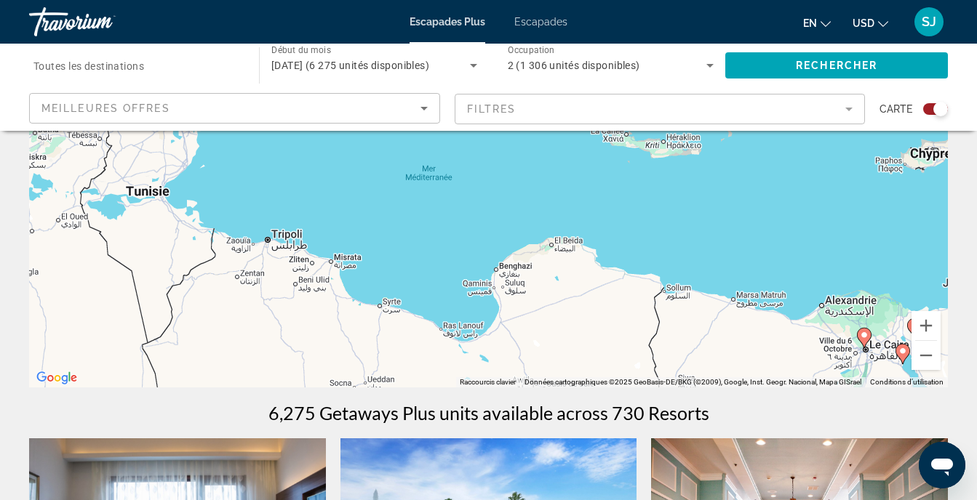
drag, startPoint x: 484, startPoint y: 298, endPoint x: 847, endPoint y: 191, distance: 378.5
click at [847, 191] on div "Pour activer le glissement avec le clavier, appuyez sur Alt+Entrée. Une fois ce…" at bounding box center [488, 169] width 918 height 436
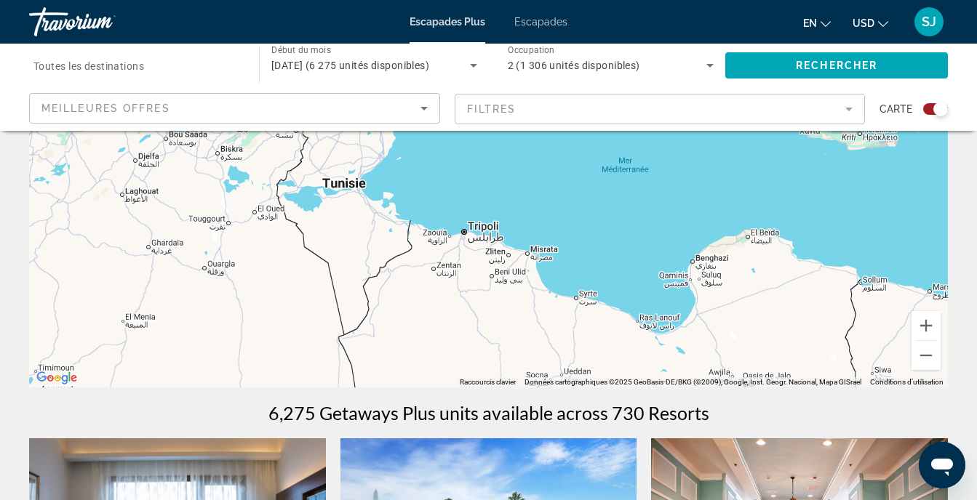
drag, startPoint x: 486, startPoint y: 212, endPoint x: 878, endPoint y: 281, distance: 397.9
click at [877, 280] on div "Pour activer le glissement avec le clavier, appuyez sur Alt+Entrée. Une fois ce…" at bounding box center [488, 169] width 918 height 436
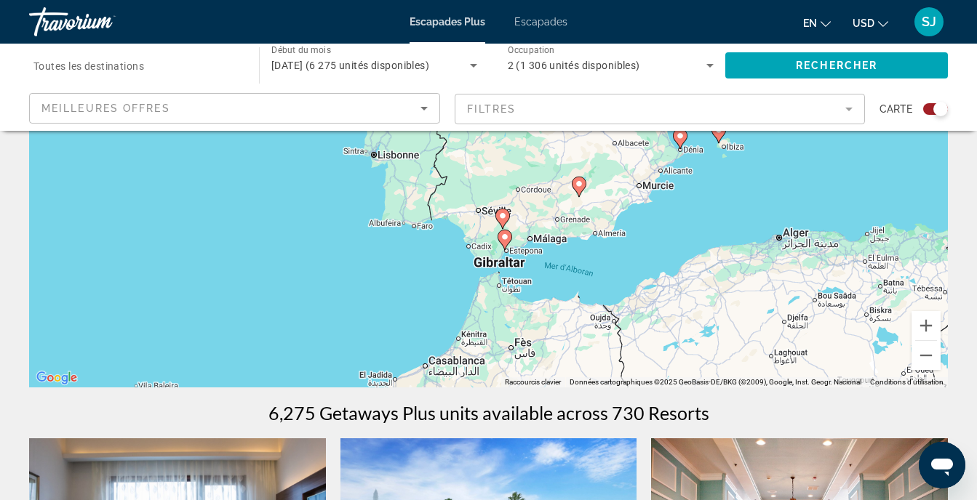
drag, startPoint x: 632, startPoint y: 239, endPoint x: 777, endPoint y: 309, distance: 161.6
click at [777, 309] on div "Pour activer le glissement avec le clavier, appuyez sur Alt+Entrée. Une fois ce…" at bounding box center [488, 169] width 918 height 436
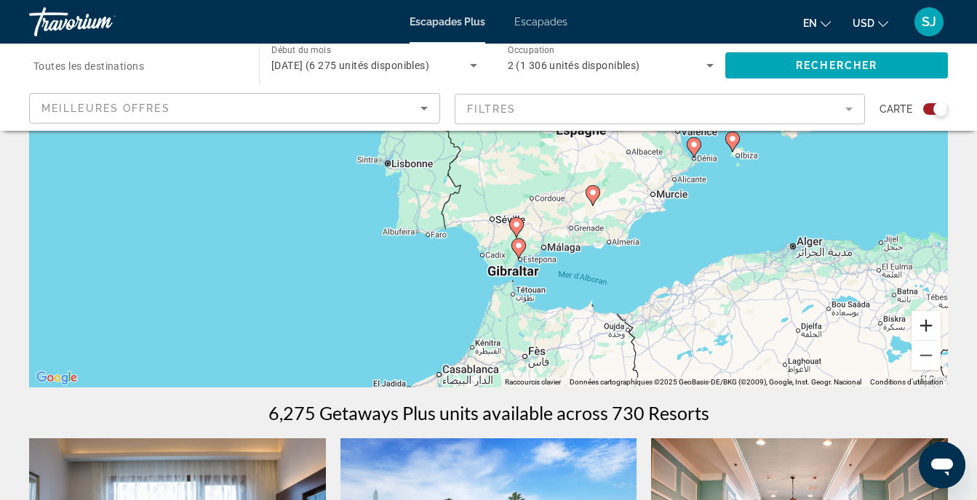
click at [924, 323] on button "Zoom avant" at bounding box center [925, 325] width 29 height 29
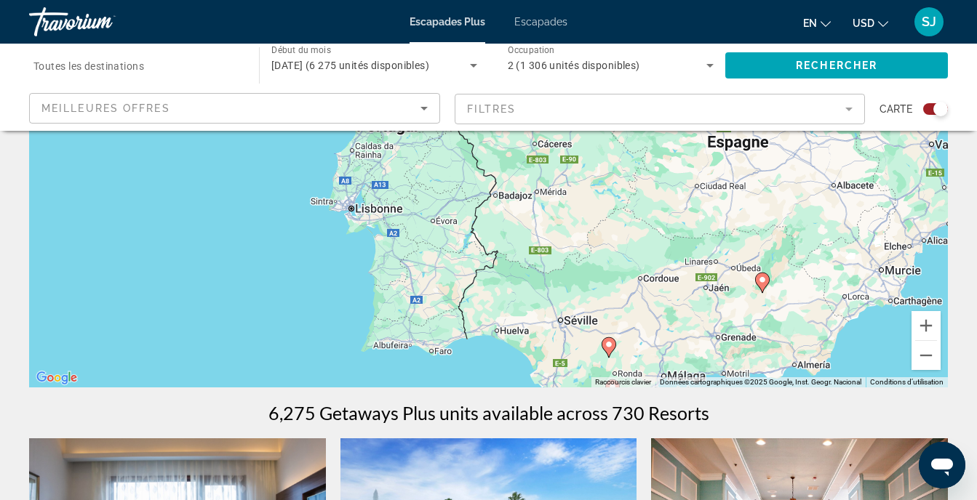
drag, startPoint x: 502, startPoint y: 252, endPoint x: 643, endPoint y: 377, distance: 187.5
click at [642, 376] on div "Pour activer le glissement avec le clavier, appuyez sur Alt+Entrée. Une fois ce…" at bounding box center [488, 169] width 918 height 436
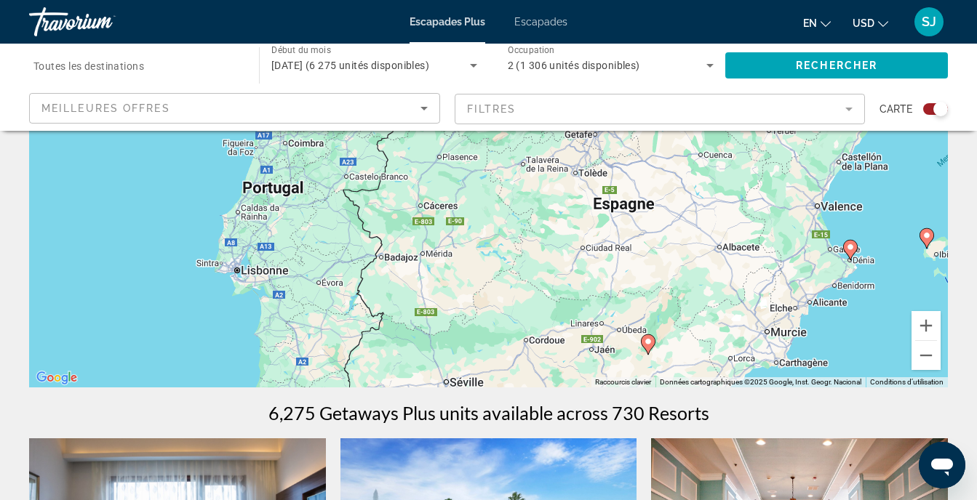
drag, startPoint x: 668, startPoint y: 265, endPoint x: 338, endPoint y: 209, distance: 334.1
click at [351, 212] on div "Pour activer le glissement avec le clavier, appuyez sur Alt+Entrée. Une fois ce…" at bounding box center [488, 169] width 918 height 436
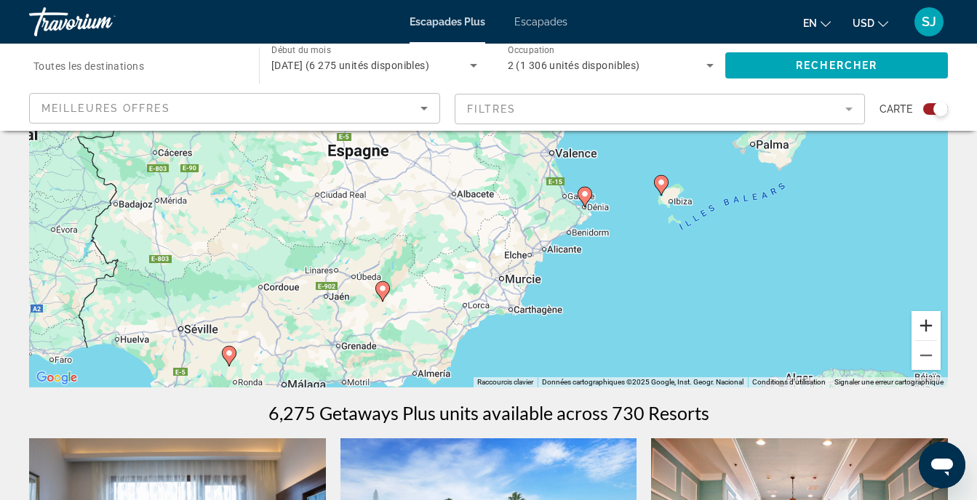
click at [918, 330] on button "Zoom avant" at bounding box center [925, 325] width 29 height 29
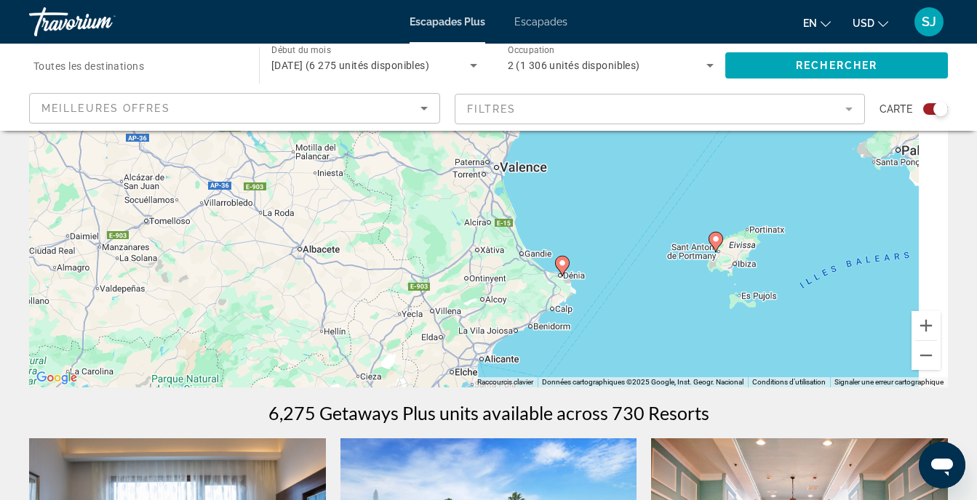
drag, startPoint x: 747, startPoint y: 246, endPoint x: 541, endPoint y: 292, distance: 211.0
click at [541, 292] on div "Pour activer le glissement avec le clavier, appuyez sur Alt+Entrée. Une fois ce…" at bounding box center [488, 169] width 918 height 436
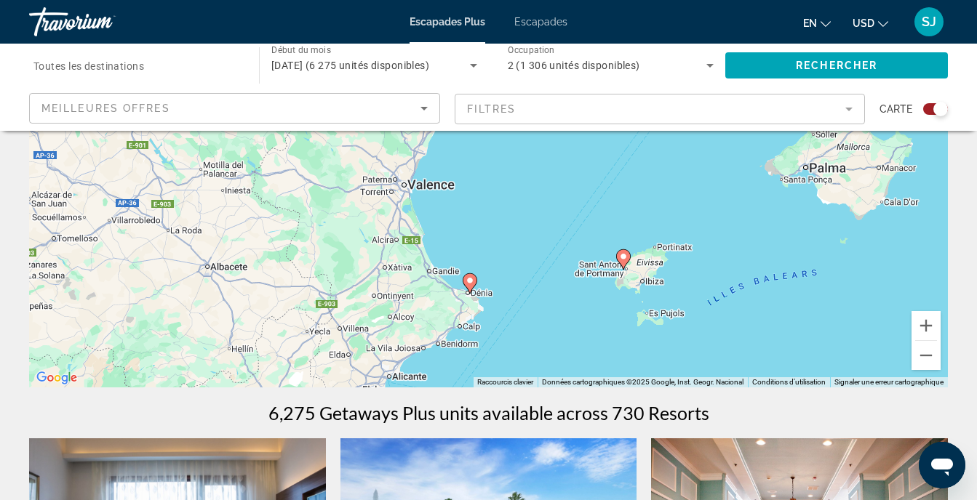
click at [510, 296] on div "Pour activer le glissement avec le clavier, appuyez sur Alt+Entrée. Une fois ce…" at bounding box center [488, 169] width 918 height 436
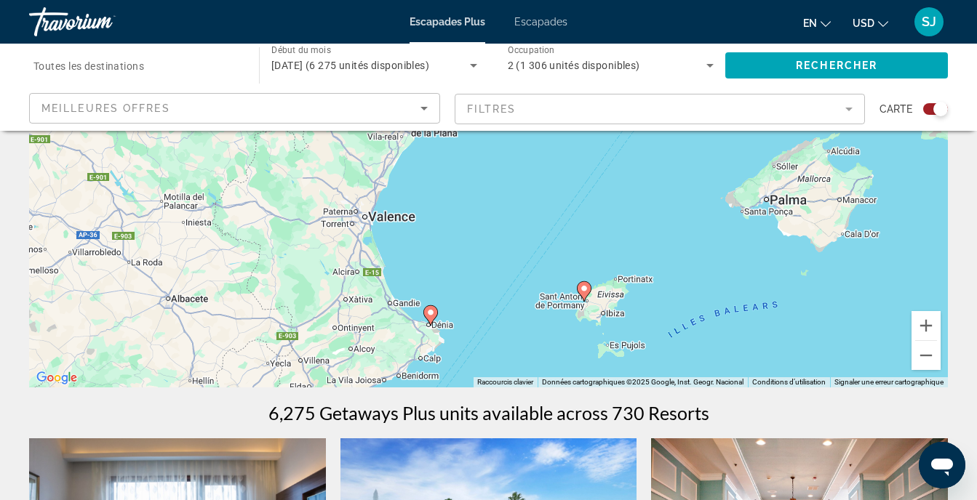
drag, startPoint x: 604, startPoint y: 209, endPoint x: 609, endPoint y: 239, distance: 30.1
click at [609, 239] on div "Pour activer le glissement avec le clavier, appuyez sur Alt+Entrée. Une fois ce…" at bounding box center [488, 169] width 918 height 436
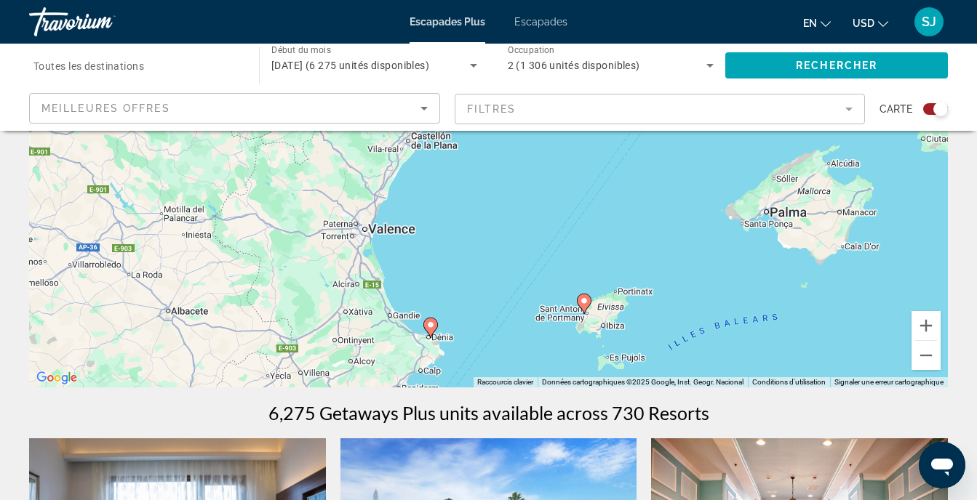
click at [580, 299] on image "Contenu principal" at bounding box center [584, 301] width 9 height 9
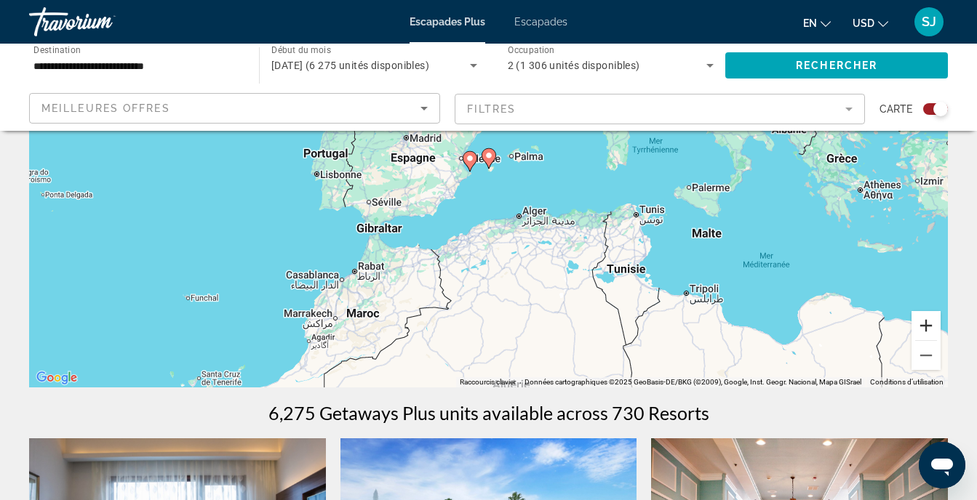
click at [927, 321] on button "Zoom avant" at bounding box center [925, 325] width 29 height 29
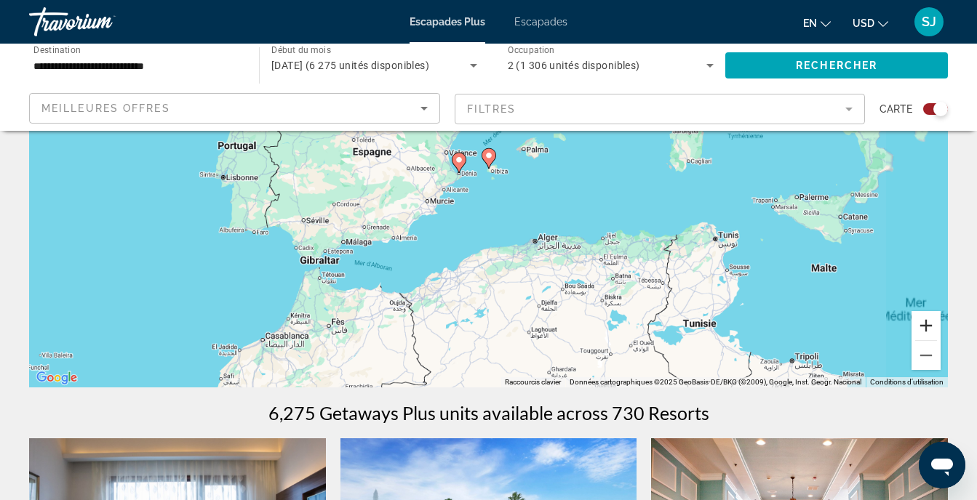
click at [927, 321] on button "Zoom avant" at bounding box center [925, 325] width 29 height 29
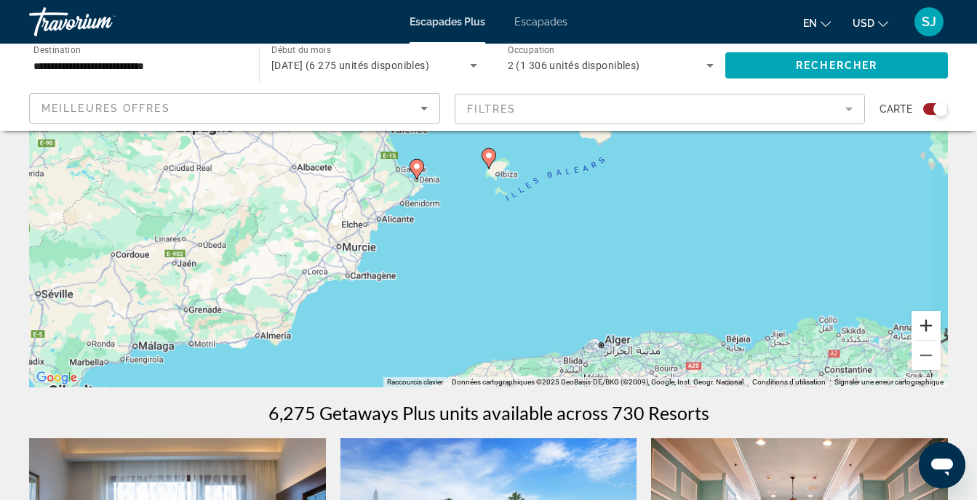
click at [927, 321] on button "Zoom avant" at bounding box center [925, 325] width 29 height 29
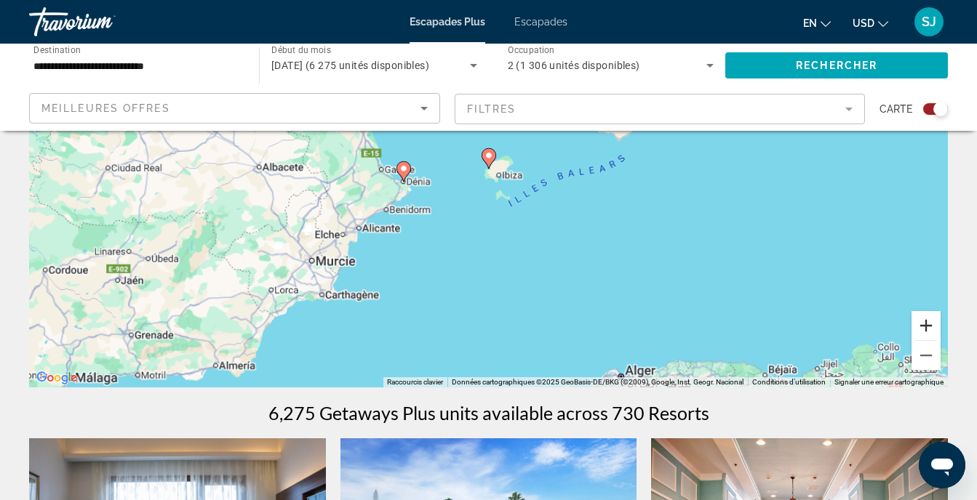
click at [927, 321] on button "Zoom avant" at bounding box center [925, 325] width 29 height 29
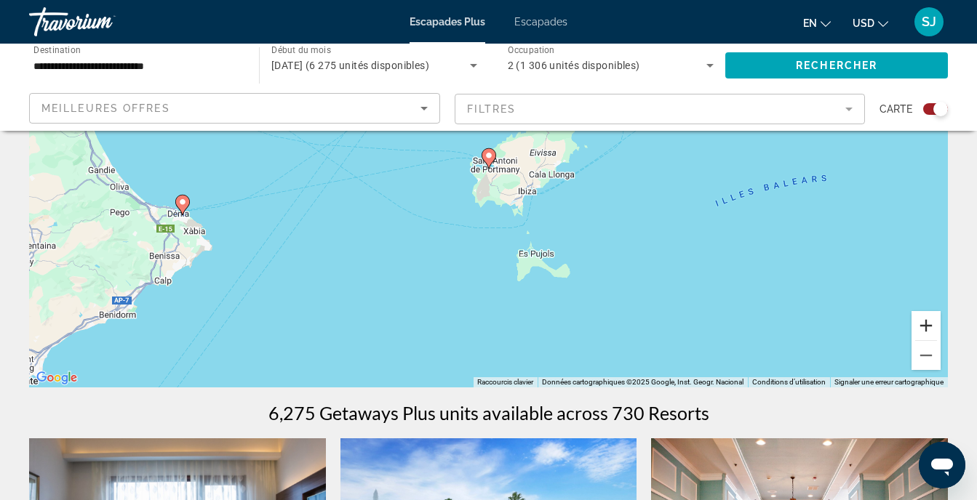
click at [927, 321] on button "Zoom avant" at bounding box center [925, 325] width 29 height 29
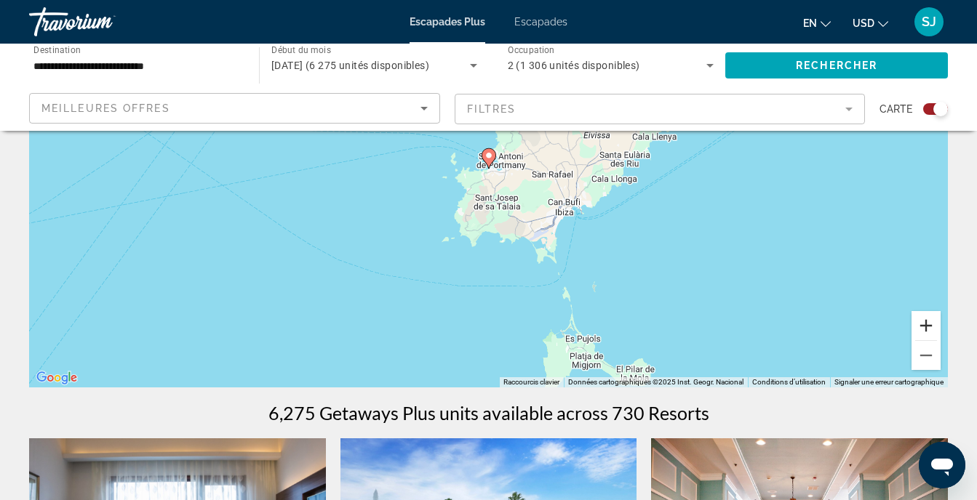
click at [927, 321] on button "Zoom avant" at bounding box center [925, 325] width 29 height 29
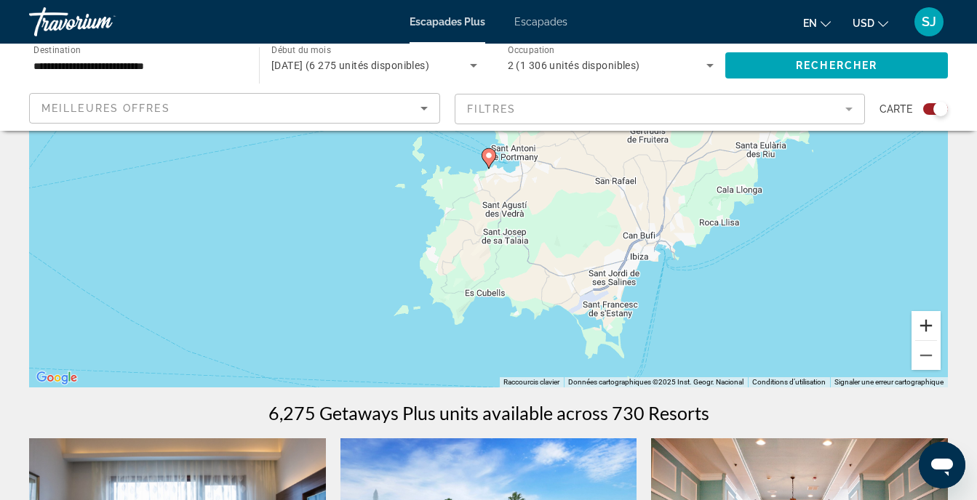
click at [927, 321] on button "Zoom avant" at bounding box center [925, 325] width 29 height 29
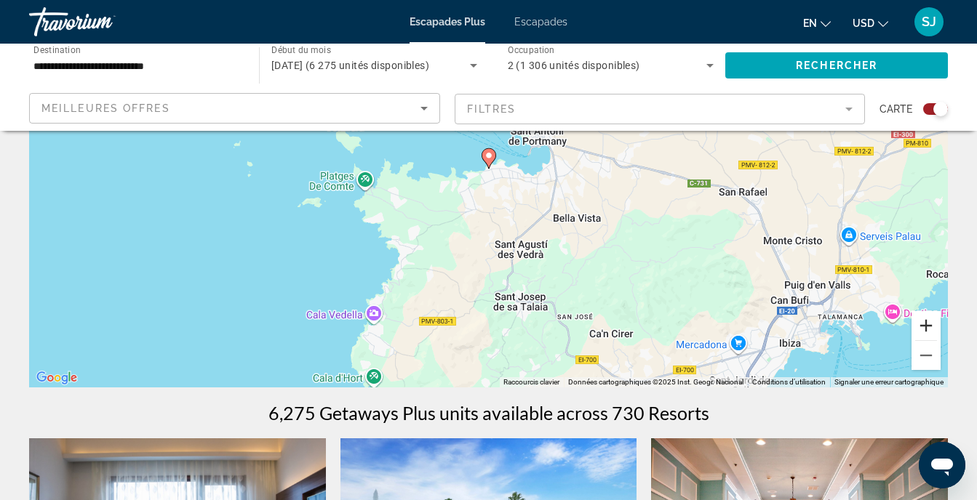
click at [927, 321] on button "Zoom avant" at bounding box center [925, 325] width 29 height 29
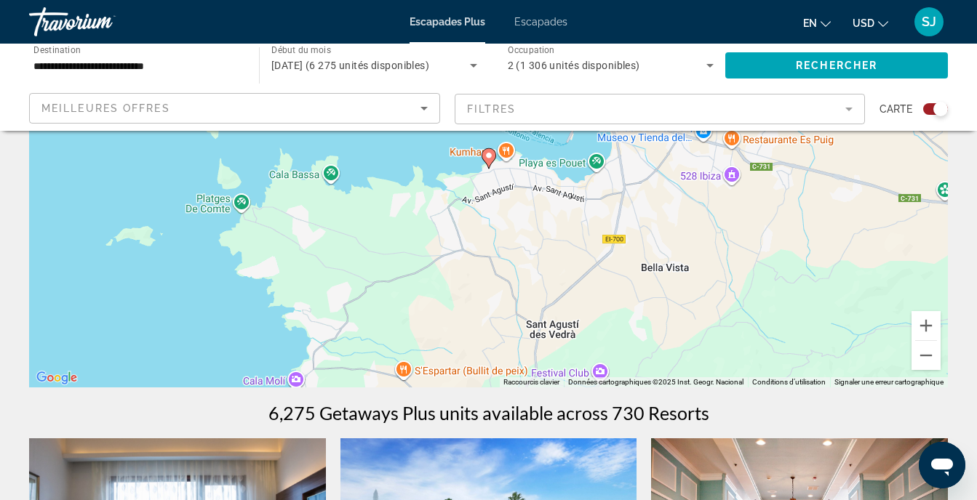
click at [489, 161] on icon "Contenu principal" at bounding box center [487, 158] width 13 height 19
type input "**********"
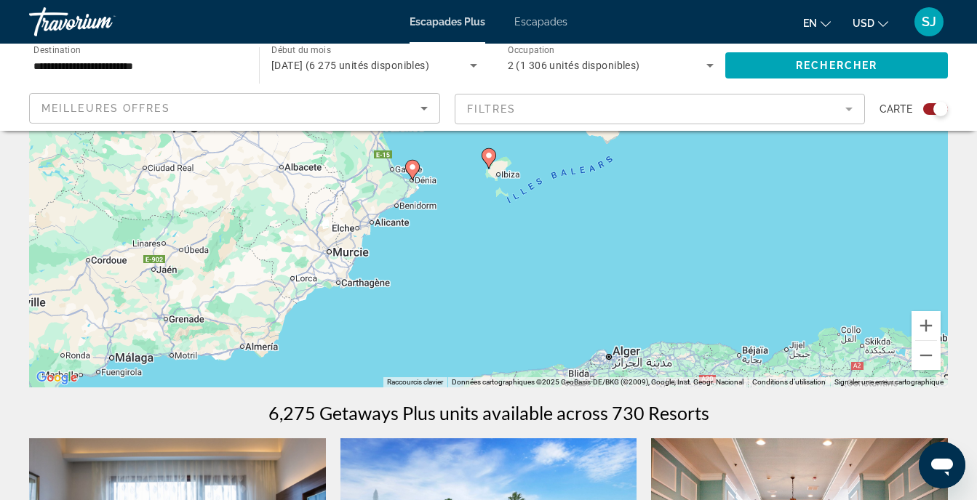
click at [489, 151] on icon "Contenu principal" at bounding box center [487, 158] width 13 height 19
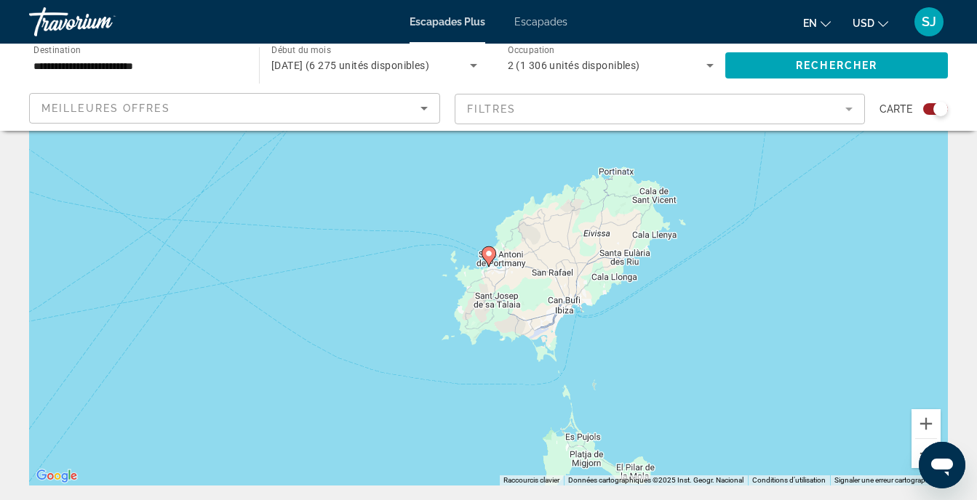
scroll to position [0, 0]
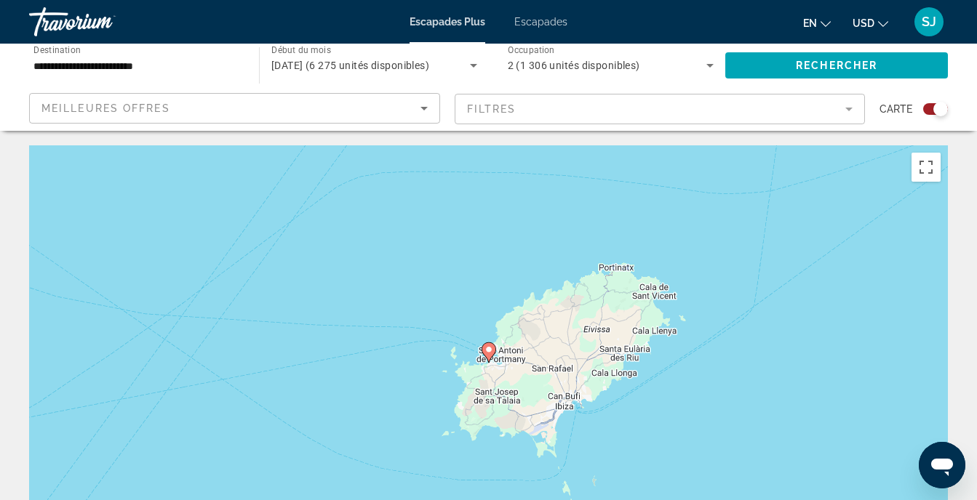
click at [488, 350] on image "Contenu principal" at bounding box center [488, 349] width 9 height 9
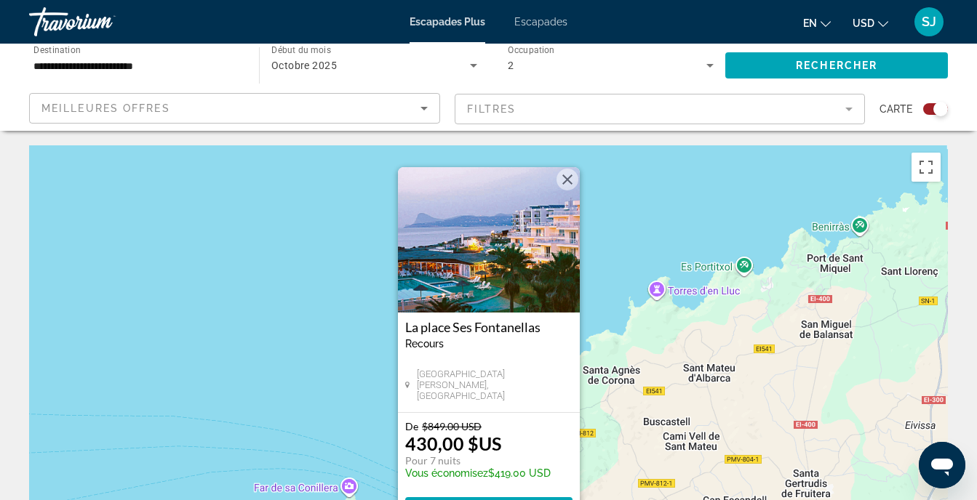
click at [493, 241] on img "Contenu principal" at bounding box center [489, 239] width 182 height 145
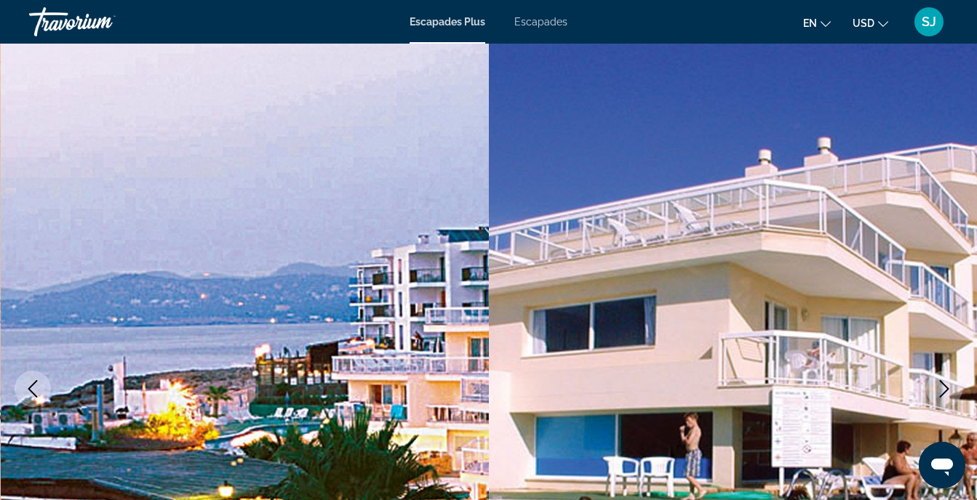
click at [557, 265] on img "Contenu principal" at bounding box center [733, 389] width 489 height 691
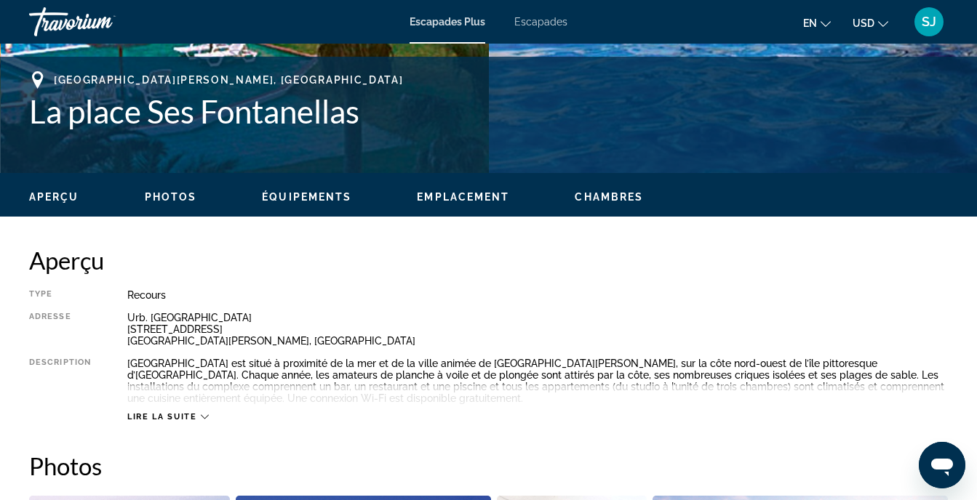
scroll to position [582, 0]
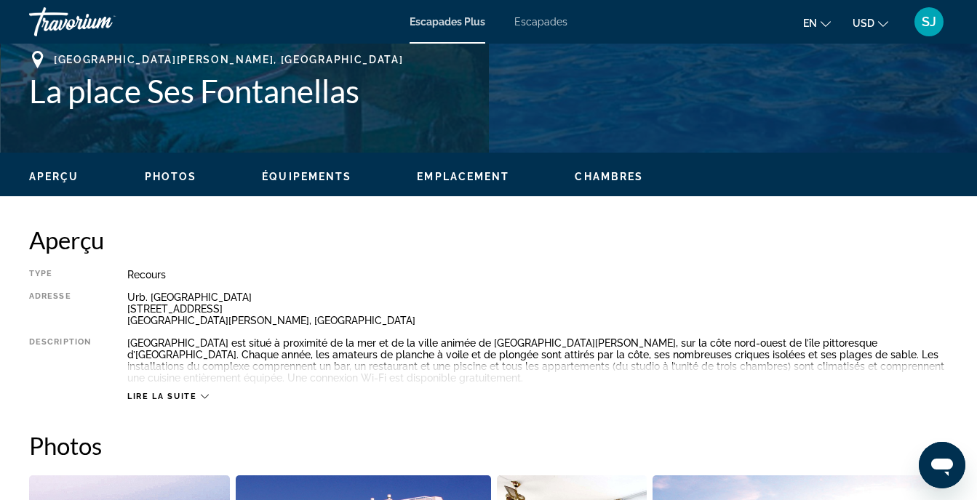
click at [160, 393] on span "Lire la suite" at bounding box center [161, 396] width 69 height 9
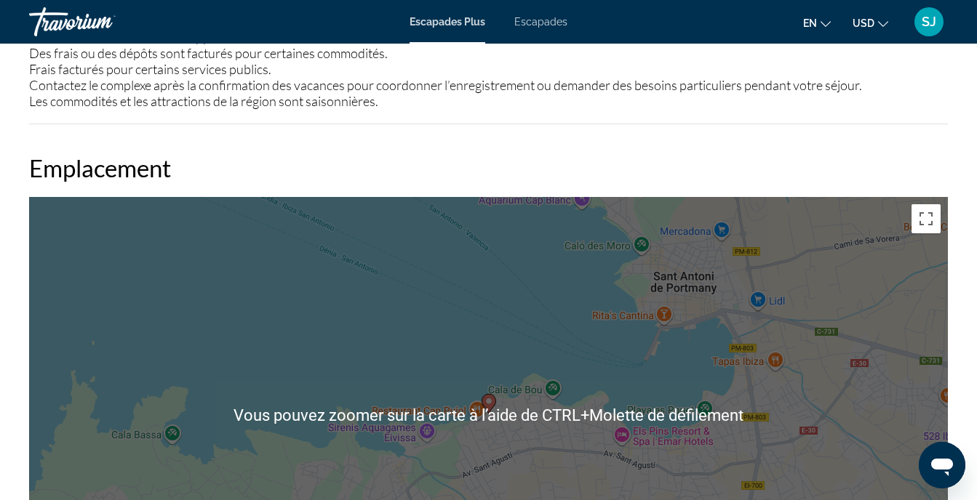
scroll to position [2327, 0]
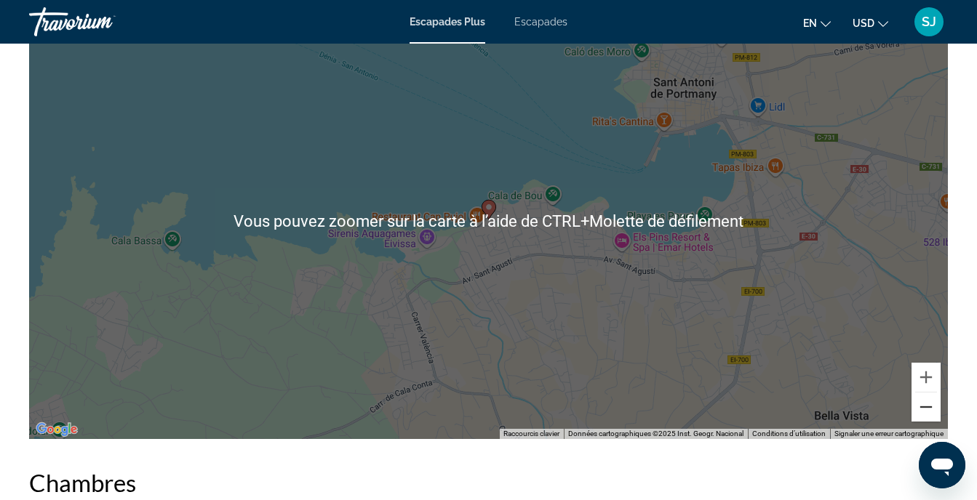
click at [933, 409] on button "Zoom arrière" at bounding box center [925, 407] width 29 height 29
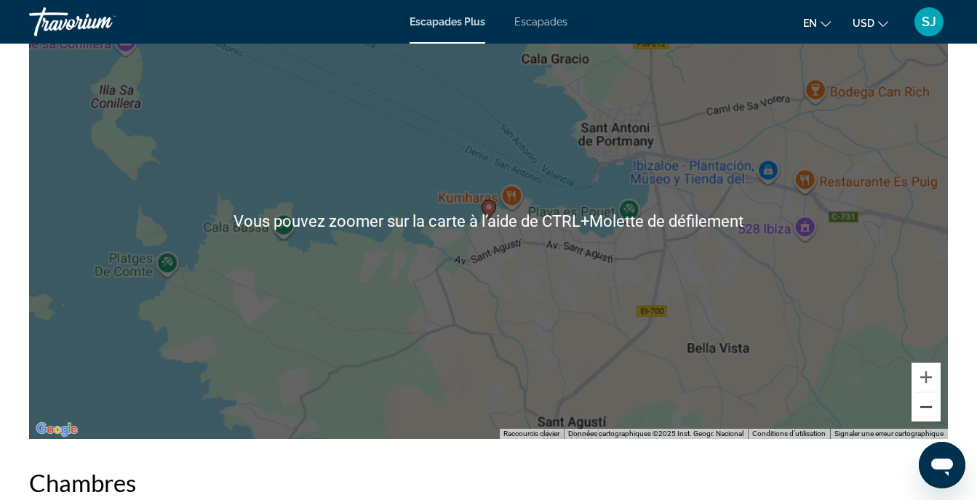
click at [933, 409] on button "Zoom arrière" at bounding box center [925, 407] width 29 height 29
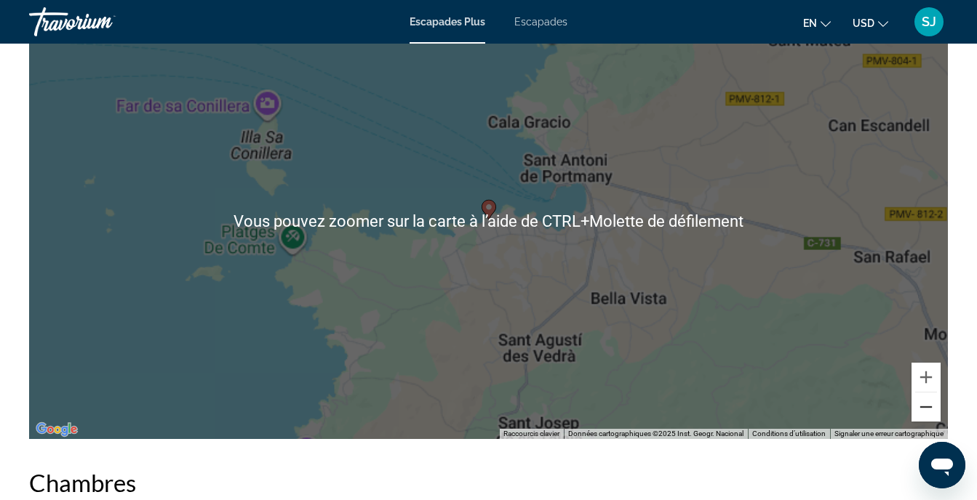
click at [933, 409] on button "Zoom arrière" at bounding box center [925, 407] width 29 height 29
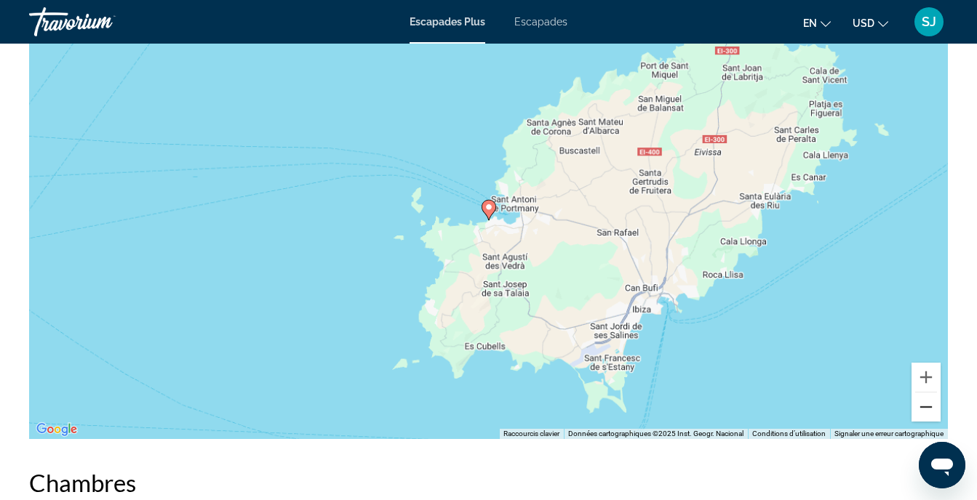
click at [933, 409] on button "Zoom arrière" at bounding box center [925, 407] width 29 height 29
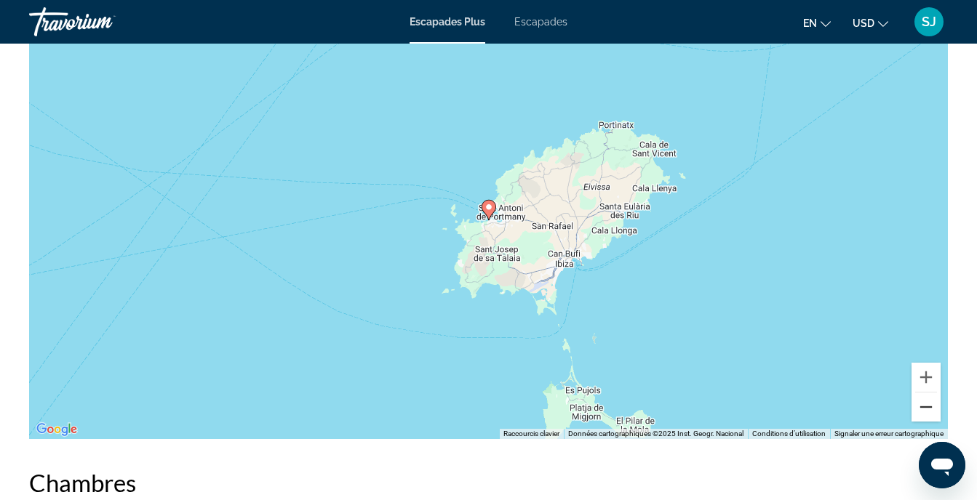
click at [936, 414] on button "Zoom arrière" at bounding box center [925, 407] width 29 height 29
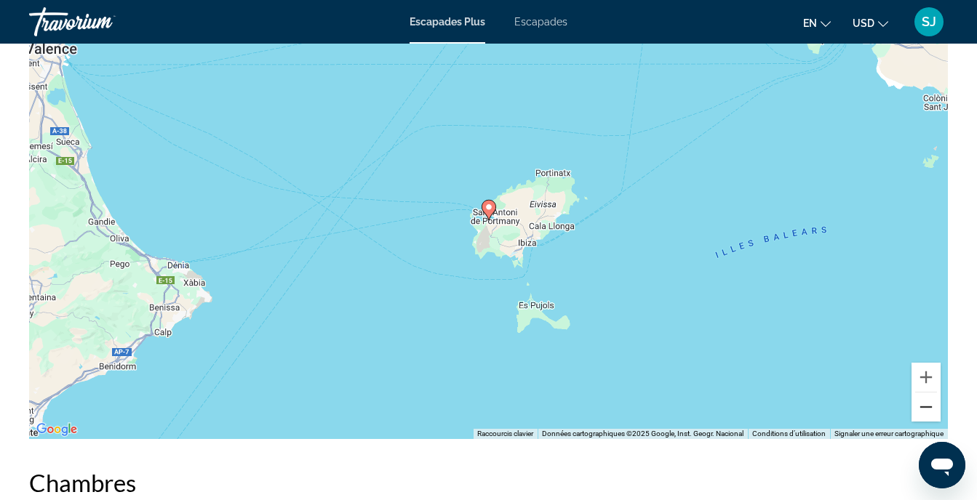
click at [936, 414] on button "Zoom arrière" at bounding box center [925, 407] width 29 height 29
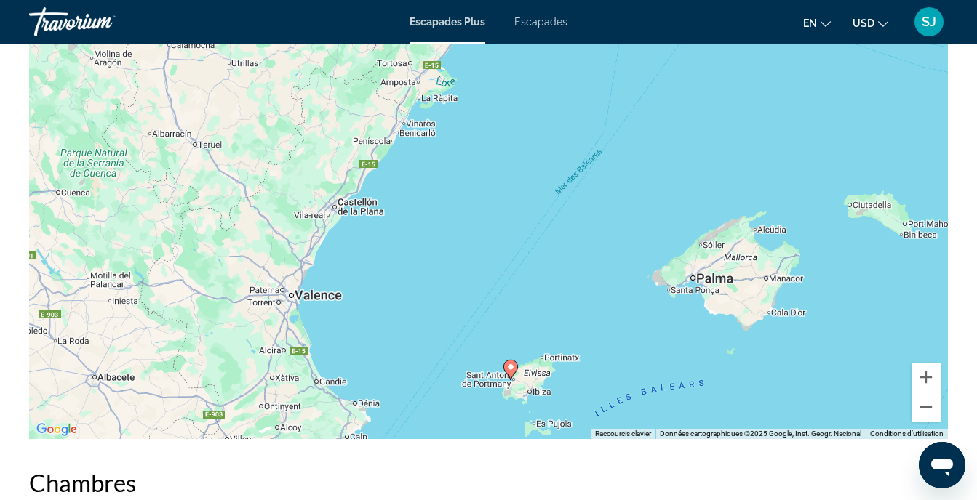
drag, startPoint x: 578, startPoint y: 134, endPoint x: 611, endPoint y: 384, distance: 252.3
click at [611, 384] on div "Pour activer le glissement avec le clavier, appuyez sur Alt+Entrée. Une fois ce…" at bounding box center [488, 221] width 918 height 436
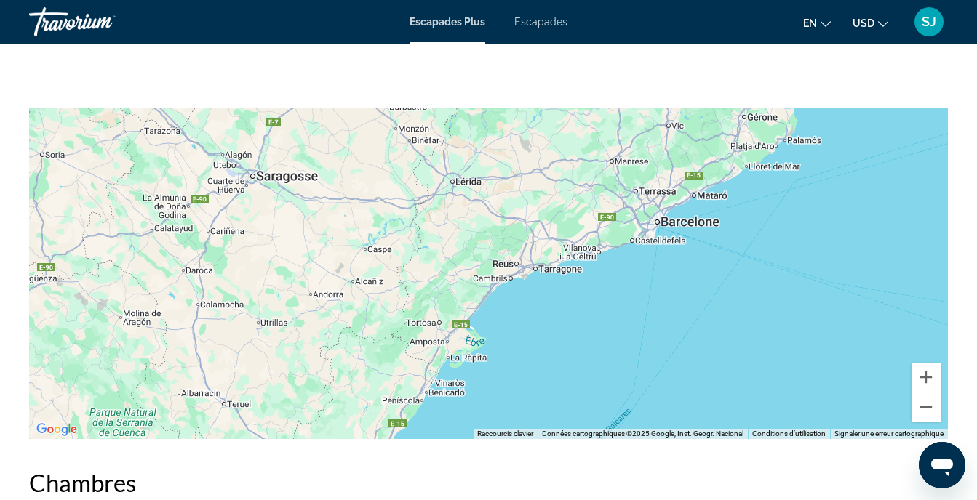
drag, startPoint x: 490, startPoint y: 162, endPoint x: 430, endPoint y: 334, distance: 182.6
click at [431, 334] on div "Contenu principal" at bounding box center [488, 221] width 918 height 436
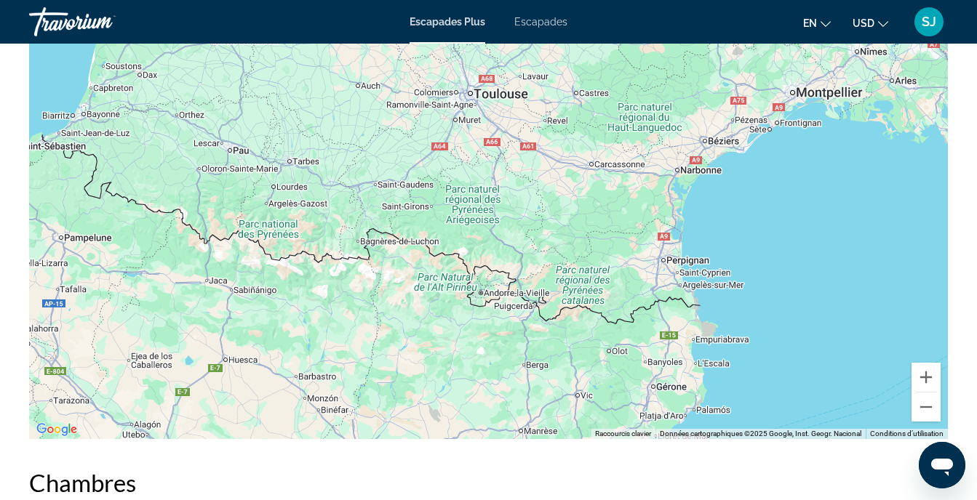
drag, startPoint x: 540, startPoint y: 324, endPoint x: 539, endPoint y: 375, distance: 50.9
click at [539, 375] on div "Contenu principal" at bounding box center [488, 221] width 918 height 436
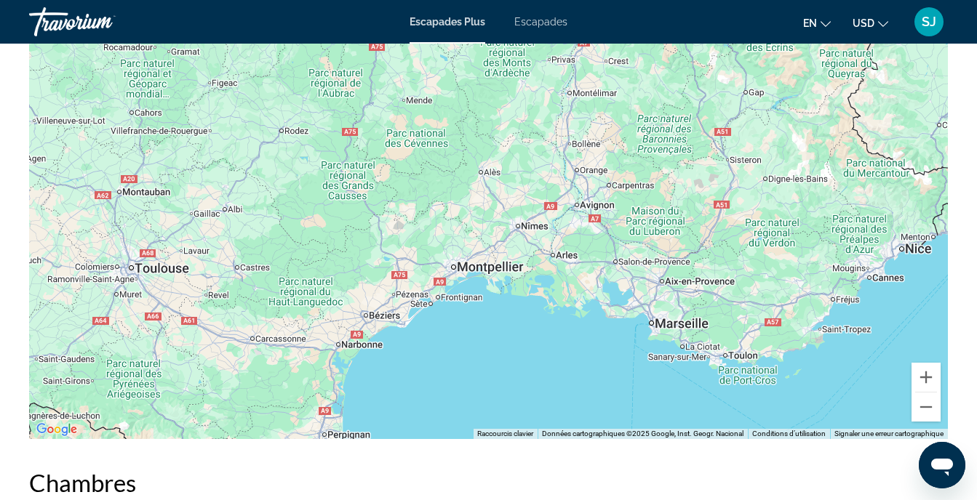
drag, startPoint x: 785, startPoint y: 161, endPoint x: 449, endPoint y: 278, distance: 356.5
click at [449, 278] on div "Contenu principal" at bounding box center [488, 221] width 918 height 436
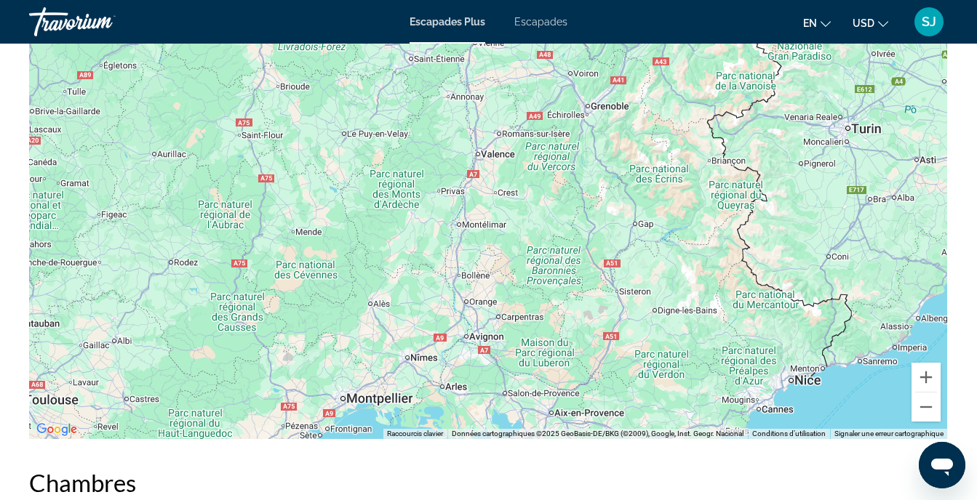
drag, startPoint x: 580, startPoint y: 193, endPoint x: 450, endPoint y: 326, distance: 185.1
click at [450, 326] on div "Contenu principal" at bounding box center [488, 221] width 918 height 436
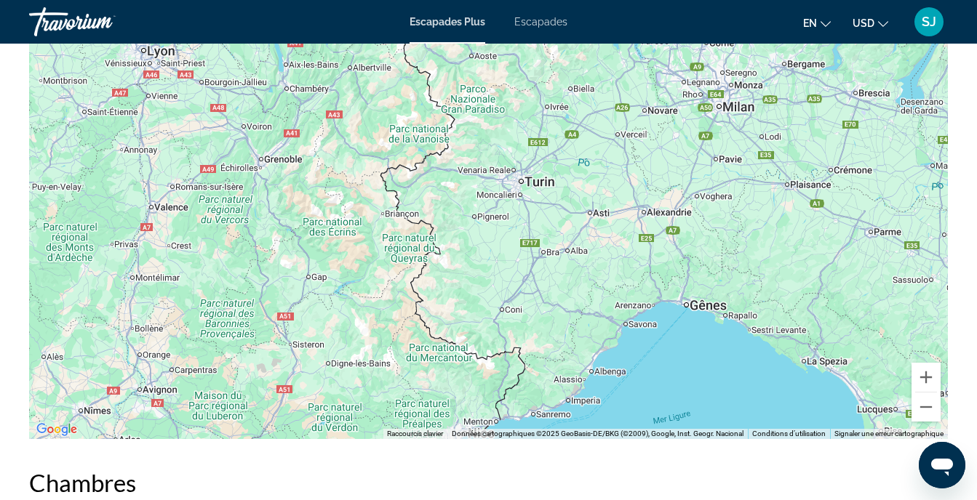
drag, startPoint x: 658, startPoint y: 195, endPoint x: 364, endPoint y: 249, distance: 299.4
click at [364, 249] on div "Contenu principal" at bounding box center [488, 221] width 918 height 436
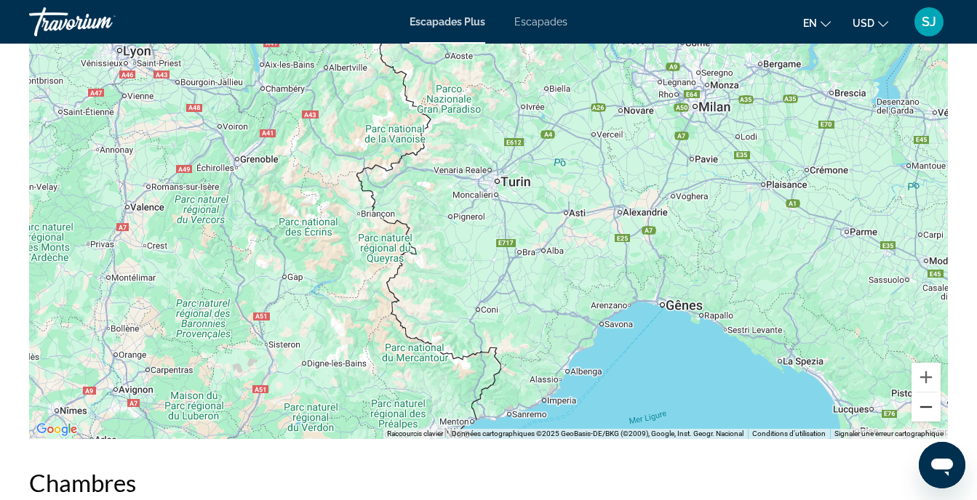
click at [924, 409] on button "Zoom arrière" at bounding box center [925, 407] width 29 height 29
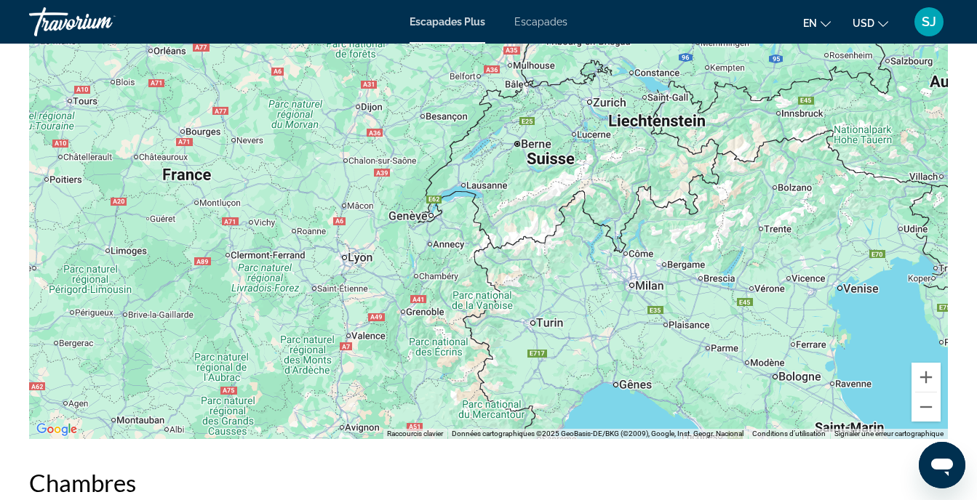
drag, startPoint x: 635, startPoint y: 180, endPoint x: 674, endPoint y: 309, distance: 135.3
click at [674, 309] on div "Contenu principal" at bounding box center [488, 221] width 918 height 436
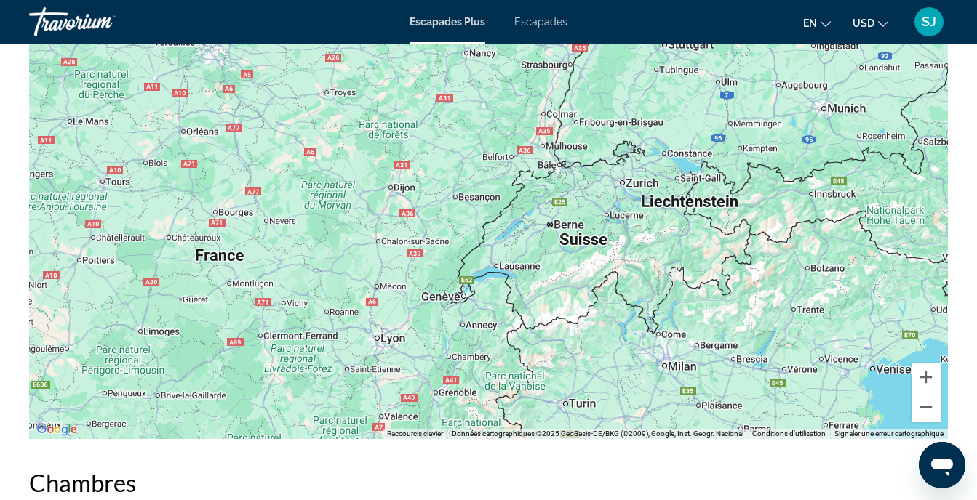
drag, startPoint x: 448, startPoint y: 188, endPoint x: 470, endPoint y: 281, distance: 96.3
click at [470, 281] on div "Contenu principal" at bounding box center [488, 221] width 918 height 436
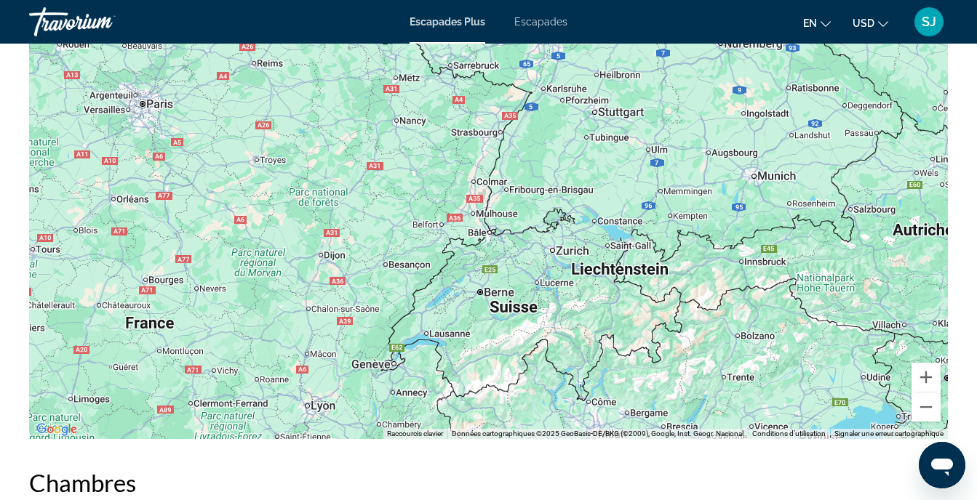
drag, startPoint x: 651, startPoint y: 129, endPoint x: 751, endPoint y: 206, distance: 126.1
click at [596, 175] on div "Contenu principal" at bounding box center [488, 221] width 918 height 436
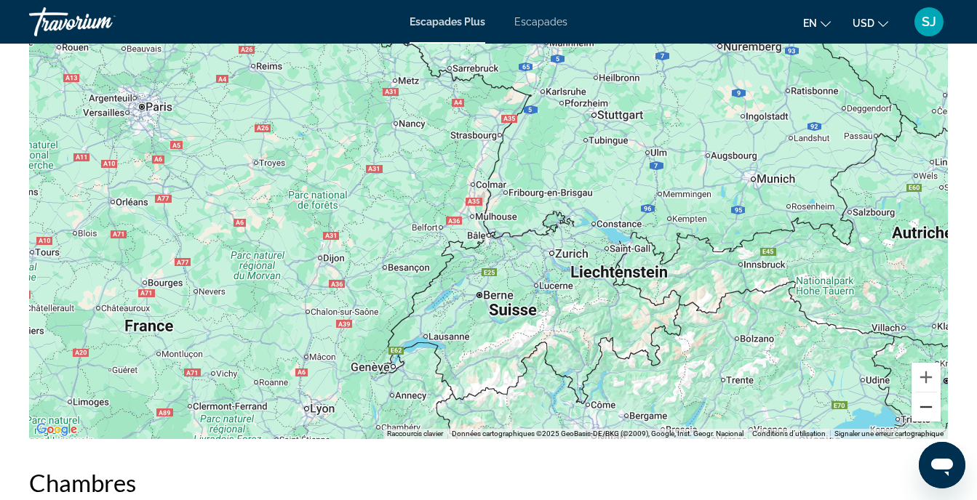
click at [920, 404] on button "Zoom arrière" at bounding box center [925, 407] width 29 height 29
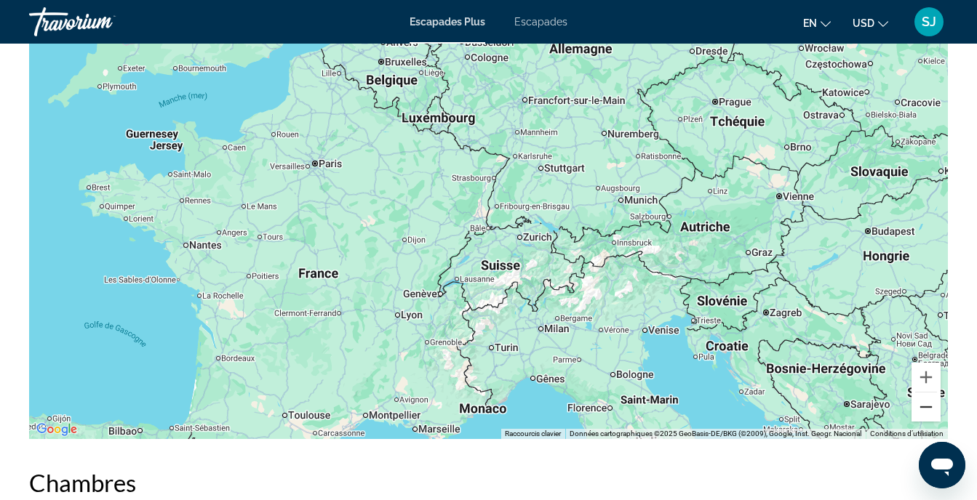
click at [920, 404] on button "Zoom arrière" at bounding box center [925, 407] width 29 height 29
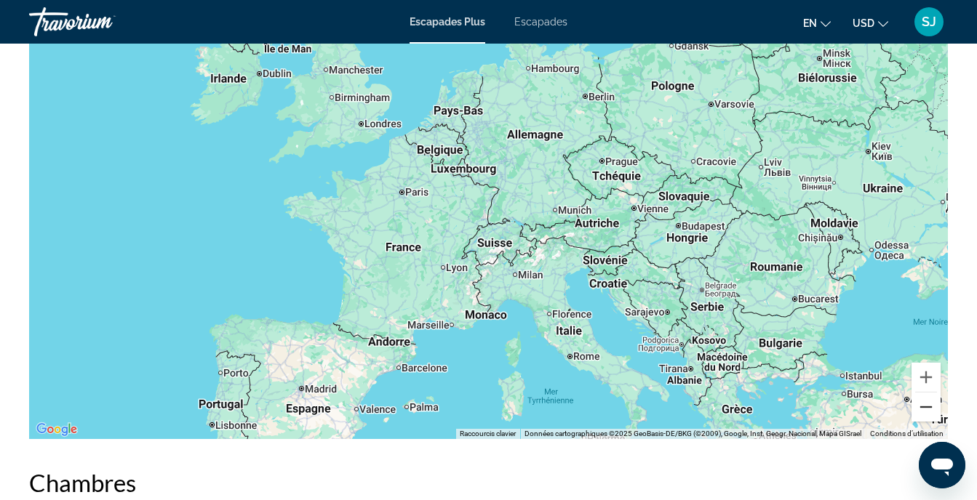
click at [920, 403] on button "Zoom arrière" at bounding box center [925, 407] width 29 height 29
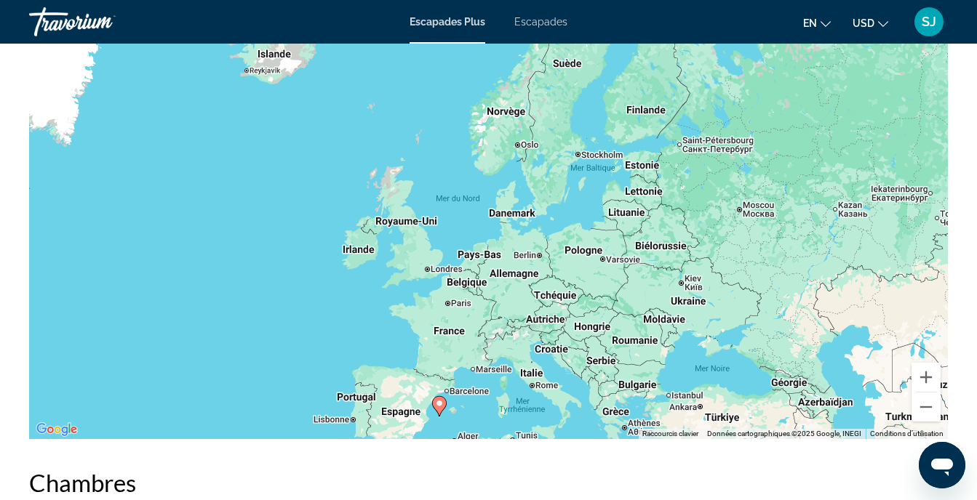
drag, startPoint x: 582, startPoint y: 223, endPoint x: 585, endPoint y: 324, distance: 100.4
click at [585, 324] on div "Pour activer le glissement avec le clavier, appuyez sur Alt+Entrée. Une fois ce…" at bounding box center [488, 221] width 918 height 436
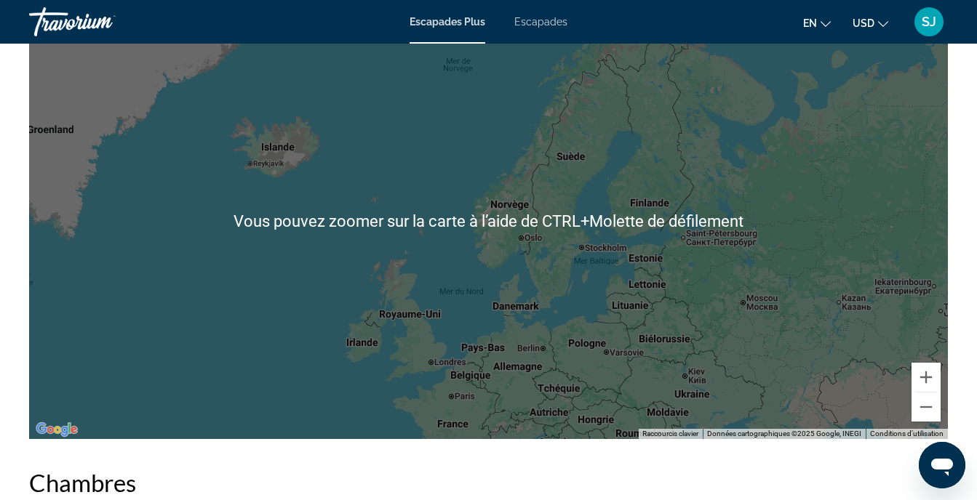
scroll to position [2521, 0]
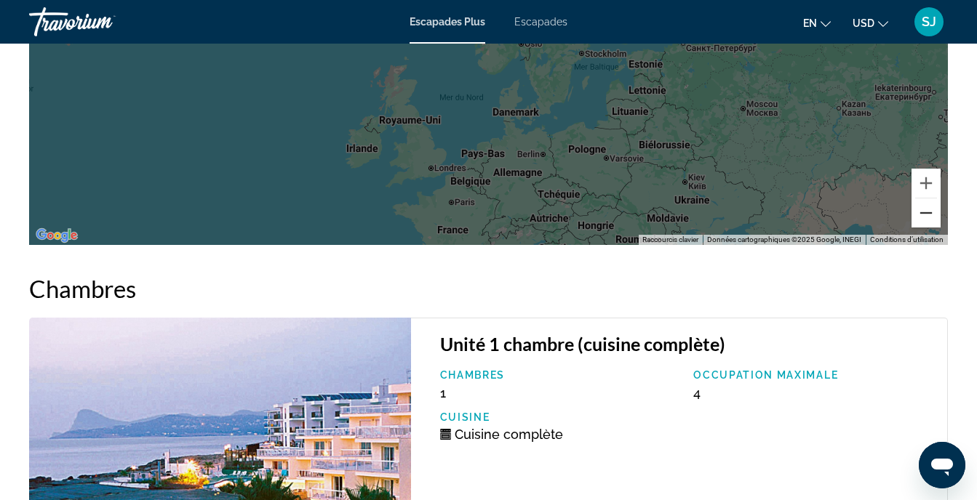
click at [921, 219] on button "Zoom arrière" at bounding box center [925, 213] width 29 height 29
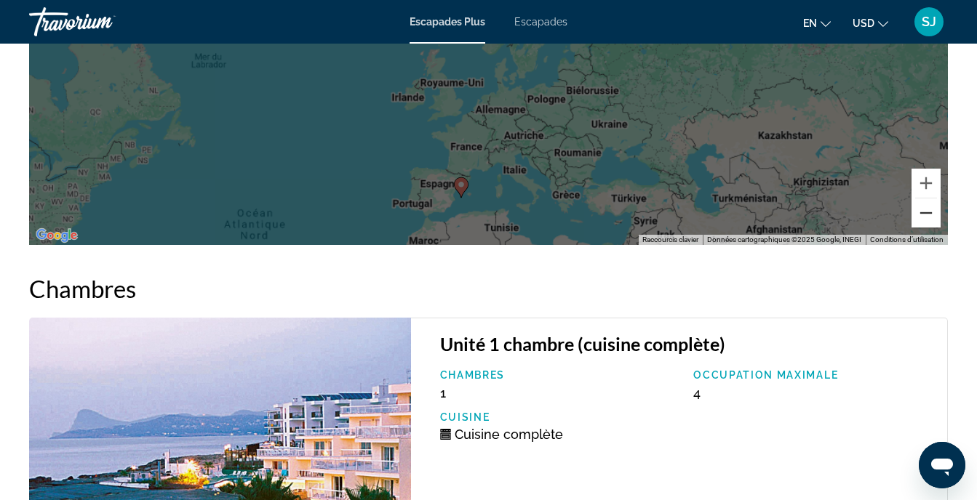
click at [921, 219] on button "Zoom arrière" at bounding box center [925, 213] width 29 height 29
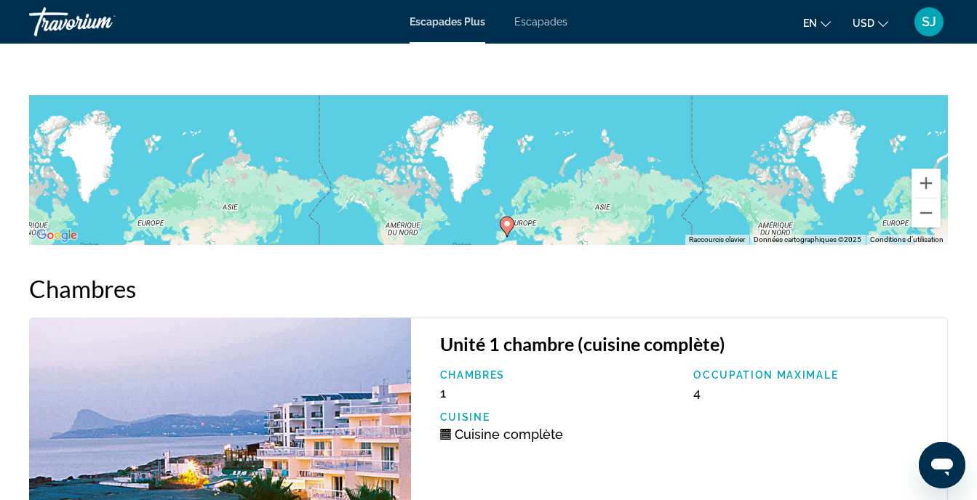
drag, startPoint x: 696, startPoint y: 138, endPoint x: 720, endPoint y: 323, distance: 186.3
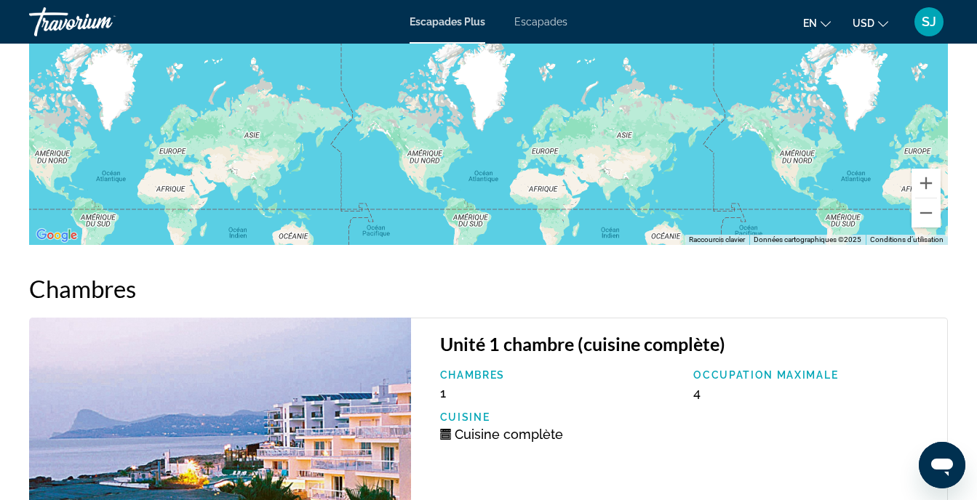
drag, startPoint x: 626, startPoint y: 185, endPoint x: 648, endPoint y: 100, distance: 88.5
click at [648, 100] on div "Contenu principal" at bounding box center [488, 27] width 918 height 436
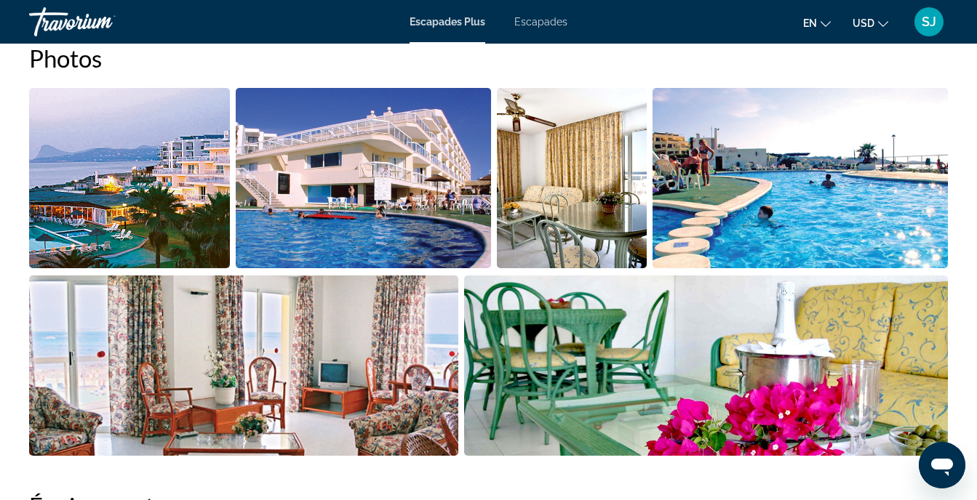
scroll to position [388, 0]
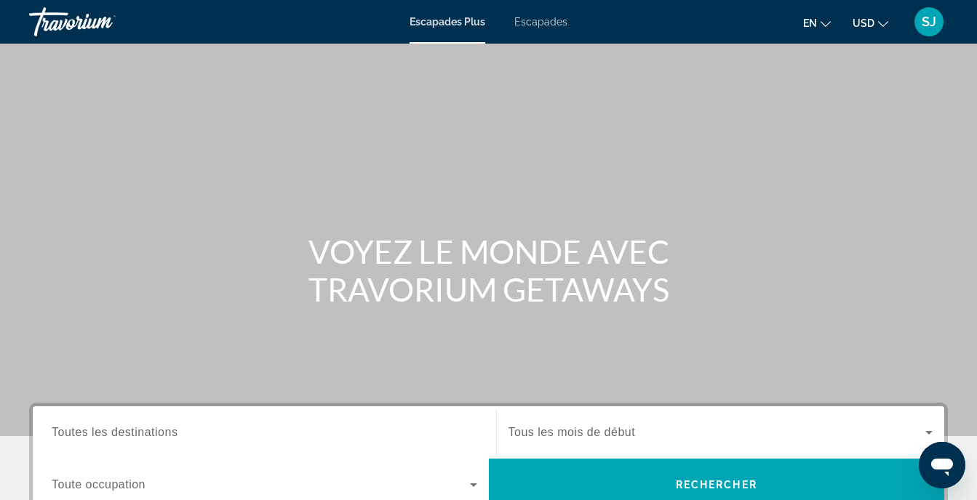
click at [124, 436] on span "Toutes les destinations" at bounding box center [115, 432] width 126 height 12
click at [124, 436] on input "Destination Toutes les destinations" at bounding box center [264, 433] width 425 height 17
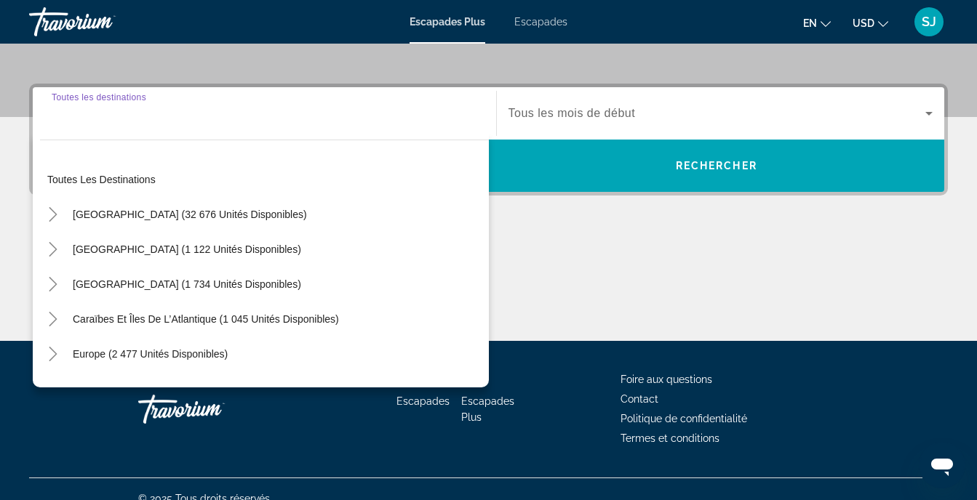
scroll to position [338, 0]
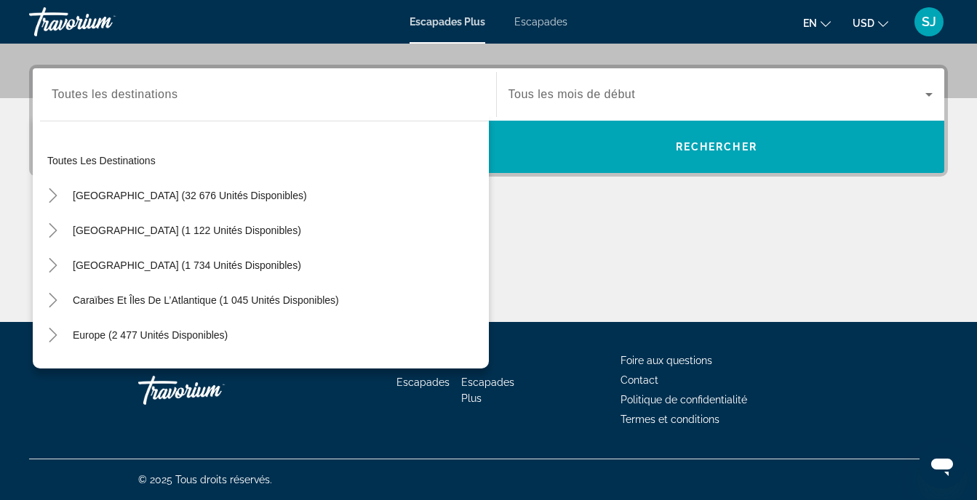
click at [164, 106] on div "Widget de recherche" at bounding box center [264, 94] width 425 height 41
click at [97, 102] on input "Destination Toutes les destinations" at bounding box center [264, 95] width 425 height 17
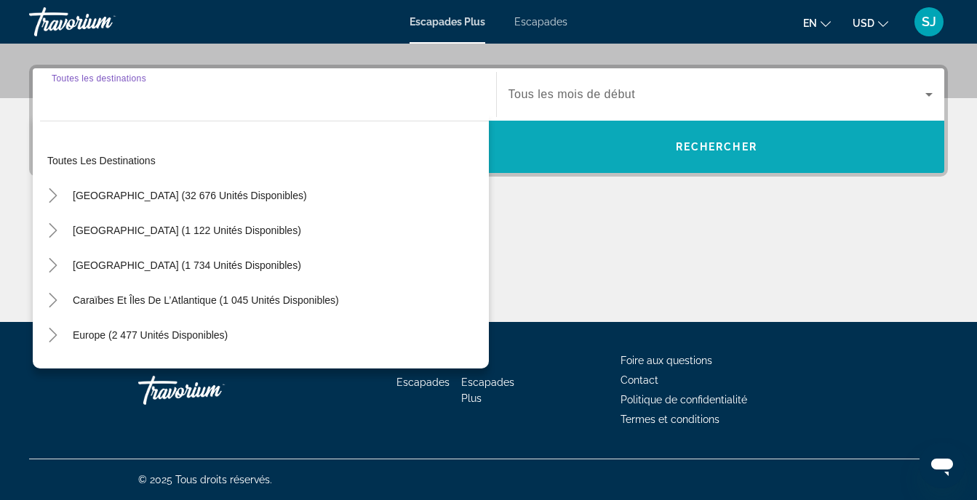
drag, startPoint x: 97, startPoint y: 102, endPoint x: 495, endPoint y: 131, distance: 398.8
click at [495, 131] on span "Widget de recherche" at bounding box center [717, 146] width 456 height 35
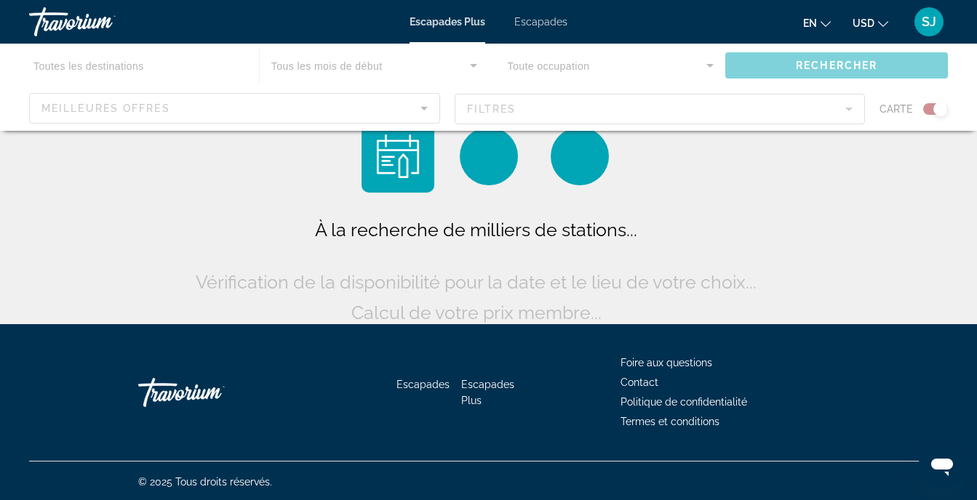
click at [556, 28] on div "Escapades Plus Escapades en English Español Français Italiano Português русский…" at bounding box center [488, 22] width 977 height 38
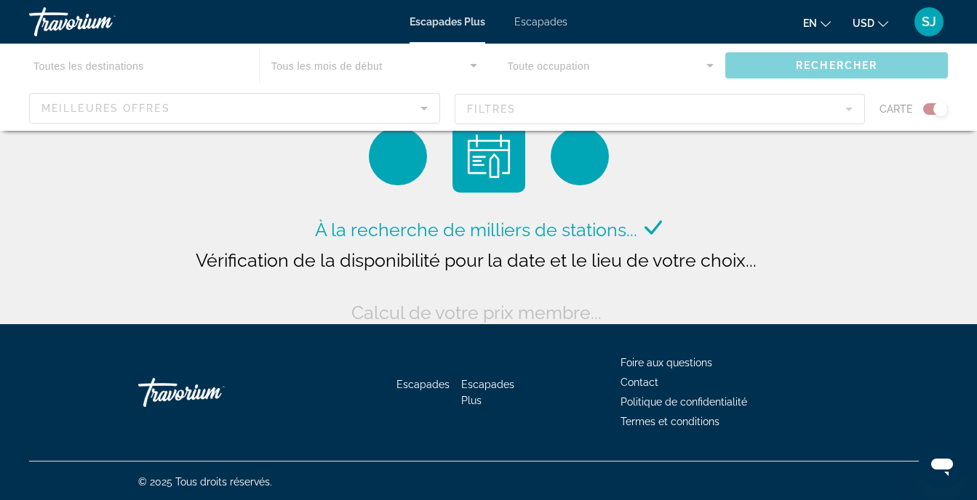
click at [533, 19] on span "Escapades" at bounding box center [540, 22] width 53 height 12
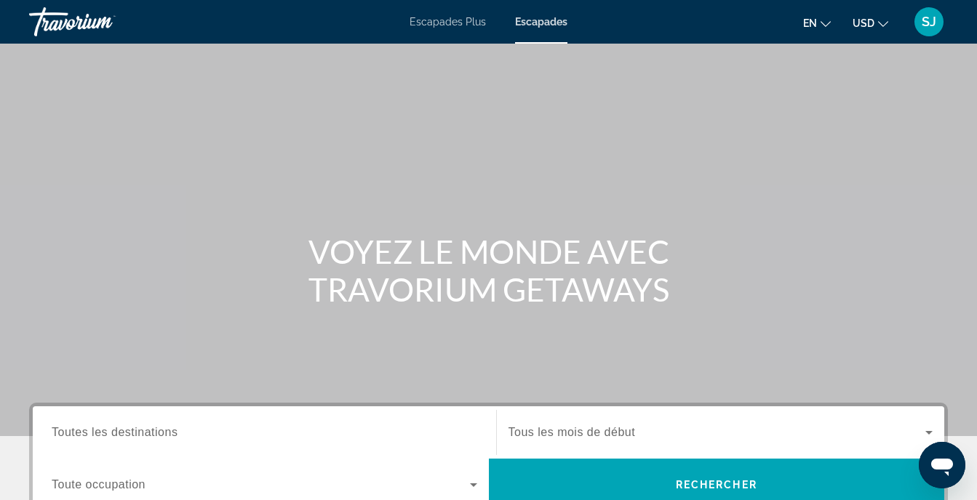
click at [926, 23] on span "SJ" at bounding box center [928, 22] width 15 height 15
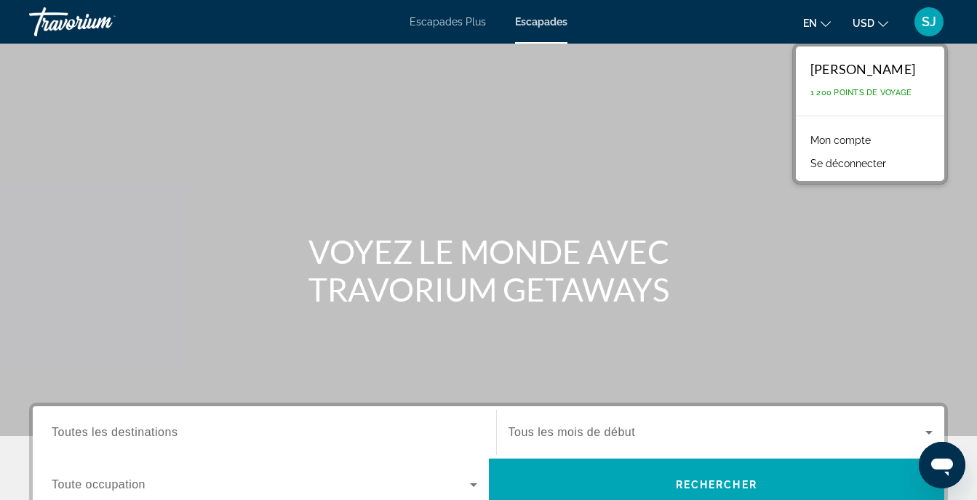
click at [926, 23] on span "SJ" at bounding box center [928, 22] width 15 height 15
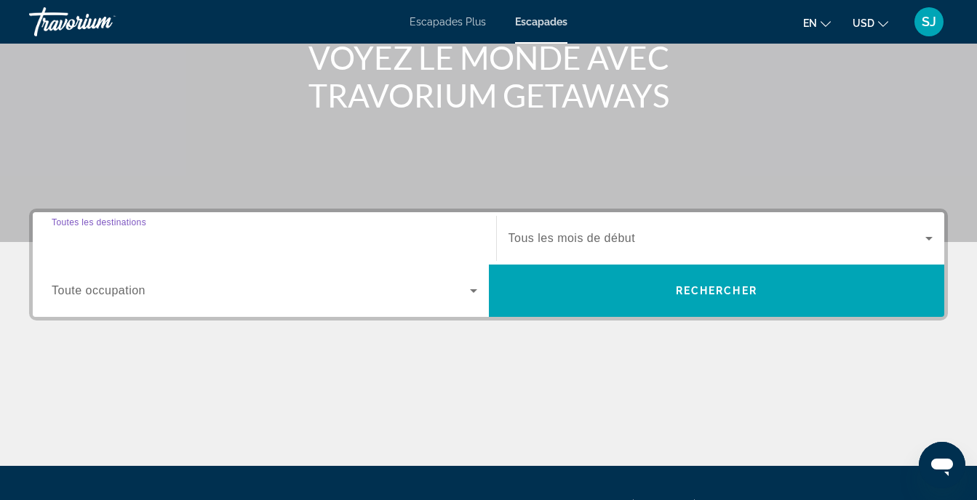
click at [196, 243] on input "Destination Toutes les destinations" at bounding box center [264, 239] width 425 height 17
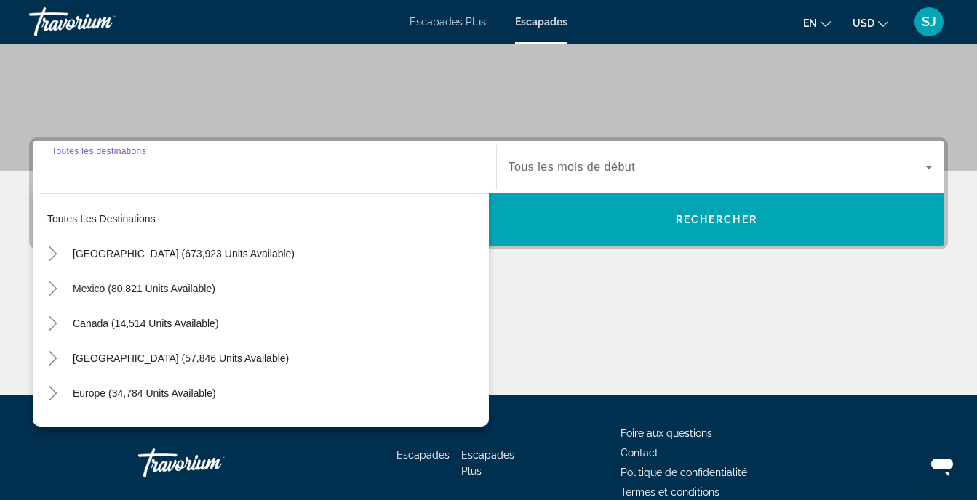
scroll to position [338, 0]
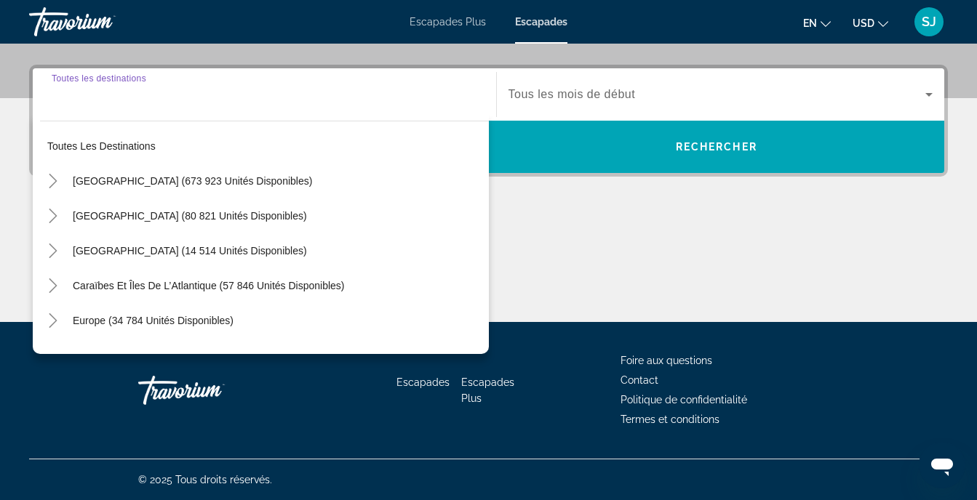
click at [396, 94] on input "Destination Toutes les destinations" at bounding box center [264, 95] width 425 height 17
click at [395, 94] on input "Destination Toutes les destinations" at bounding box center [264, 95] width 425 height 17
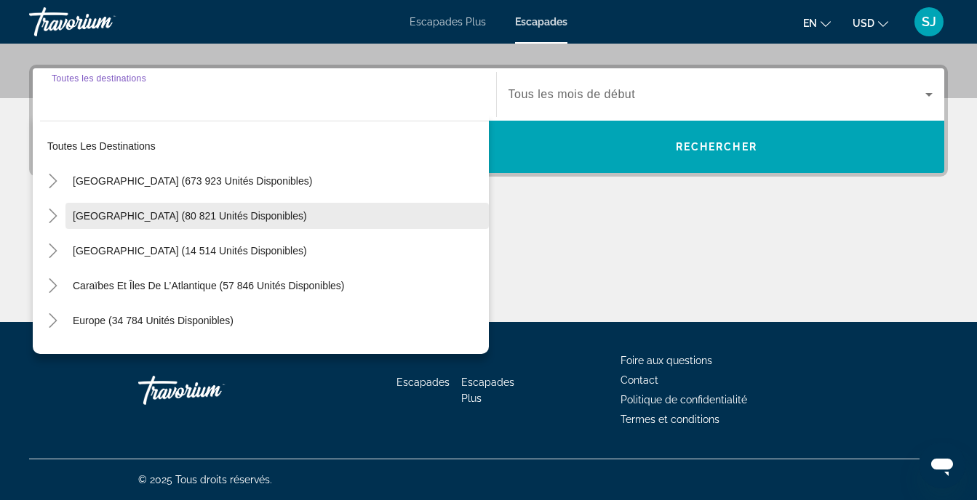
scroll to position [194, 0]
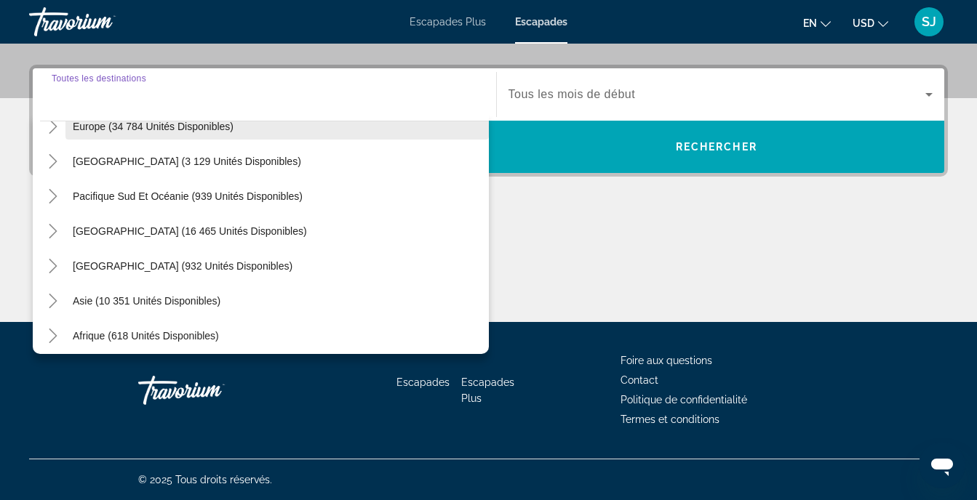
click at [231, 135] on span "Widget de recherche" at bounding box center [276, 126] width 423 height 35
type input "**********"
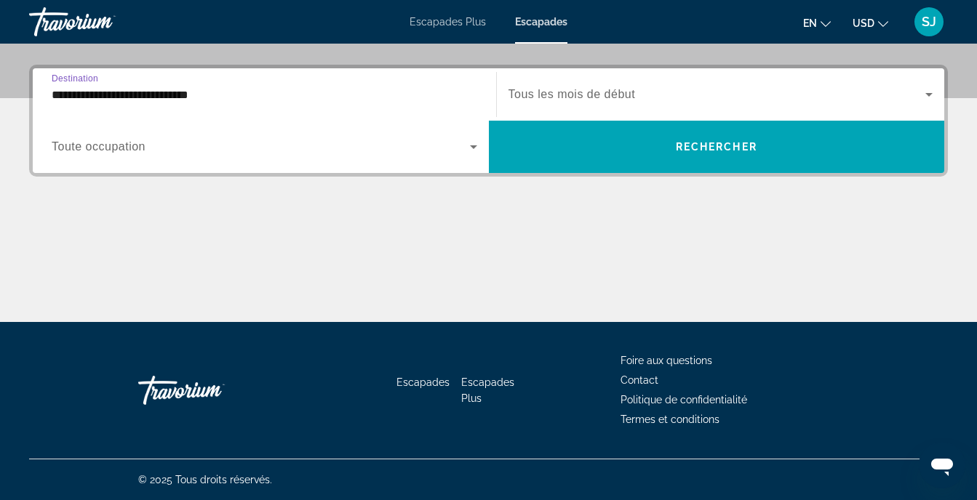
click at [341, 148] on span "Widget de recherche" at bounding box center [261, 146] width 418 height 17
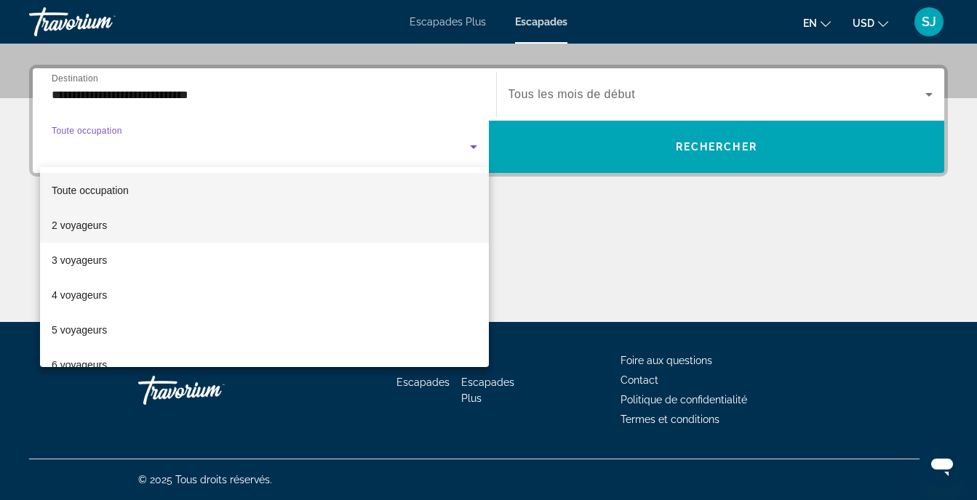
click at [230, 213] on mat-option "2 voyageurs" at bounding box center [264, 225] width 449 height 35
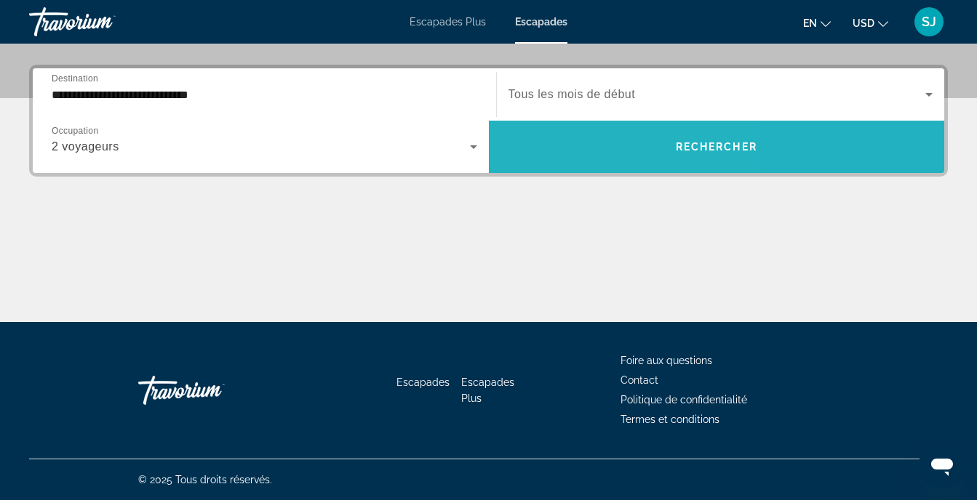
click at [574, 139] on span "Widget de recherche" at bounding box center [717, 146] width 456 height 35
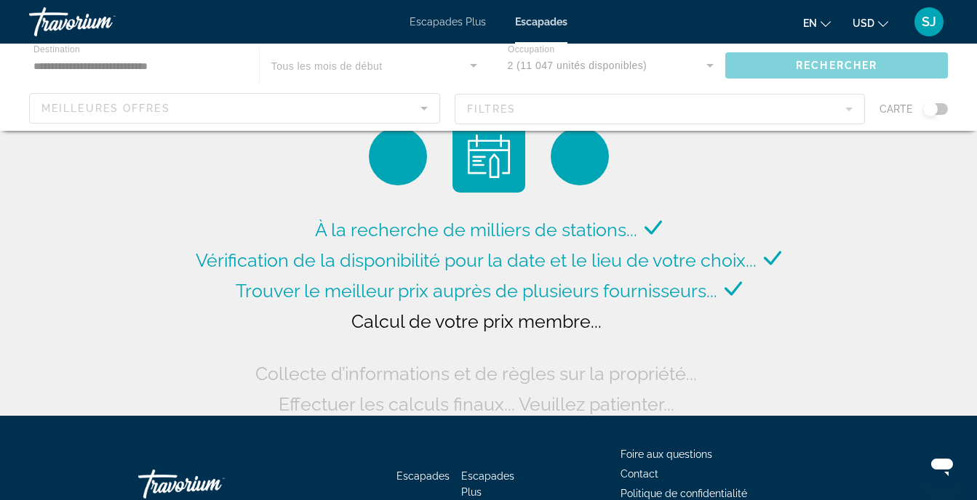
click at [930, 110] on div "Contenu principal" at bounding box center [488, 87] width 977 height 87
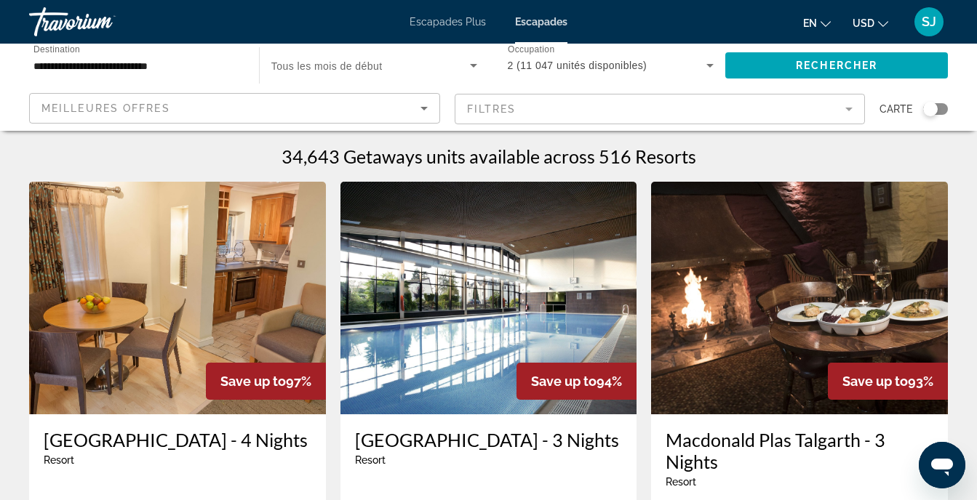
click at [929, 111] on div "Widget de recherche" at bounding box center [930, 109] width 15 height 15
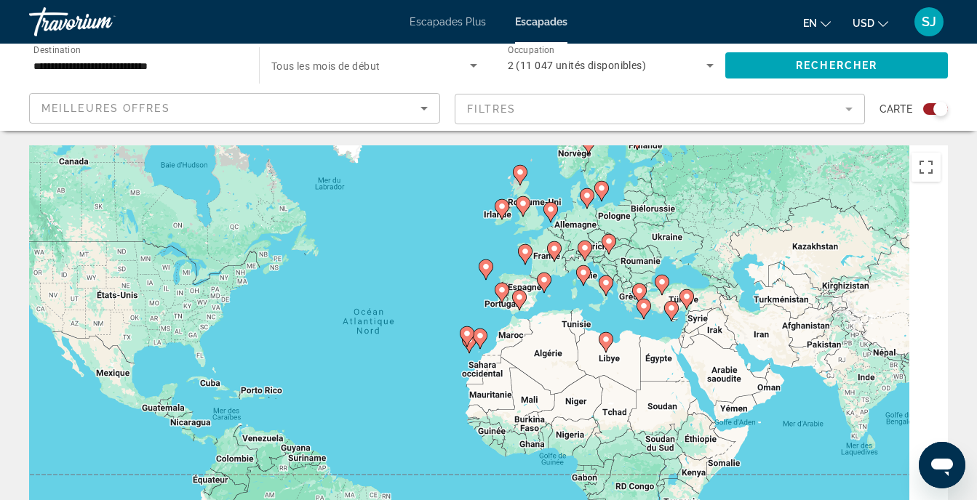
drag, startPoint x: 657, startPoint y: 314, endPoint x: 612, endPoint y: 303, distance: 46.4
click at [636, 303] on icon "Contenu principal" at bounding box center [642, 309] width 13 height 19
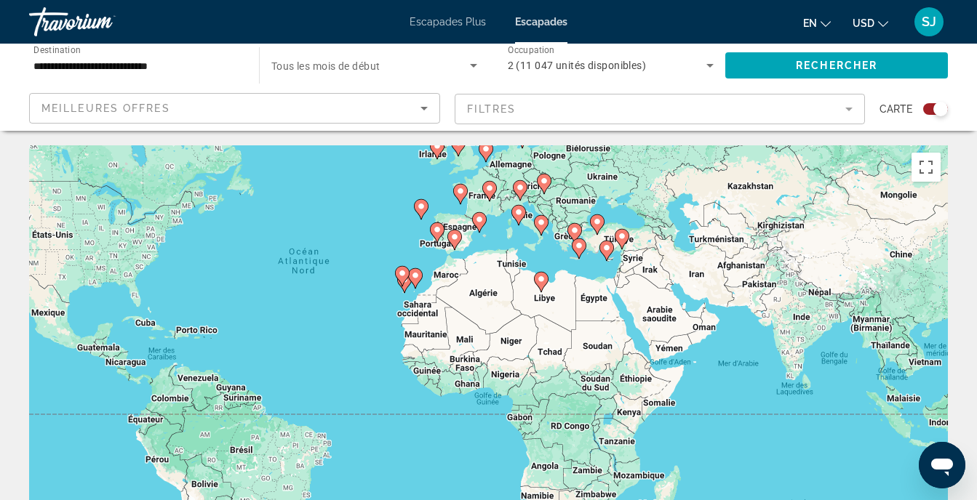
drag, startPoint x: 921, startPoint y: 422, endPoint x: 857, endPoint y: 366, distance: 85.5
click at [862, 366] on div "Pour activer le glissement avec le clavier, appuyez sur Alt+Entrée. Une fois ce…" at bounding box center [488, 363] width 918 height 436
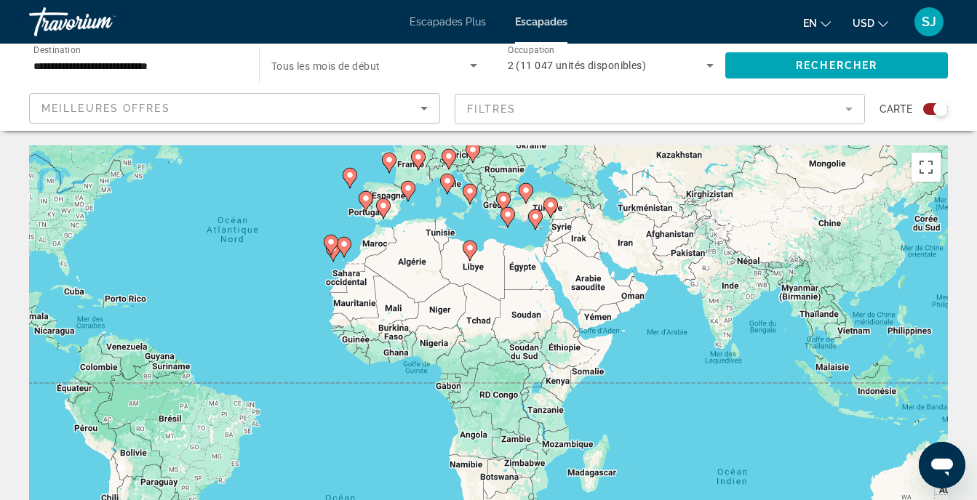
drag, startPoint x: 900, startPoint y: 382, endPoint x: 868, endPoint y: 358, distance: 39.4
click at [868, 358] on div "Pour activer le glissement avec le clavier, appuyez sur Alt+Entrée. Une fois ce…" at bounding box center [488, 363] width 918 height 436
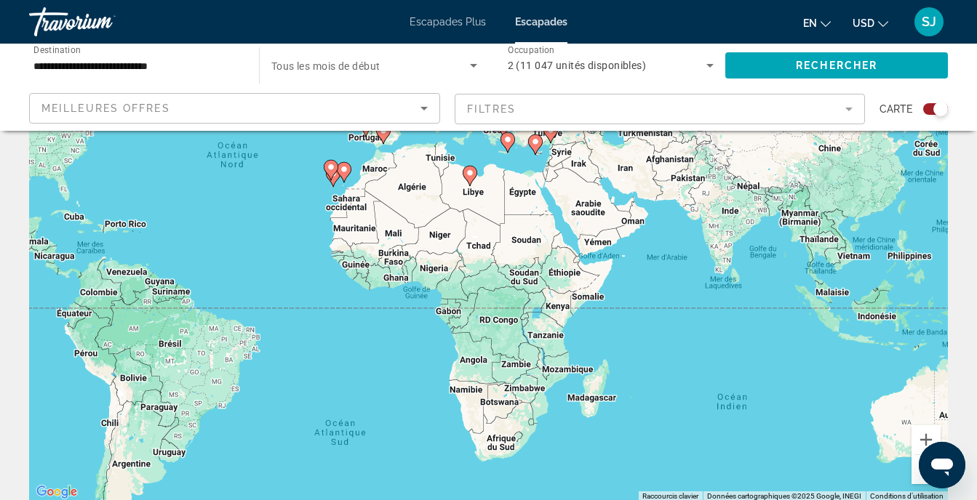
scroll to position [194, 0]
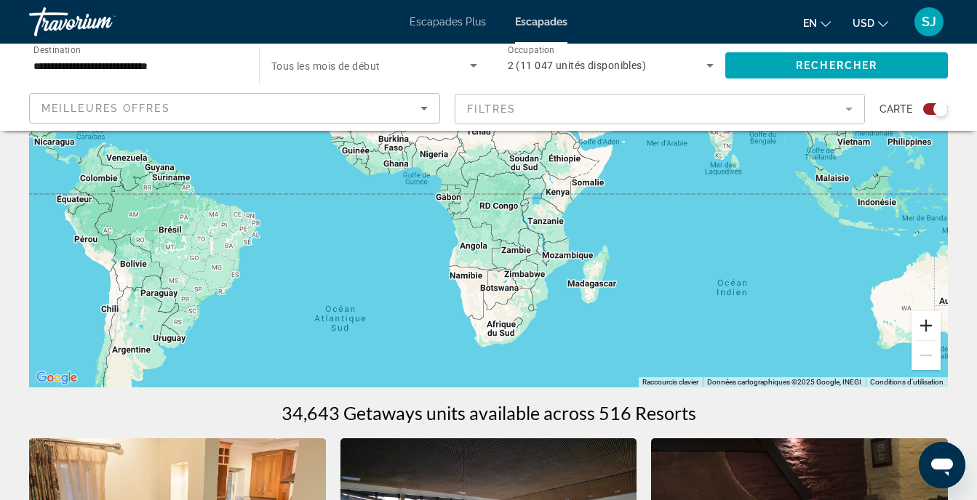
click at [932, 319] on button "Zoom avant" at bounding box center [925, 325] width 29 height 29
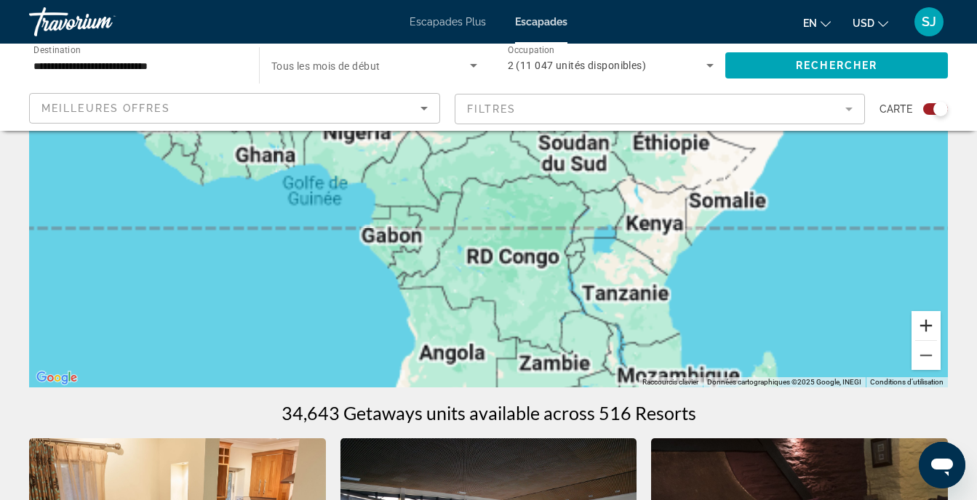
click at [932, 319] on button "Zoom avant" at bounding box center [925, 325] width 29 height 29
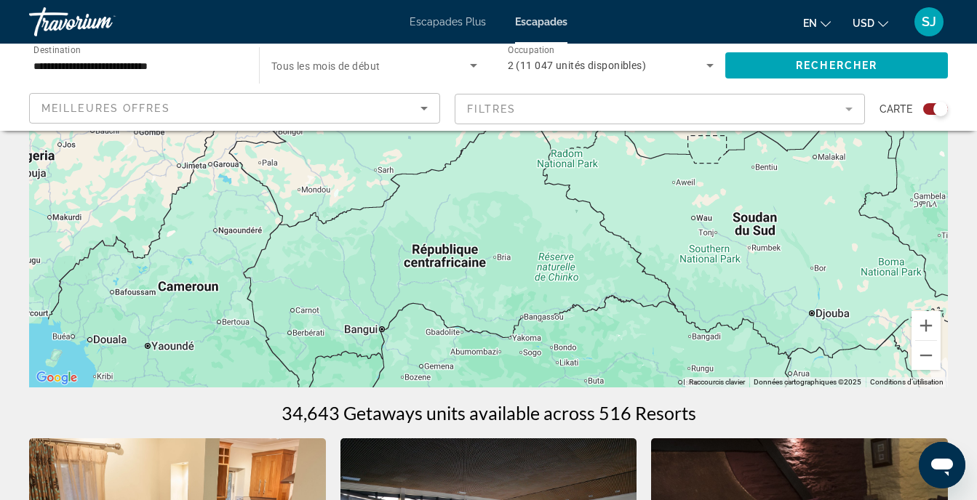
drag, startPoint x: 712, startPoint y: 348, endPoint x: 712, endPoint y: 396, distance: 48.0
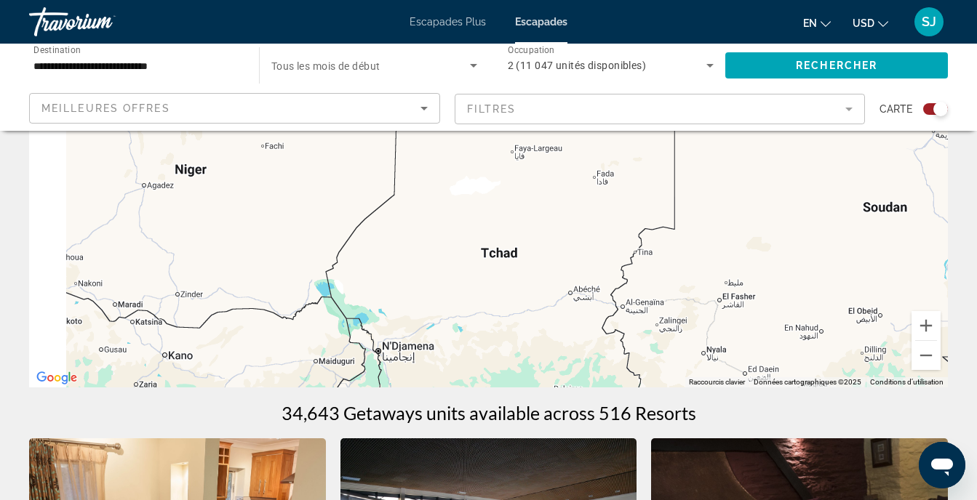
drag, startPoint x: 585, startPoint y: 199, endPoint x: 702, endPoint y: 365, distance: 203.0
click at [701, 364] on div "Contenu principal" at bounding box center [488, 169] width 918 height 436
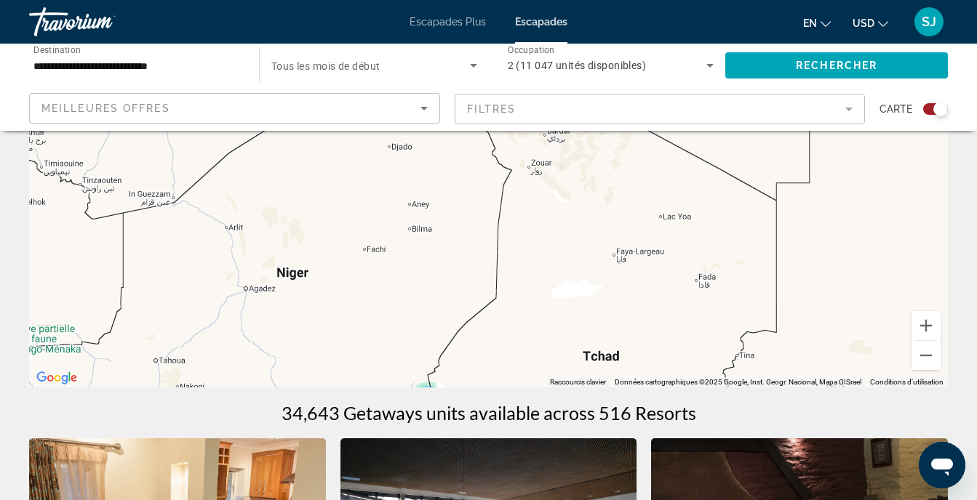
drag, startPoint x: 520, startPoint y: 228, endPoint x: 665, endPoint y: 345, distance: 187.2
click at [665, 345] on div "Contenu principal" at bounding box center [488, 169] width 918 height 436
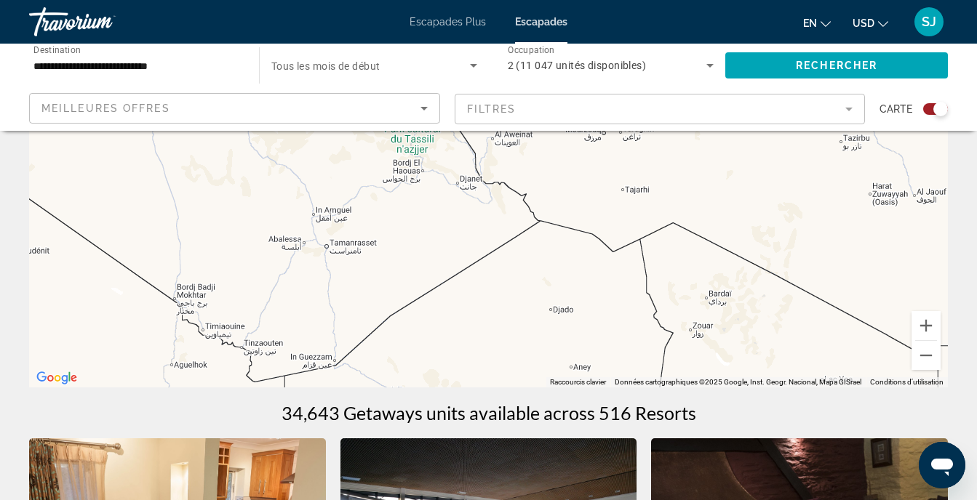
drag, startPoint x: 587, startPoint y: 236, endPoint x: 631, endPoint y: 347, distance: 119.8
click at [634, 379] on div "Pour activer le glissement avec le clavier, appuyez sur Alt+Entrée. Une fois ce…" at bounding box center [488, 169] width 918 height 436
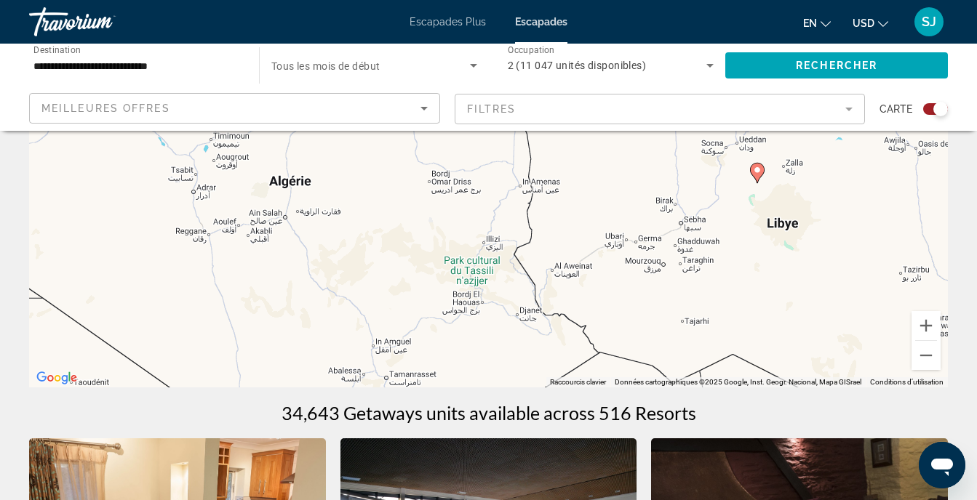
drag, startPoint x: 550, startPoint y: 211, endPoint x: 609, endPoint y: 334, distance: 136.9
click at [609, 334] on div "Pour activer le glissement avec le clavier, appuyez sur Alt+Entrée. Une fois ce…" at bounding box center [488, 169] width 918 height 436
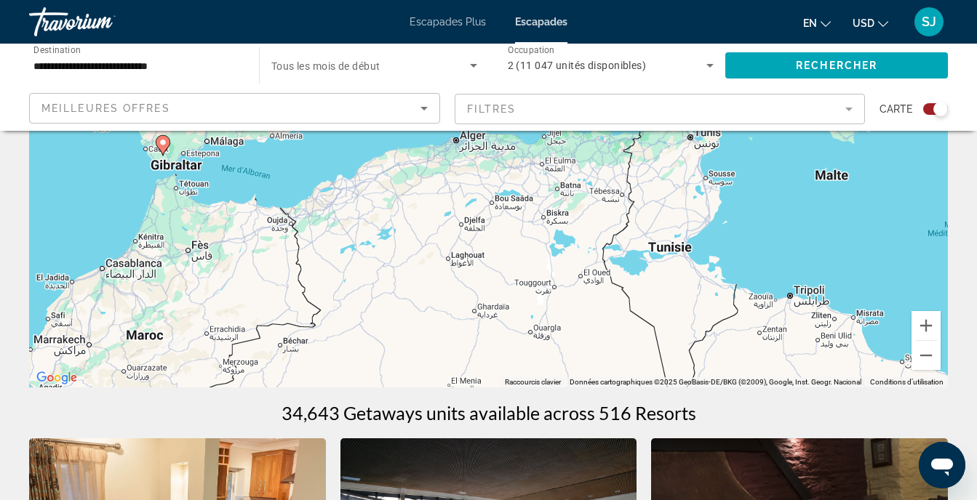
scroll to position [388, 0]
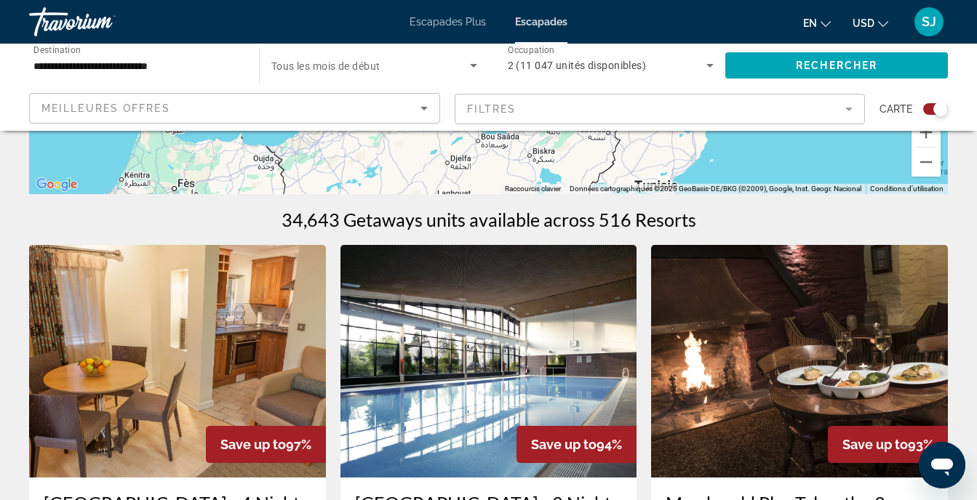
drag, startPoint x: 670, startPoint y: 188, endPoint x: 650, endPoint y: 320, distance: 133.9
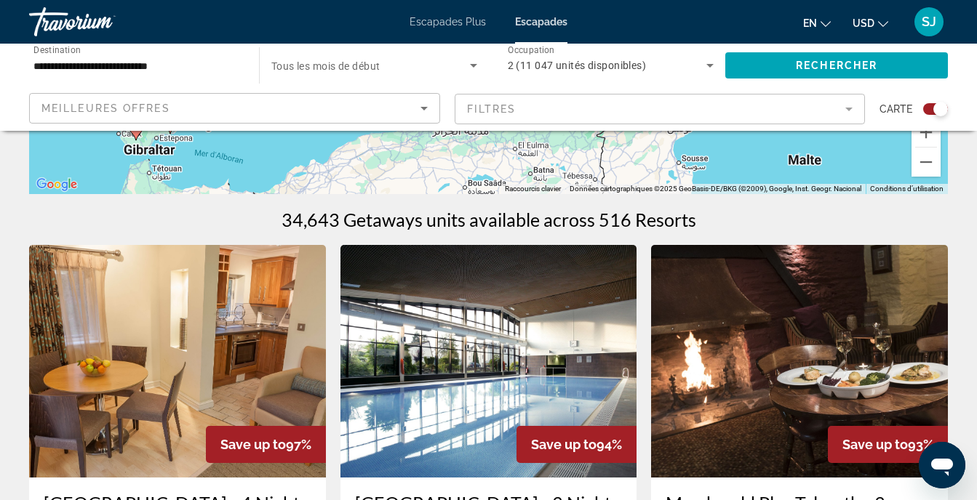
scroll to position [0, 0]
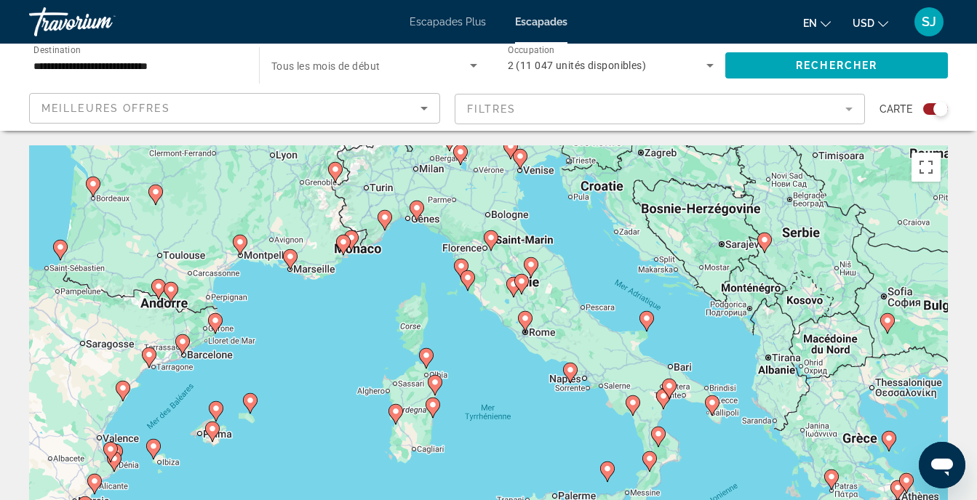
drag, startPoint x: 695, startPoint y: 241, endPoint x: 513, endPoint y: 284, distance: 187.7
click at [473, 280] on div "Pour activer le glissement avec le clavier, appuyez sur Alt+Entrée. Une fois ce…" at bounding box center [488, 363] width 918 height 436
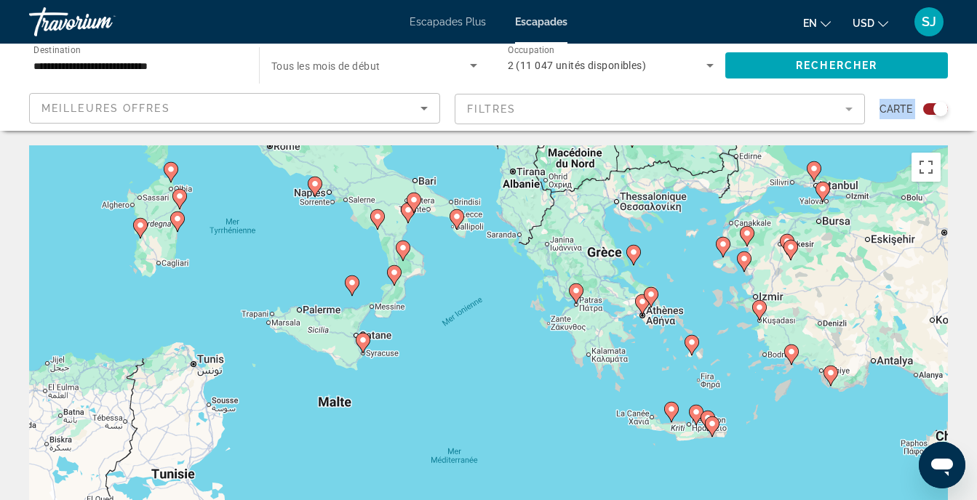
drag, startPoint x: 722, startPoint y: 313, endPoint x: 438, endPoint y: 102, distance: 354.0
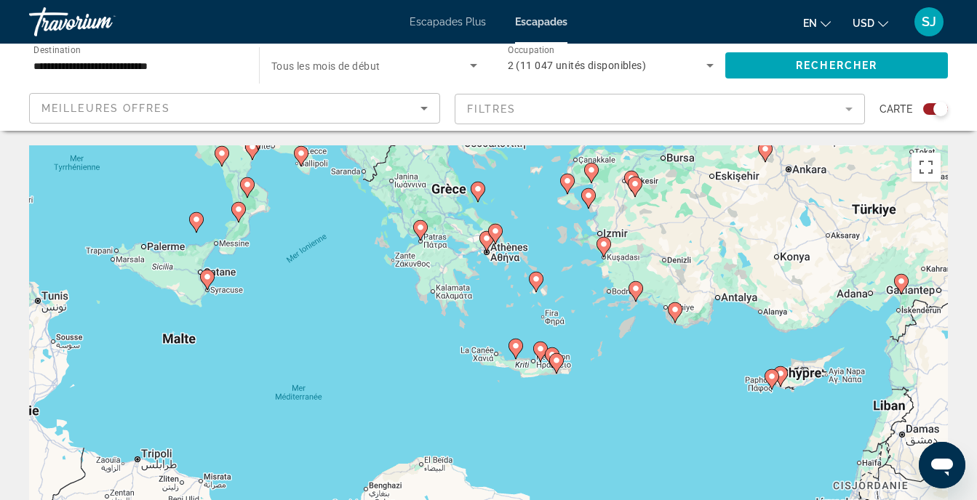
drag, startPoint x: 734, startPoint y: 337, endPoint x: 617, endPoint y: 297, distance: 124.0
click at [617, 297] on div "Pour activer le glissement avec le clavier, appuyez sur Alt+Entrée. Une fois ce…" at bounding box center [488, 363] width 918 height 436
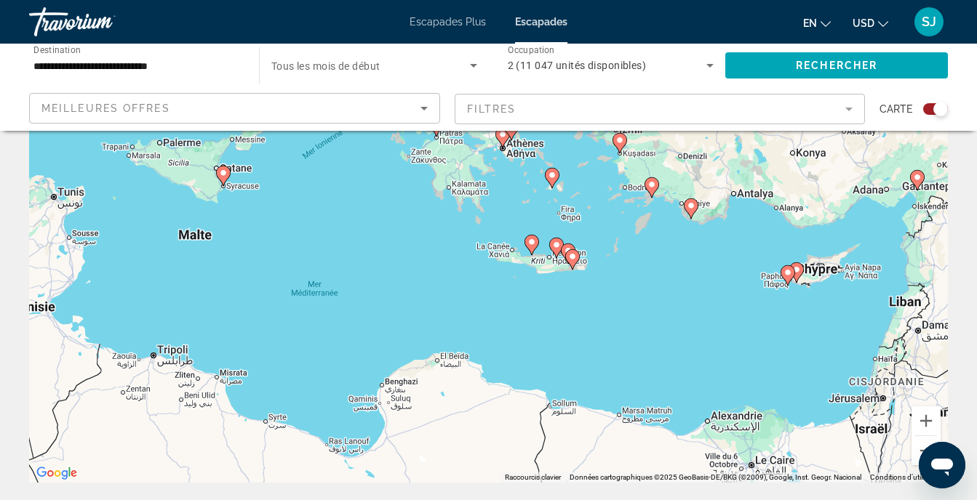
scroll to position [126, 0]
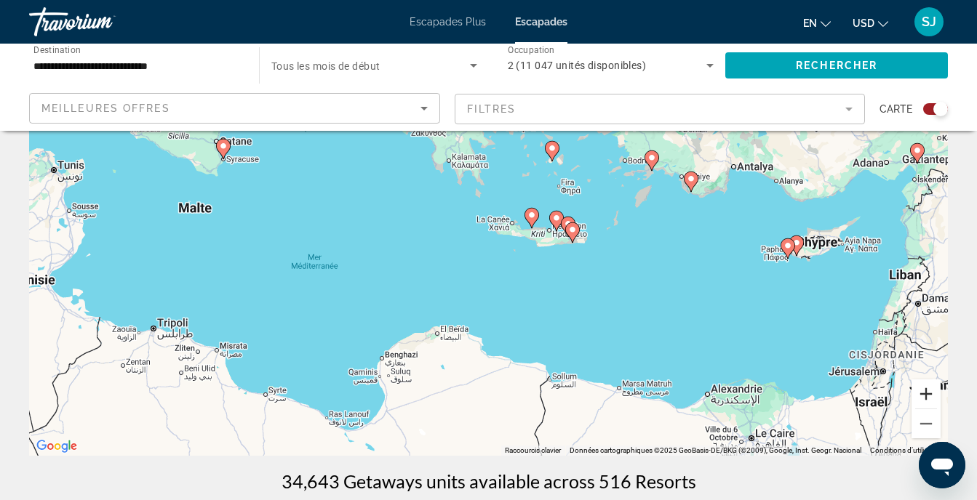
click at [922, 398] on button "Zoom avant" at bounding box center [925, 394] width 29 height 29
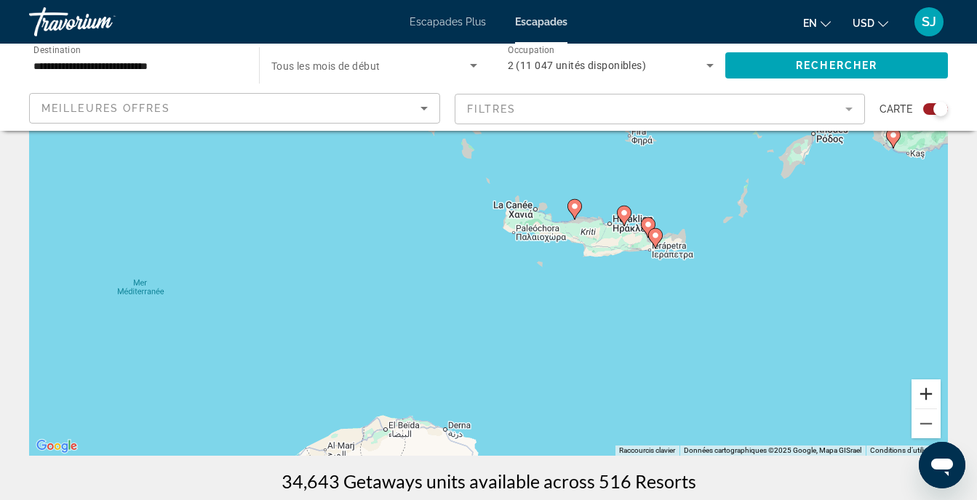
click at [926, 397] on button "Zoom avant" at bounding box center [925, 394] width 29 height 29
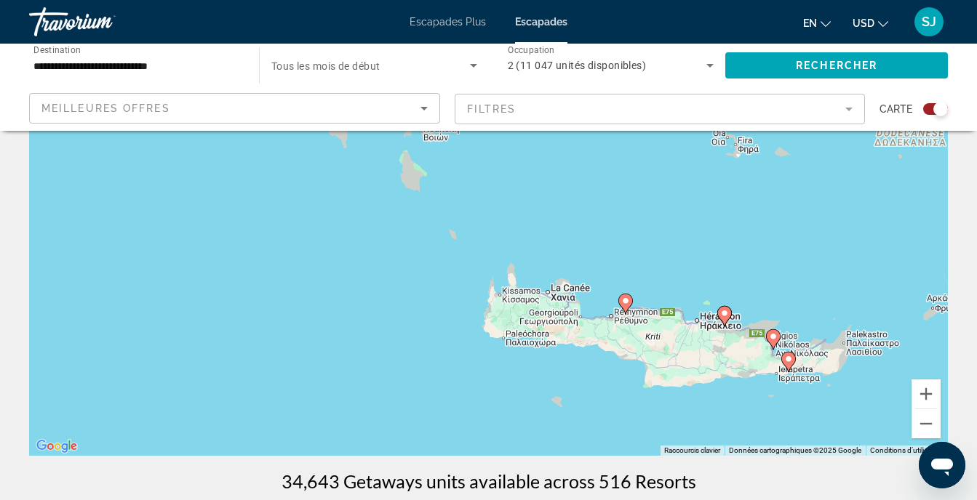
drag, startPoint x: 814, startPoint y: 203, endPoint x: 736, endPoint y: 390, distance: 203.4
click at [736, 390] on div "Pour activer le glissement avec le clavier, appuyez sur Alt+Entrée. Une fois ce…" at bounding box center [488, 238] width 918 height 436
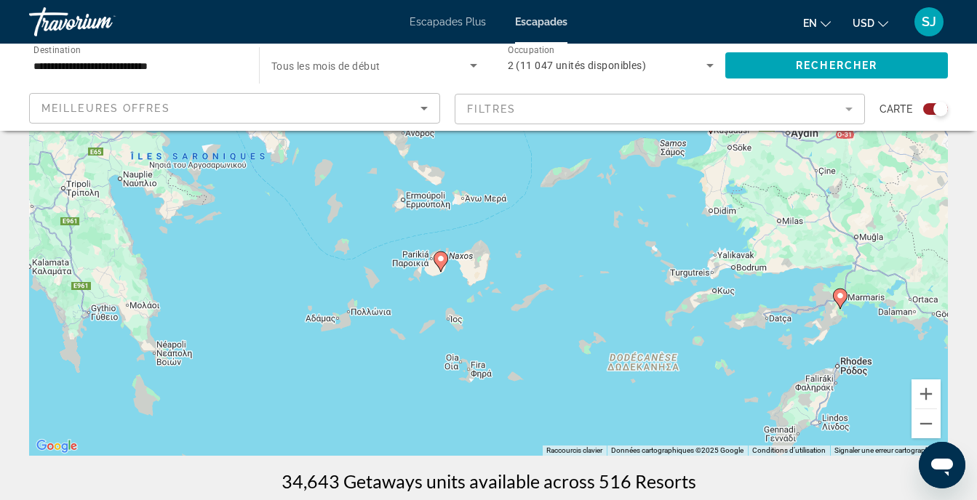
drag, startPoint x: 681, startPoint y: 234, endPoint x: 422, endPoint y: 374, distance: 293.5
click at [426, 374] on div "Pour activer le glissement avec le clavier, appuyez sur Alt+Entrée. Une fois ce…" at bounding box center [488, 238] width 918 height 436
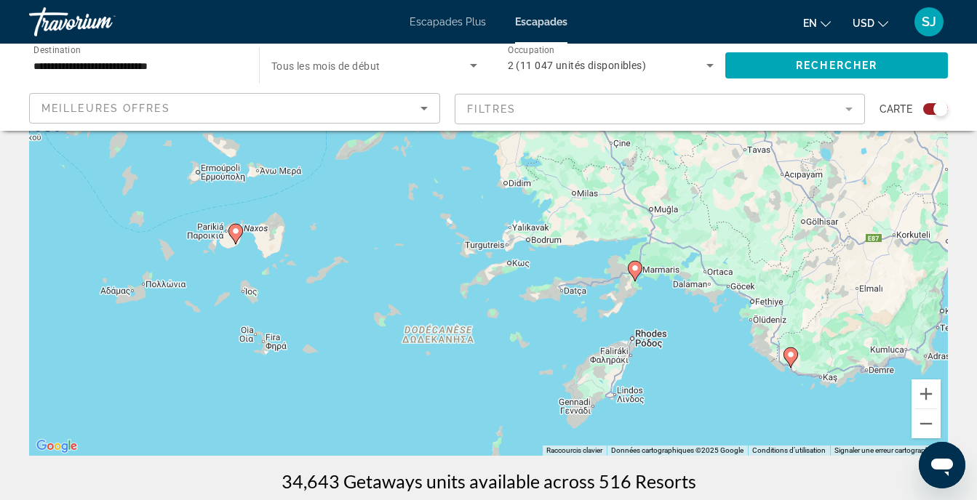
drag, startPoint x: 574, startPoint y: 241, endPoint x: 436, endPoint y: 203, distance: 143.2
click at [433, 207] on div "Pour activer le glissement avec le clavier, appuyez sur Alt+Entrée. Une fois ce…" at bounding box center [488, 238] width 918 height 436
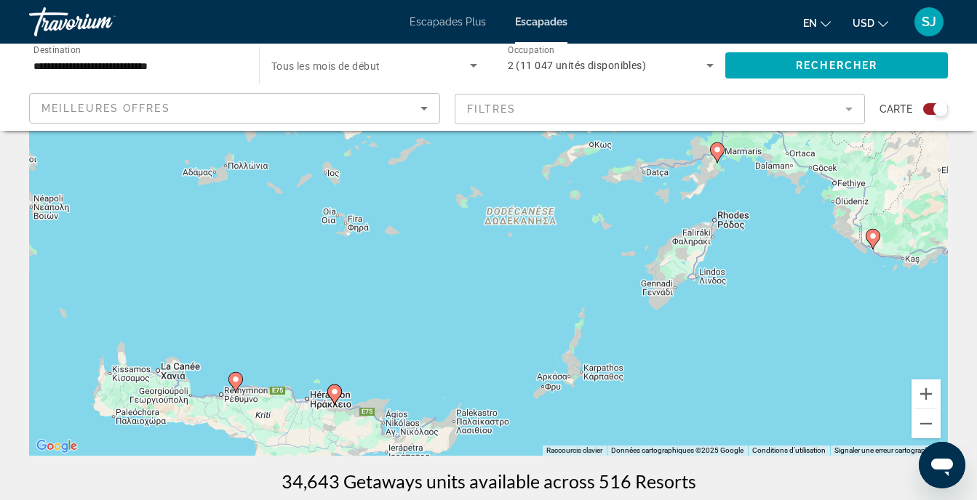
drag, startPoint x: 718, startPoint y: 287, endPoint x: 806, endPoint y: 164, distance: 152.2
click at [805, 164] on div "Pour activer le glissement avec le clavier, appuyez sur Alt+Entrée. Une fois ce…" at bounding box center [488, 238] width 918 height 436
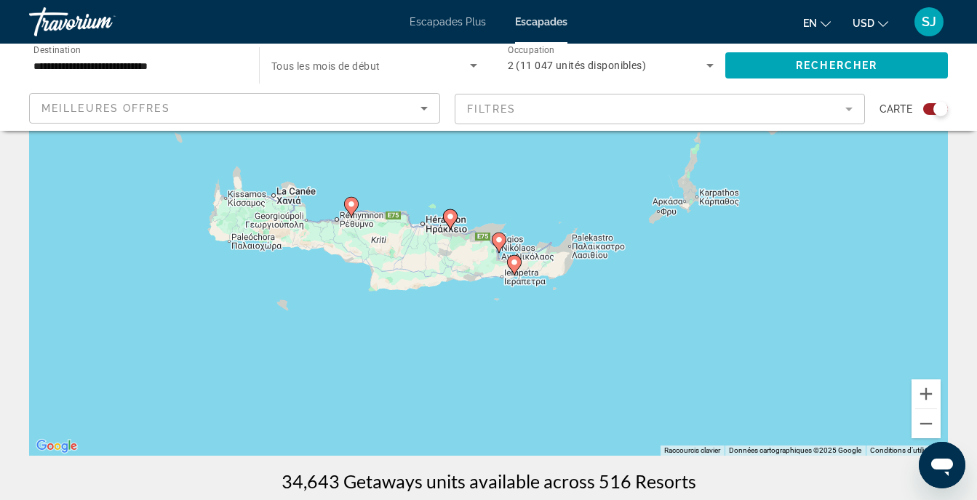
drag, startPoint x: 480, startPoint y: 374, endPoint x: 584, endPoint y: 221, distance: 184.7
click at [584, 221] on div "Pour activer le glissement avec le clavier, appuyez sur Alt+Entrée. Une fois ce…" at bounding box center [488, 238] width 918 height 436
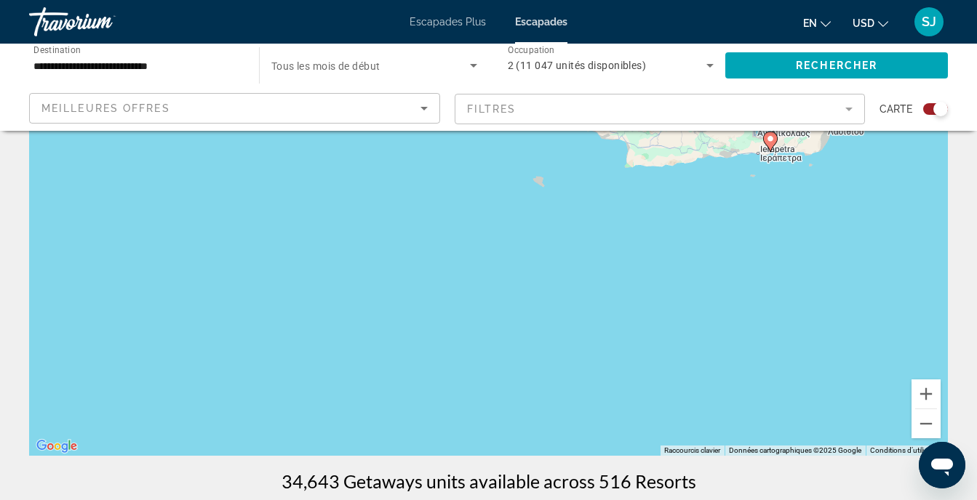
drag, startPoint x: 551, startPoint y: 337, endPoint x: 566, endPoint y: 228, distance: 110.0
click at [777, 260] on div "Pour activer le glissement avec le clavier, appuyez sur Alt+Entrée. Une fois ce…" at bounding box center [488, 238] width 918 height 436
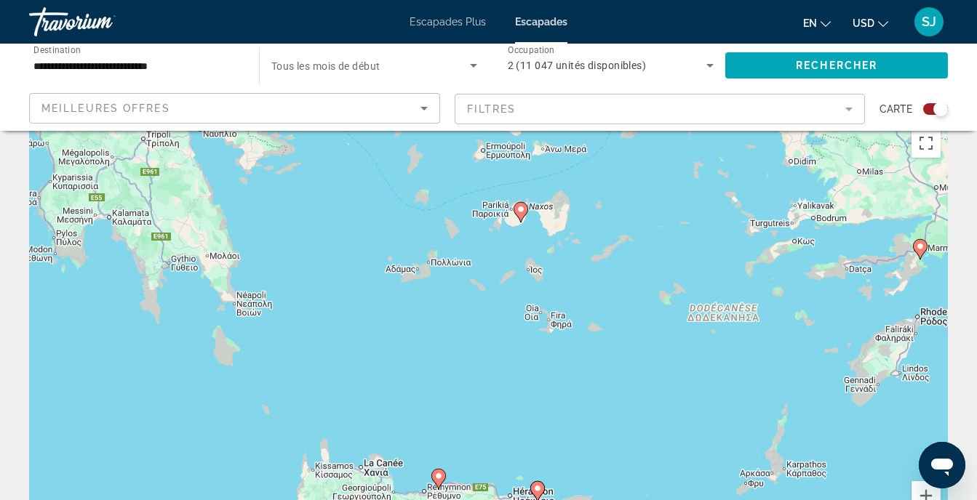
scroll to position [0, 0]
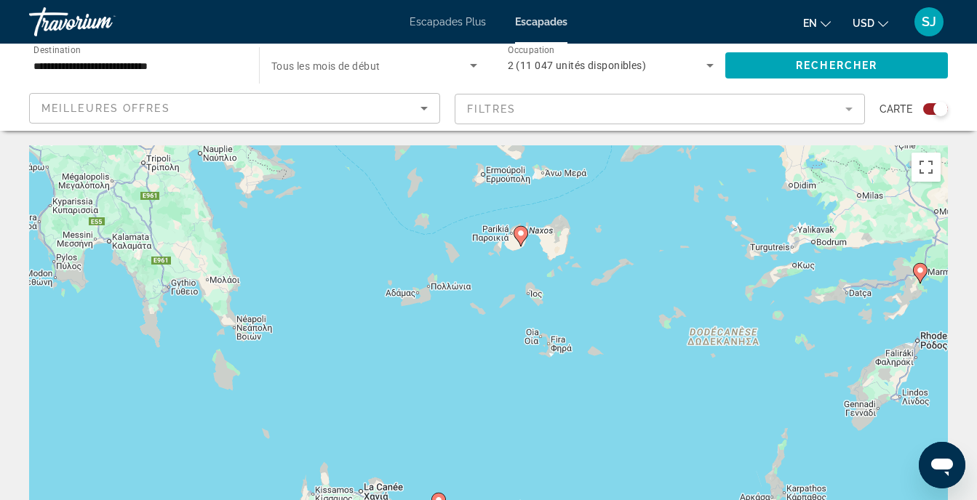
click at [84, 20] on div "Travorium" at bounding box center [101, 22] width 145 height 38
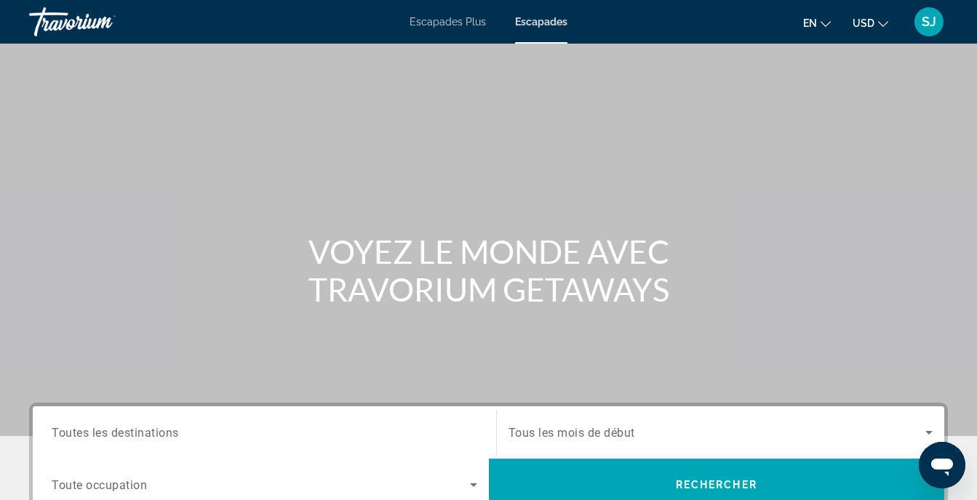
click at [460, 23] on span "Escapades Plus" at bounding box center [447, 22] width 76 height 12
